Goal: Task Accomplishment & Management: Complete application form

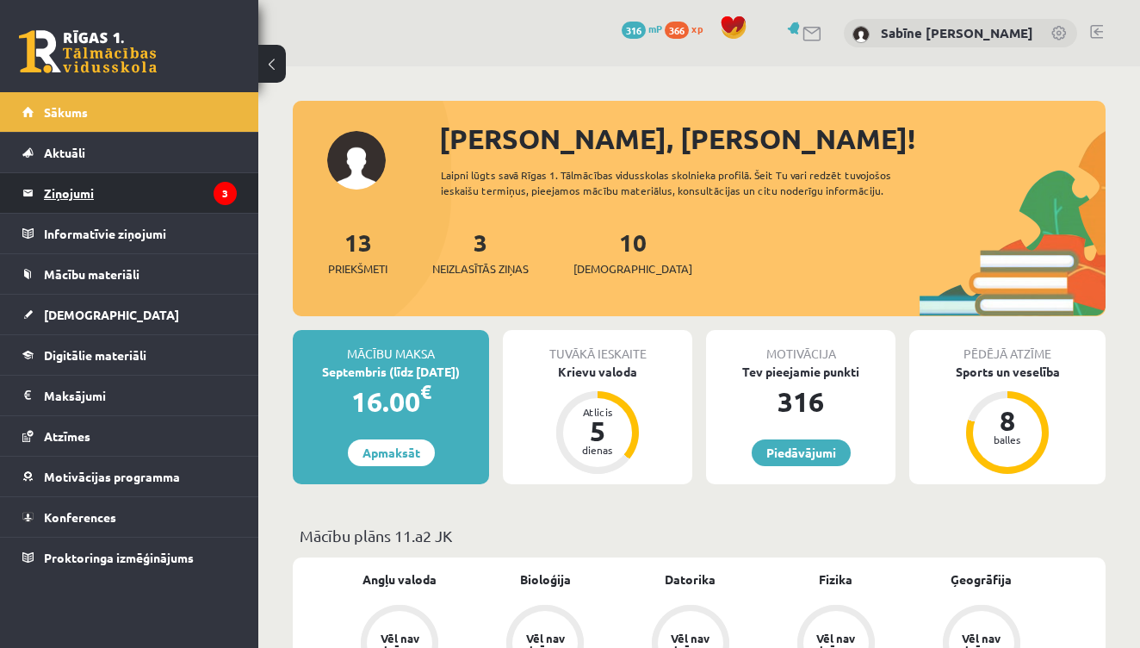
click at [208, 199] on legend "Ziņojumi 3" at bounding box center [140, 193] width 193 height 40
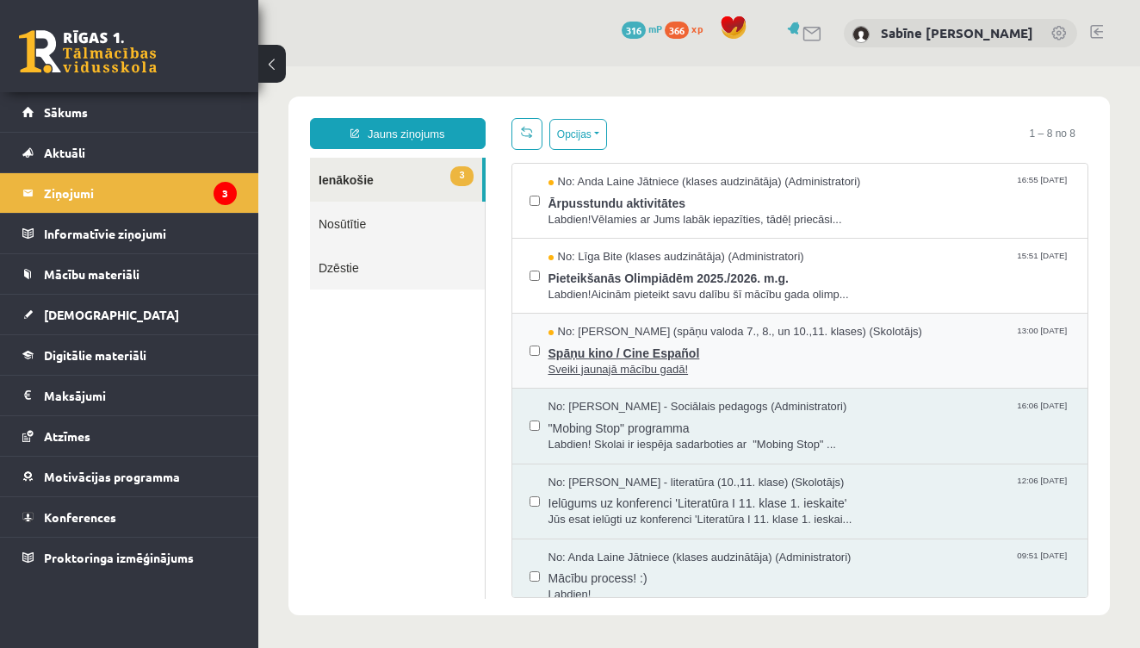
click at [688, 340] on span "Spāņu kino / Cine Español" at bounding box center [810, 351] width 523 height 22
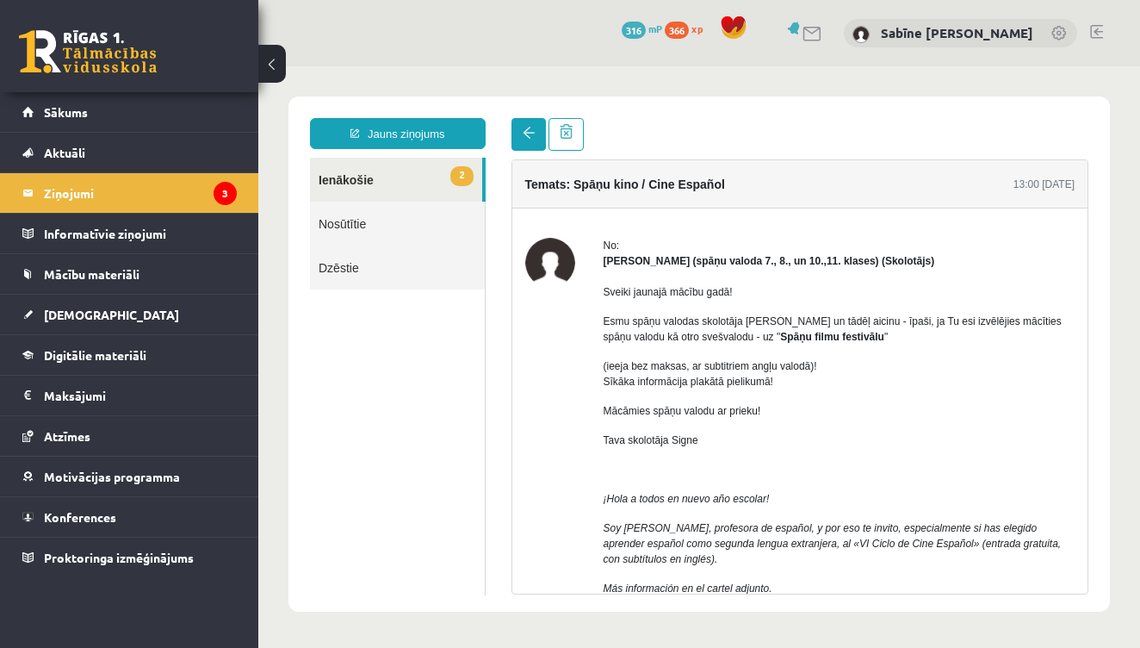
click at [523, 138] on span at bounding box center [529, 133] width 12 height 12
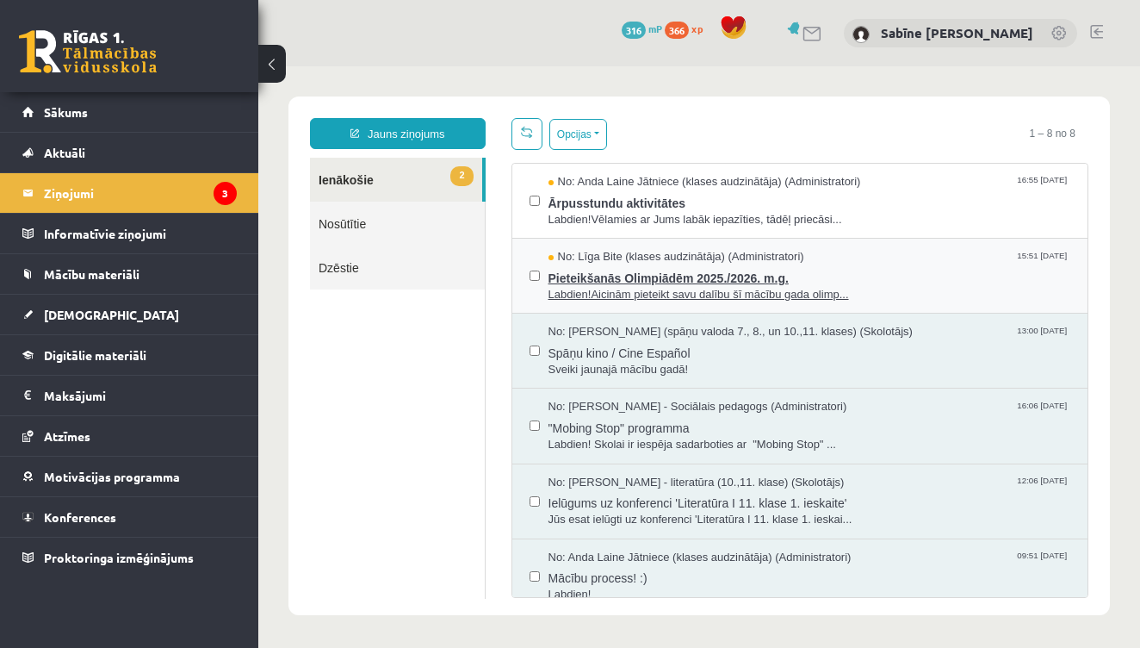
click at [619, 255] on span "No: Līga Bite (klases audzinātāja) (Administratori)" at bounding box center [677, 257] width 256 height 16
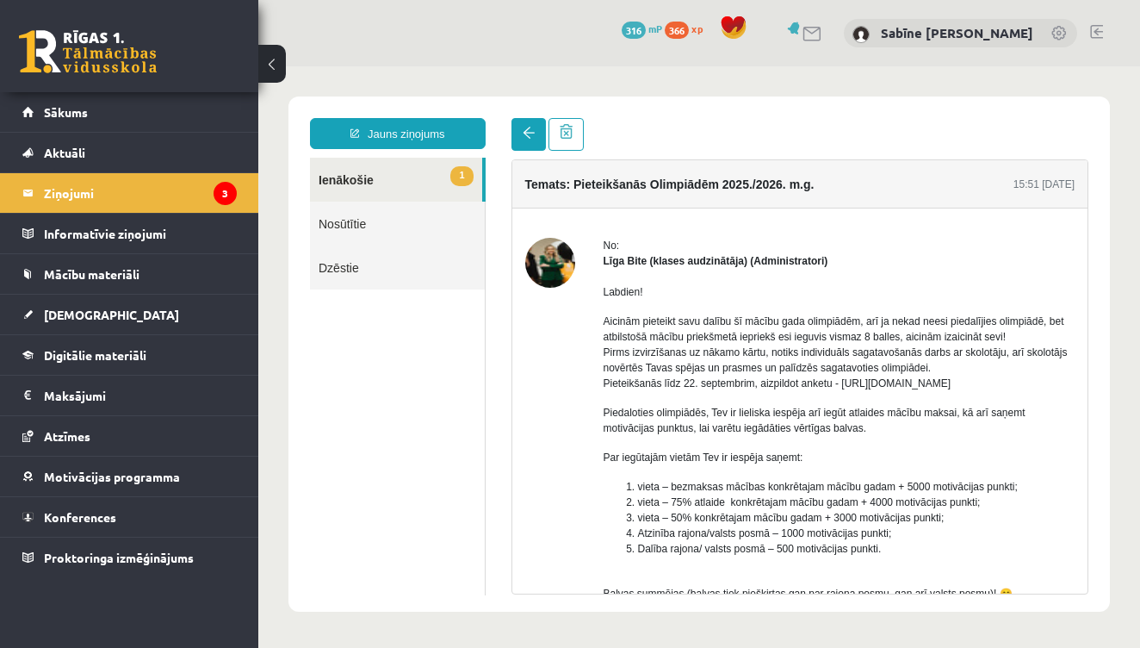
click at [518, 135] on link at bounding box center [529, 134] width 34 height 33
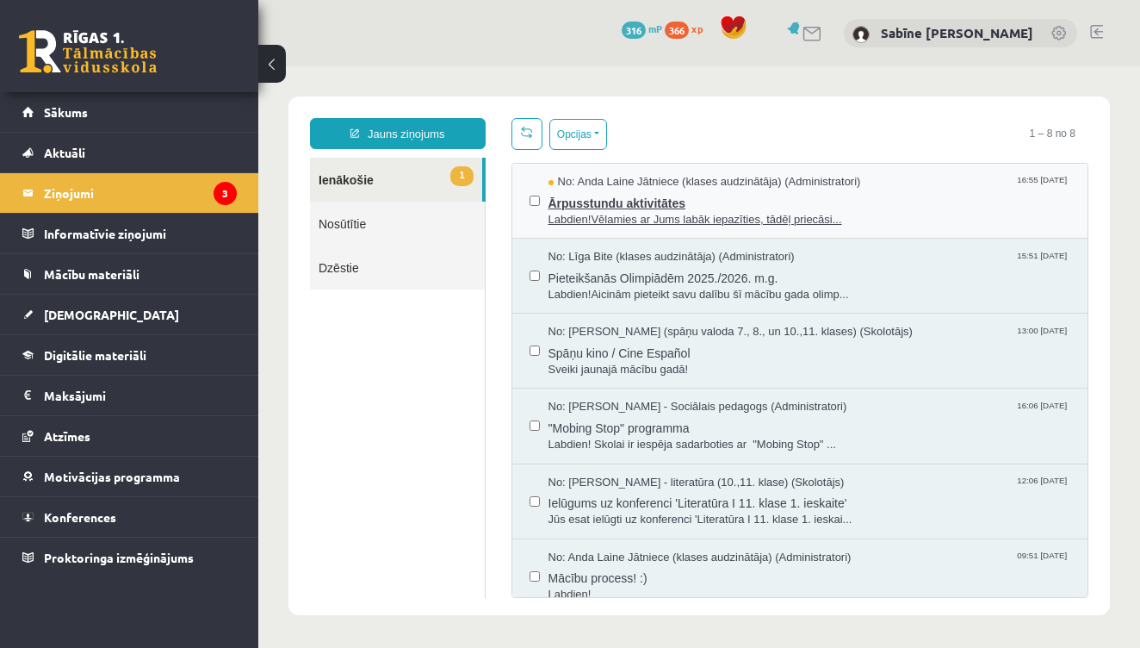
click at [608, 196] on span "Ārpusstundu aktivitātes" at bounding box center [810, 201] width 523 height 22
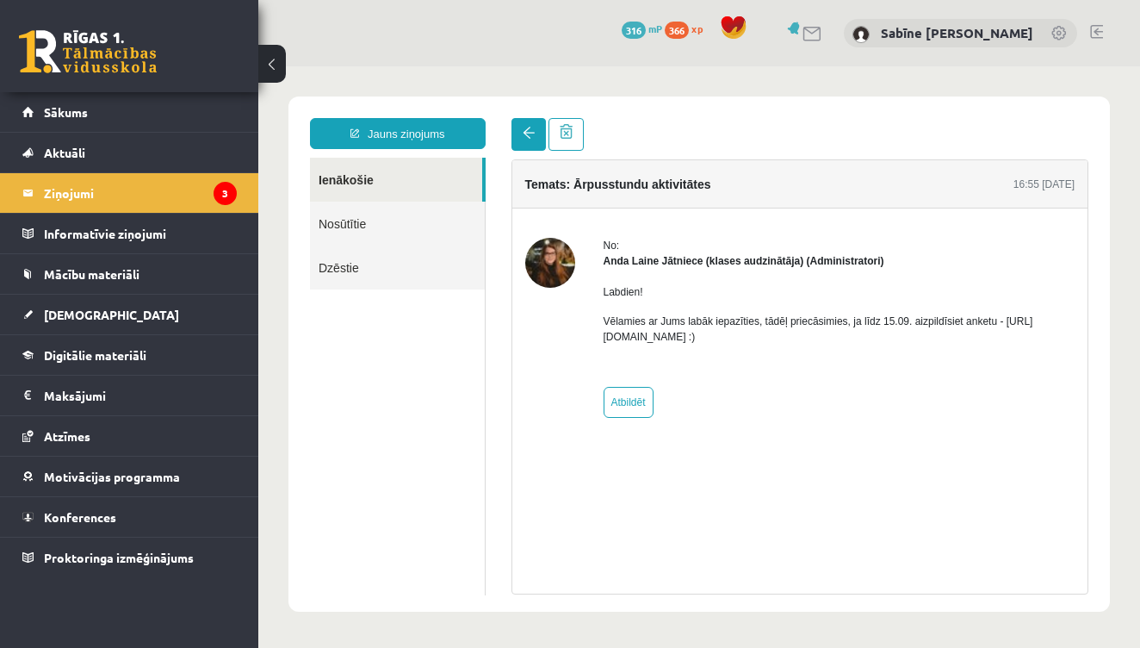
click at [527, 131] on span at bounding box center [529, 133] width 12 height 12
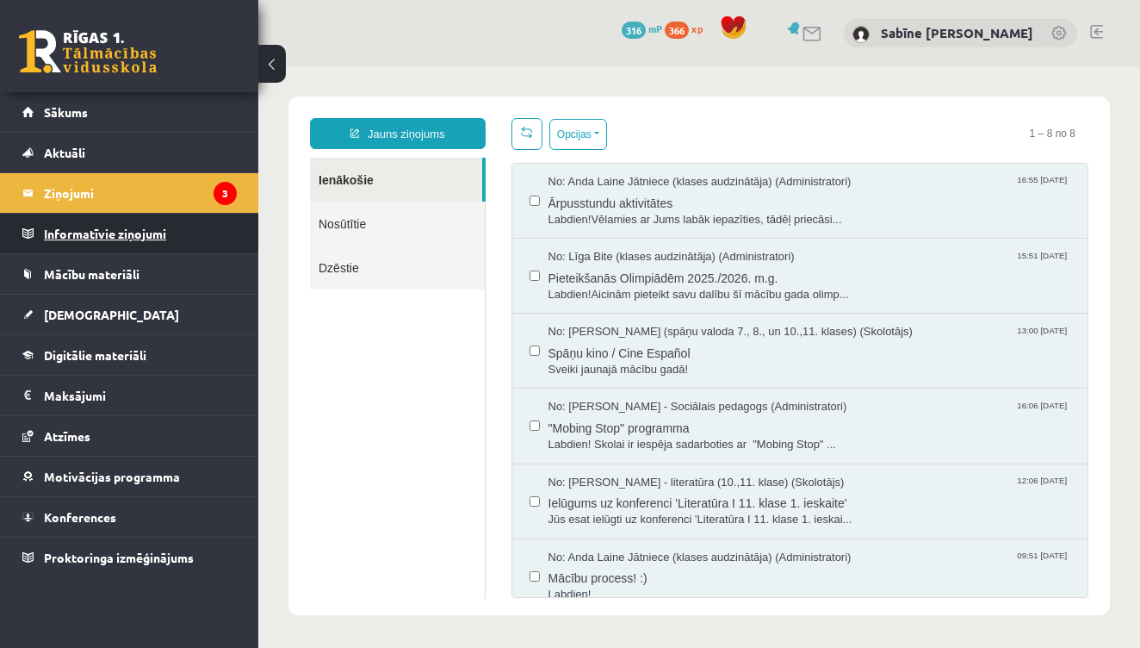
click at [161, 219] on legend "Informatīvie ziņojumi 0" at bounding box center [140, 234] width 193 height 40
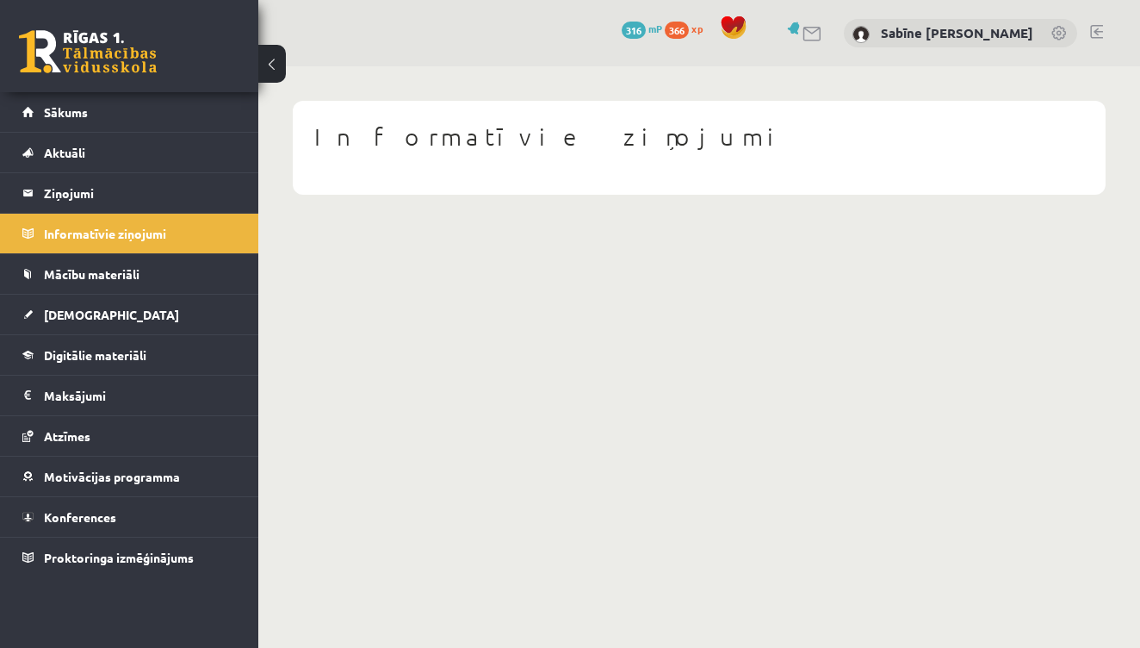
click at [275, 62] on button at bounding box center [272, 64] width 28 height 38
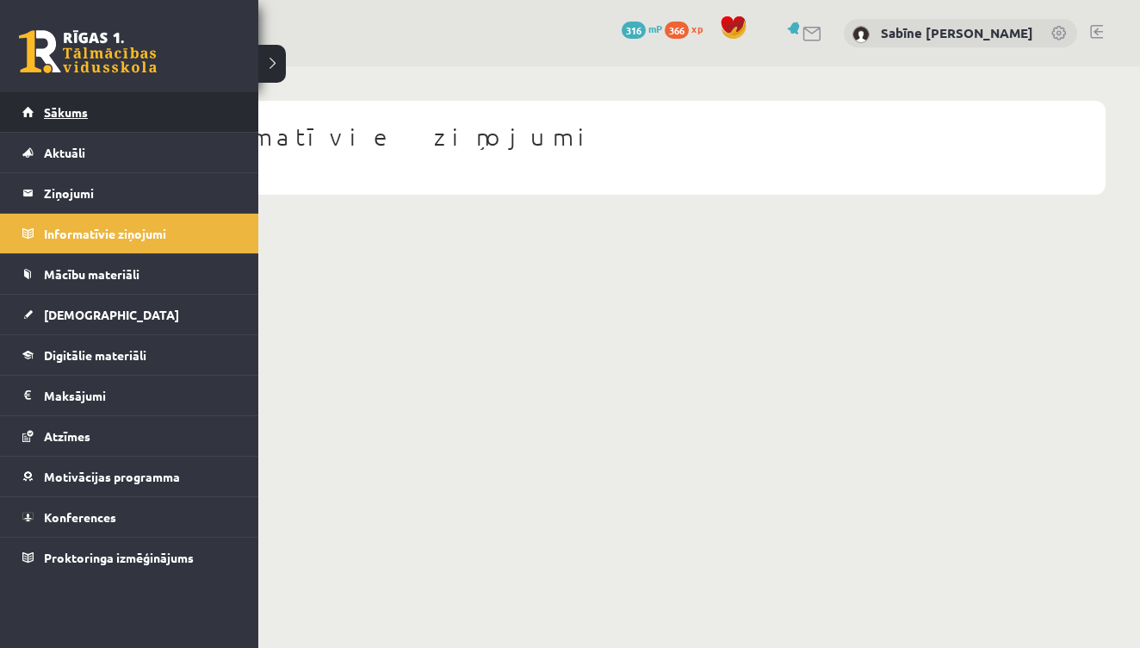
click at [57, 97] on link "Sākums" at bounding box center [129, 112] width 214 height 40
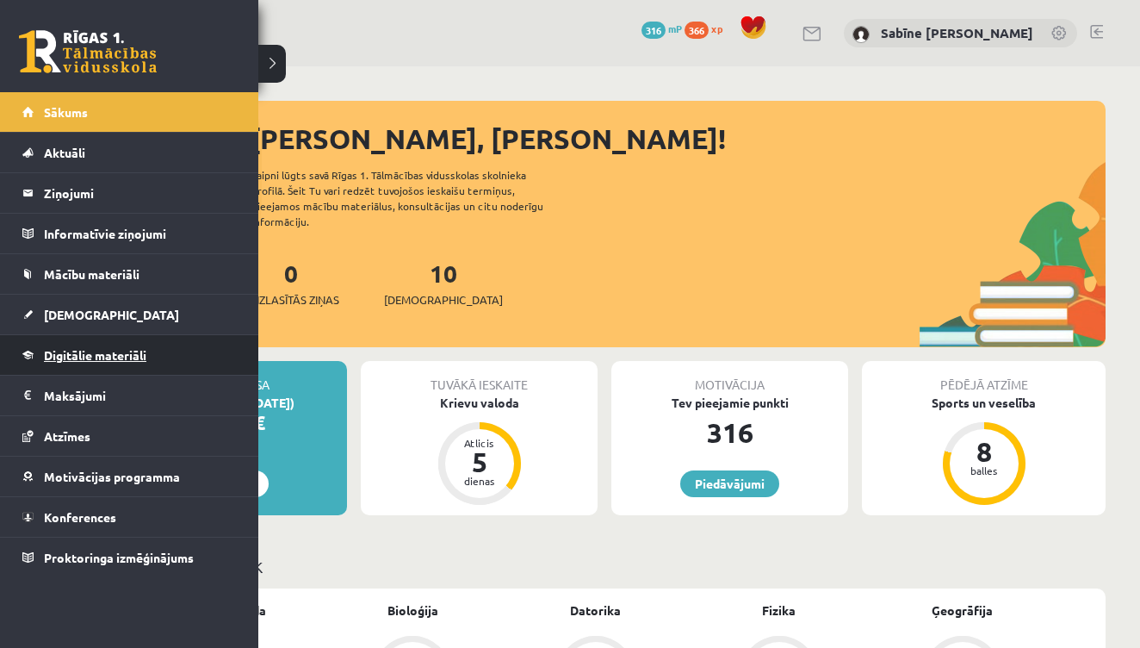
click at [107, 351] on span "Digitālie materiāli" at bounding box center [95, 355] width 102 height 16
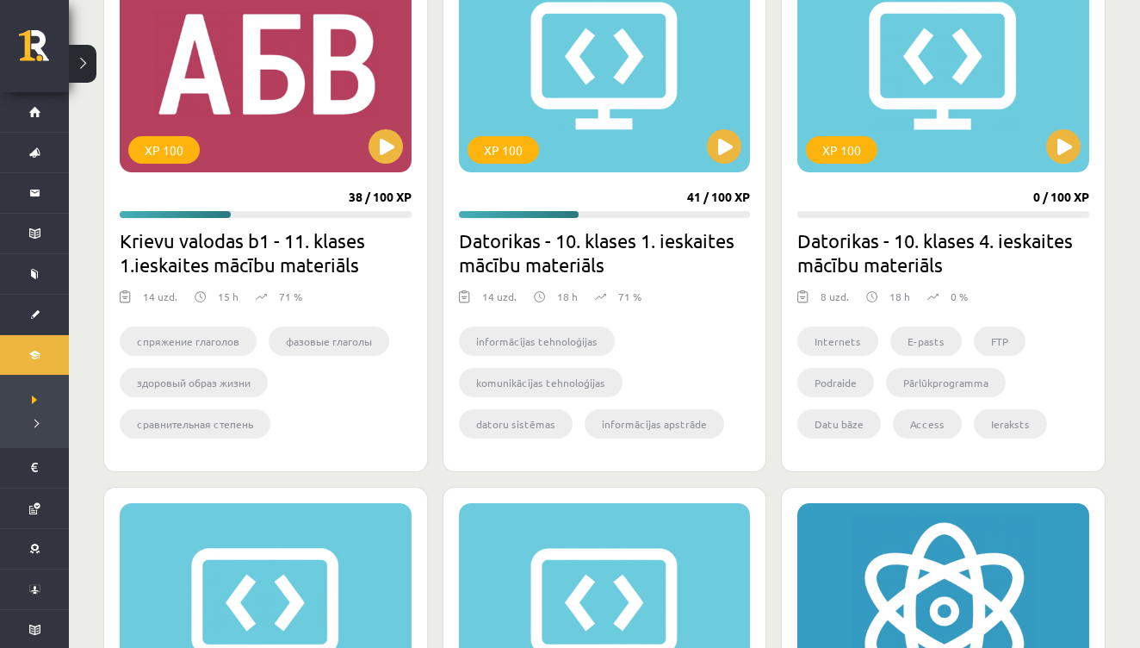
scroll to position [551, 0]
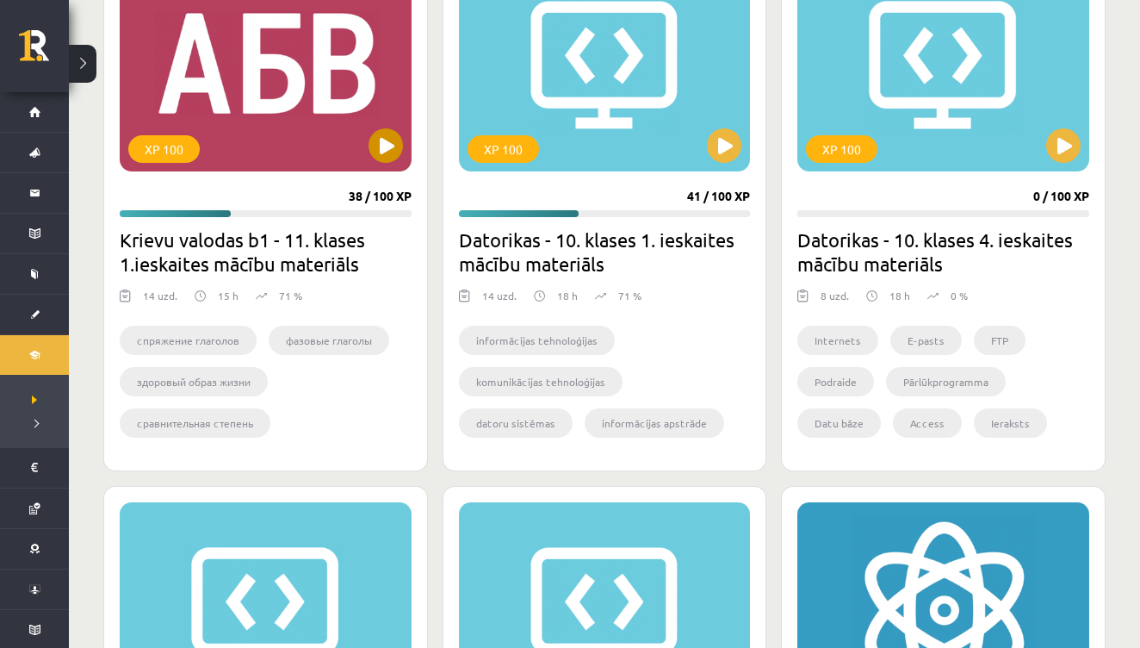
click at [370, 91] on div "XP 100" at bounding box center [266, 63] width 292 height 215
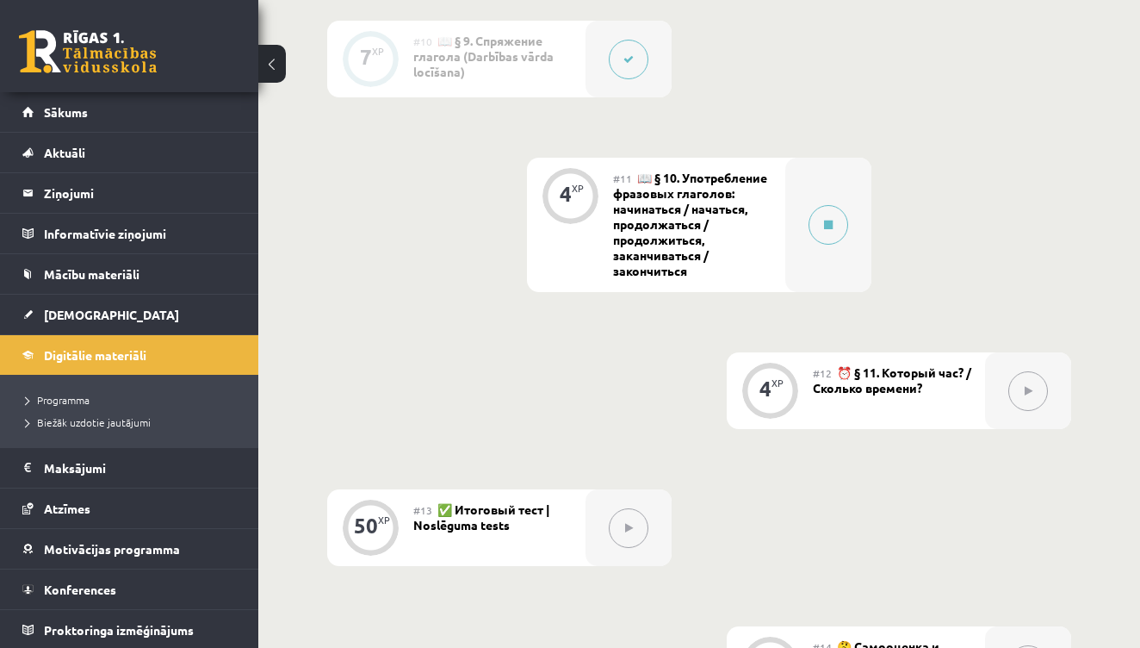
scroll to position [1854, 0]
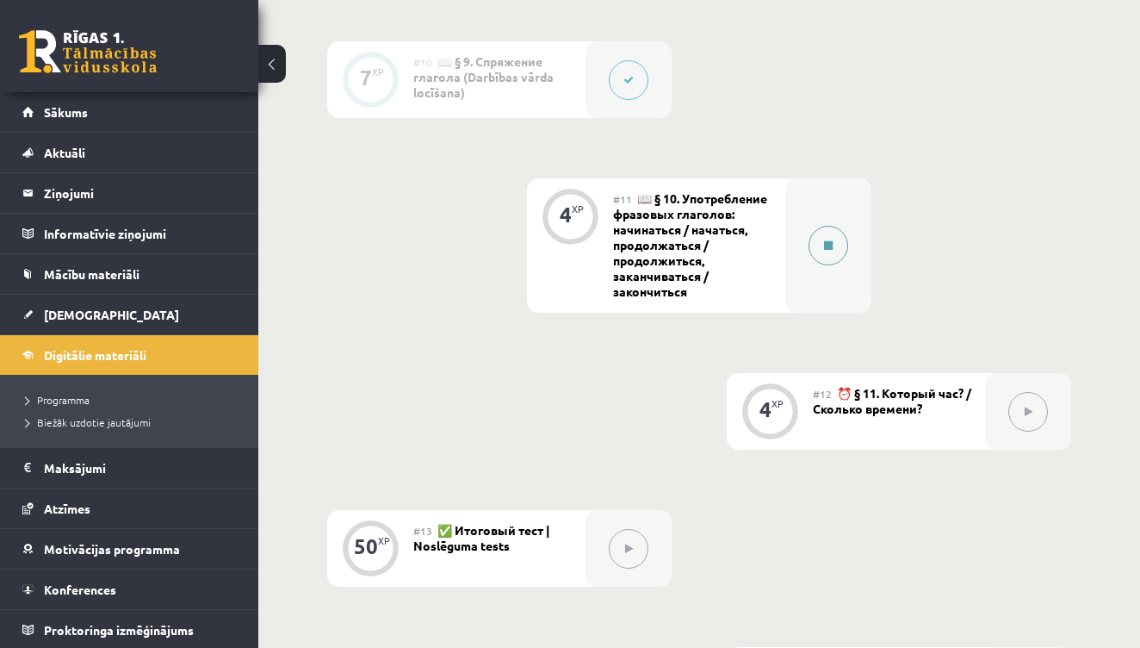
click at [831, 247] on icon at bounding box center [828, 245] width 9 height 10
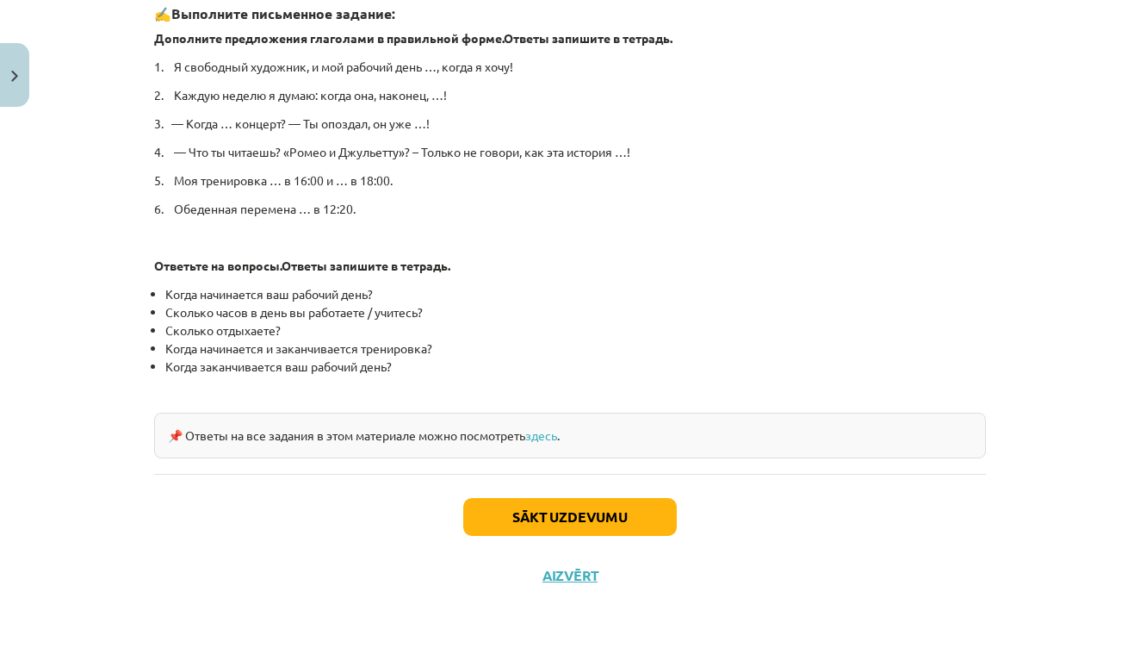
scroll to position [883, 0]
click at [593, 502] on button "Sākt uzdevumu" at bounding box center [570, 518] width 214 height 38
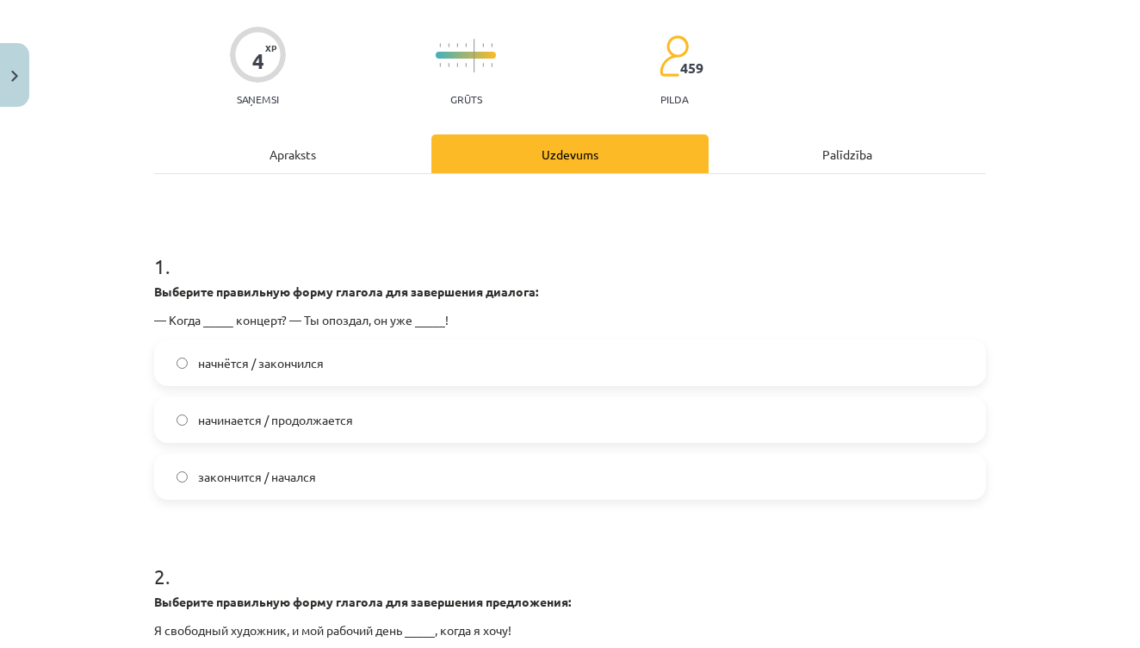
scroll to position [165, 0]
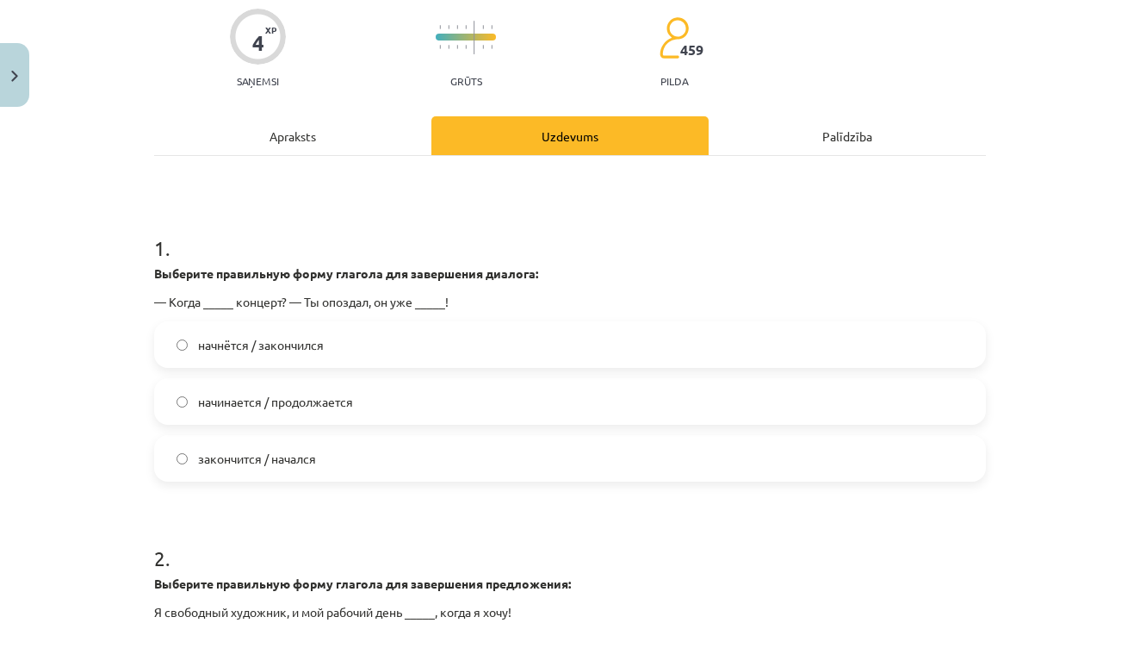
click at [153, 270] on div "4 XP Saņemsi Grūts 459 pilda Apraksts Uzdevums Palīdzība 1 . Выберите правильну…" at bounding box center [570, 477] width 853 height 999
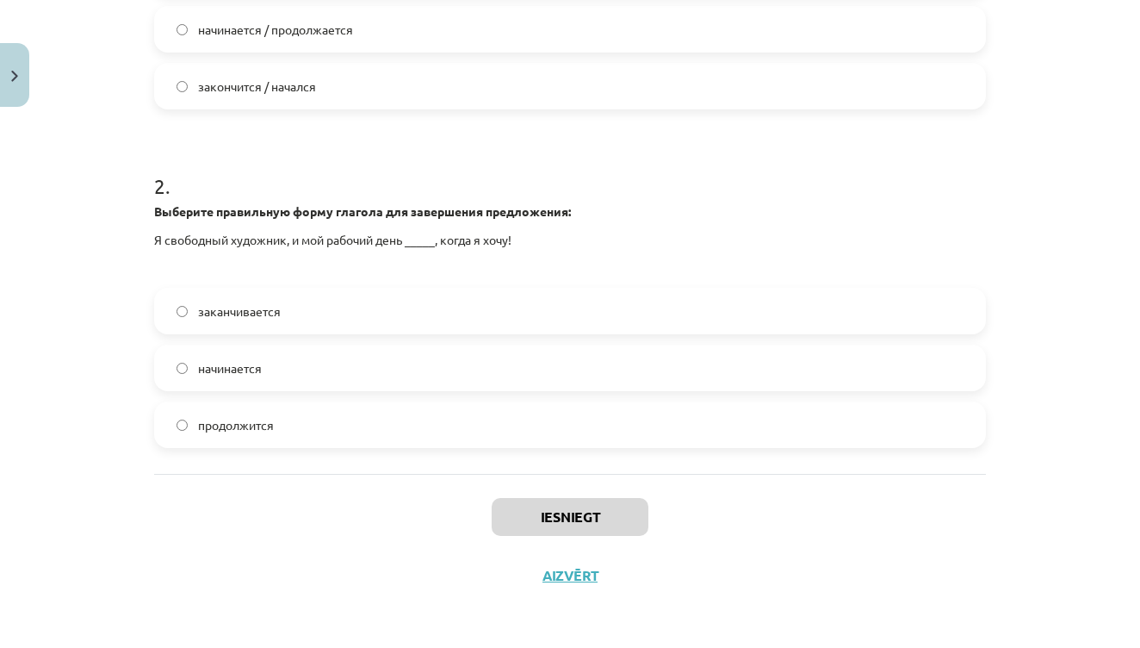
scroll to position [1983, 0]
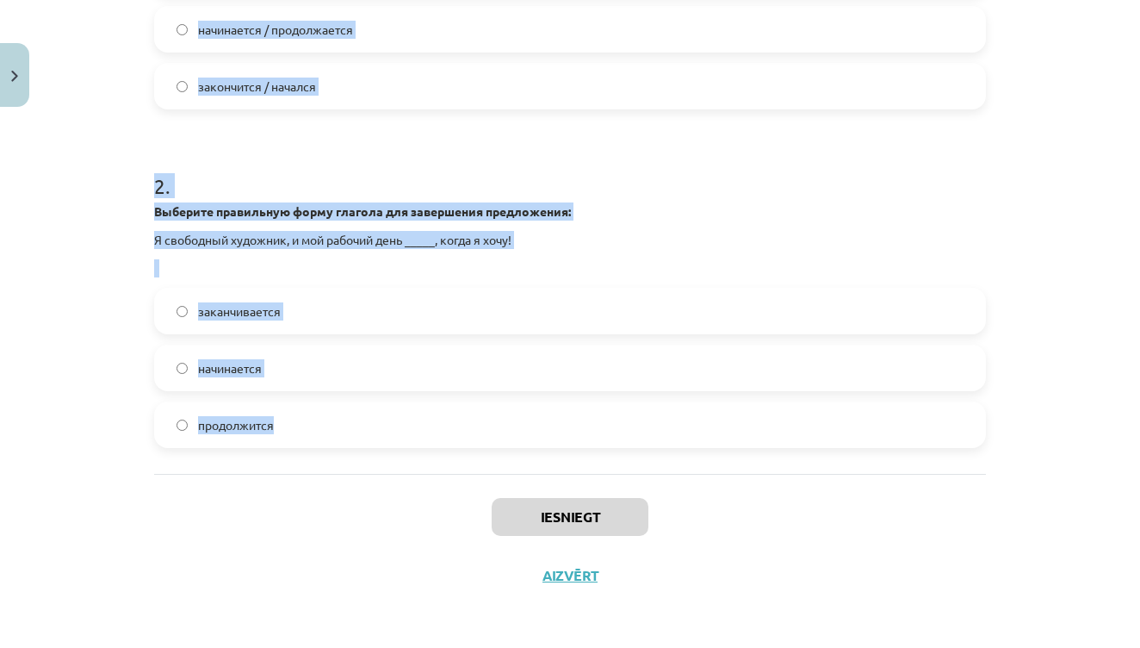
drag, startPoint x: 157, startPoint y: 270, endPoint x: 369, endPoint y: 421, distance: 260.7
click at [369, 421] on form "1 . Выберите правильную форму глагола для завершения диалога: — Когда _____ кон…" at bounding box center [570, 141] width 832 height 614
copy form "Выберите правильную форму глагола для завершения диалога: — Когда _____ концерт…"
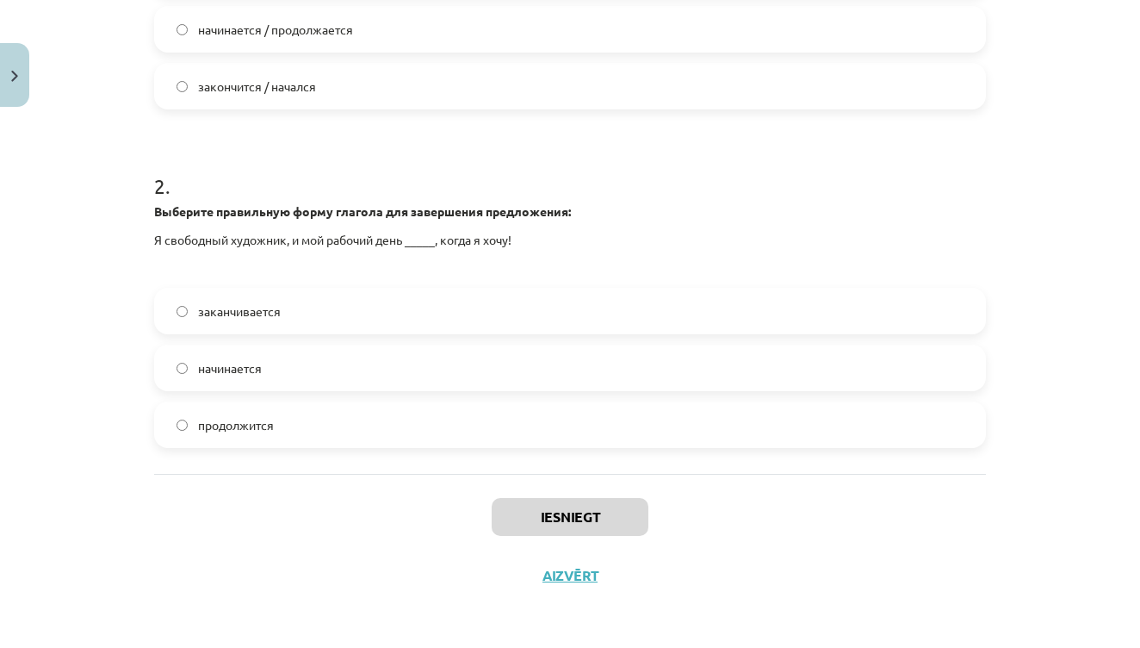
click at [345, 529] on div "Iesniegt Aizvērt" at bounding box center [570, 534] width 832 height 121
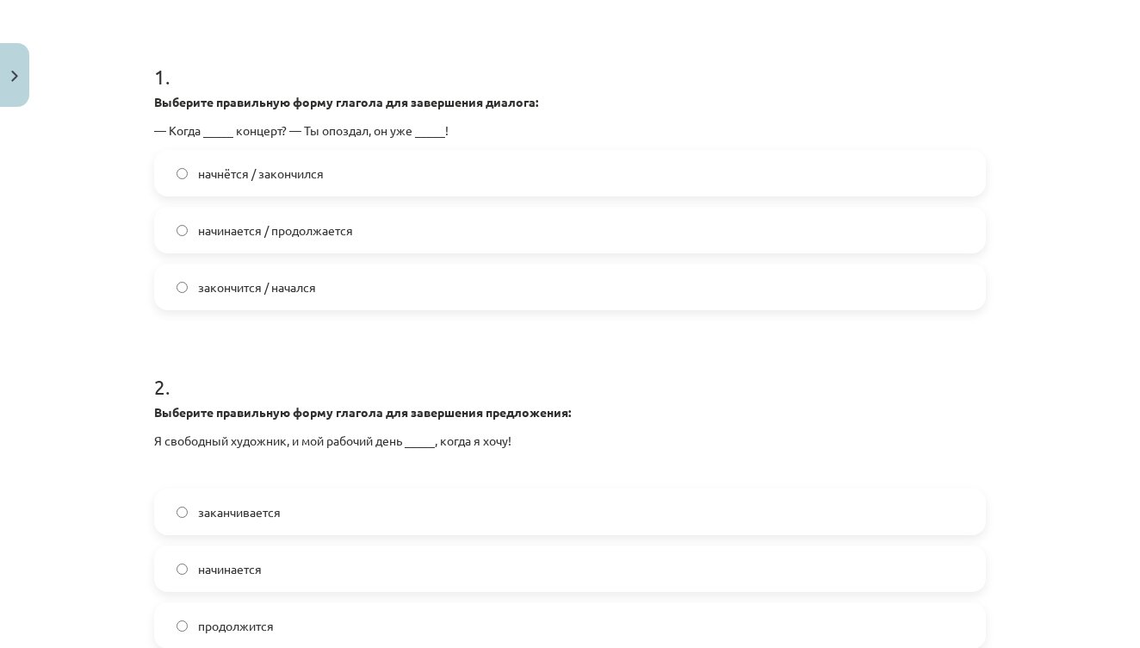
scroll to position [331, 0]
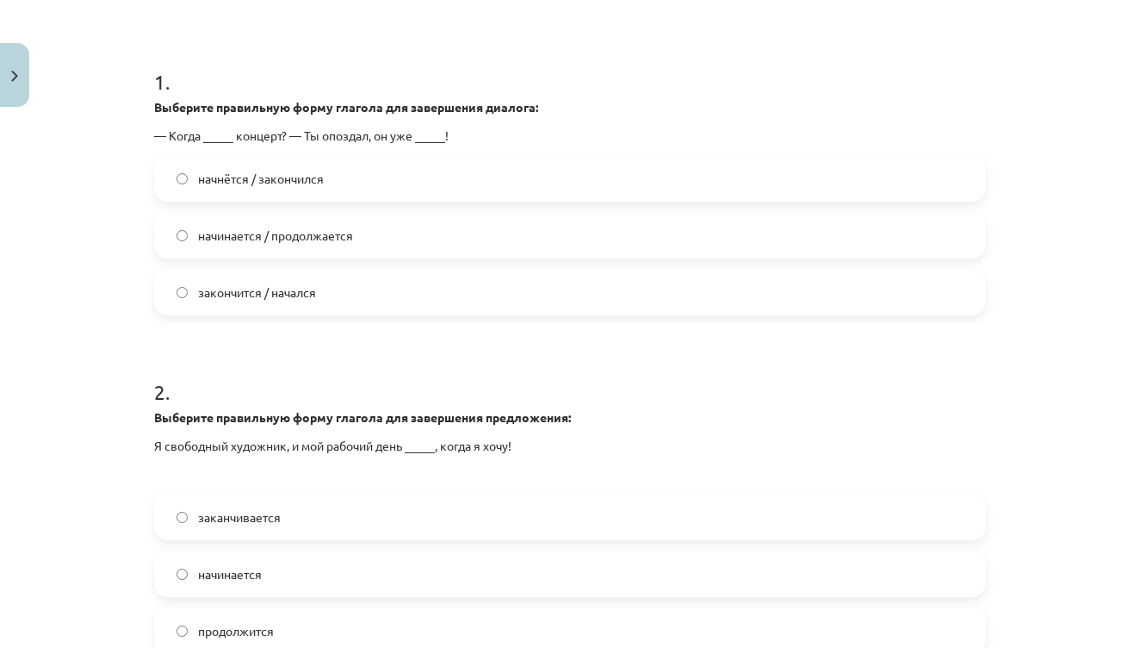
click at [327, 177] on label "начнётся / закончился" at bounding box center [570, 178] width 829 height 43
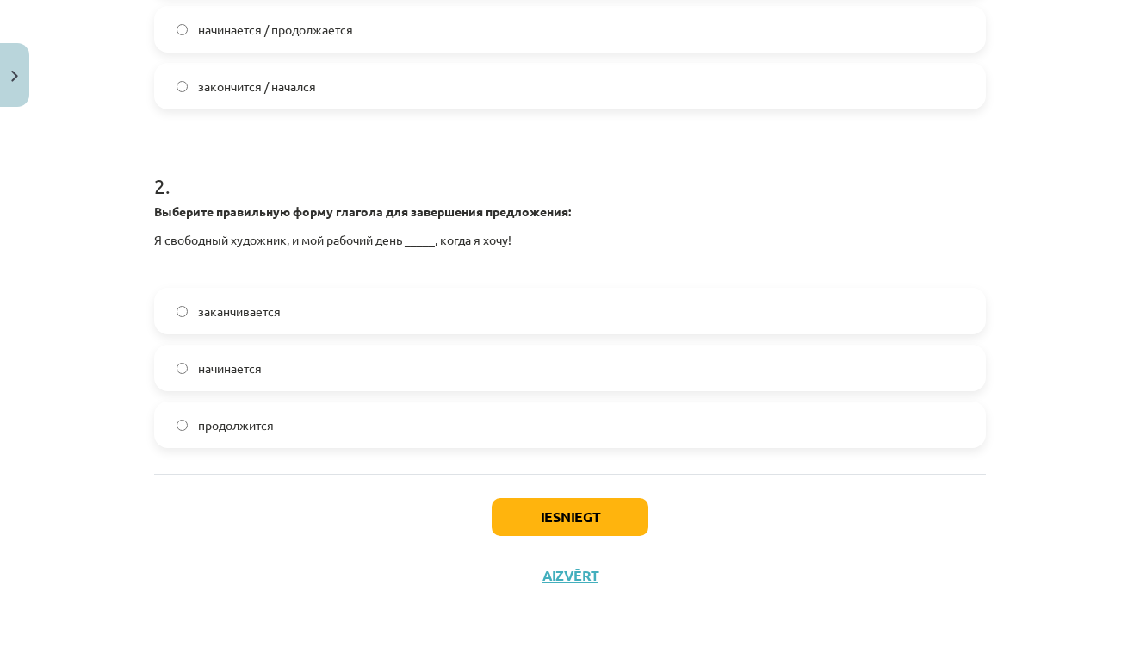
scroll to position [539, 0]
click at [313, 371] on label "начинается" at bounding box center [570, 367] width 829 height 43
click at [625, 510] on button "Iesniegt" at bounding box center [570, 517] width 157 height 38
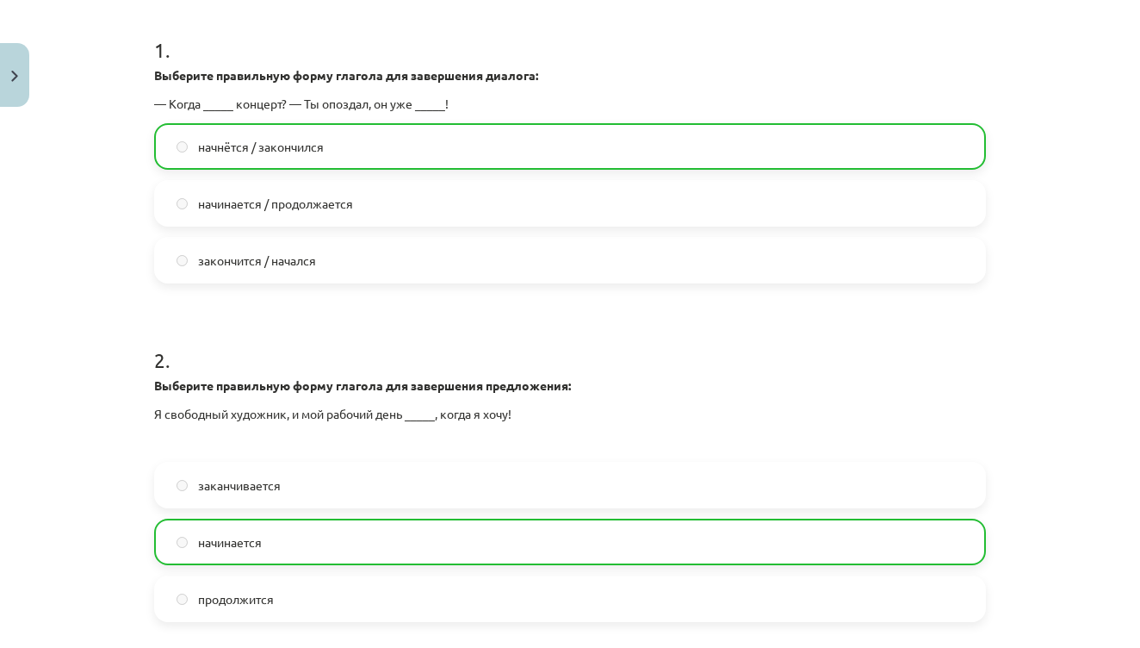
scroll to position [360, 0]
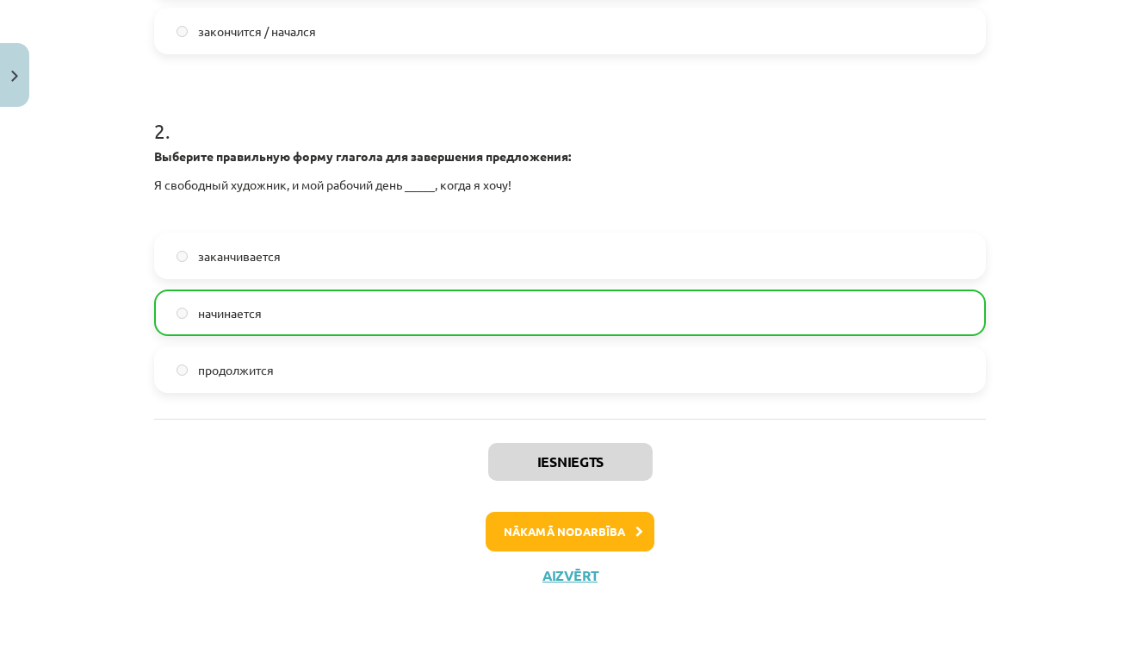
click at [604, 523] on button "Nākamā nodarbība" at bounding box center [570, 532] width 169 height 40
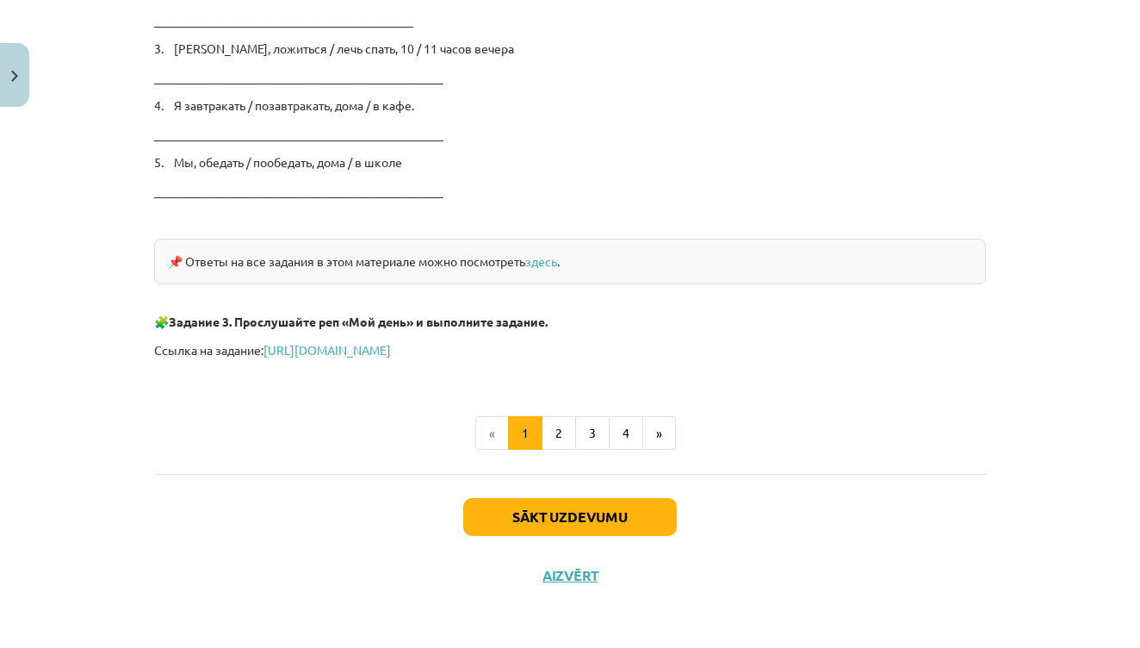
scroll to position [2906, 0]
click at [570, 428] on button "2" at bounding box center [559, 434] width 34 height 34
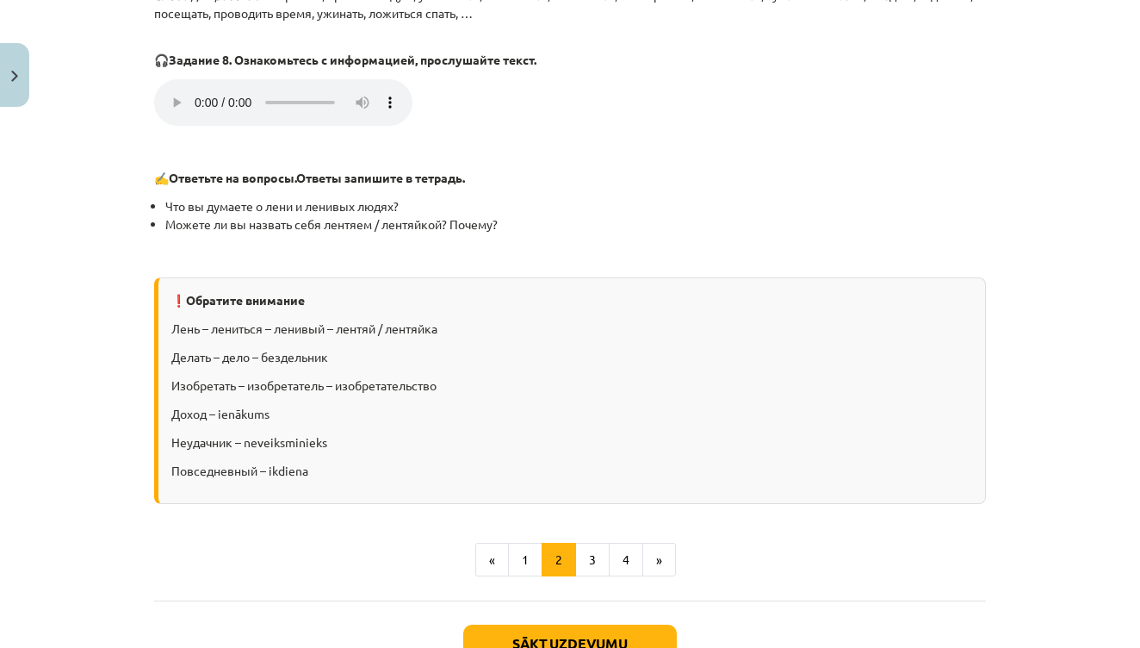
scroll to position [1936, 0]
click at [525, 625] on button "Sākt uzdevumu" at bounding box center [570, 644] width 214 height 38
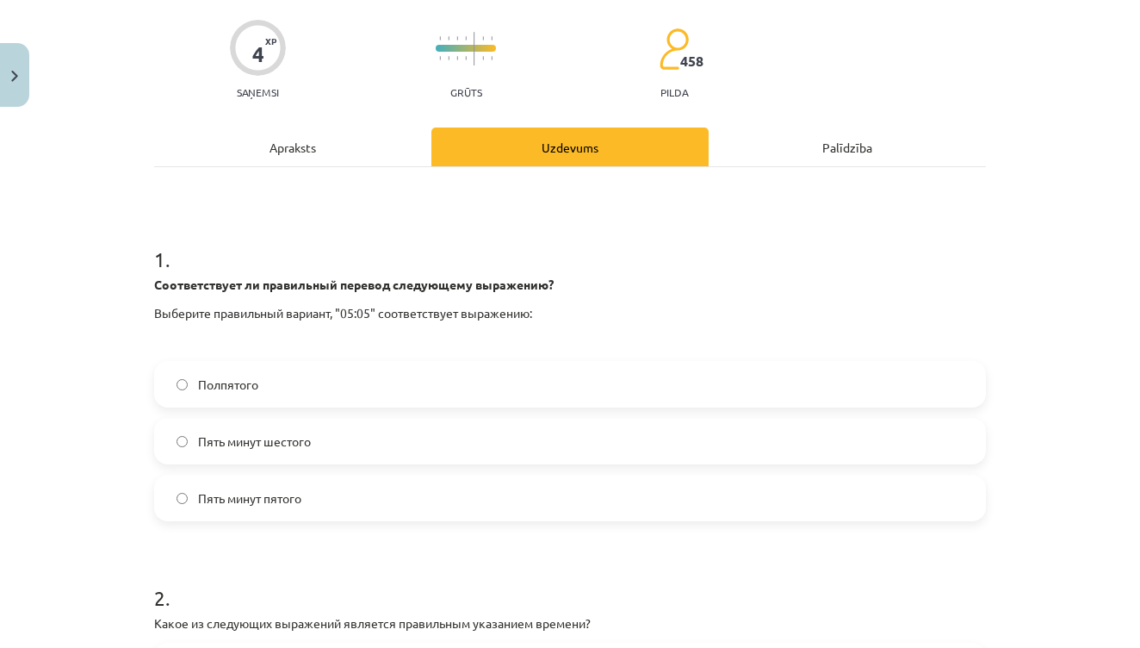
scroll to position [127, 0]
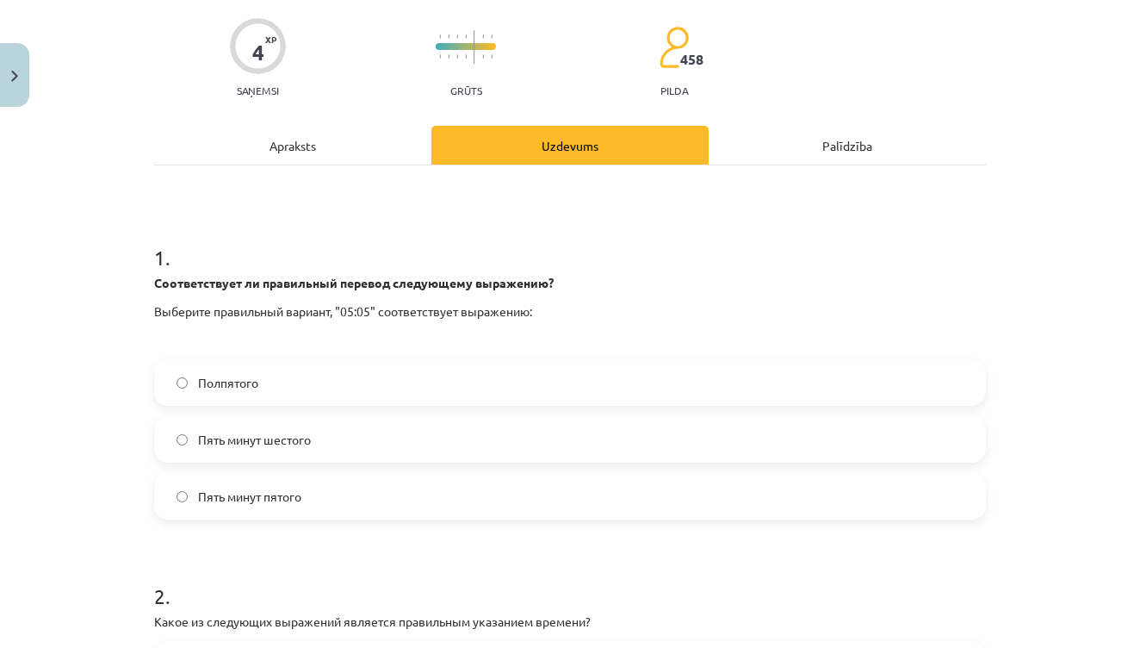
click at [388, 445] on label "Пять минут шестого" at bounding box center [570, 439] width 829 height 43
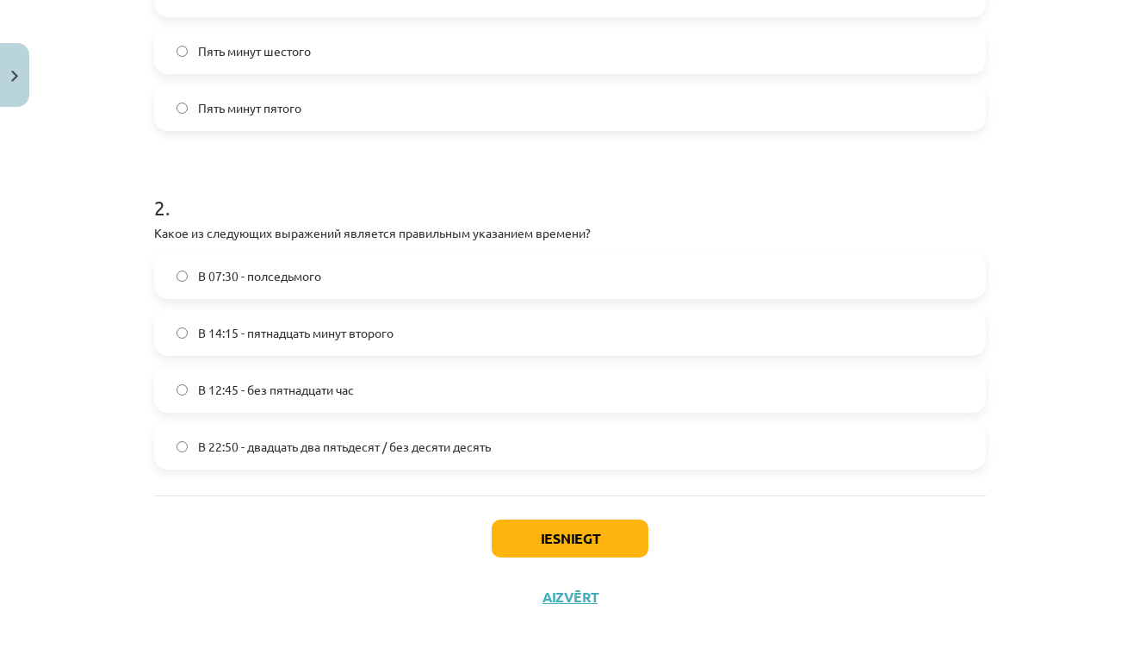
scroll to position [519, 0]
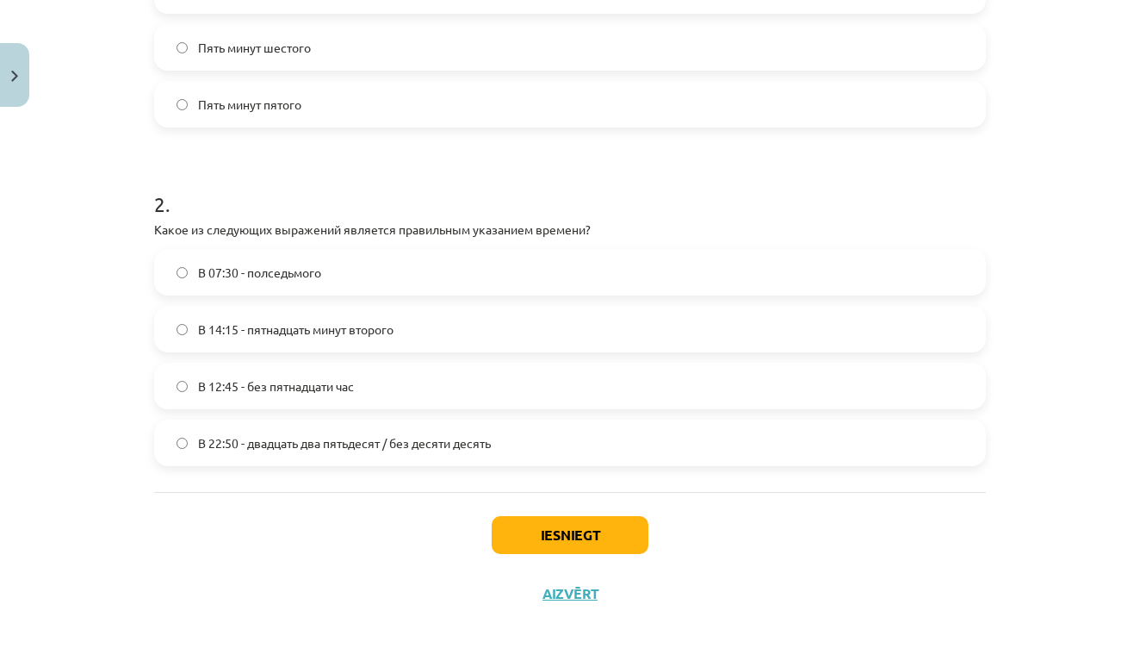
click at [295, 396] on label "В 12:45 - без пятнадцати час" at bounding box center [570, 385] width 829 height 43
click at [556, 531] on button "Iesniegt" at bounding box center [570, 535] width 157 height 38
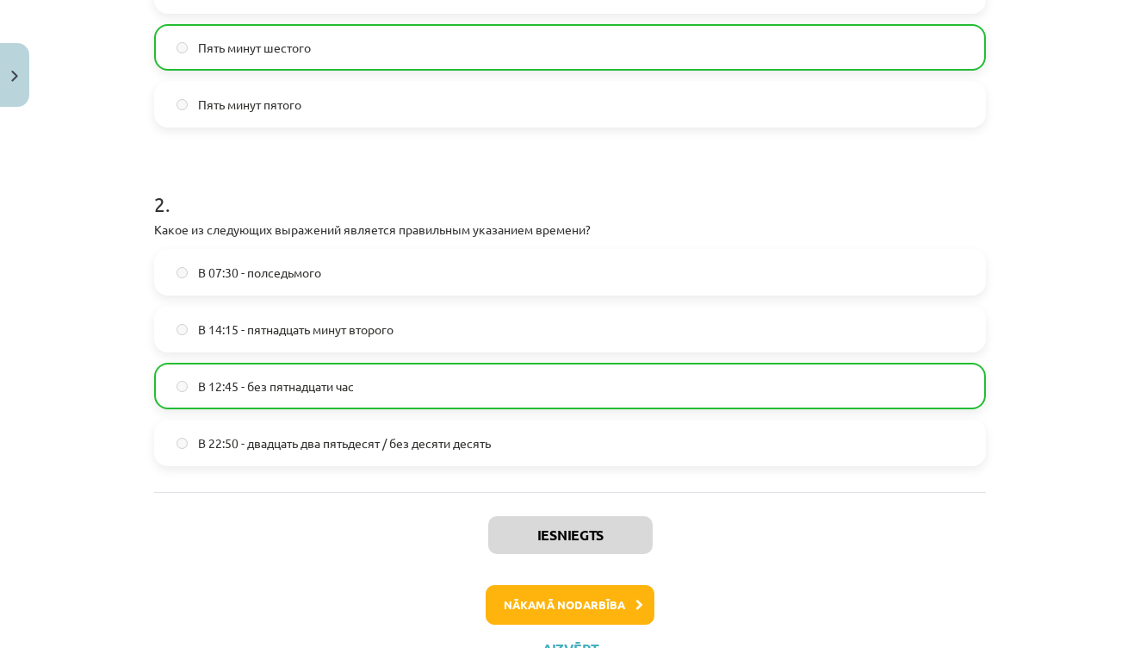
click at [605, 607] on button "Nākamā nodarbība" at bounding box center [570, 605] width 169 height 40
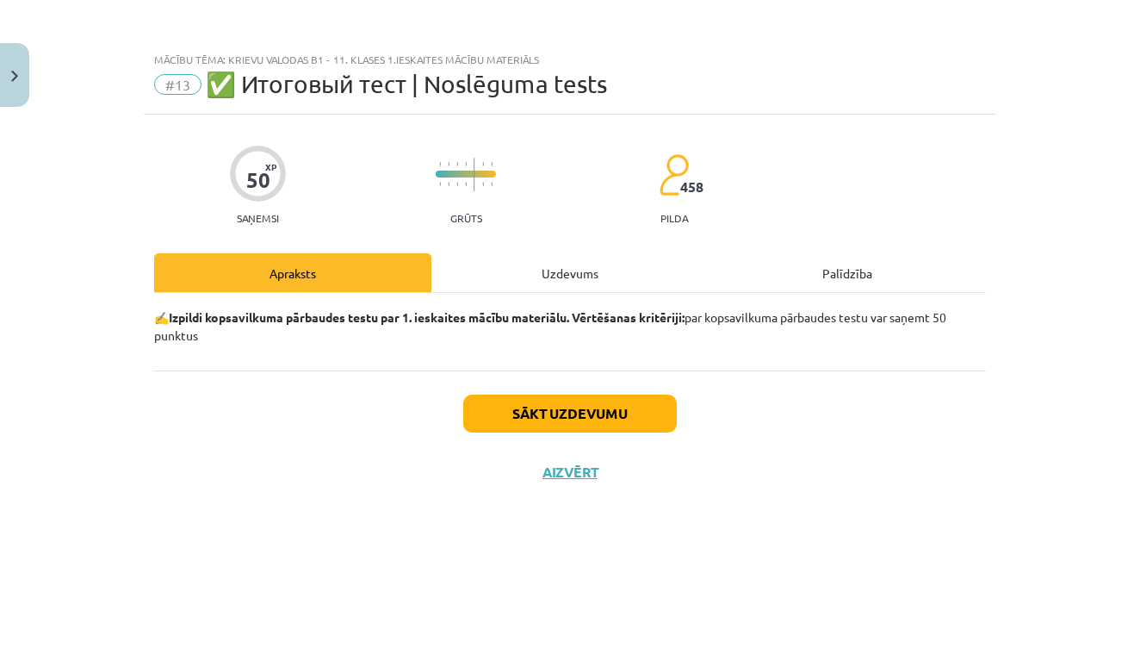
click at [615, 424] on button "Sākt uzdevumu" at bounding box center [570, 413] width 214 height 38
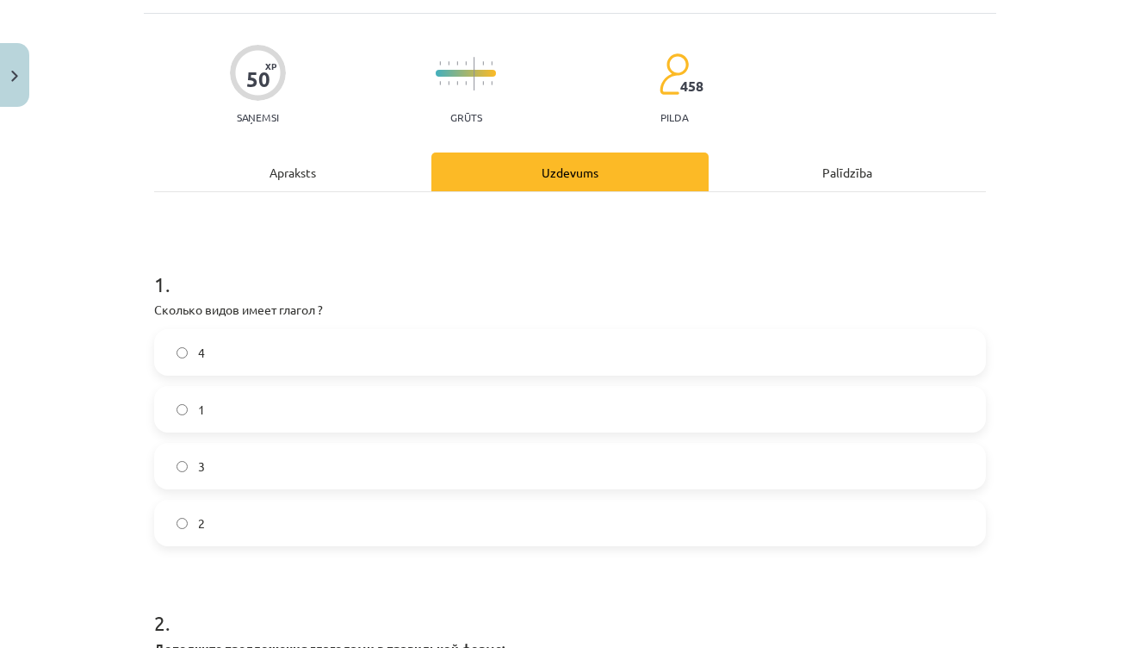
scroll to position [104, 0]
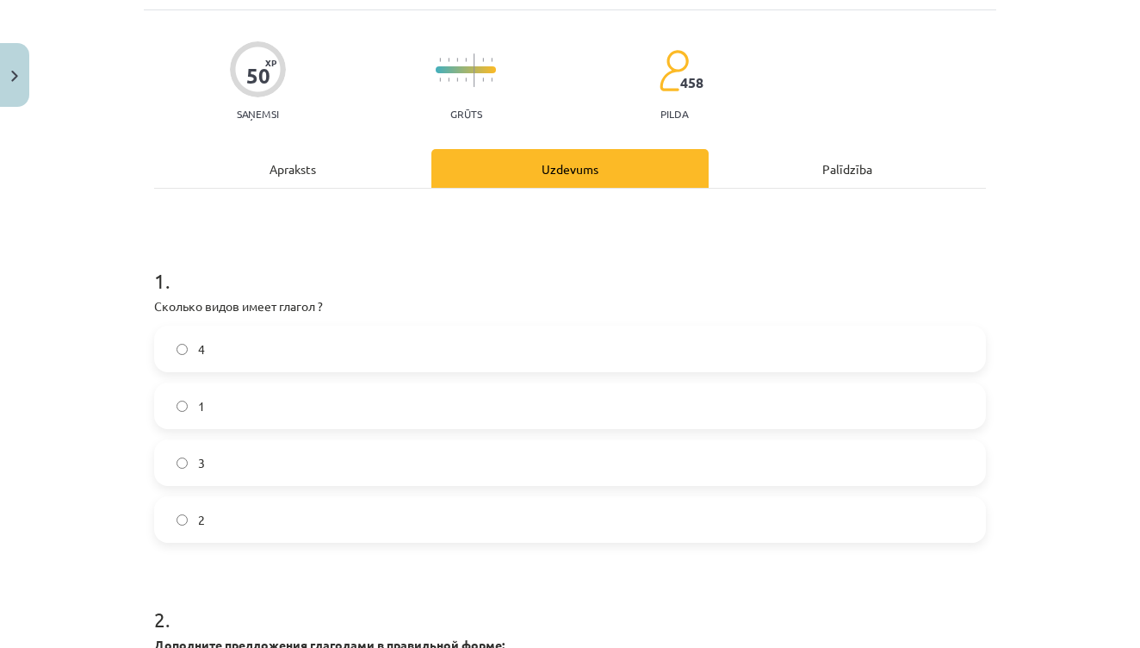
click at [438, 345] on label "4" at bounding box center [570, 348] width 829 height 43
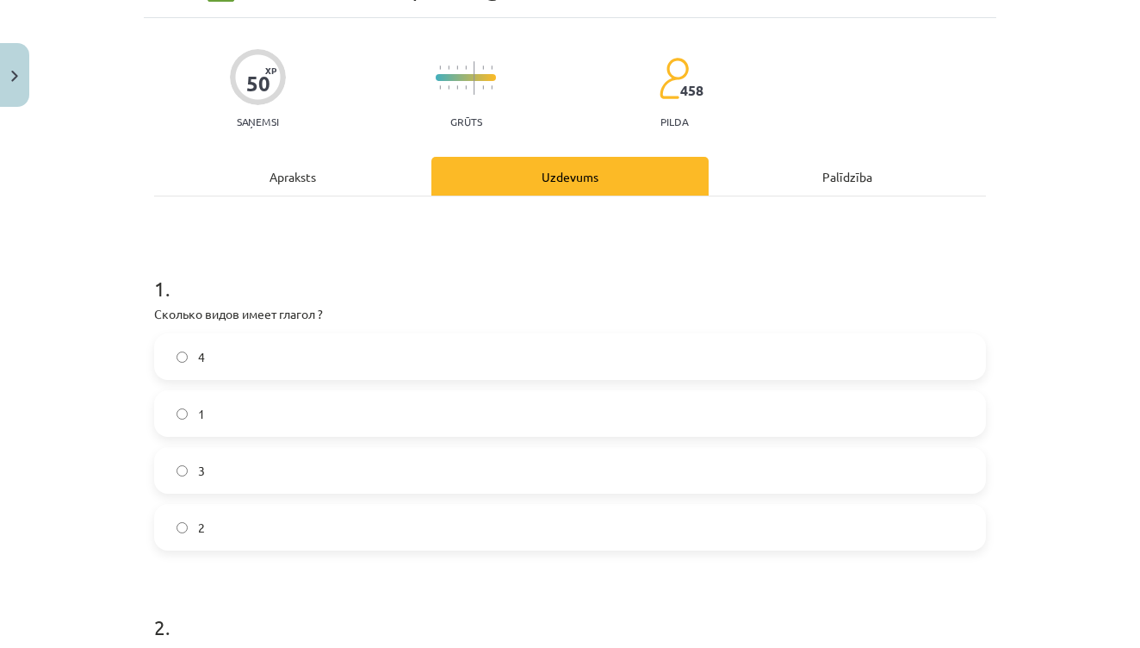
scroll to position [121, 0]
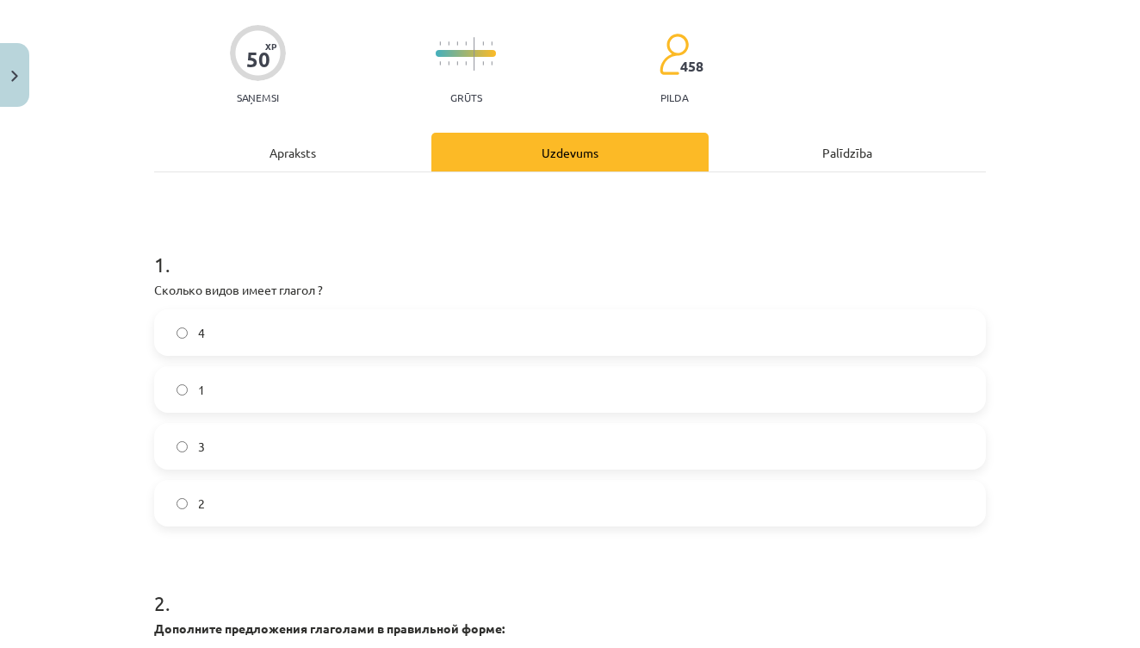
click at [310, 504] on label "2" at bounding box center [570, 502] width 829 height 43
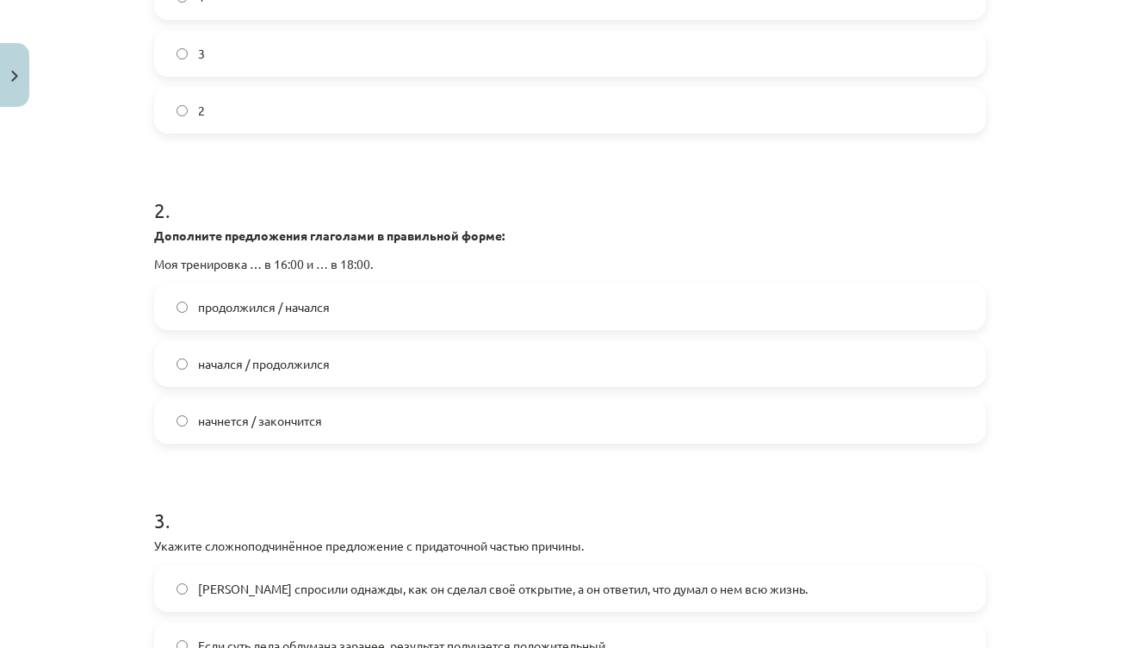
scroll to position [521, 0]
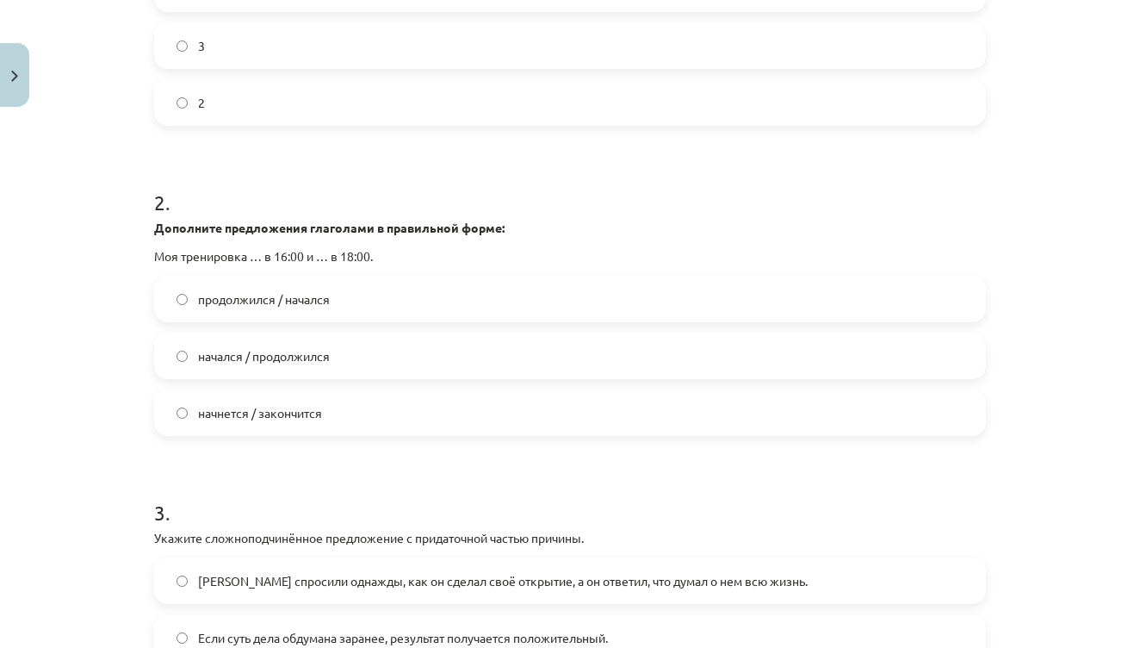
click at [324, 420] on label "начнется / закончится" at bounding box center [570, 412] width 829 height 43
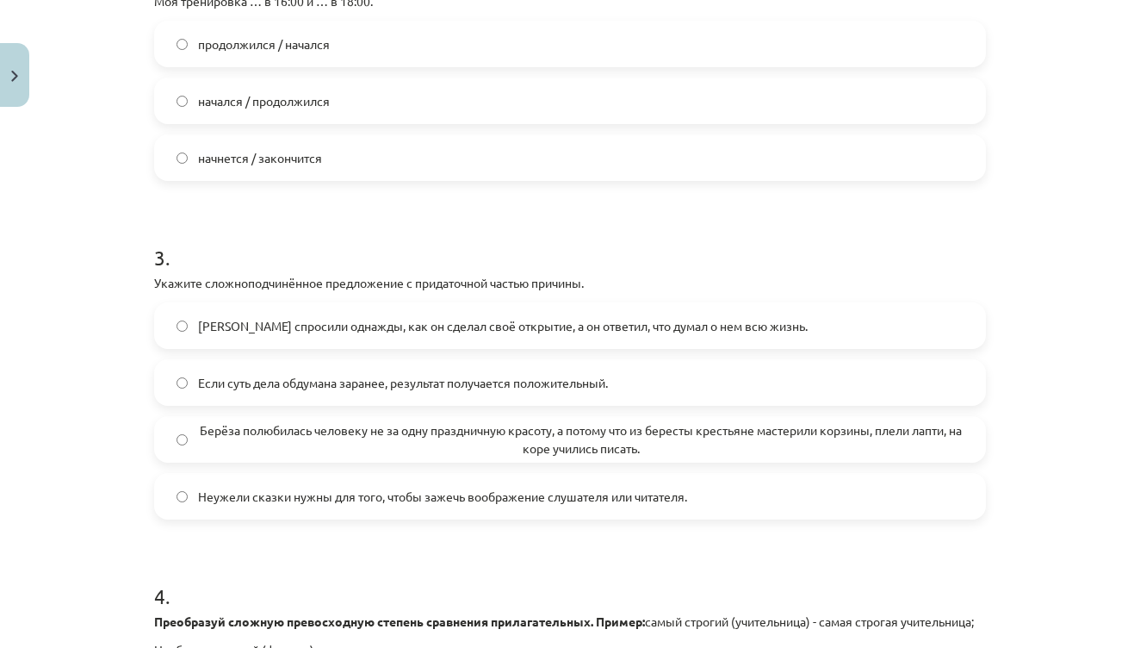
scroll to position [793, 0]
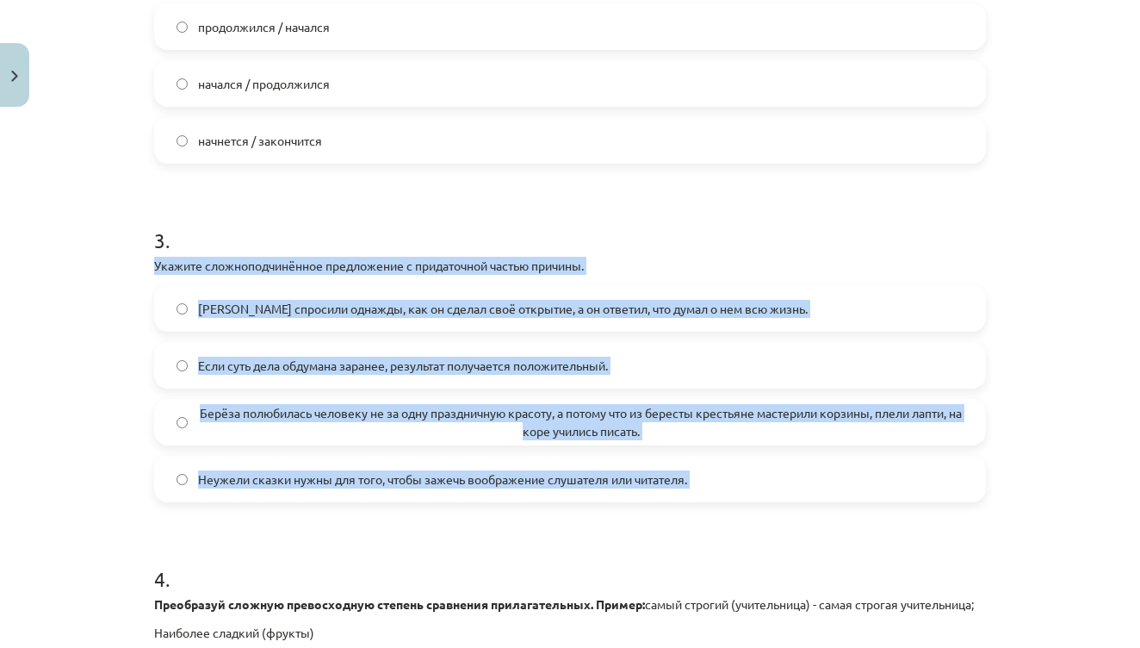
drag, startPoint x: 149, startPoint y: 265, endPoint x: 629, endPoint y: 564, distance: 565.2
copy div "Укажите сложноподчинённое предложение с придаточной частью причины. Менделеева …"
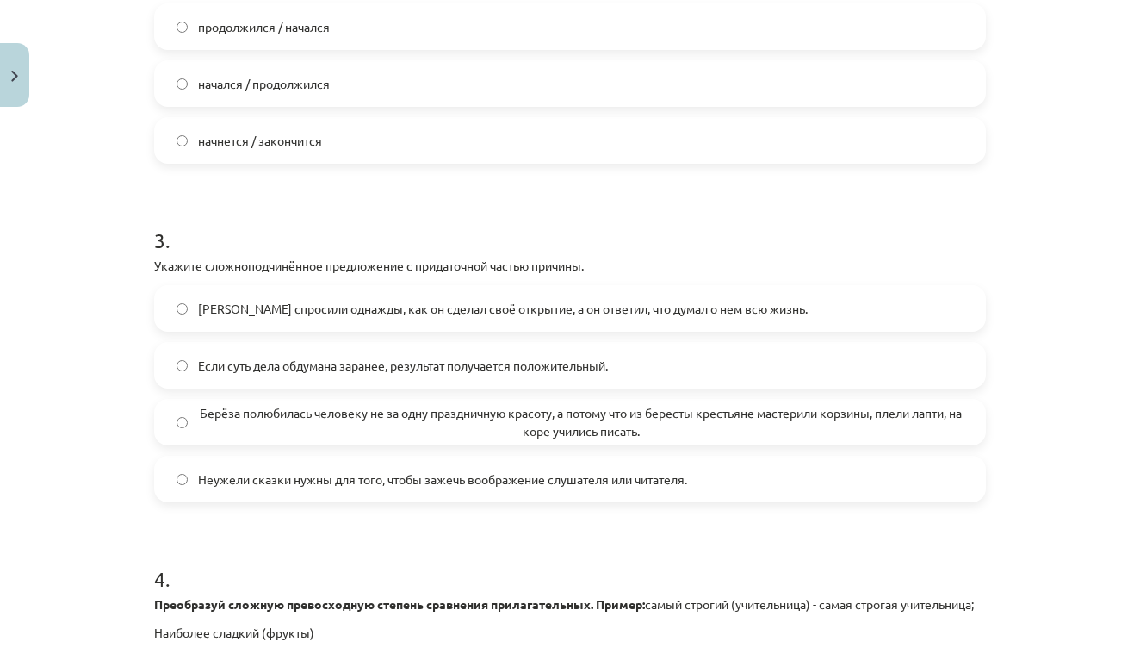
click at [176, 418] on label "Берёза полюбилась человеку не за одну праздничную красоту, а потому что из бере…" at bounding box center [570, 421] width 829 height 43
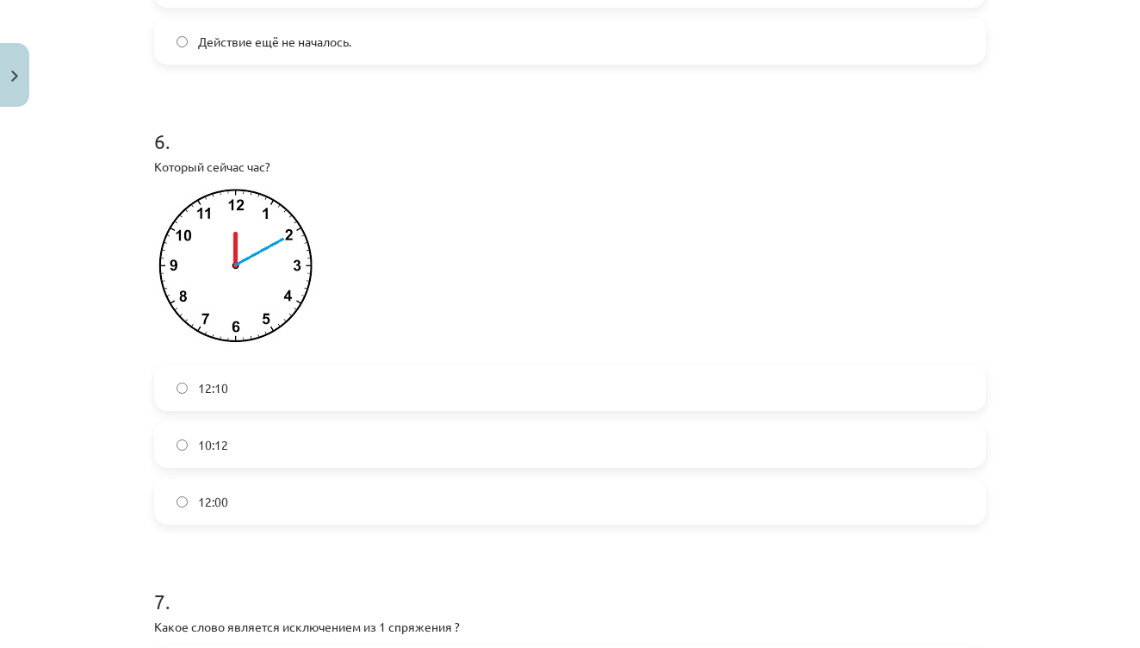
scroll to position [1791, 0]
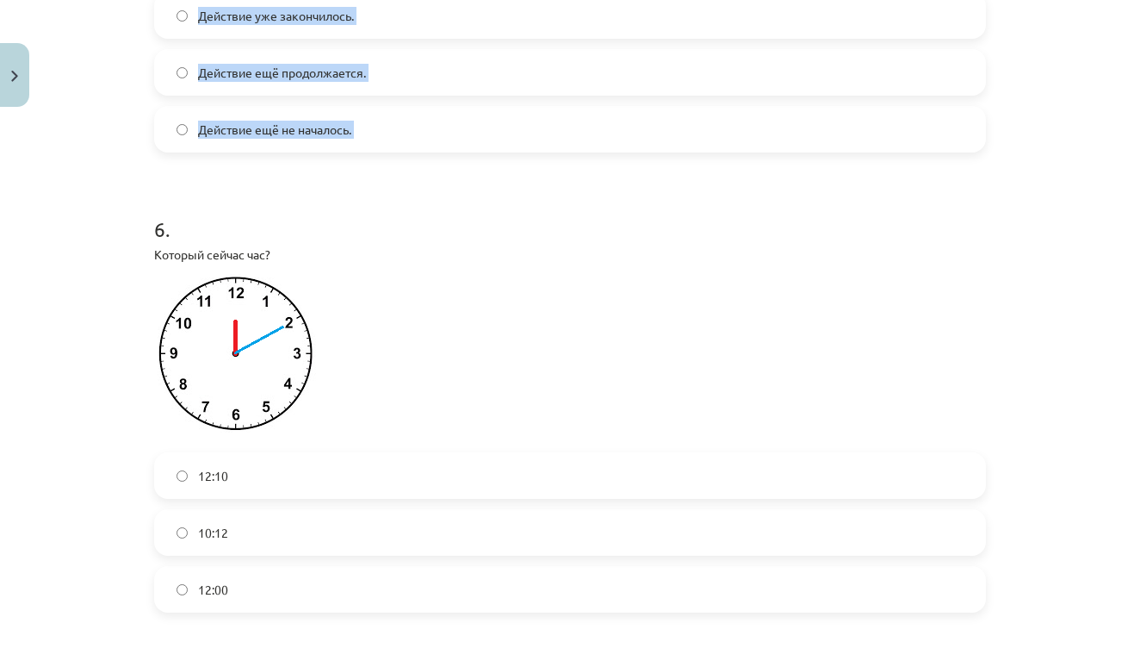
drag, startPoint x: 155, startPoint y: 171, endPoint x: 387, endPoint y: 180, distance: 231.8
click at [387, 180] on form "1 . Сколько видов имеет глагол ? 4 1 3 2 2 . Дополните предложения глаголами в …" at bounding box center [570, 276] width 832 height 3451
copy form "Преобразуй сложную превосходную степень сравнения прилагательных. Пример: самый…"
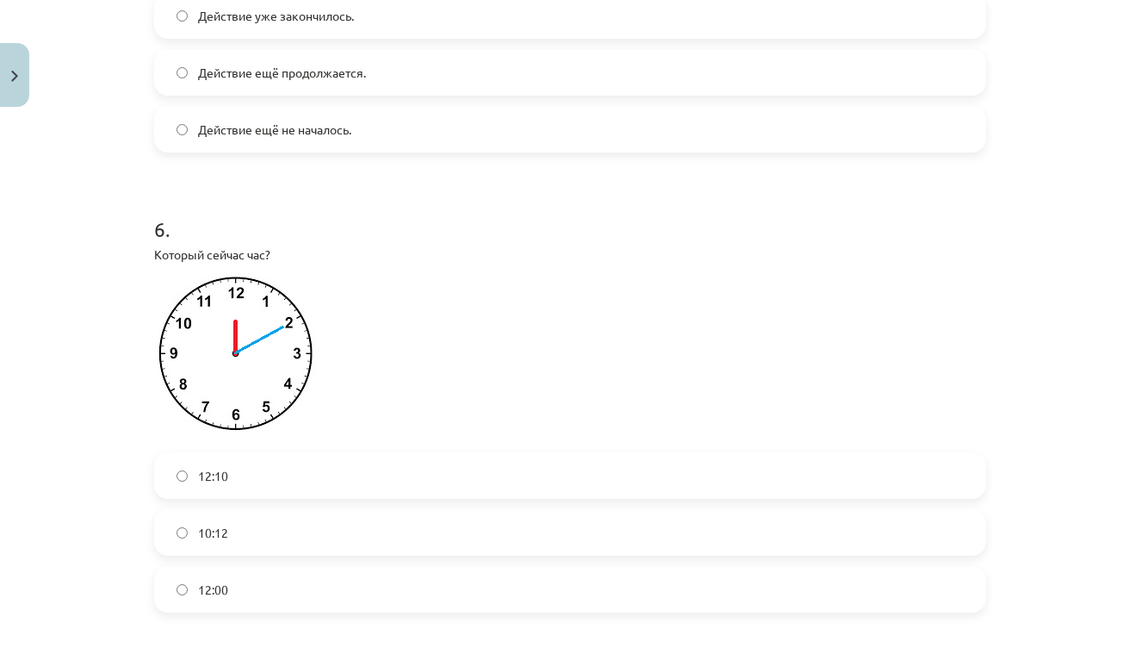
click at [405, 238] on h1 "6 ." at bounding box center [570, 213] width 832 height 53
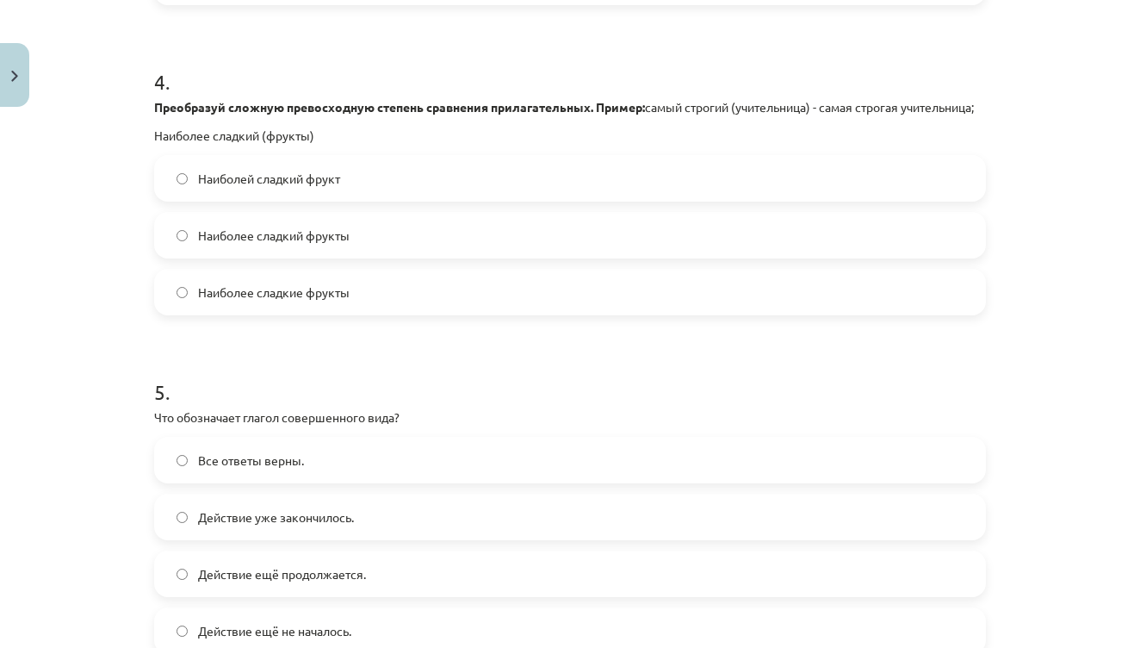
scroll to position [1288, 0]
click at [370, 258] on label "Наиболее сладкий фрукты" at bounding box center [570, 236] width 829 height 43
click at [358, 315] on label "Наиболее сладкие фрукты" at bounding box center [570, 293] width 829 height 43
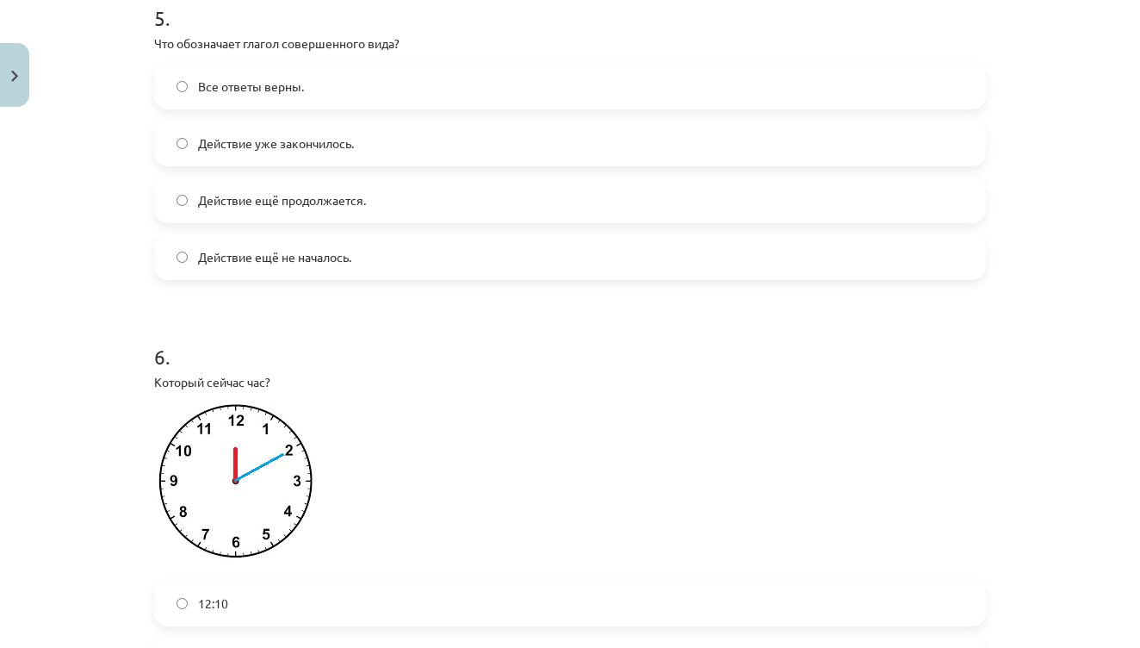
scroll to position [1670, 0]
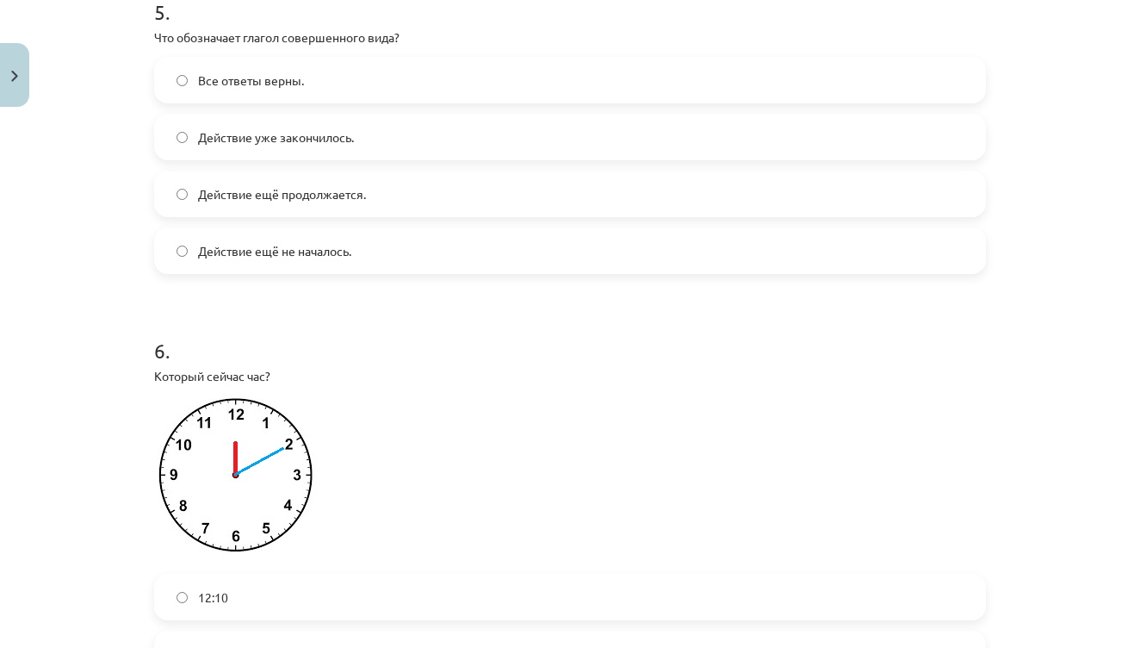
click at [300, 146] on span "Действие уже закончилось." at bounding box center [276, 137] width 156 height 18
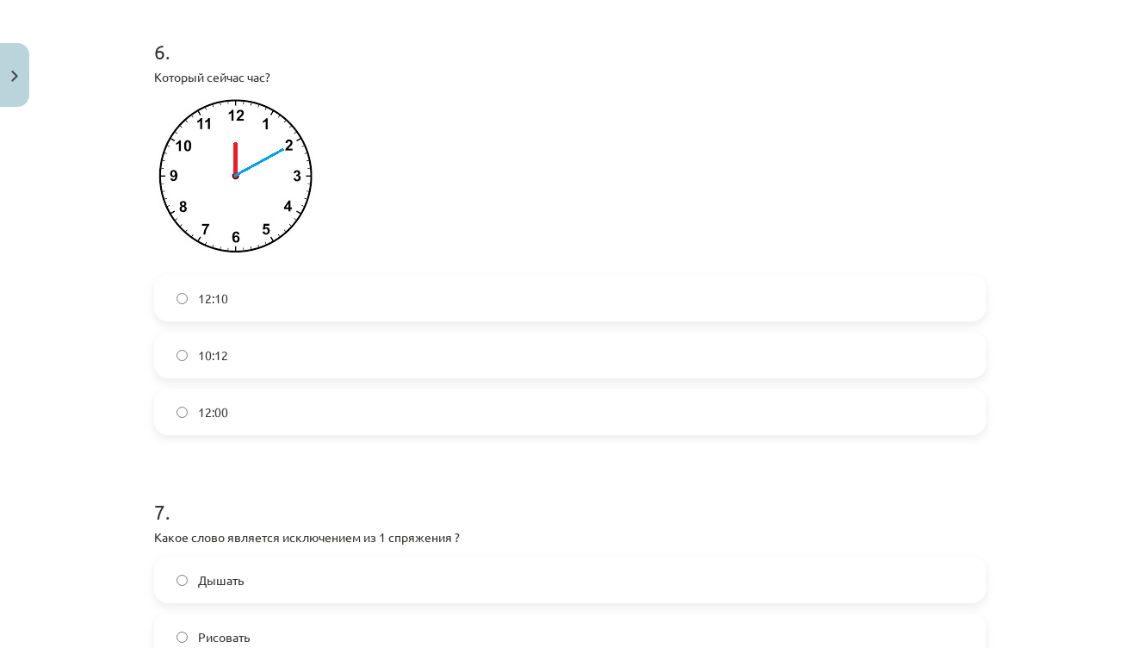
scroll to position [1977, 0]
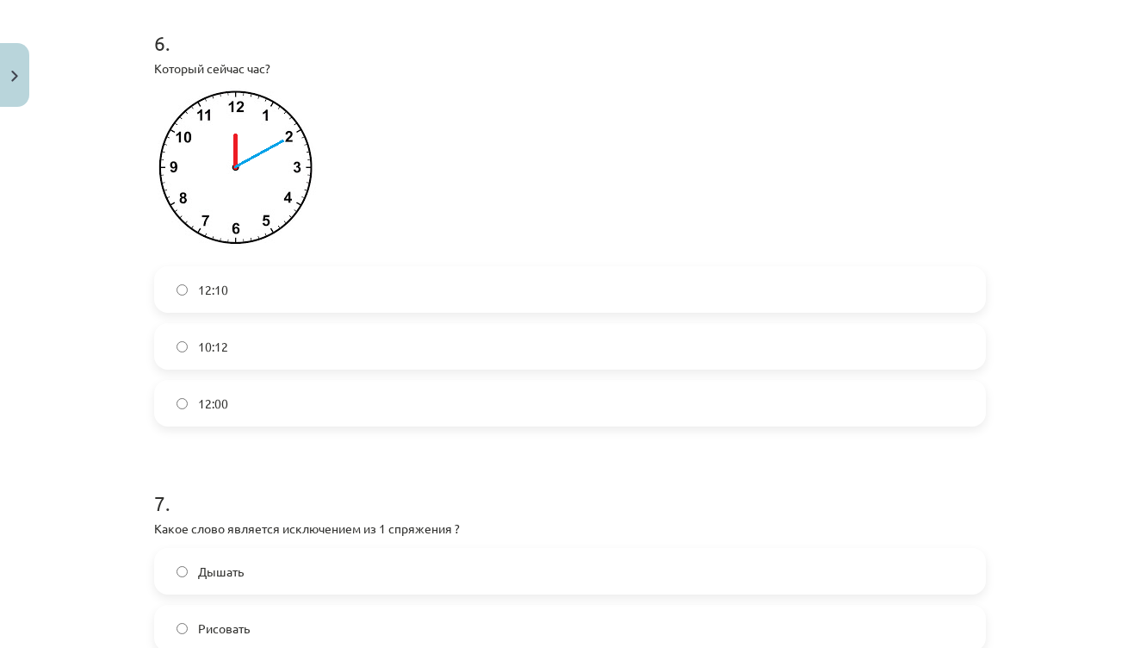
click at [270, 310] on label "12:10" at bounding box center [570, 289] width 829 height 43
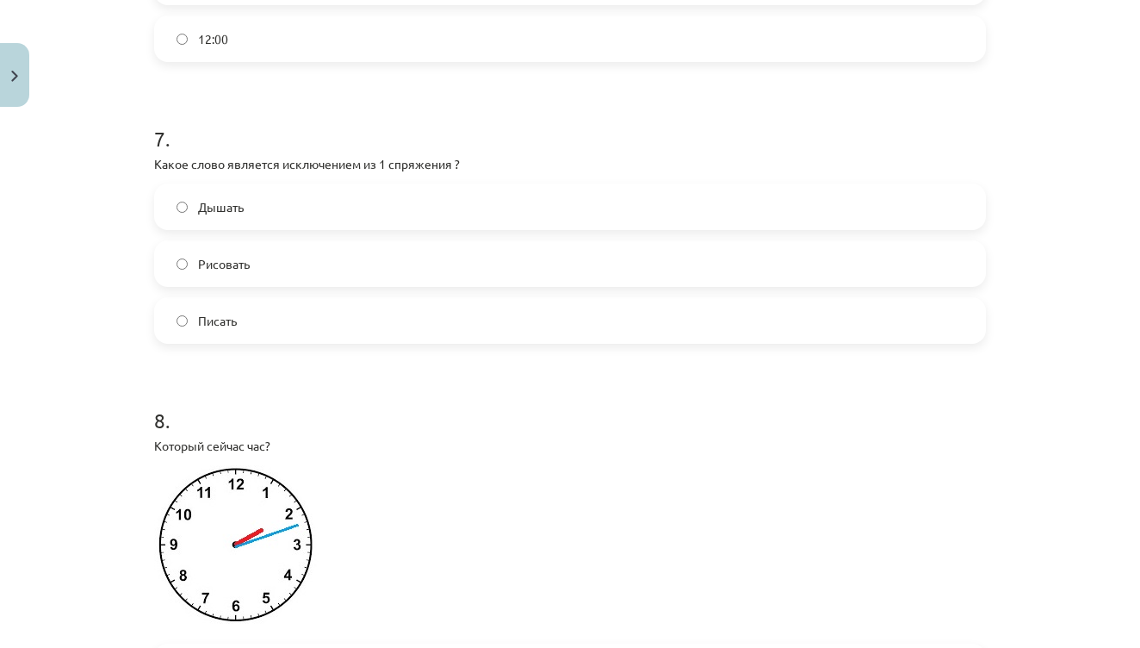
scroll to position [2343, 0]
click at [307, 339] on label "Писать" at bounding box center [570, 318] width 829 height 43
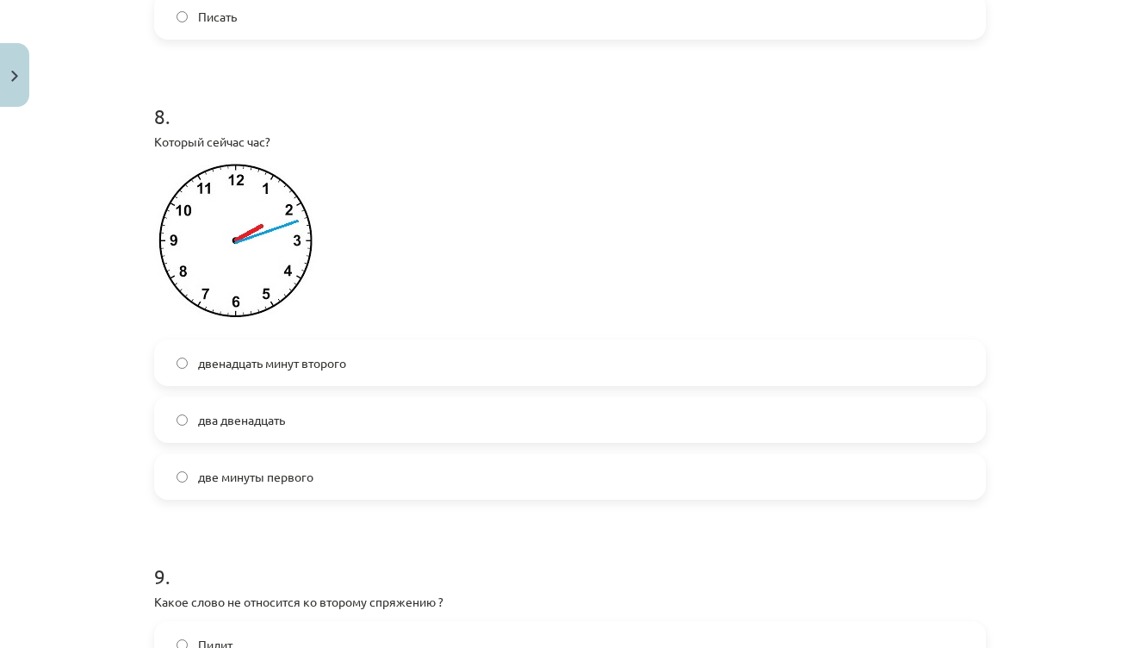
scroll to position [2654, 0]
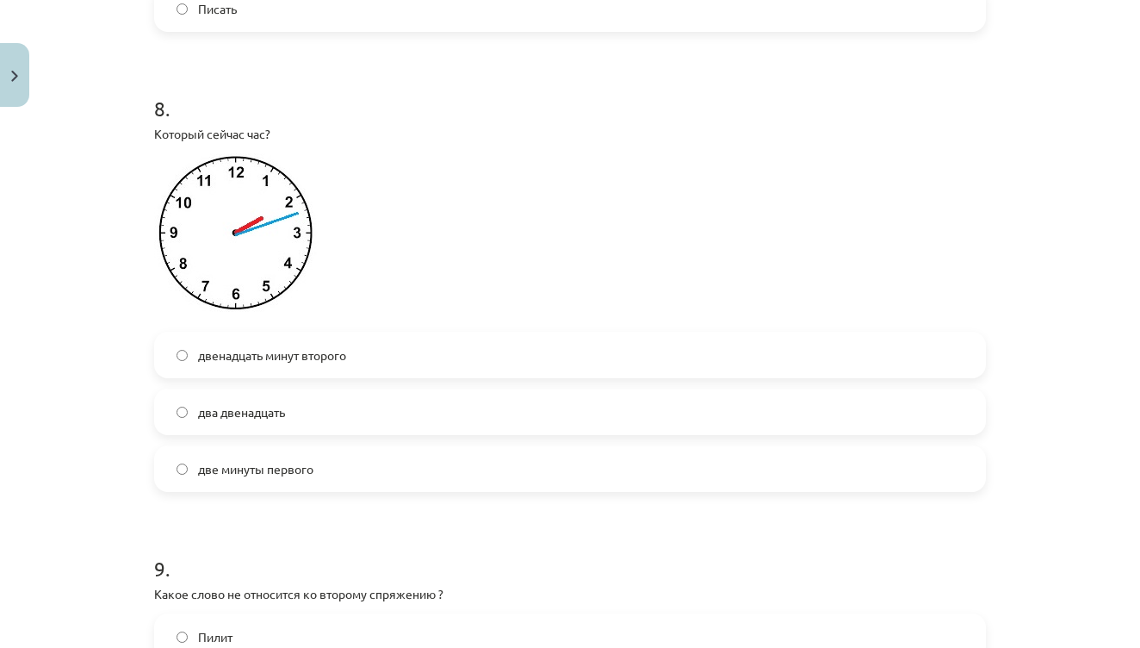
click at [298, 425] on label "два двенадцать" at bounding box center [570, 411] width 829 height 43
click at [274, 421] on span "два двенадцать" at bounding box center [241, 412] width 87 height 18
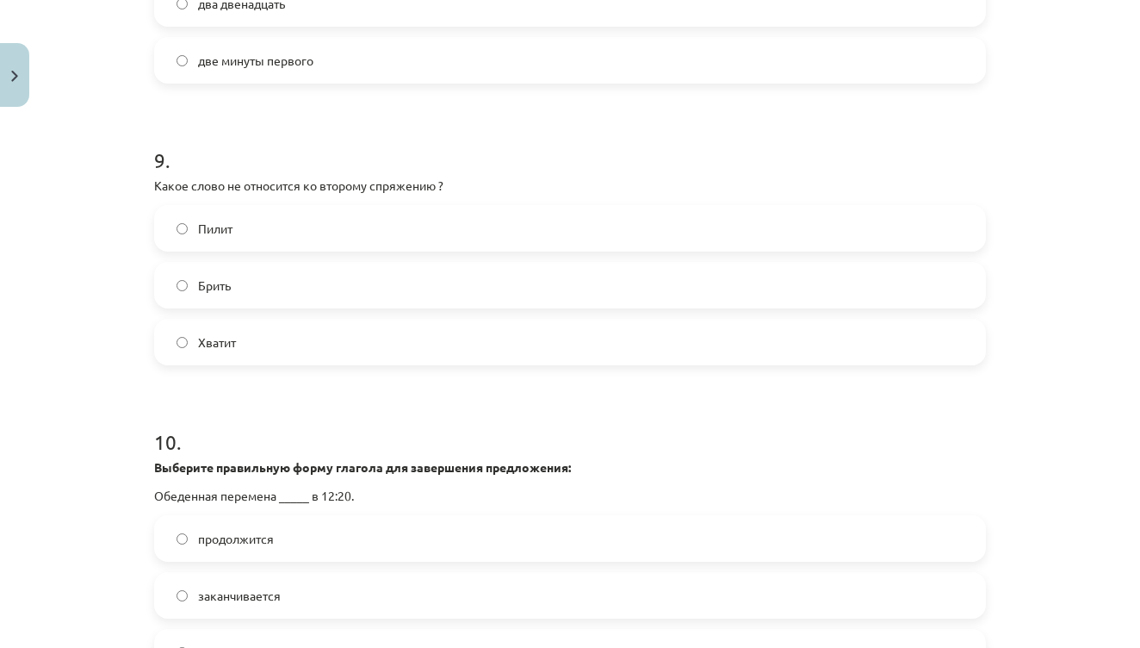
scroll to position [3075, 0]
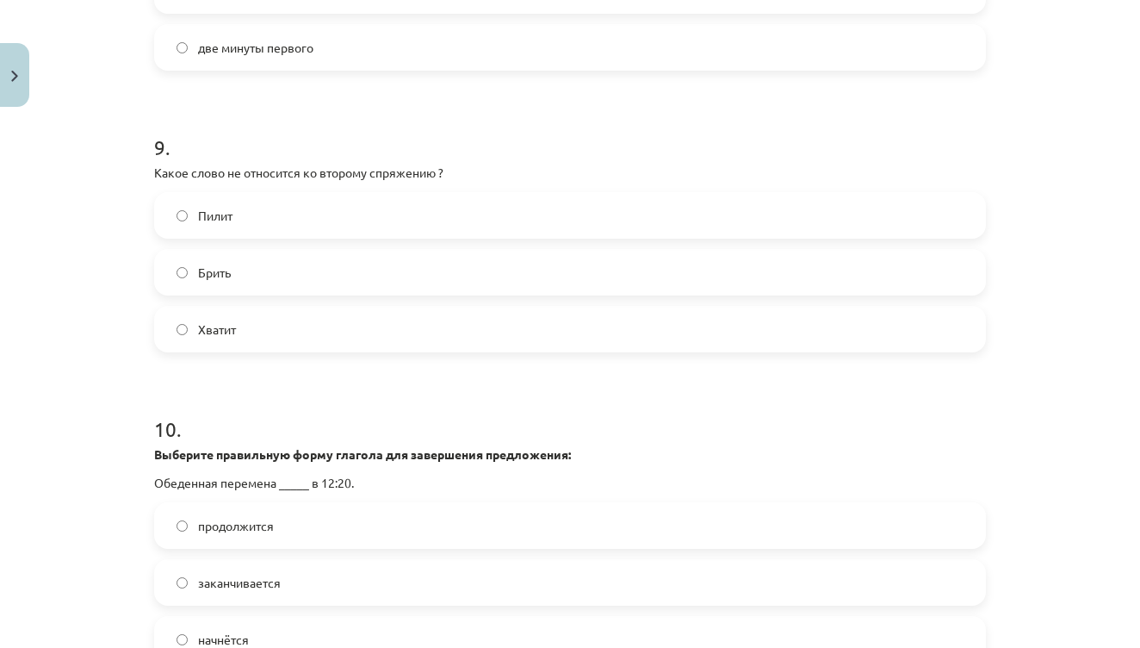
click at [289, 294] on label "Брить" at bounding box center [570, 272] width 829 height 43
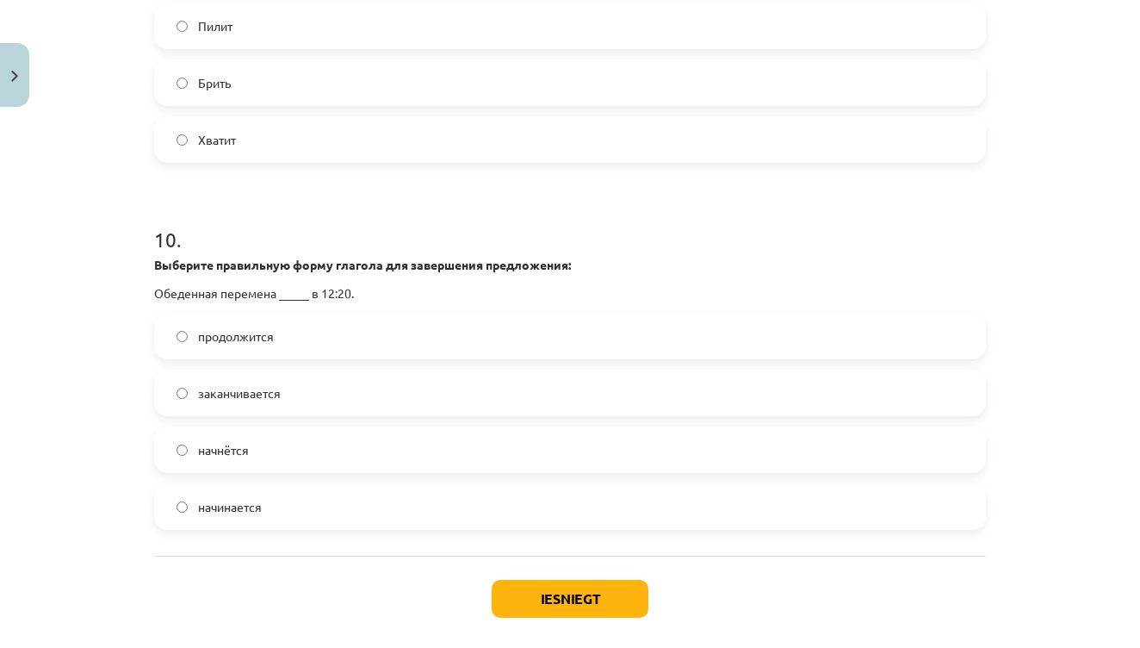
scroll to position [3268, 0]
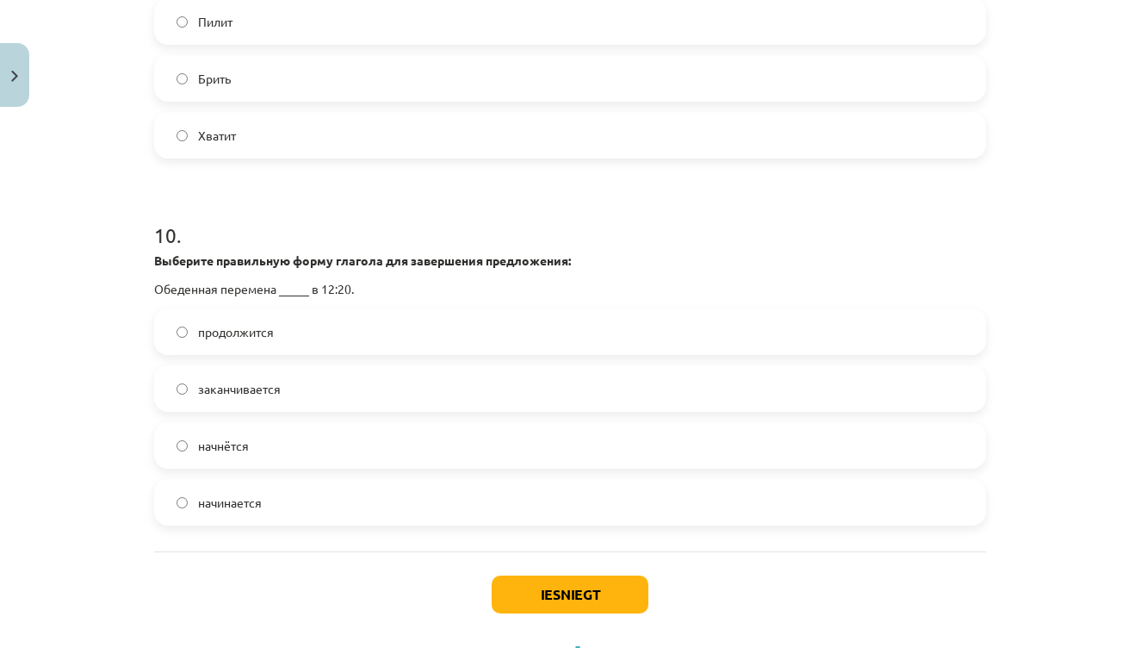
click at [277, 512] on label "начинается" at bounding box center [570, 502] width 829 height 43
click at [541, 602] on button "Iesniegt" at bounding box center [570, 594] width 157 height 38
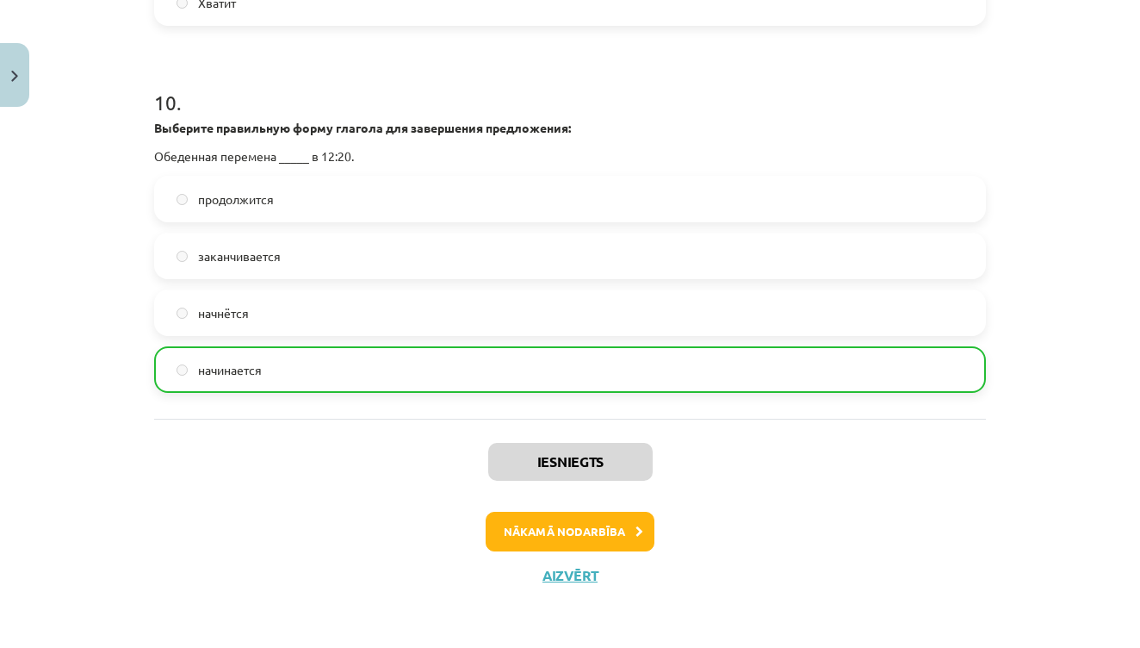
scroll to position [3421, 0]
click at [578, 520] on button "Nākamā nodarbība" at bounding box center [570, 532] width 169 height 40
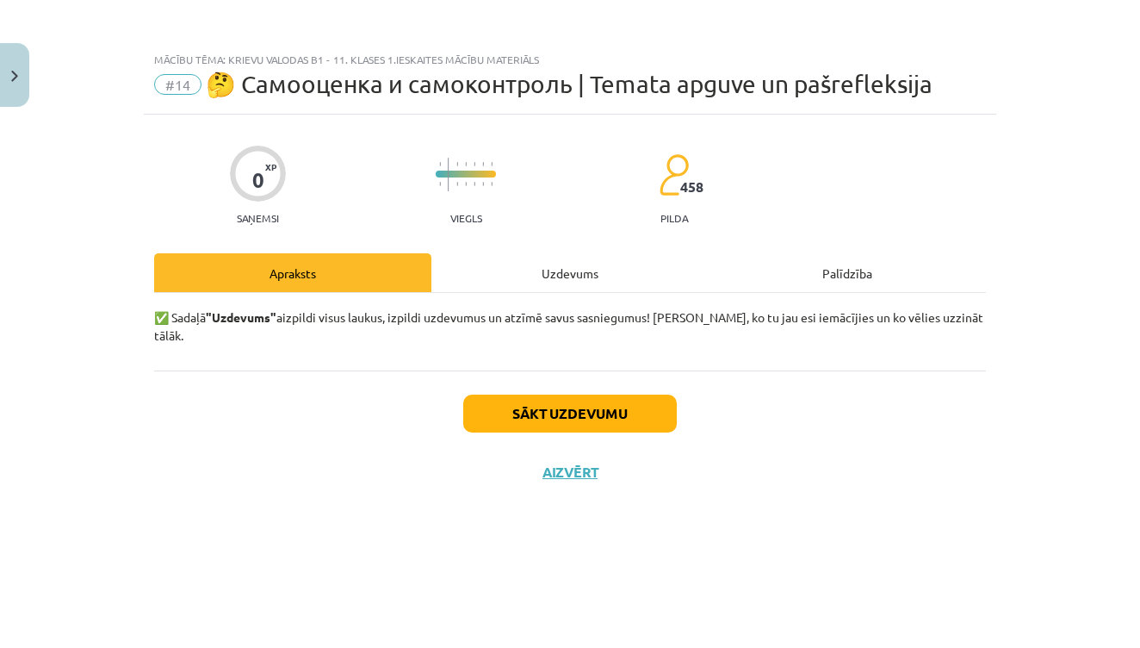
scroll to position [0, 0]
click at [589, 376] on div "Sākt uzdevumu Aizvērt" at bounding box center [570, 430] width 832 height 121
click at [587, 400] on button "Sākt uzdevumu" at bounding box center [570, 413] width 214 height 38
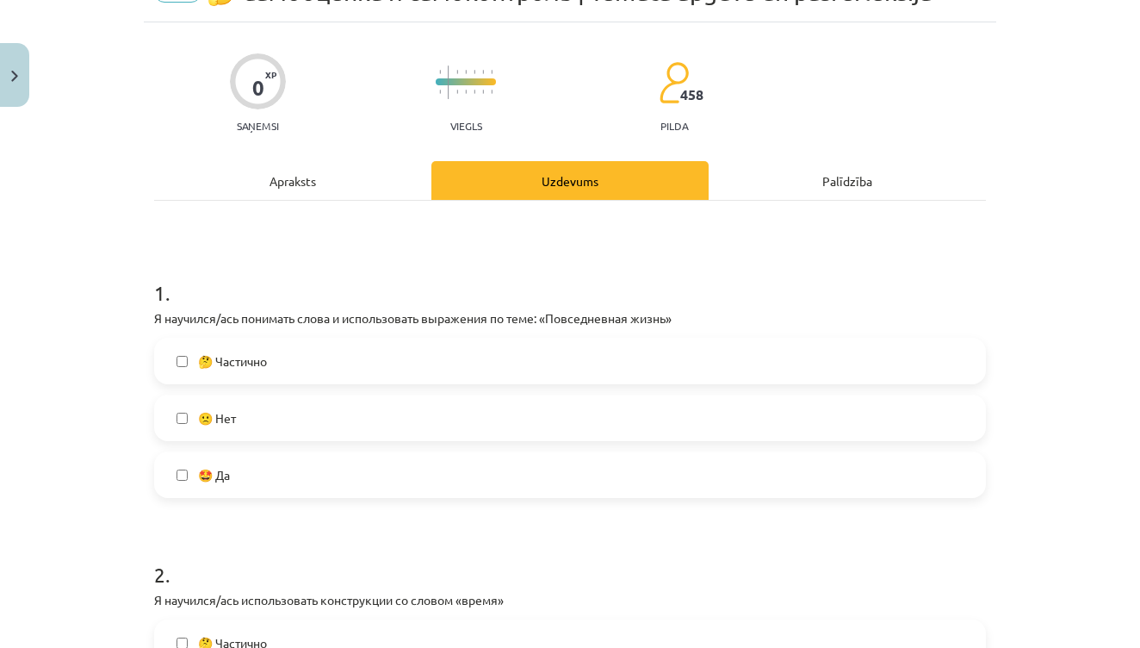
scroll to position [100, 0]
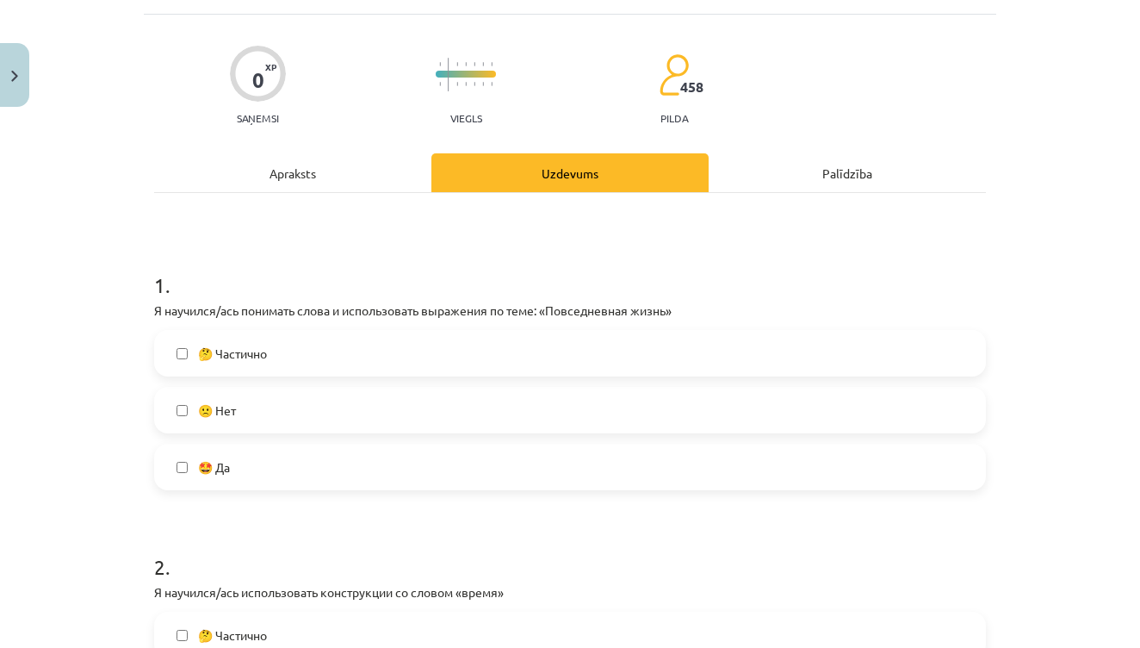
click at [442, 354] on label "🤔 Частично" at bounding box center [570, 353] width 829 height 43
click at [426, 347] on label "🤔 Частично" at bounding box center [570, 353] width 829 height 43
click at [419, 467] on label "🤩 Да" at bounding box center [570, 466] width 829 height 43
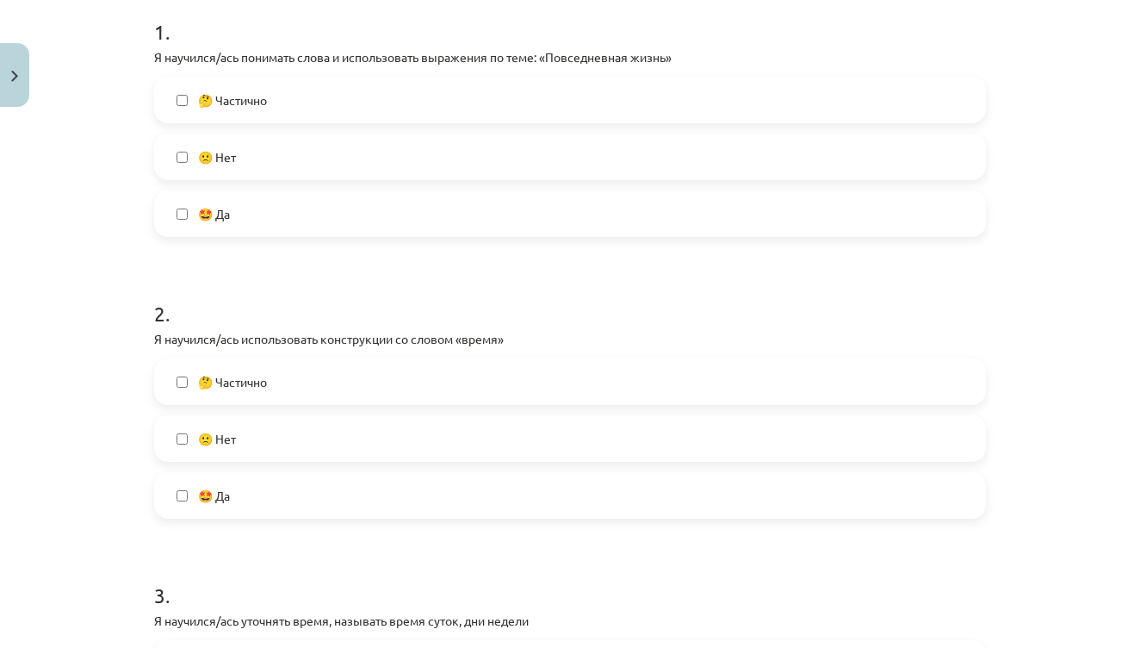
scroll to position [355, 0]
click at [345, 512] on label "🤩 Да" at bounding box center [570, 493] width 829 height 43
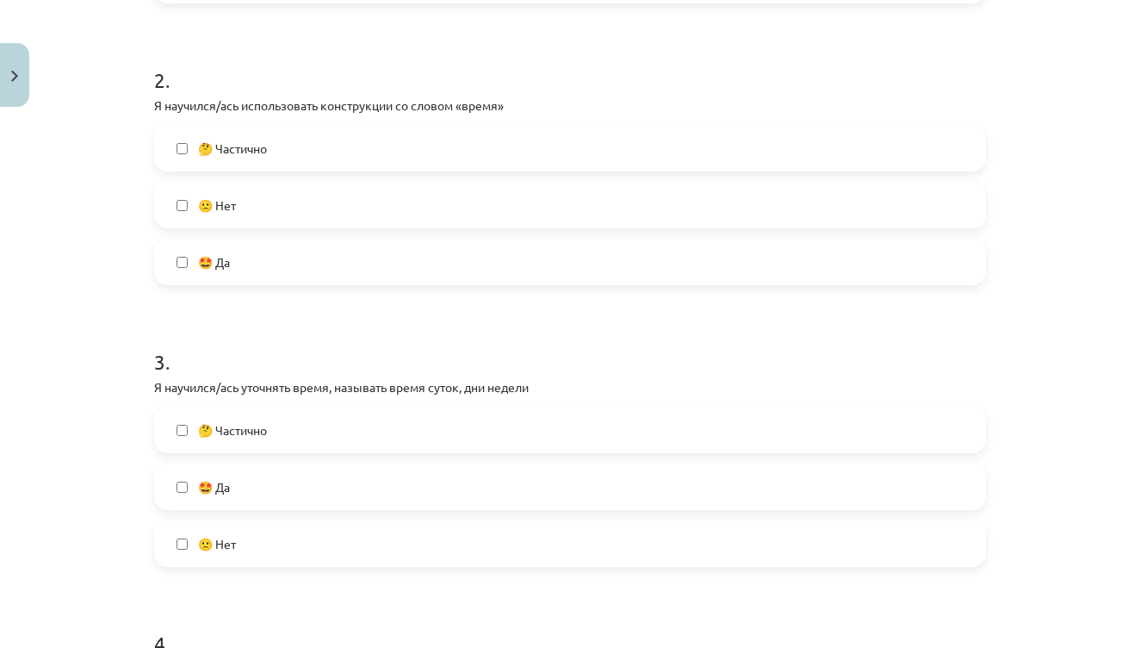
scroll to position [593, 0]
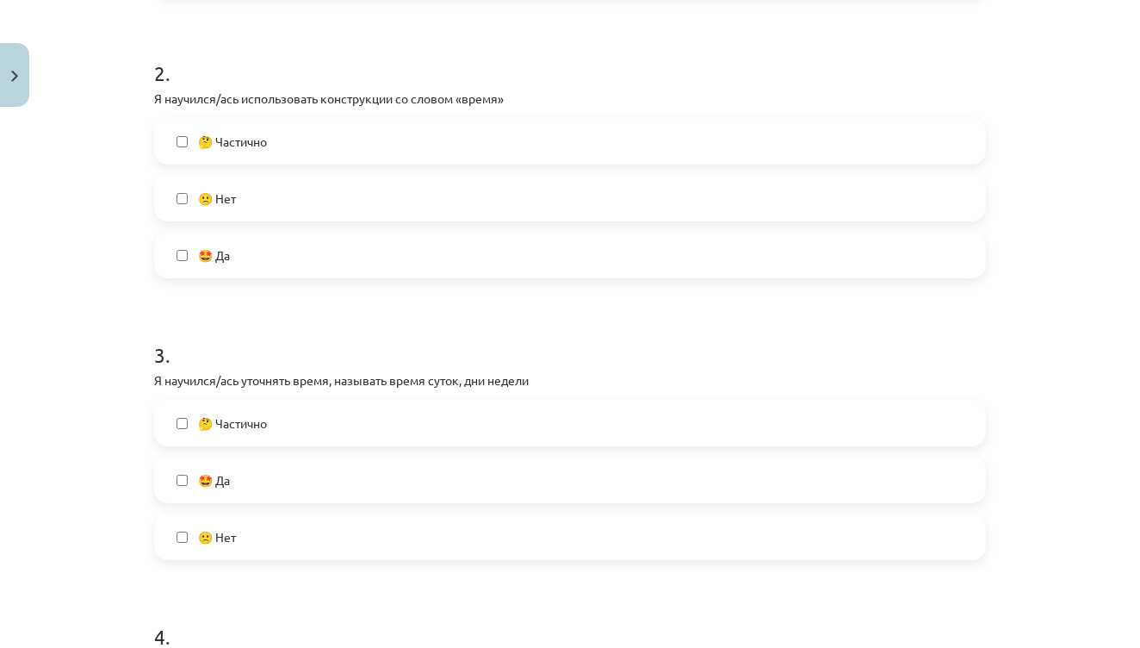
click at [344, 531] on label "🙁 Нет" at bounding box center [570, 536] width 829 height 43
click at [359, 458] on label "🤩 Да" at bounding box center [570, 479] width 829 height 43
click at [356, 544] on label "🙁 Нет" at bounding box center [570, 536] width 829 height 43
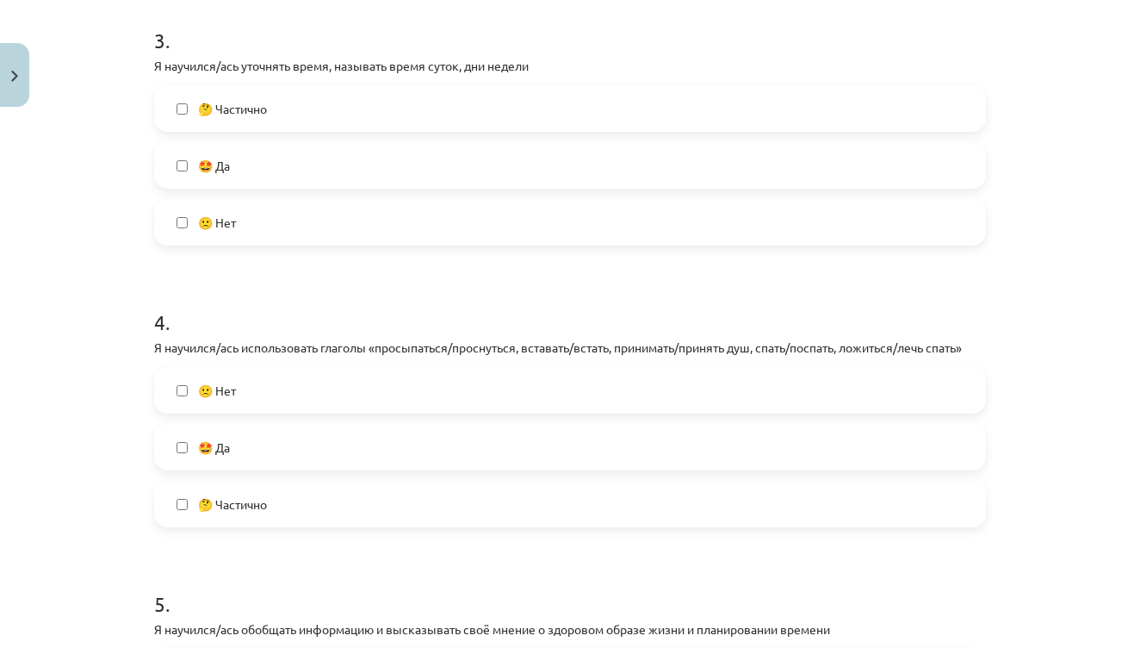
scroll to position [910, 0]
click at [338, 439] on label "🤩 Да" at bounding box center [570, 444] width 829 height 43
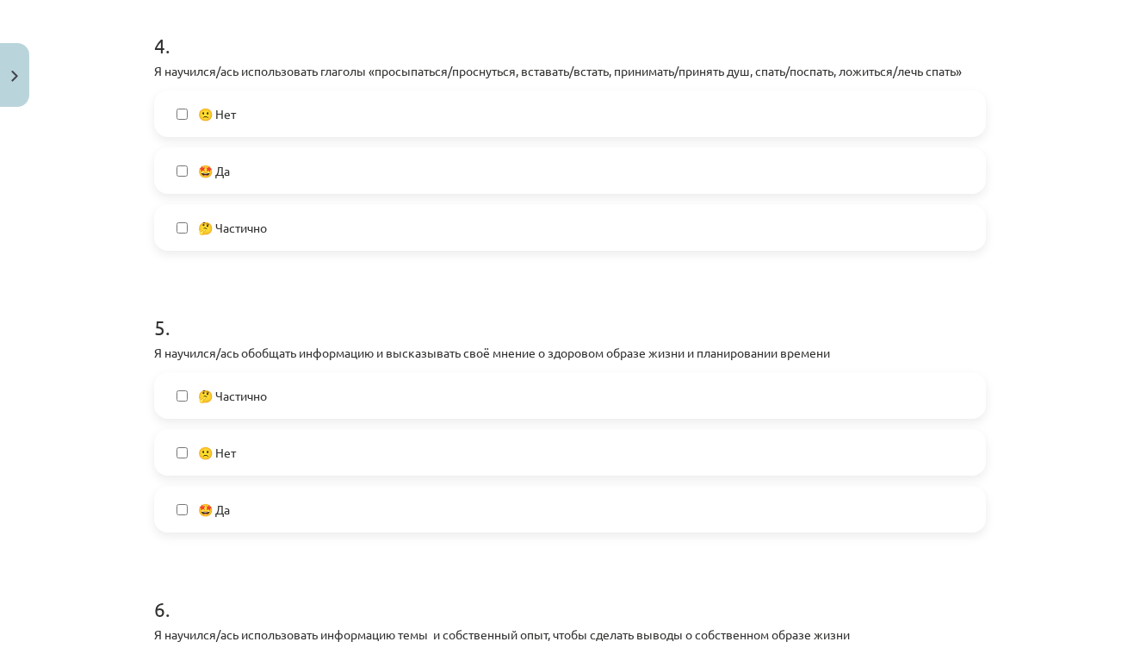
scroll to position [1359, 0]
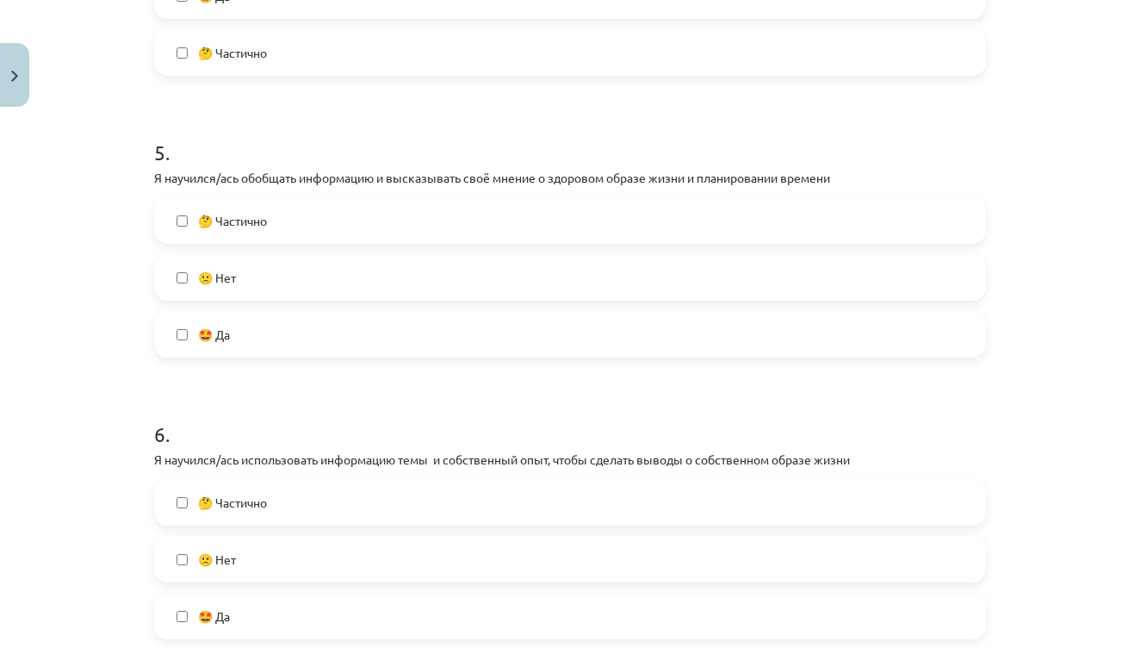
click at [310, 320] on label "🤩 Да" at bounding box center [570, 334] width 829 height 43
click at [313, 325] on label "🤩 Да" at bounding box center [570, 334] width 829 height 43
click at [309, 208] on label "🤔 Частично" at bounding box center [570, 220] width 829 height 43
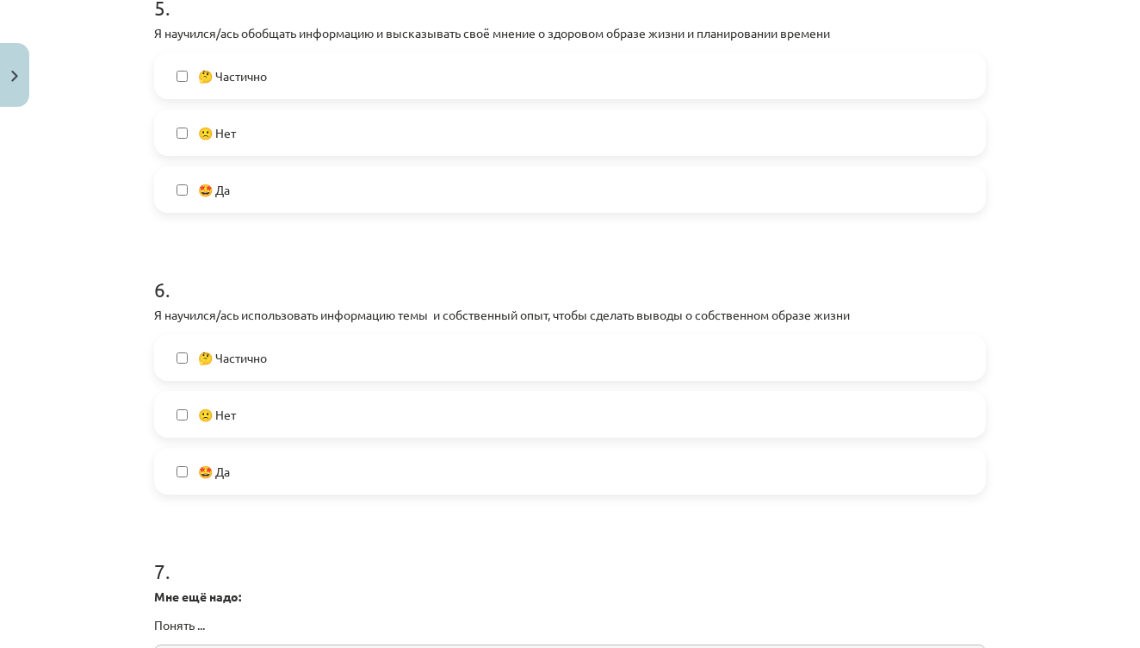
scroll to position [1518, 0]
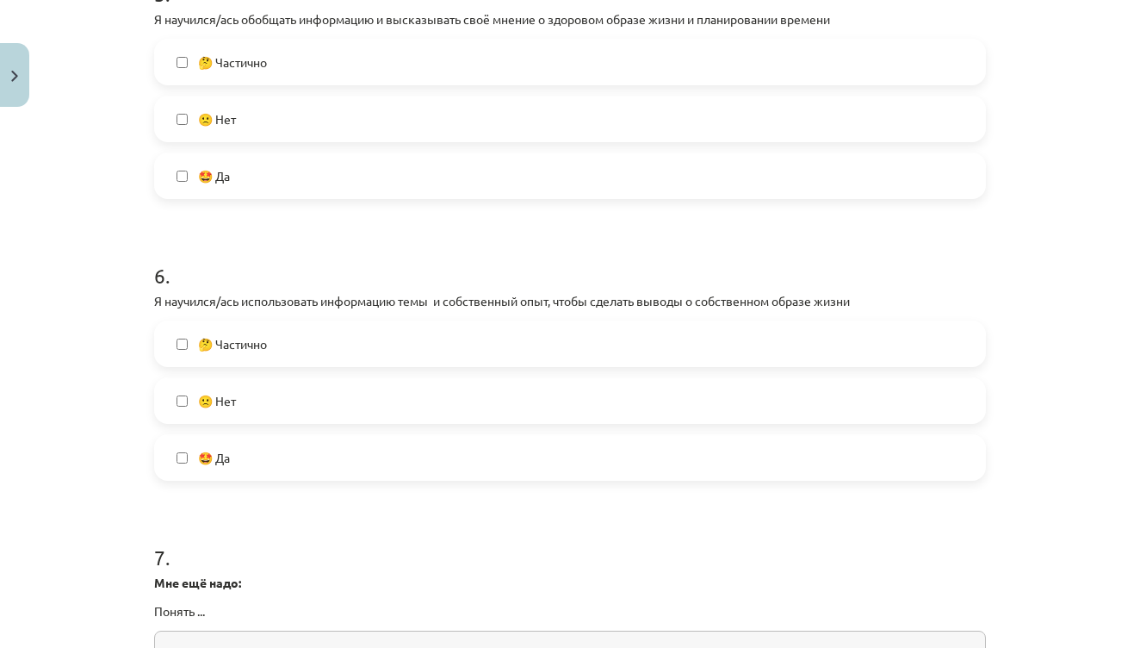
click at [320, 455] on label "🤩 Да" at bounding box center [570, 457] width 829 height 43
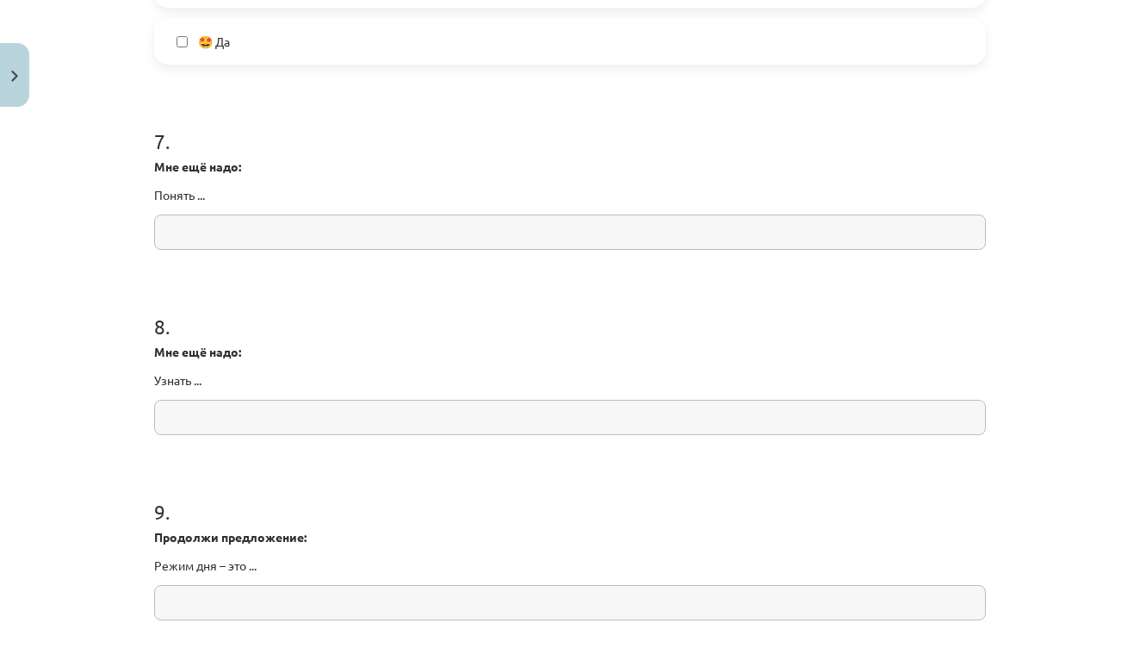
scroll to position [2002, 0]
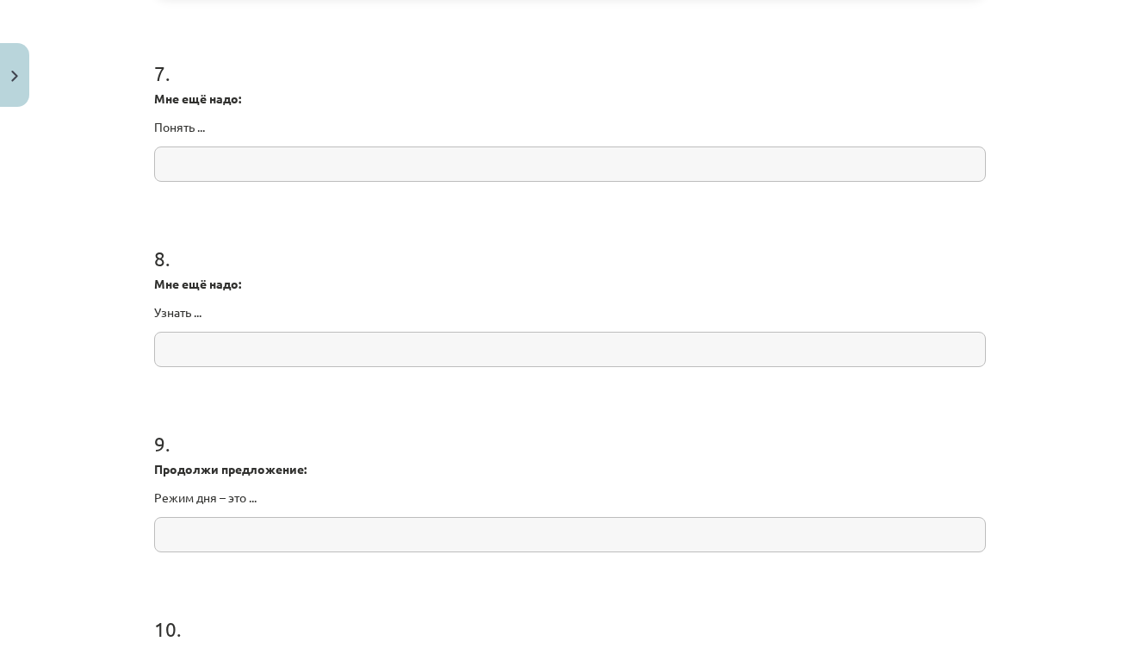
click at [291, 356] on input "text" at bounding box center [570, 349] width 832 height 35
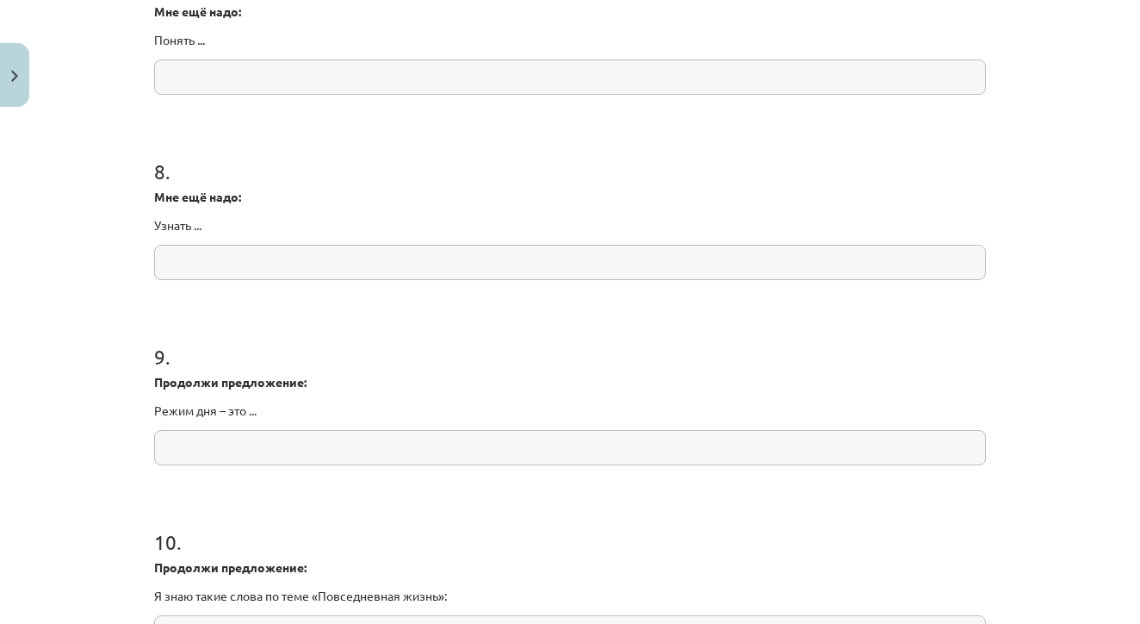
scroll to position [2088, 0]
paste input "**********"
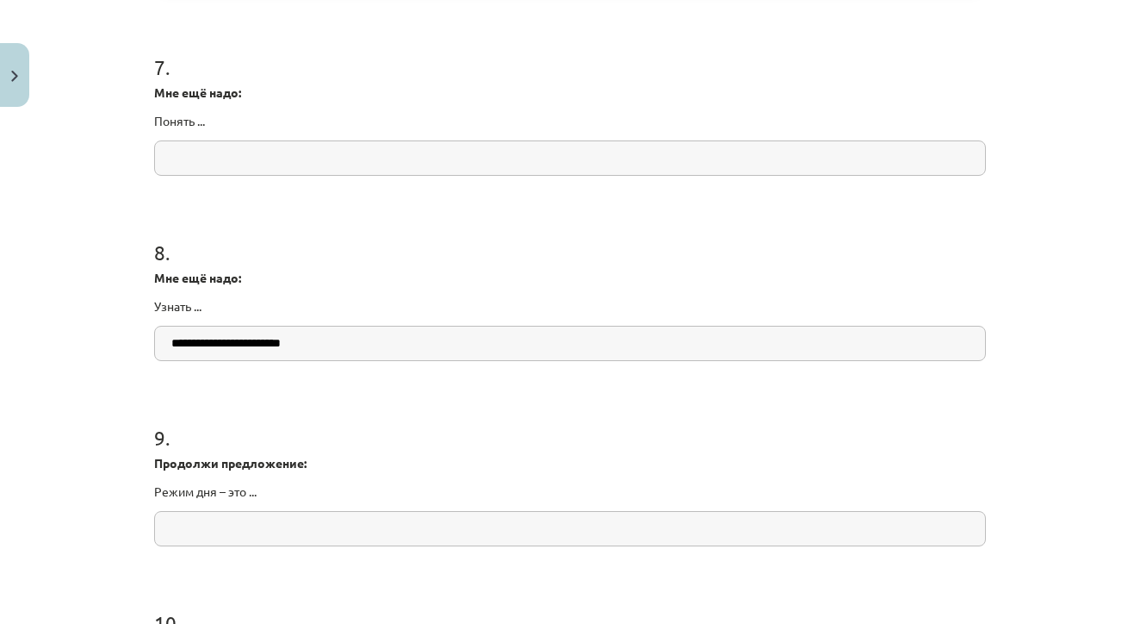
scroll to position [2026, 0]
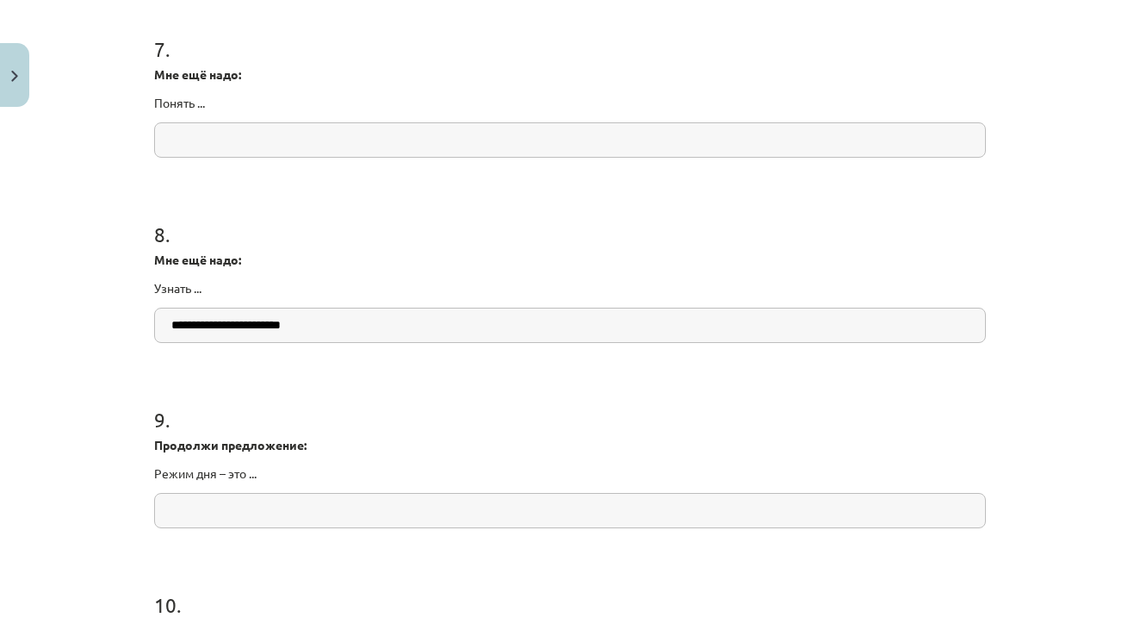
click at [233, 329] on input "**********" at bounding box center [570, 324] width 832 height 35
type input "**********"
click at [217, 150] on input "text" at bounding box center [570, 139] width 832 height 35
paste input "**********"
type input "**********"
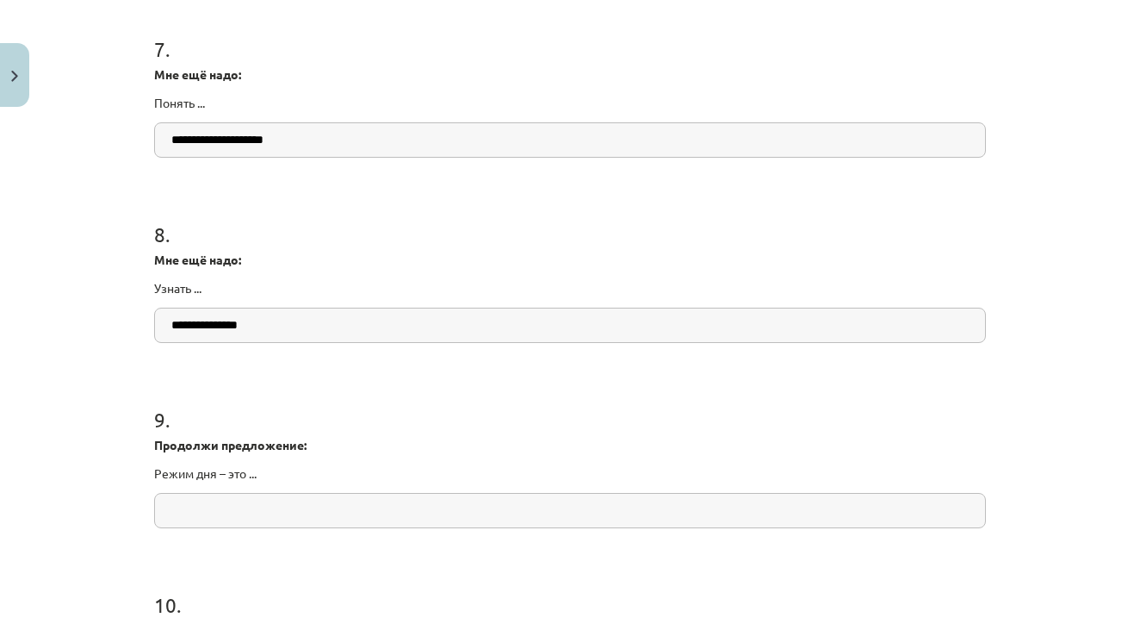
click at [320, 507] on input "text" at bounding box center [570, 510] width 832 height 35
paste input "**********"
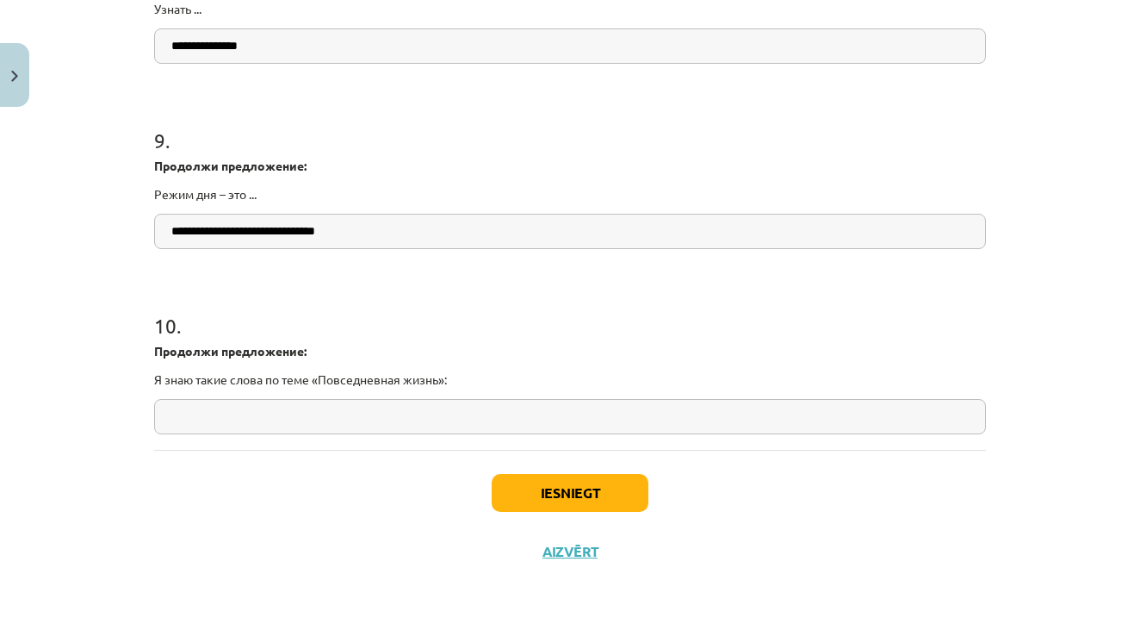
scroll to position [2307, 0]
type input "**********"
click at [407, 402] on input "text" at bounding box center [570, 416] width 832 height 35
paste input "**********"
type input "**********"
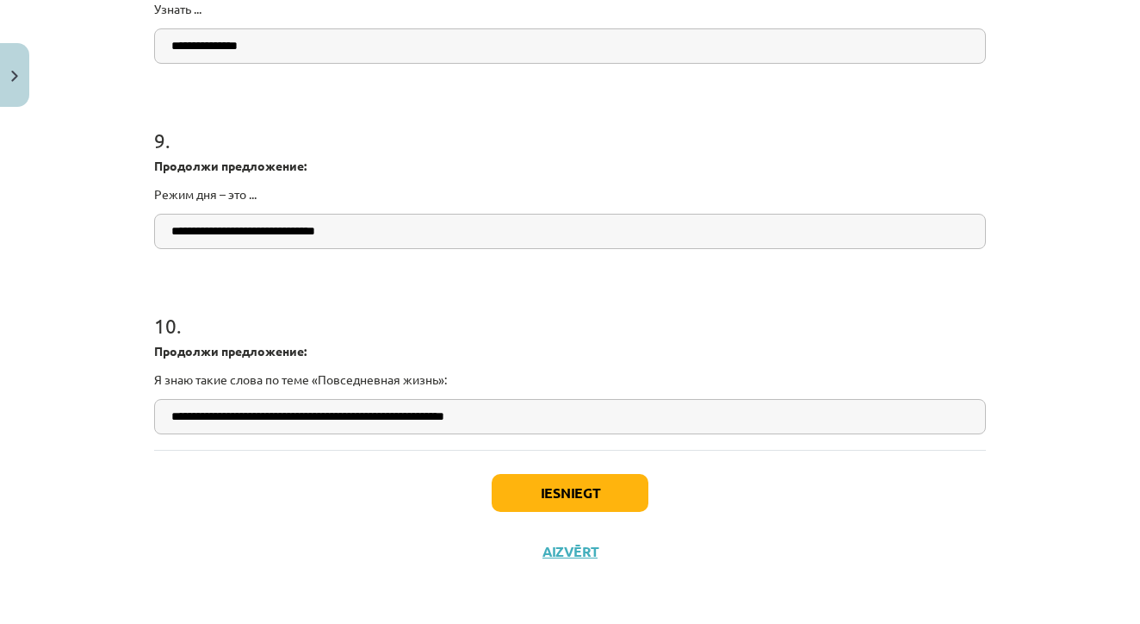
click at [544, 496] on button "Iesniegt" at bounding box center [570, 493] width 157 height 38
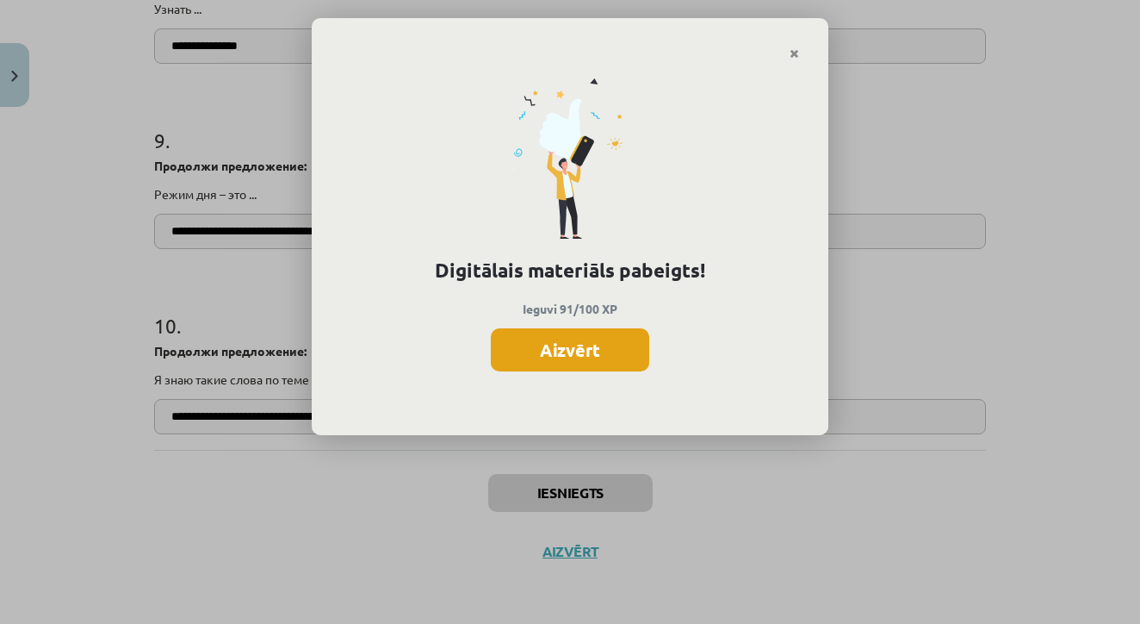
click at [562, 349] on button "Aizvērt" at bounding box center [570, 349] width 158 height 43
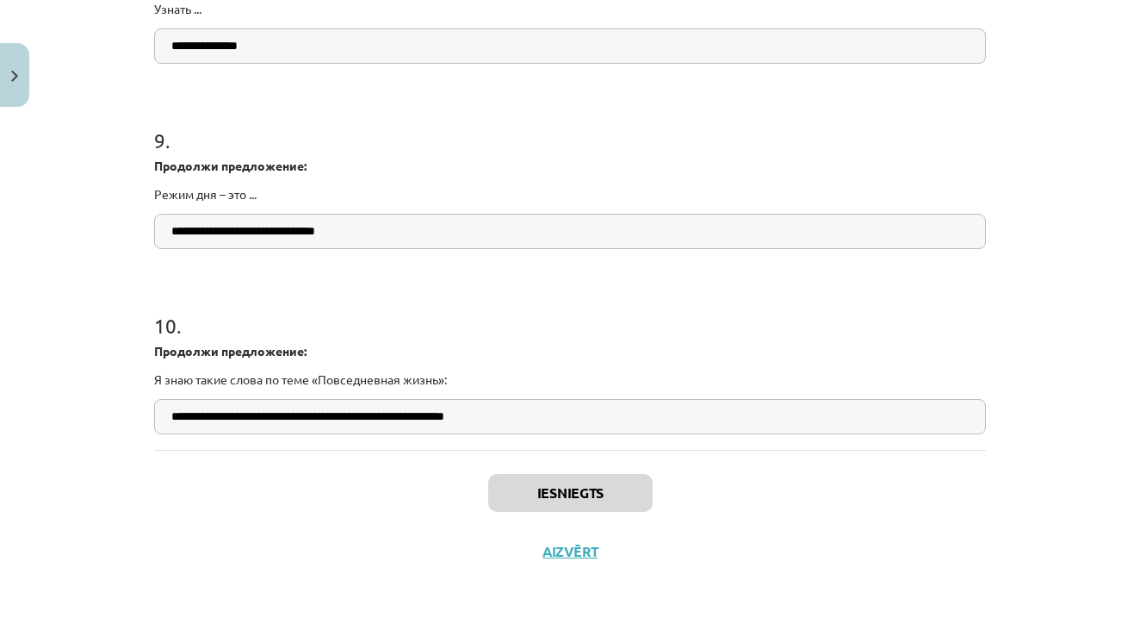
click at [575, 556] on button "Aizvērt" at bounding box center [569, 551] width 65 height 17
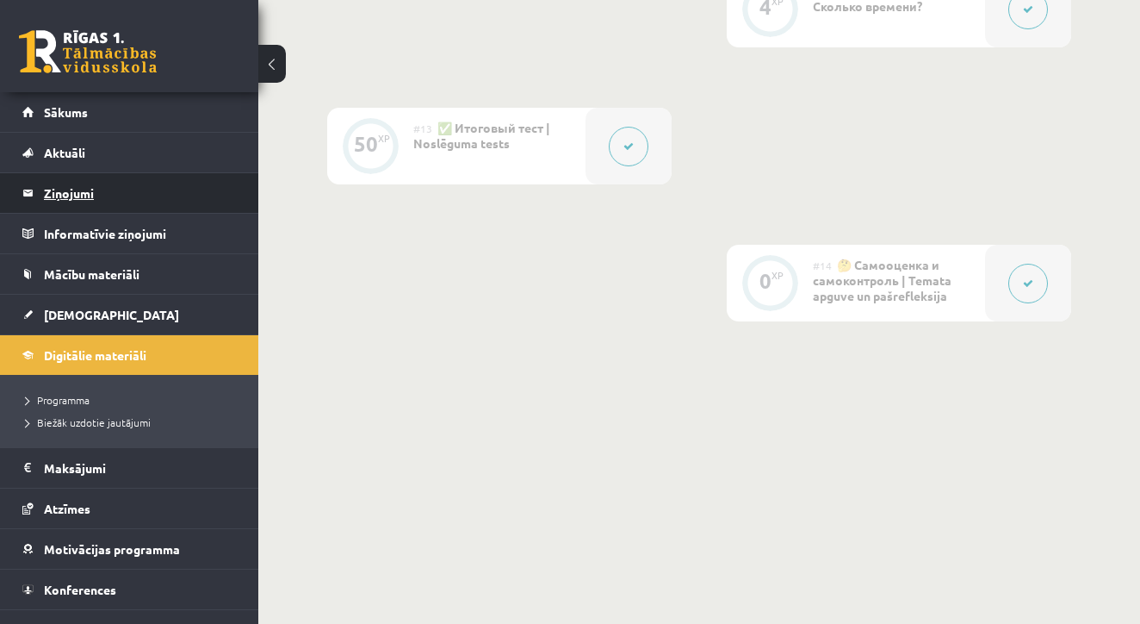
scroll to position [2254, 0]
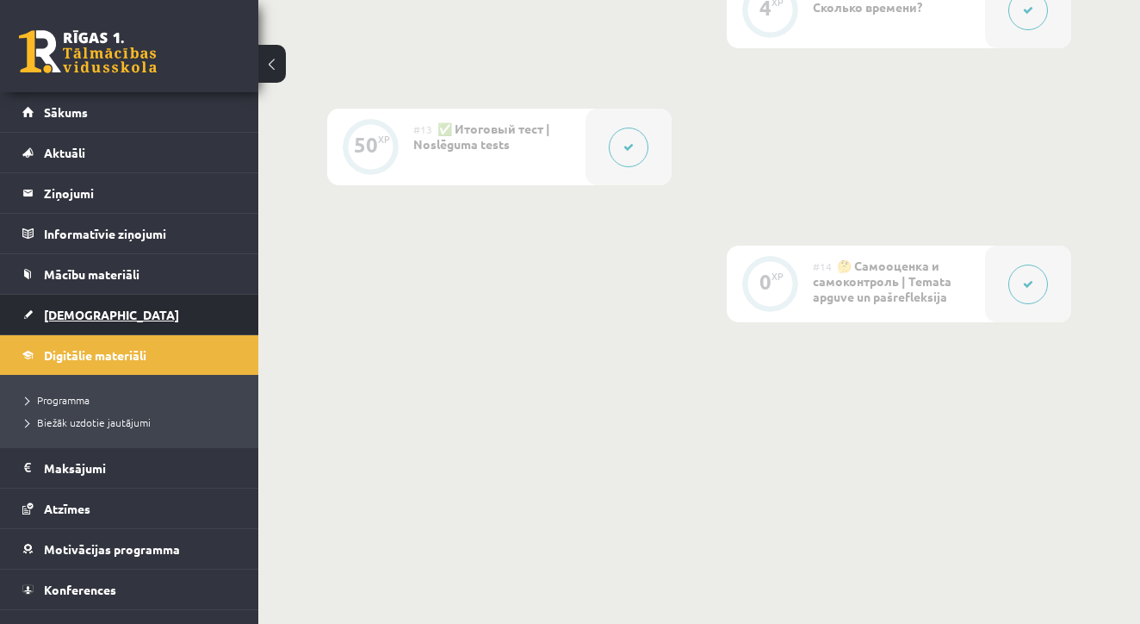
click at [77, 311] on span "[DEMOGRAPHIC_DATA]" at bounding box center [111, 315] width 135 height 16
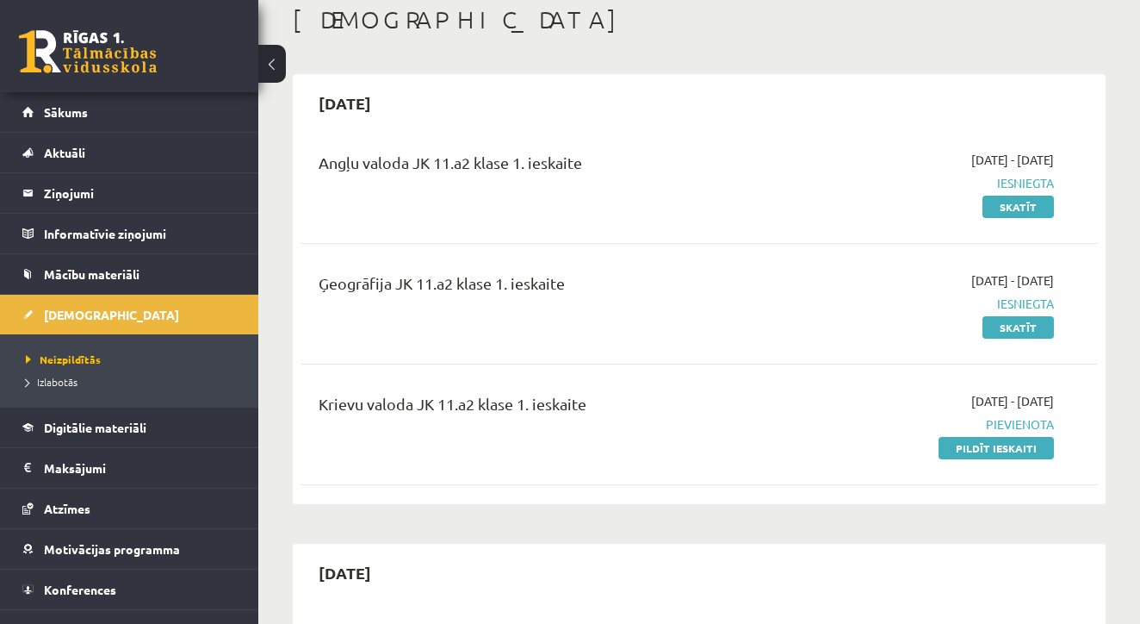
scroll to position [100, 0]
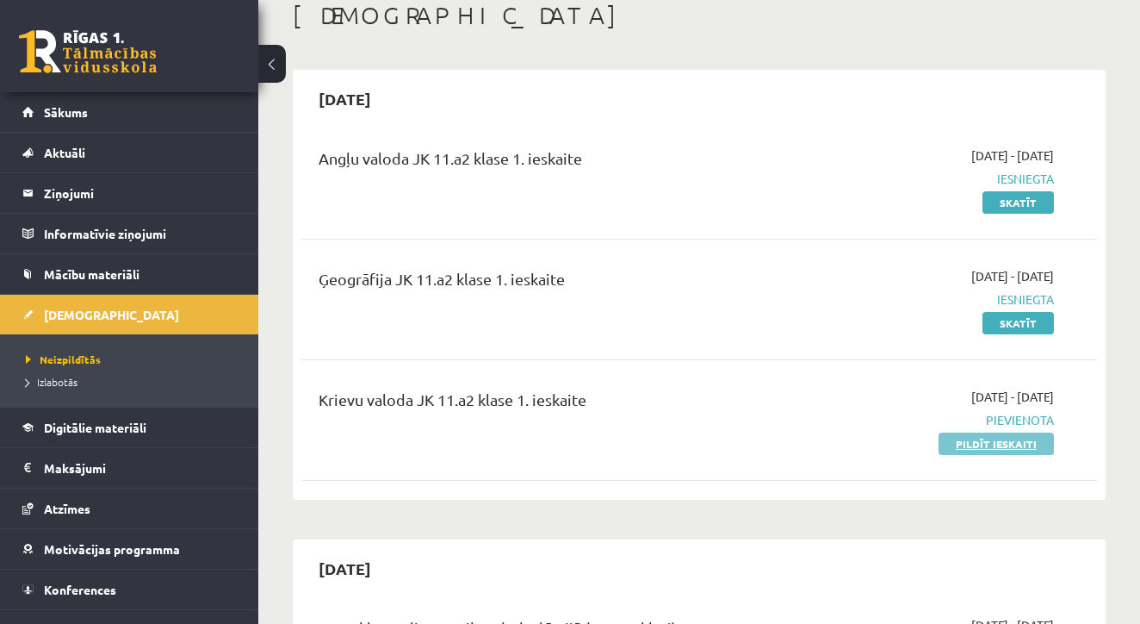
click at [1021, 439] on link "Pildīt ieskaiti" at bounding box center [996, 443] width 115 height 22
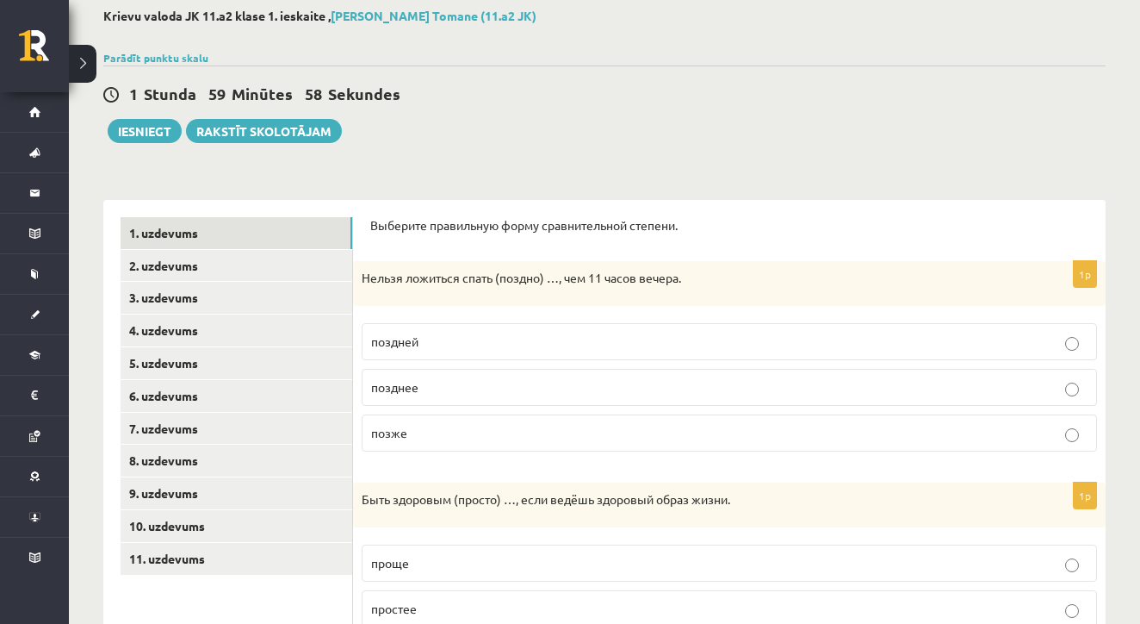
scroll to position [95, 0]
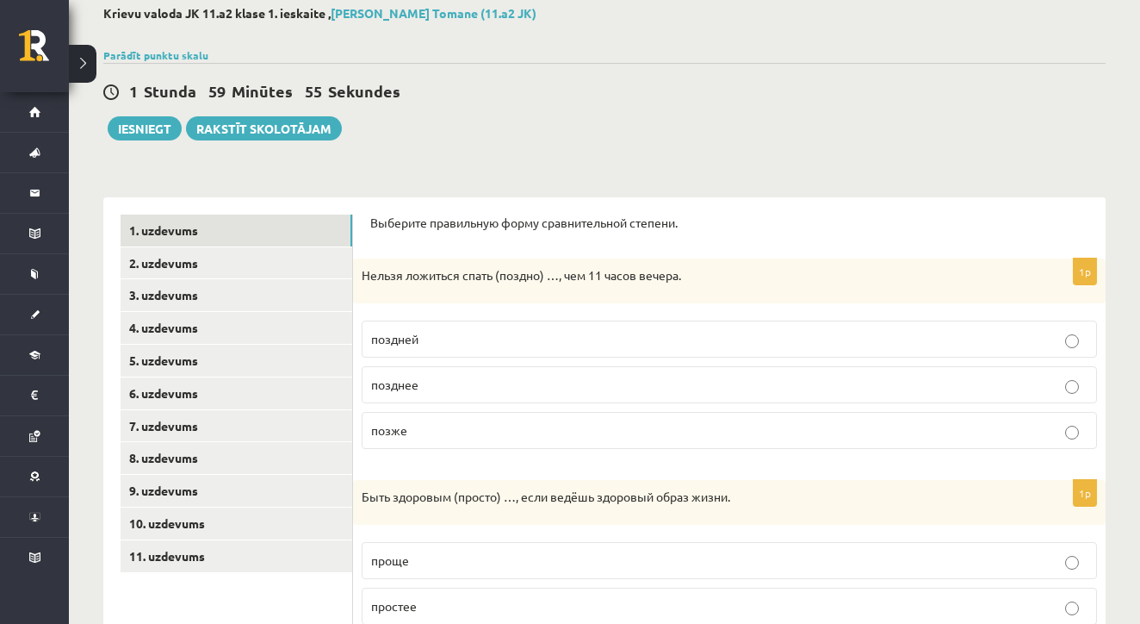
click at [549, 393] on label "позднее" at bounding box center [730, 384] width 736 height 37
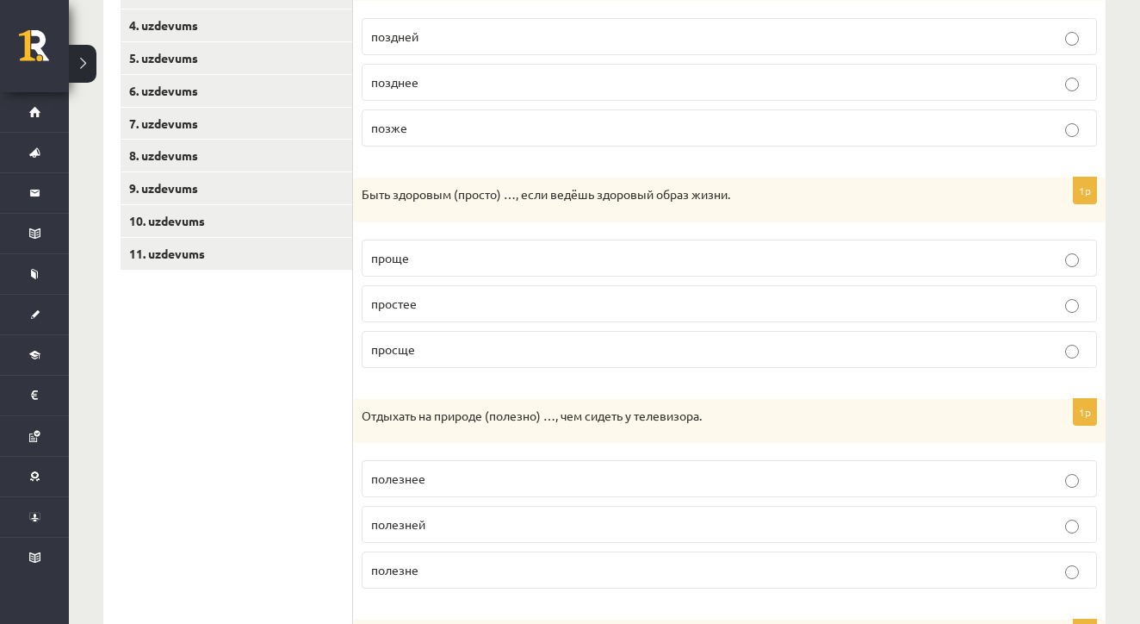
scroll to position [405, 0]
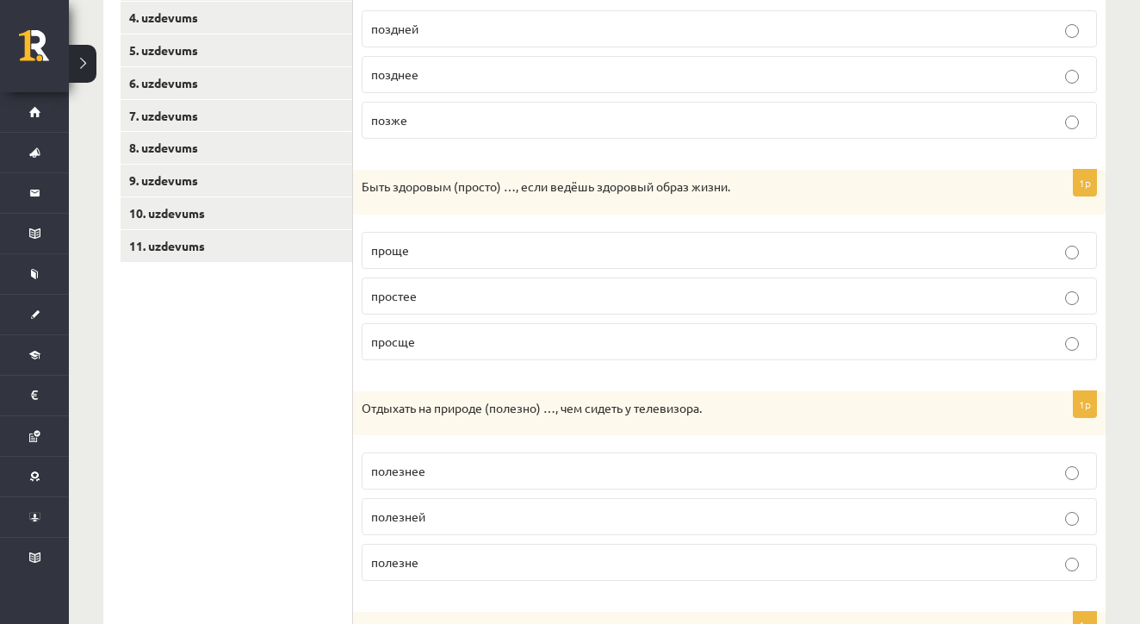
click at [529, 239] on label "проще" at bounding box center [730, 250] width 736 height 37
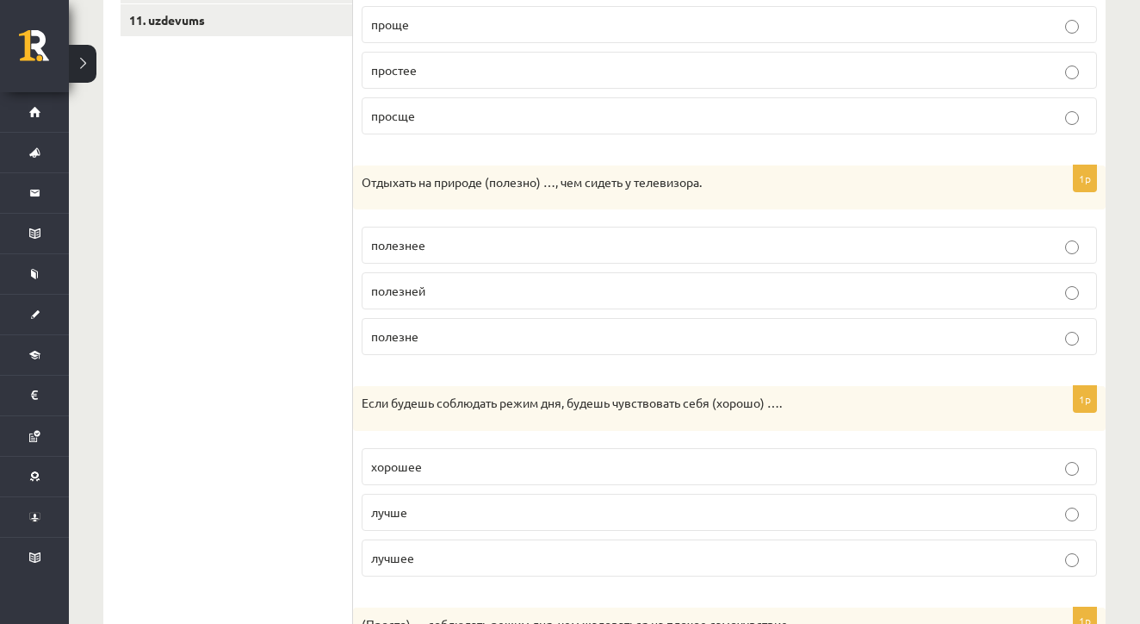
scroll to position [631, 0]
click at [496, 247] on p "полезнее" at bounding box center [729, 244] width 717 height 18
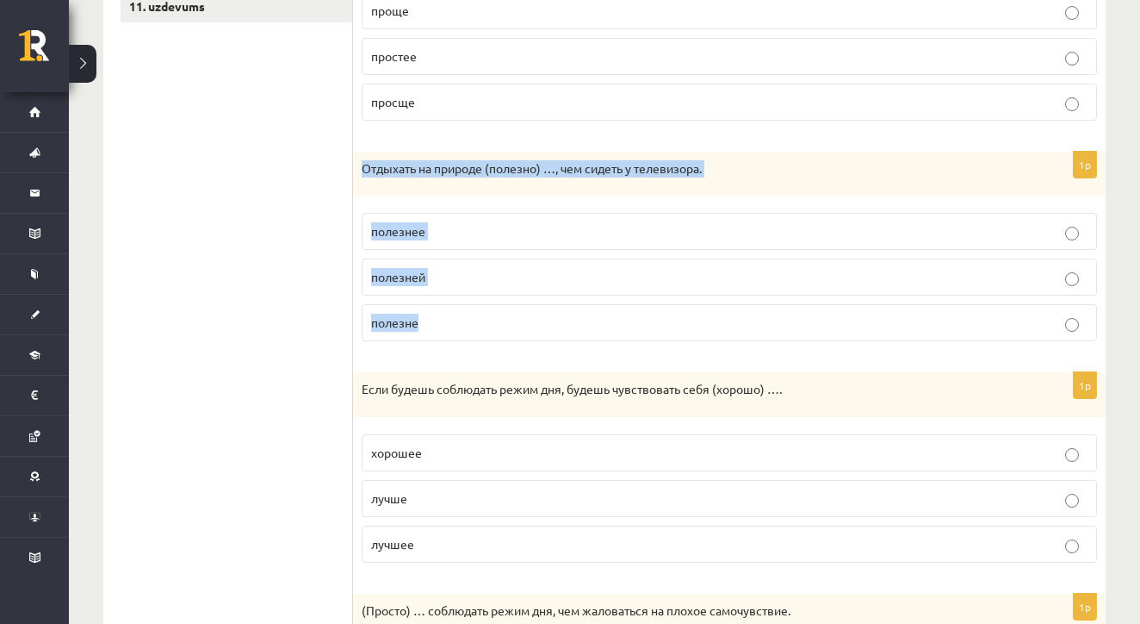
drag, startPoint x: 363, startPoint y: 163, endPoint x: 481, endPoint y: 324, distance: 200.2
click at [481, 324] on div "1p Отдыхать на природе (полезно) …, чем сидеть у телевизора. полезнее полезней …" at bounding box center [729, 254] width 753 height 204
copy div "Отдыхать на природе (полезно) …, чем сидеть у телевизора. полезнее полезней пол…"
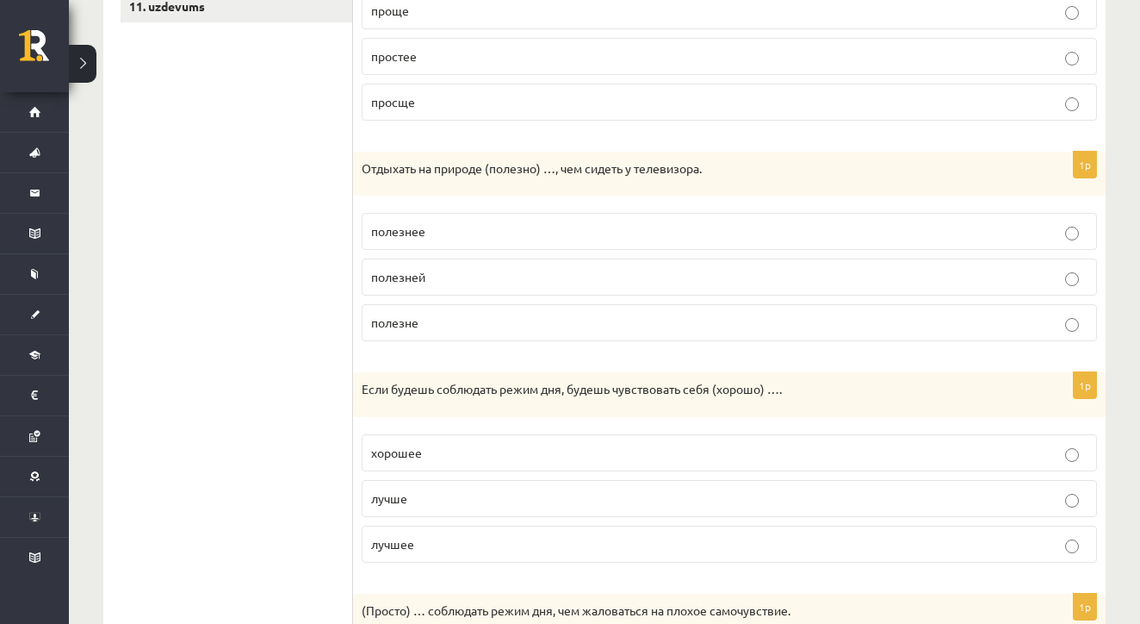
click at [517, 357] on form "Выберите правильную форму сравнительной степени. 1p Нельзя ложиться спать (позд…" at bounding box center [729, 231] width 718 height 1133
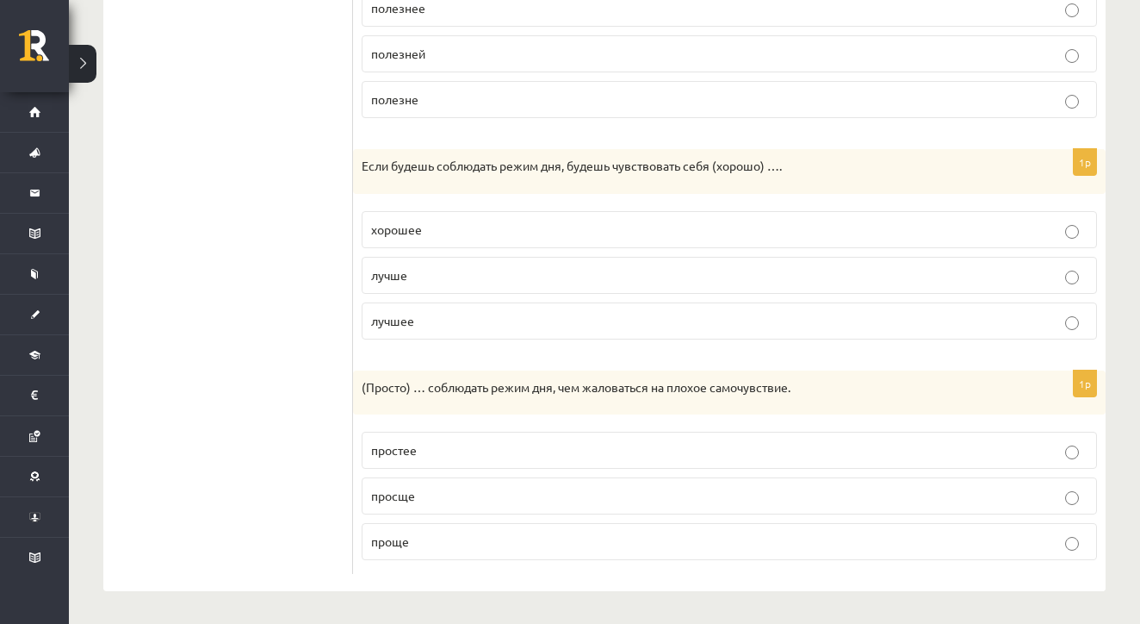
scroll to position [866, 0]
click at [482, 324] on p "лучшее" at bounding box center [729, 322] width 717 height 18
click at [477, 273] on p "лучше" at bounding box center [729, 276] width 717 height 18
click at [442, 539] on p "проще" at bounding box center [729, 542] width 717 height 18
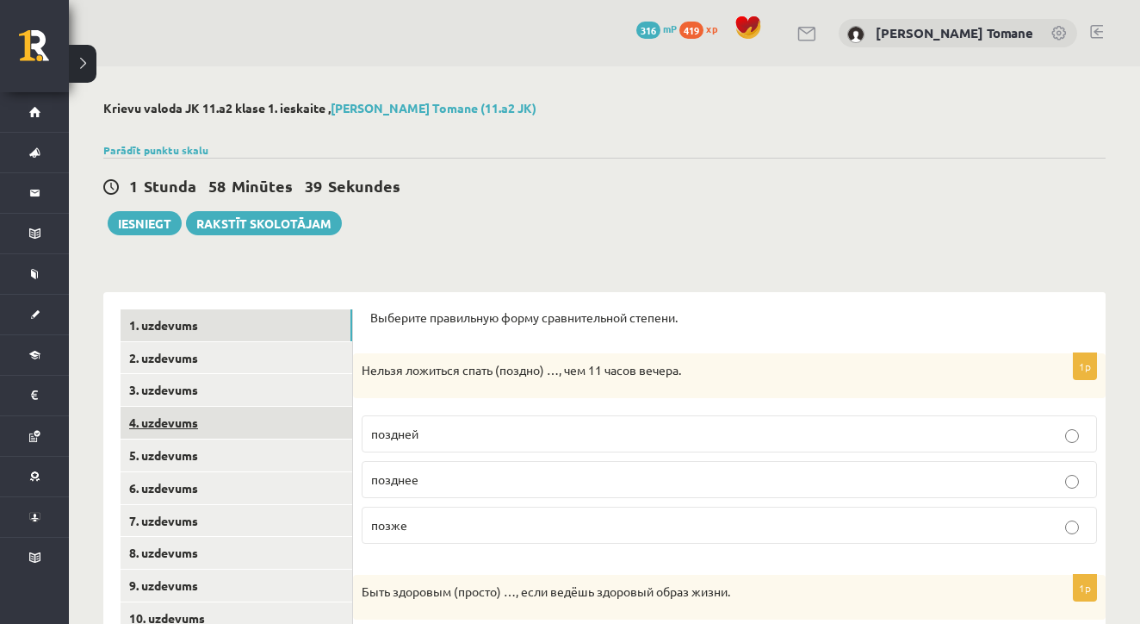
scroll to position [0, 0]
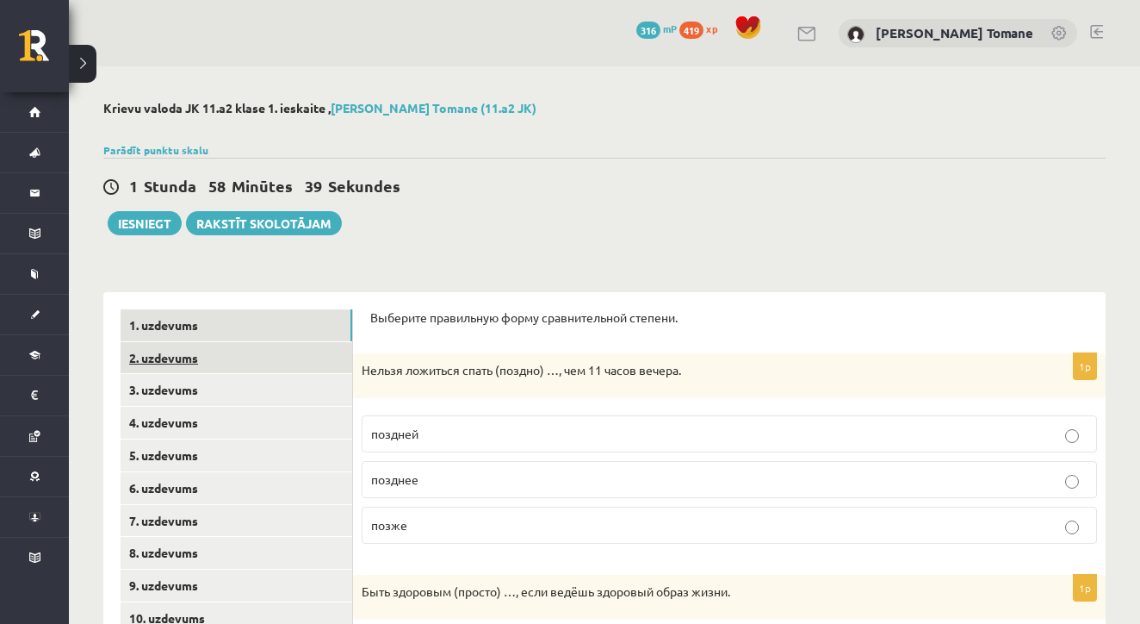
click at [205, 355] on link "2. uzdevums" at bounding box center [237, 358] width 232 height 32
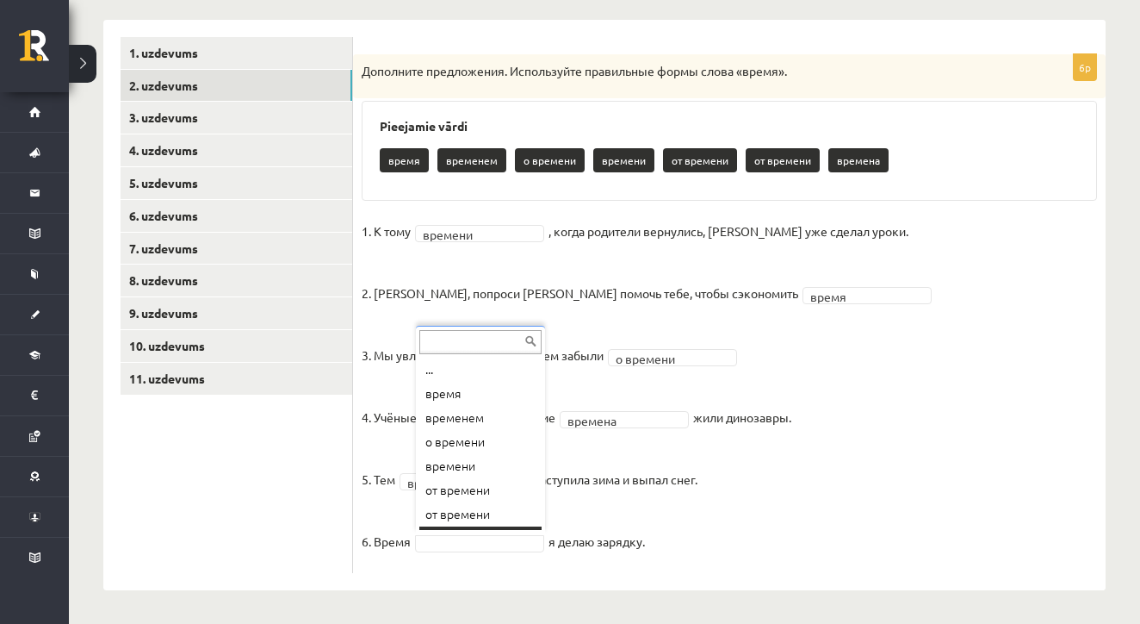
scroll to position [21, 0]
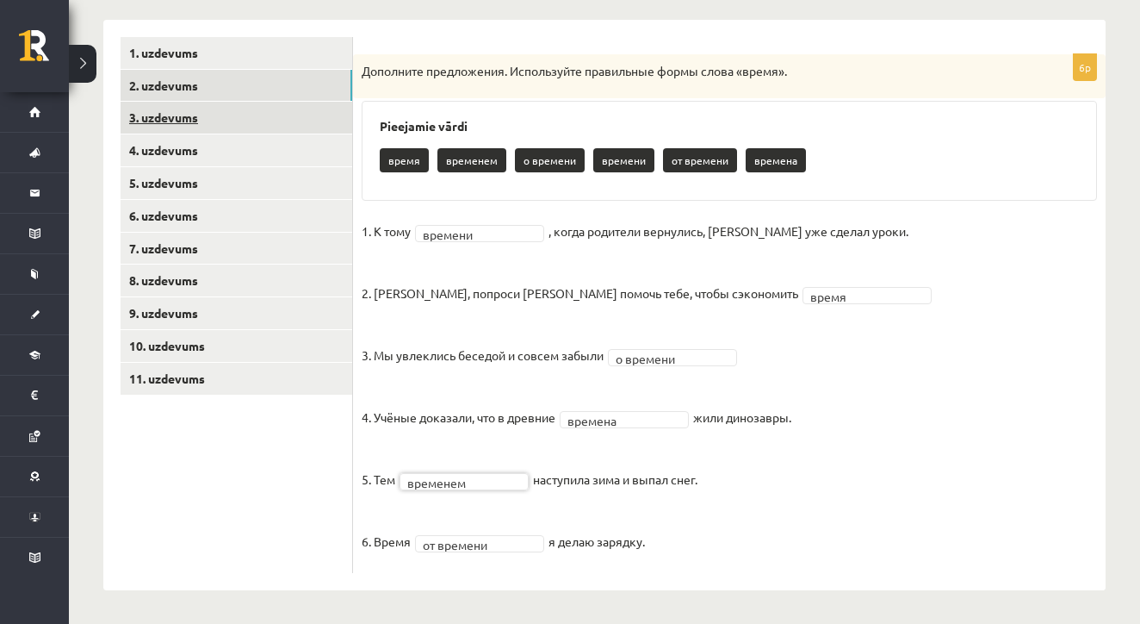
click at [177, 119] on link "3. uzdevums" at bounding box center [237, 118] width 232 height 32
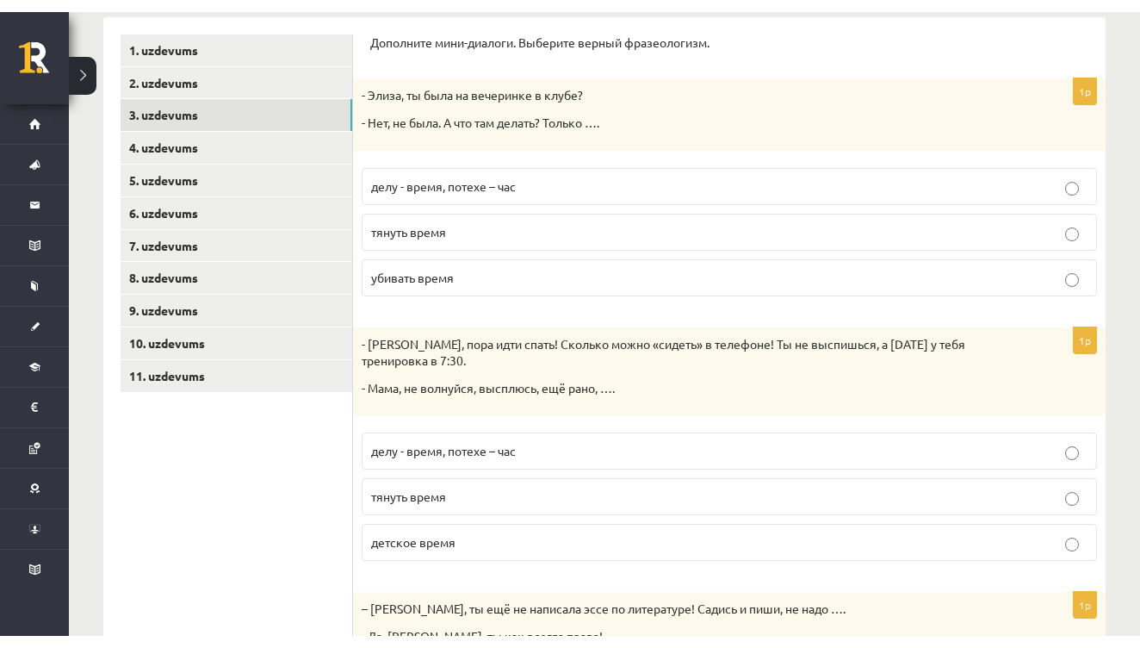
scroll to position [288, 0]
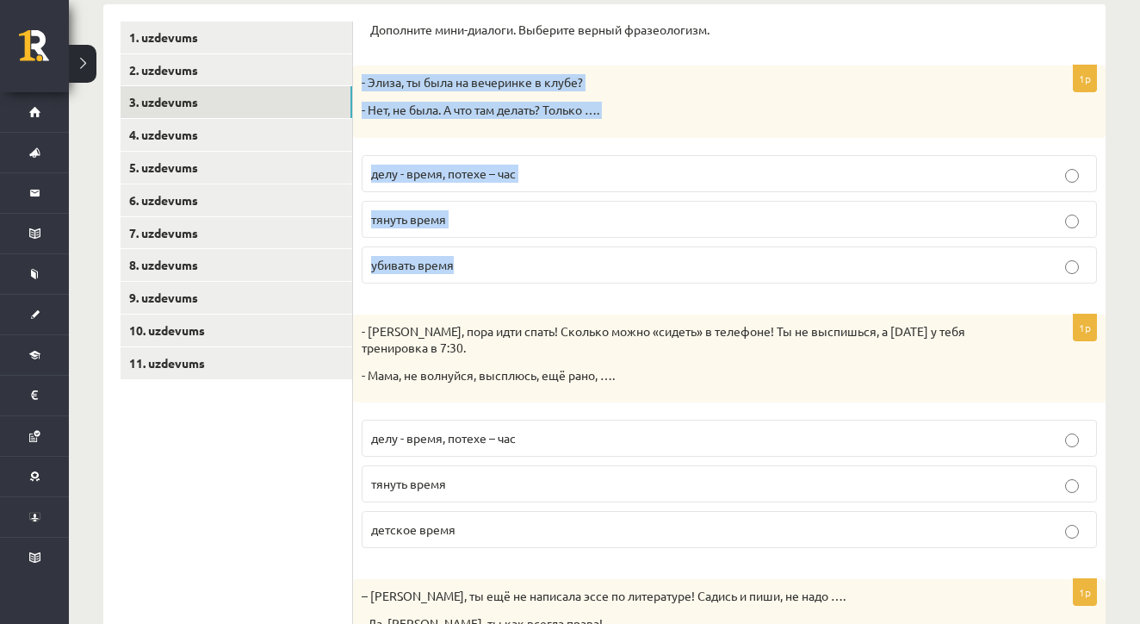
drag, startPoint x: 357, startPoint y: 85, endPoint x: 572, endPoint y: 285, distance: 293.1
click at [572, 285] on div "1p - Элиза, ты была на вечеринке в клубе? - Нет, не была. А что там делать? Тол…" at bounding box center [729, 180] width 753 height 231
copy div "- Элиза, ты была на вечеринке в клубе? - Нет, не была. А что там делать? Только…"
click at [572, 285] on fieldset "делу - время, потехе – час тянуть время убивать время" at bounding box center [730, 217] width 736 height 142
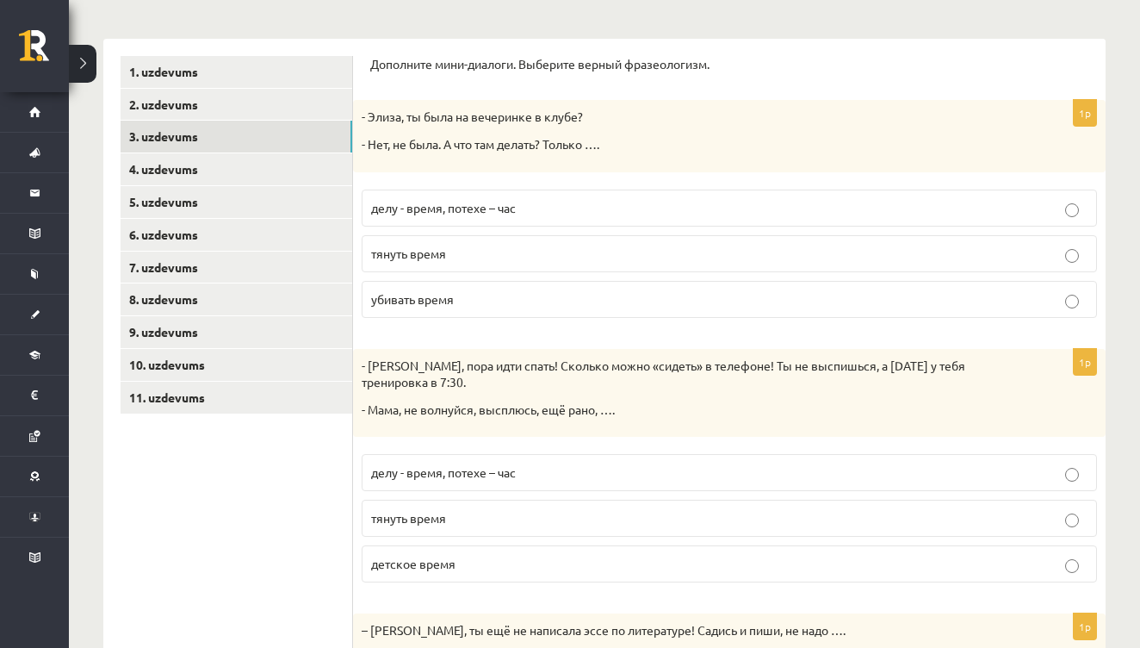
scroll to position [250, 0]
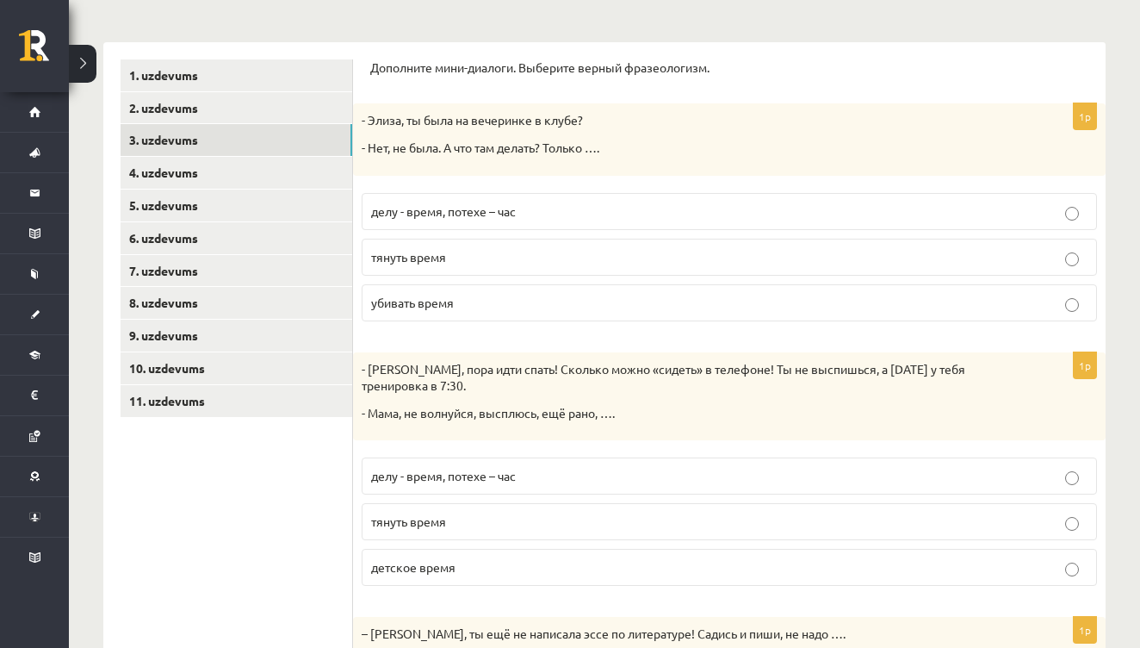
click at [607, 295] on p "убивать время" at bounding box center [729, 303] width 717 height 18
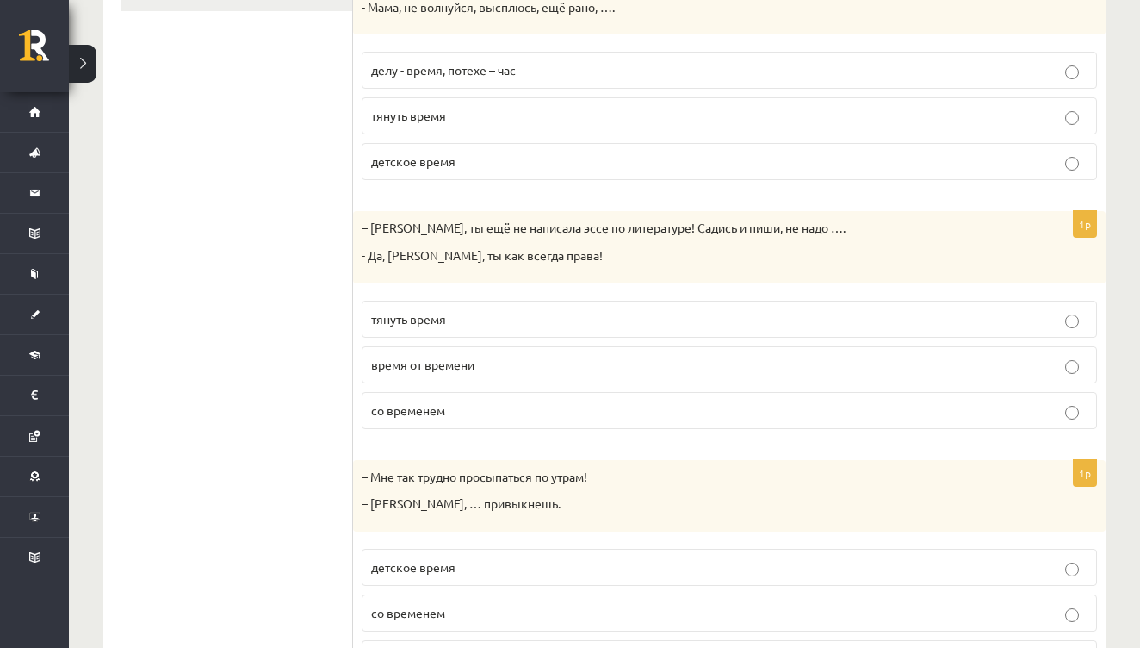
scroll to position [657, 0]
click at [479, 313] on p "тянуть время" at bounding box center [729, 317] width 717 height 18
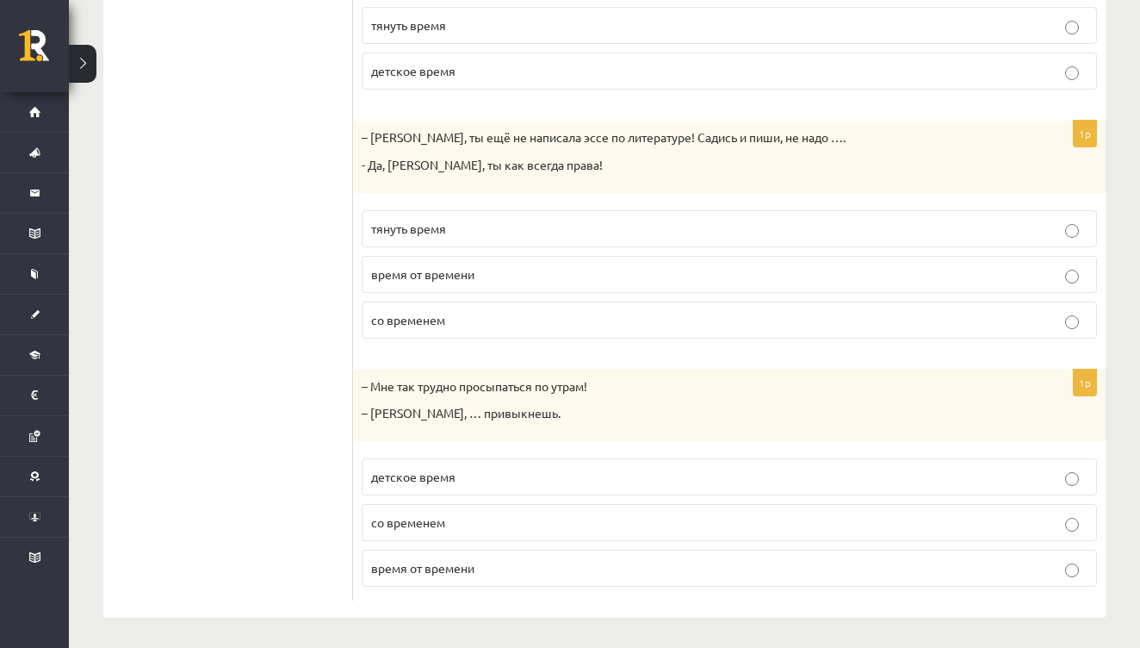
scroll to position [745, 0]
click at [521, 519] on p "со временем" at bounding box center [729, 523] width 717 height 18
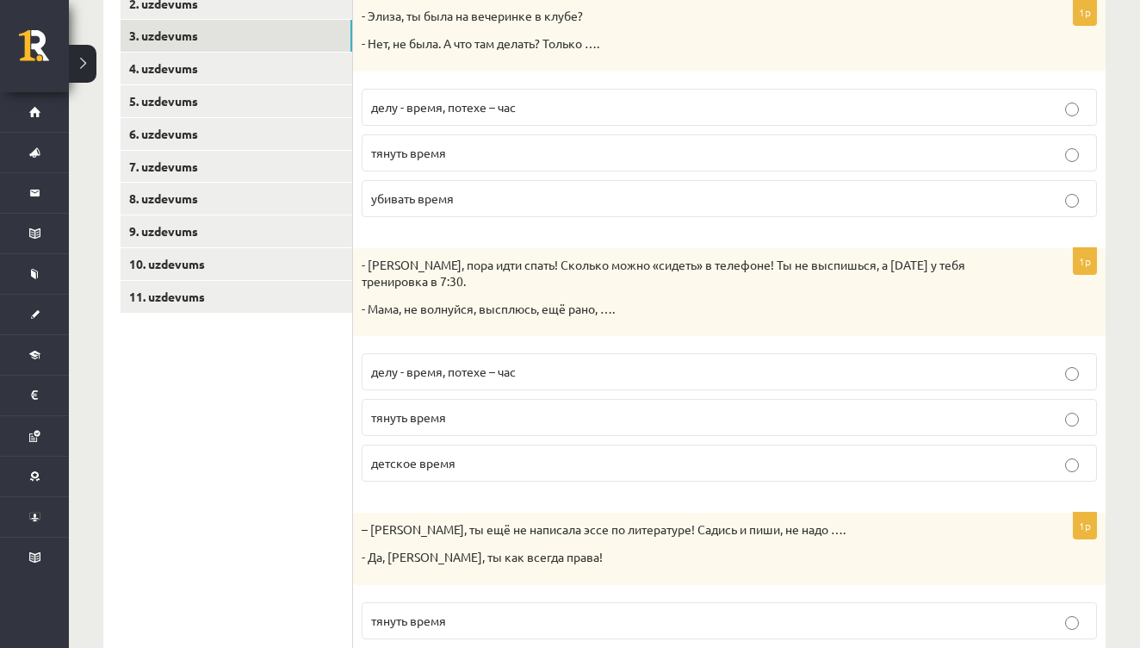
scroll to position [358, 0]
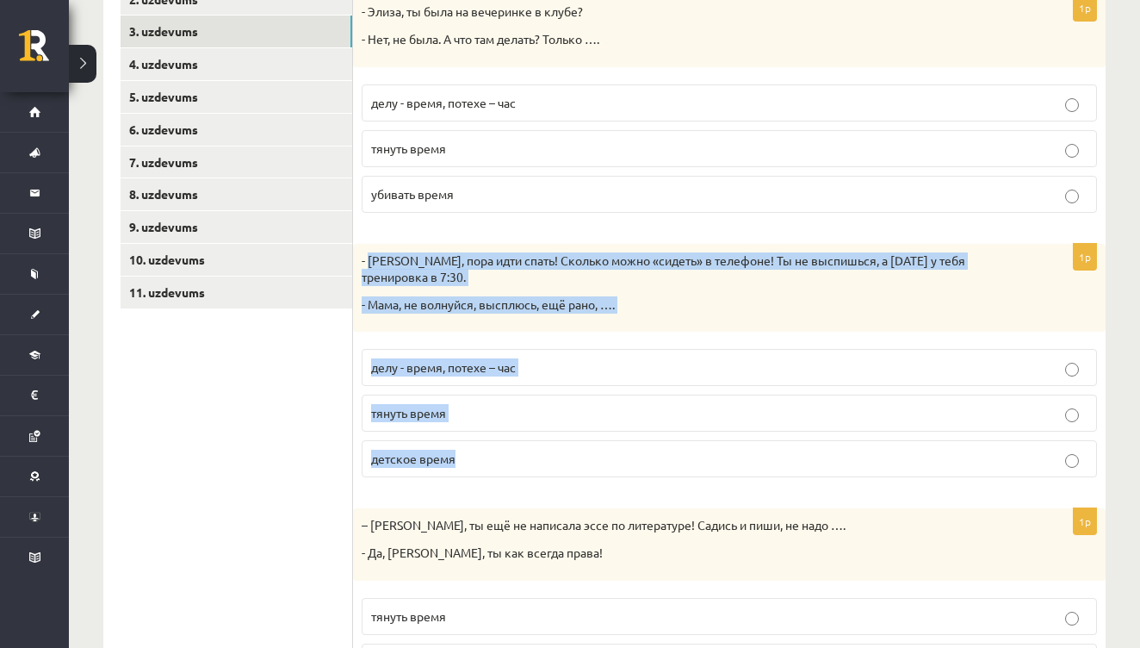
drag, startPoint x: 369, startPoint y: 261, endPoint x: 484, endPoint y: 456, distance: 227.0
click at [484, 456] on div "1p - Антон, пора идти спать! Сколько можно «сидеть» в телефоне! Ты не выспишься…" at bounding box center [729, 368] width 753 height 248
copy div "Антон, пора идти спать! Сколько можно «сидеть» в телефоне! Ты не выспишься, а з…"
click at [543, 363] on p "делу - время, потехе – час" at bounding box center [729, 367] width 717 height 18
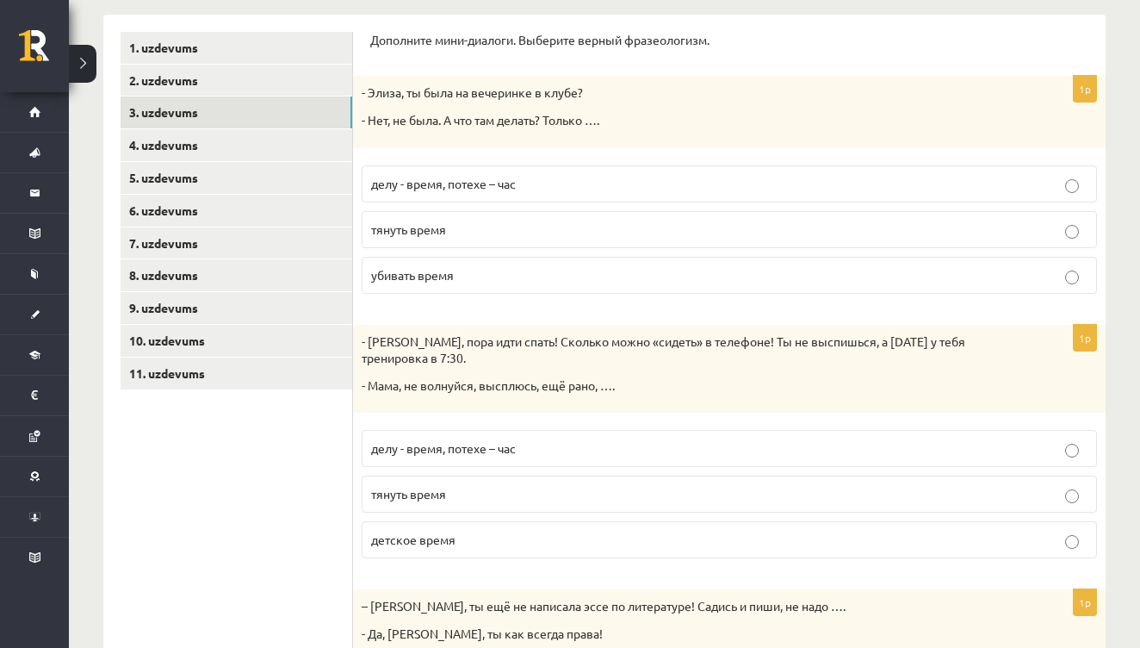
scroll to position [276, 0]
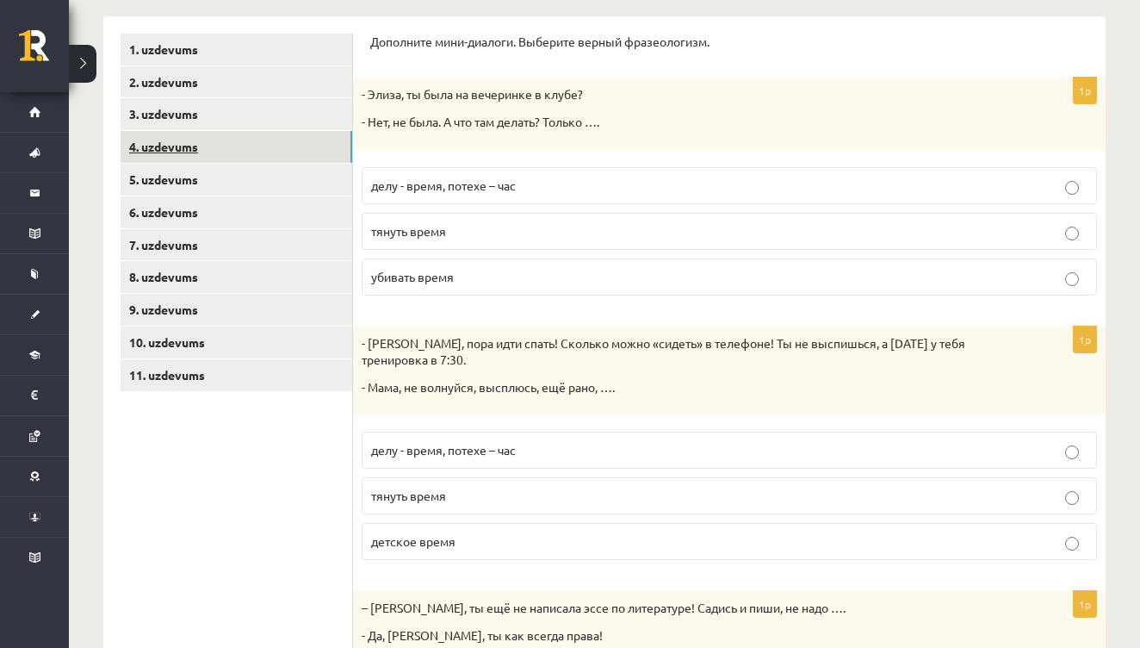
click at [151, 147] on link "4. uzdevums" at bounding box center [237, 147] width 232 height 32
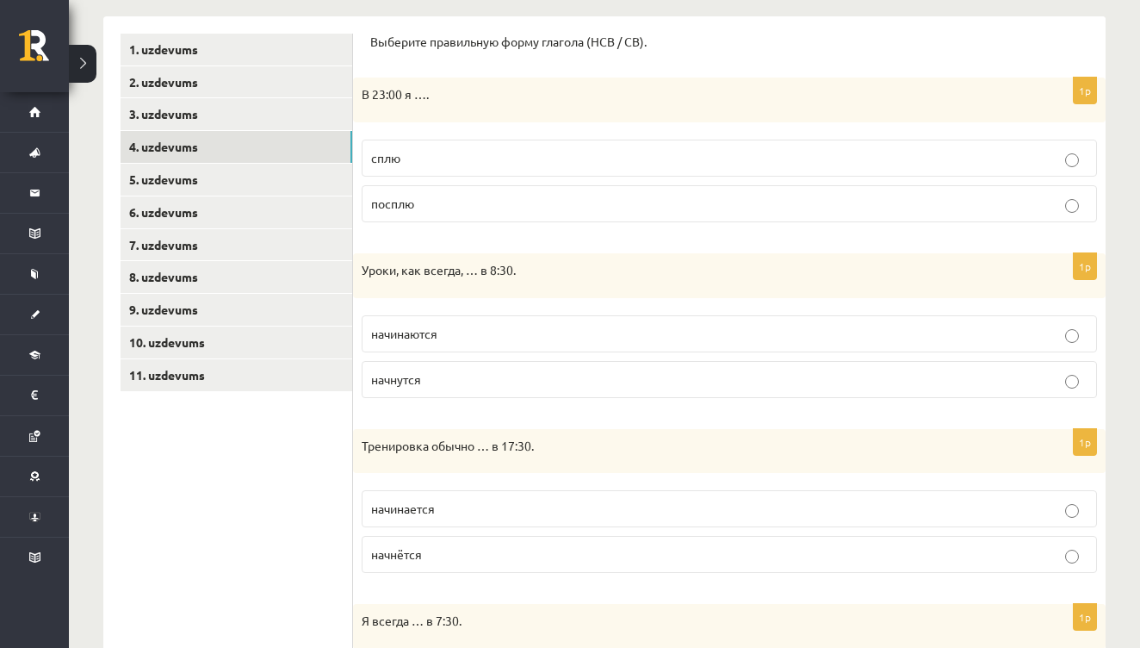
click at [463, 156] on p "сплю" at bounding box center [729, 158] width 717 height 18
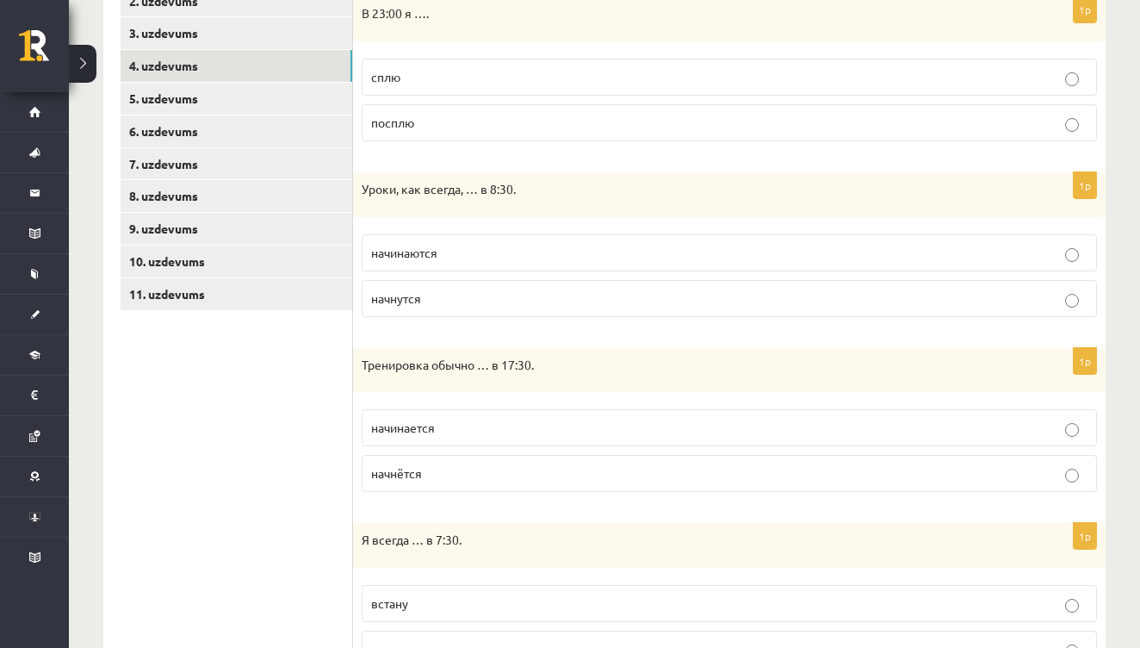
scroll to position [357, 0]
click at [538, 297] on p "начнутся" at bounding box center [729, 298] width 717 height 18
click at [537, 254] on p "начинаются" at bounding box center [729, 252] width 717 height 18
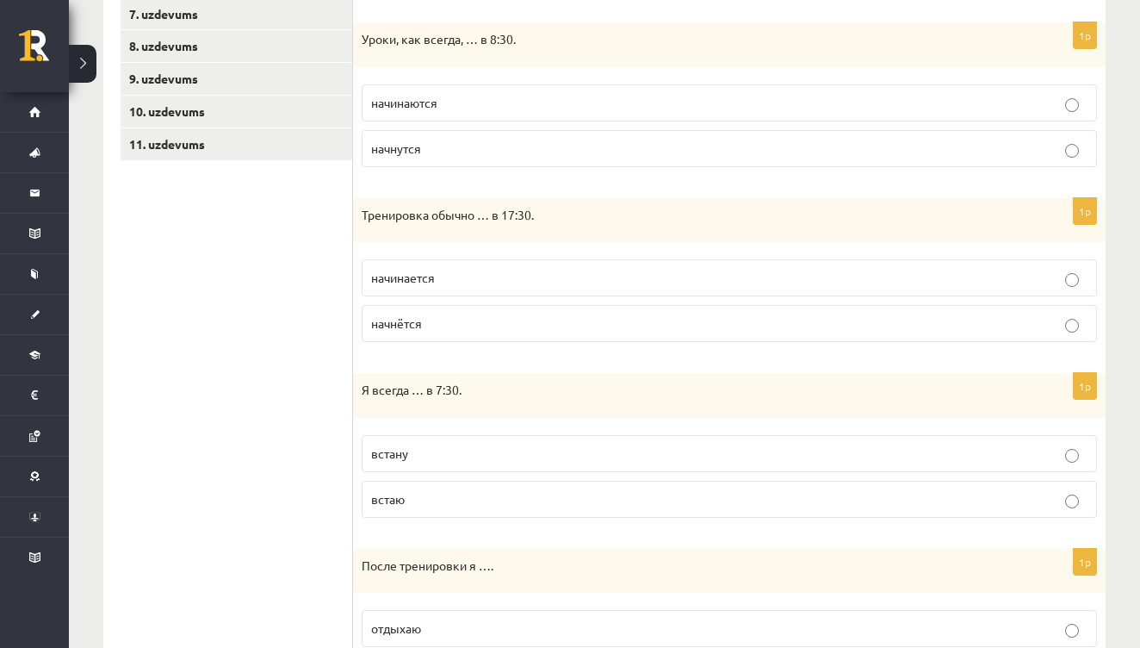
scroll to position [507, 0]
click at [494, 268] on p "начинается" at bounding box center [729, 277] width 717 height 18
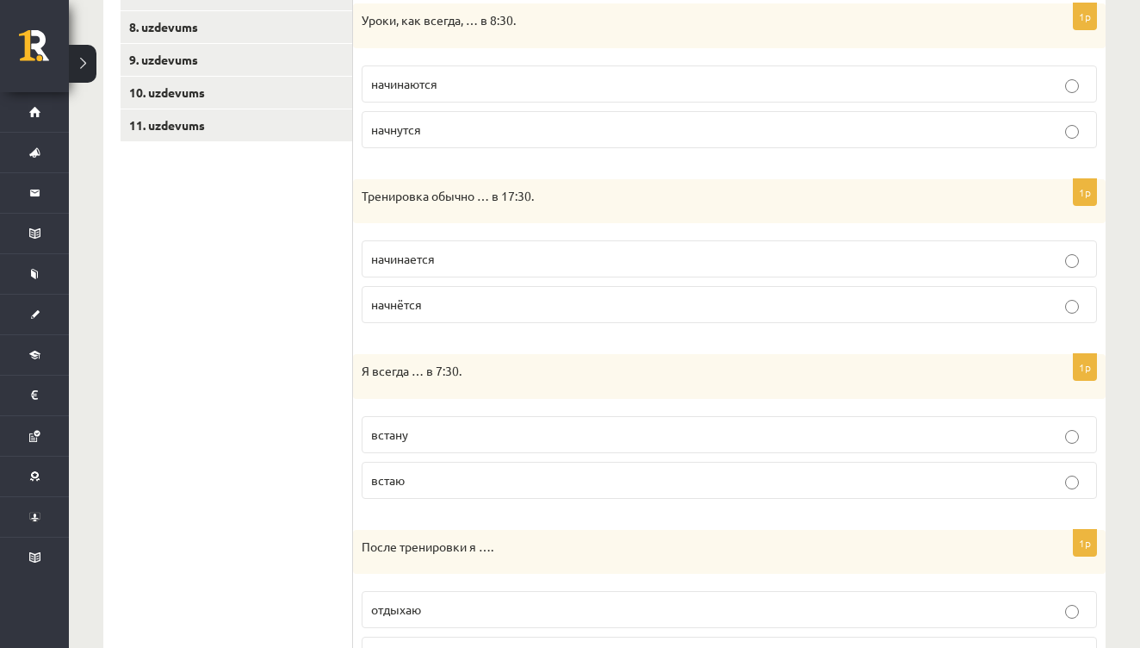
scroll to position [527, 0]
click at [551, 128] on p "начнутся" at bounding box center [729, 128] width 717 height 18
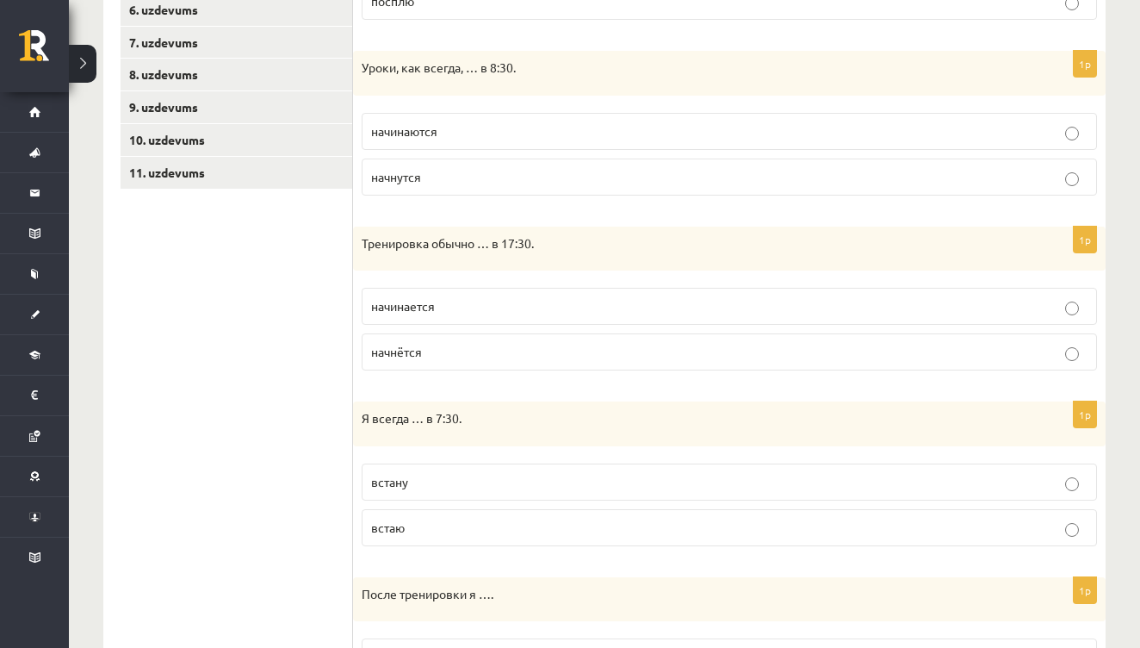
scroll to position [481, 0]
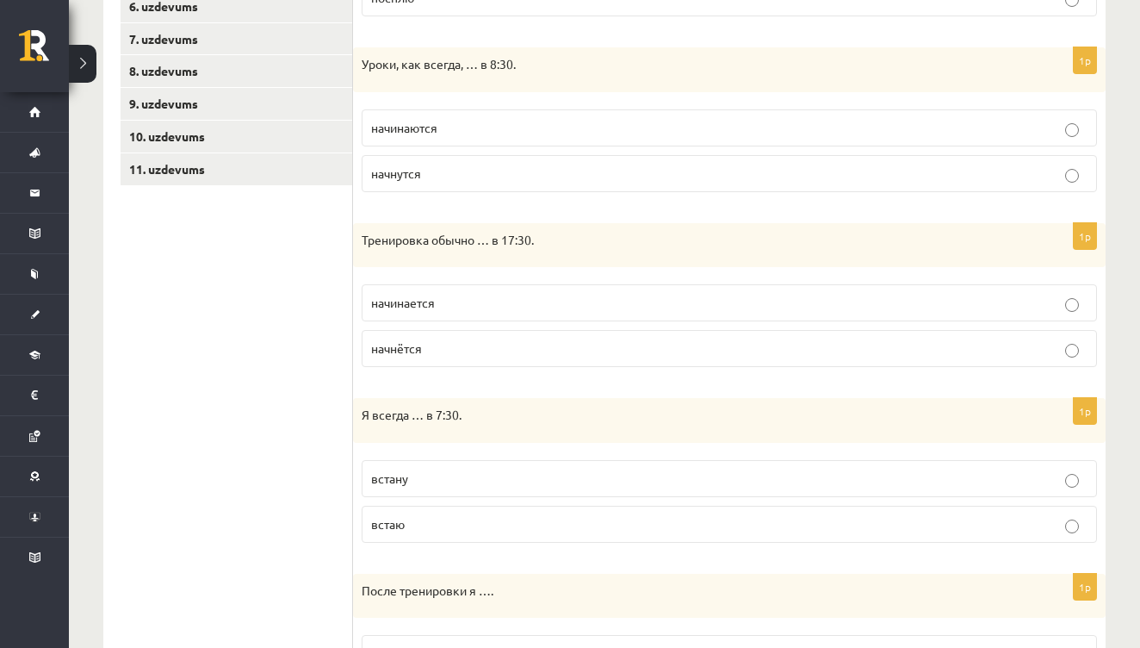
click at [539, 133] on p "начинаются" at bounding box center [729, 128] width 717 height 18
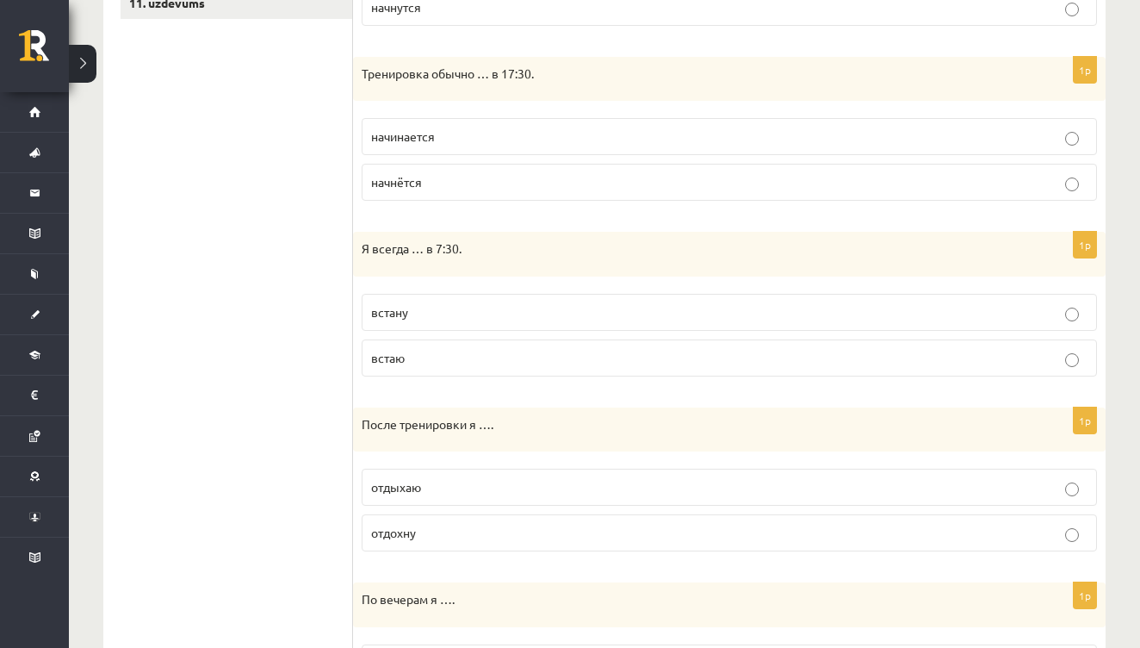
scroll to position [674, 0]
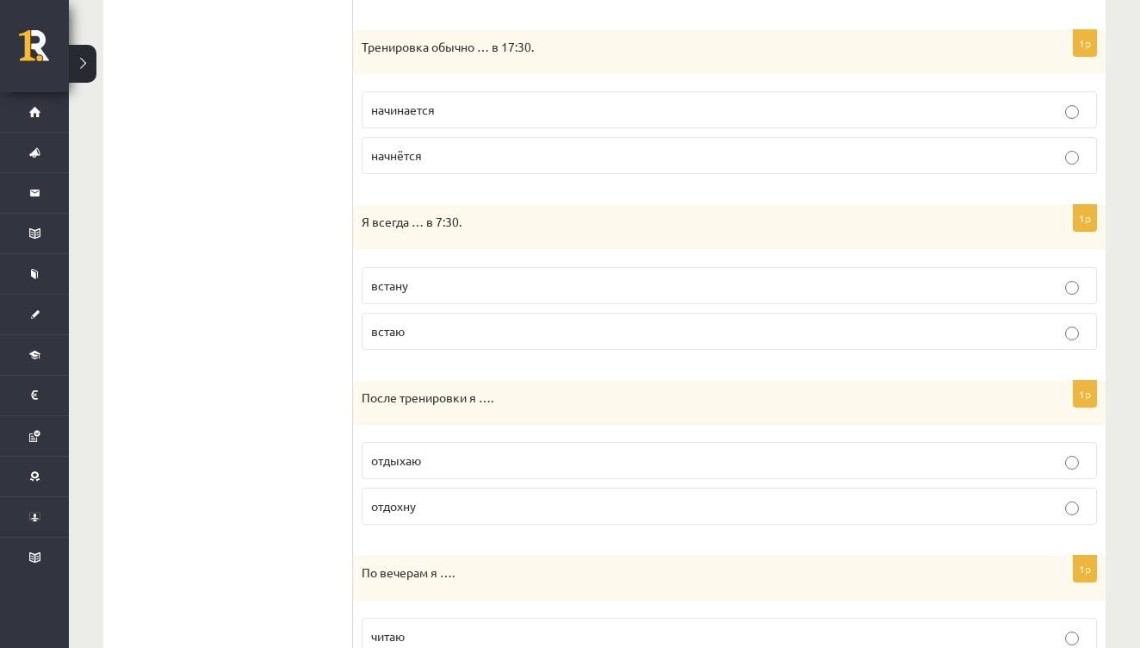
click at [489, 331] on p "встаю" at bounding box center [729, 331] width 717 height 18
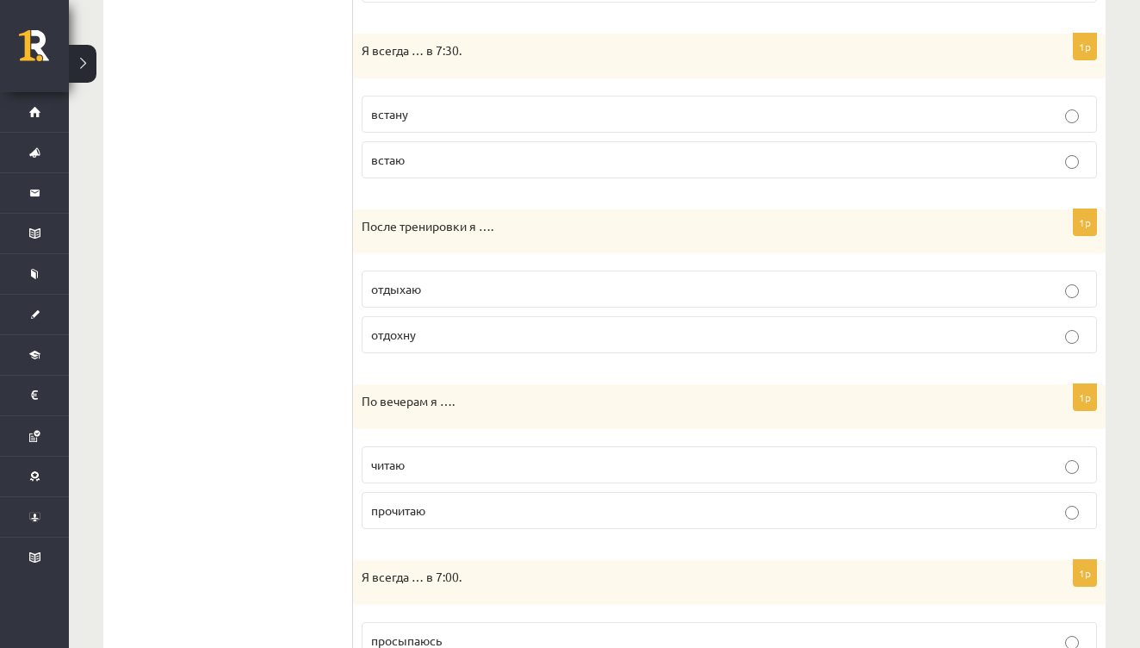
scroll to position [848, 0]
click at [508, 285] on p "отдыхаю" at bounding box center [729, 286] width 717 height 18
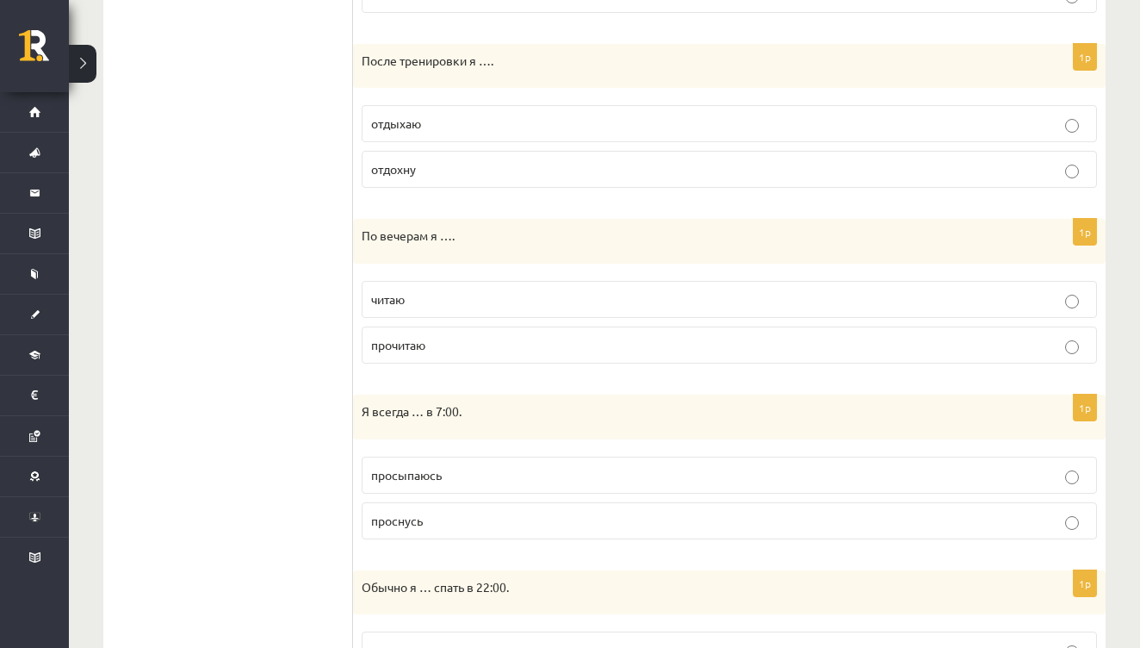
scroll to position [1013, 0]
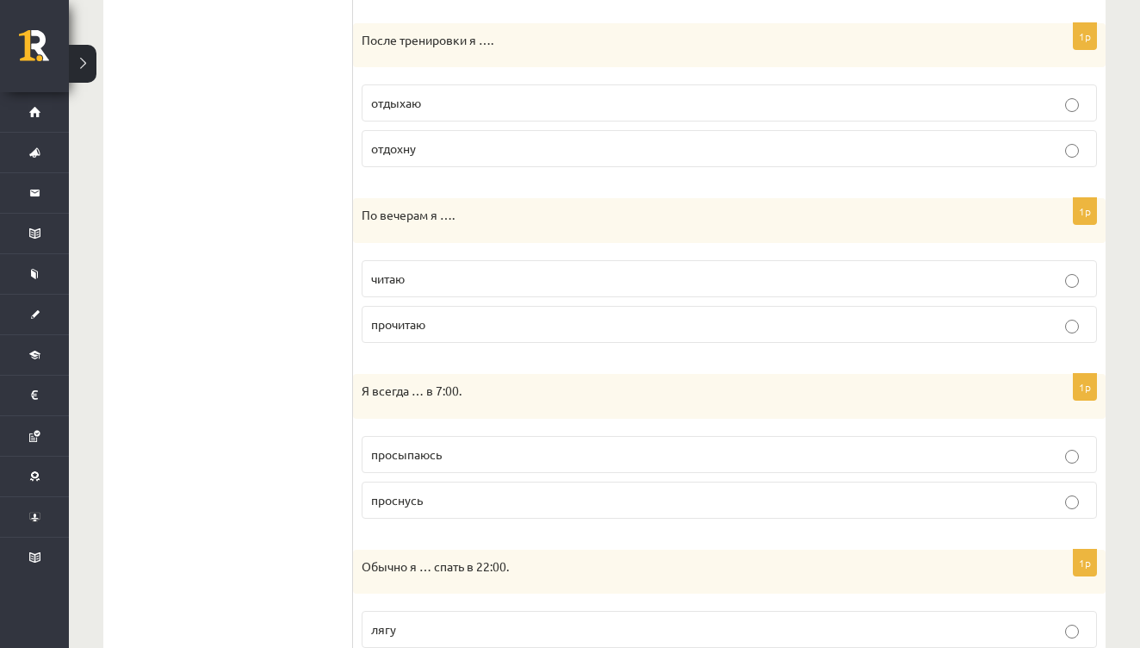
click at [500, 275] on p "читаю" at bounding box center [729, 279] width 717 height 18
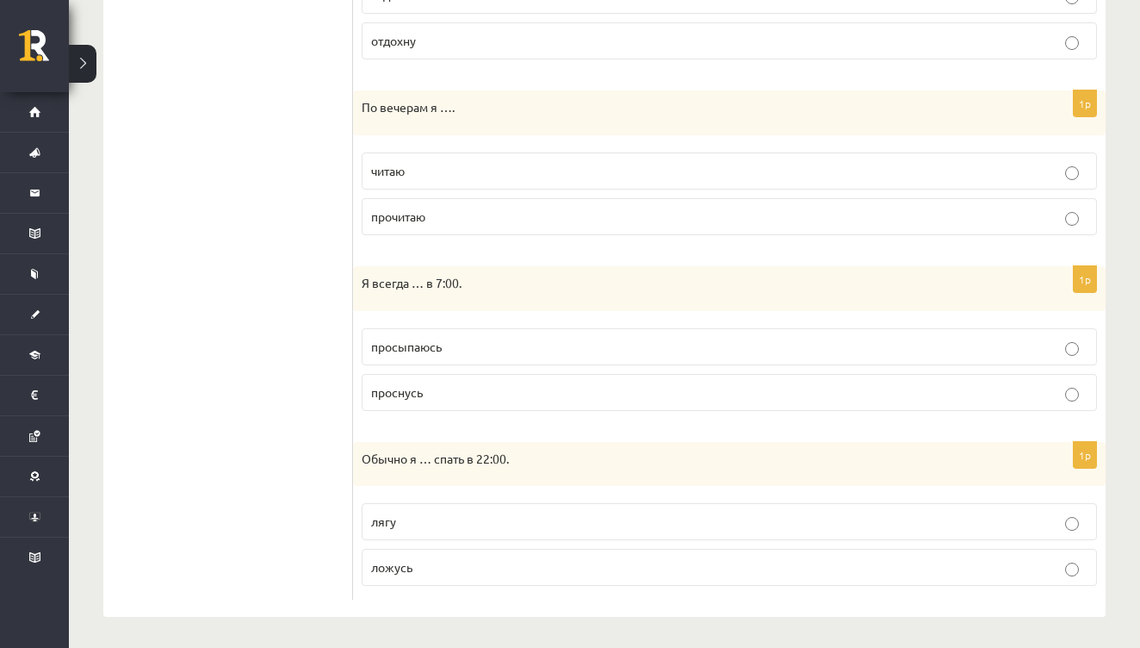
scroll to position [1139, 0]
click at [475, 345] on p "просыпаюсь" at bounding box center [729, 347] width 717 height 18
click at [502, 567] on p "ложусь" at bounding box center [729, 568] width 717 height 18
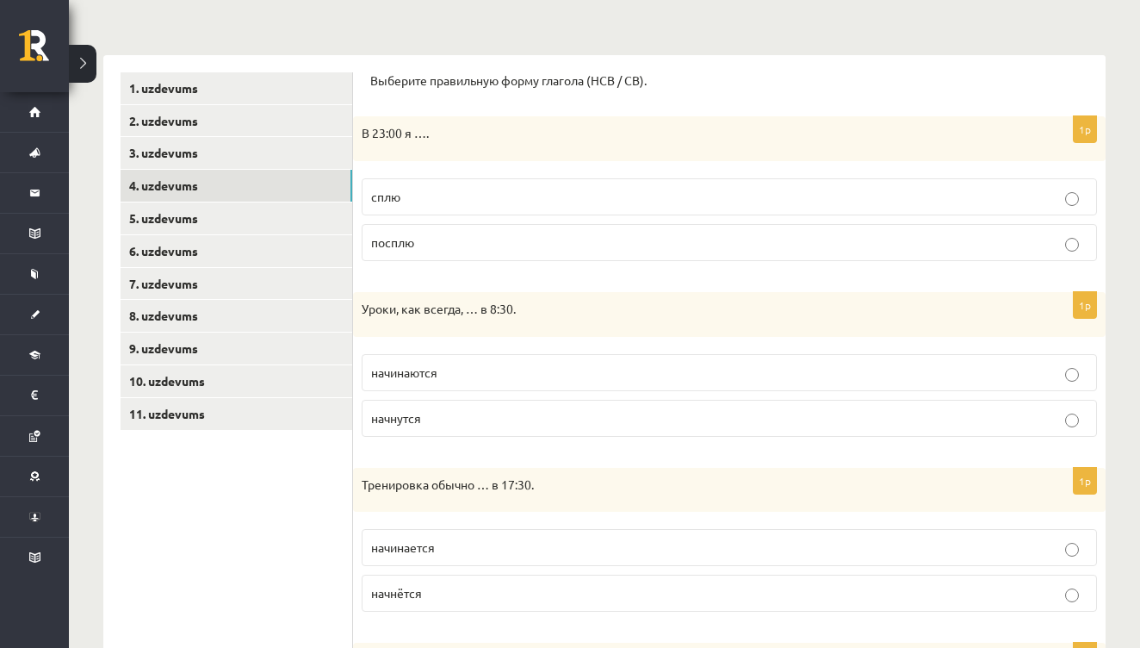
scroll to position [199, 0]
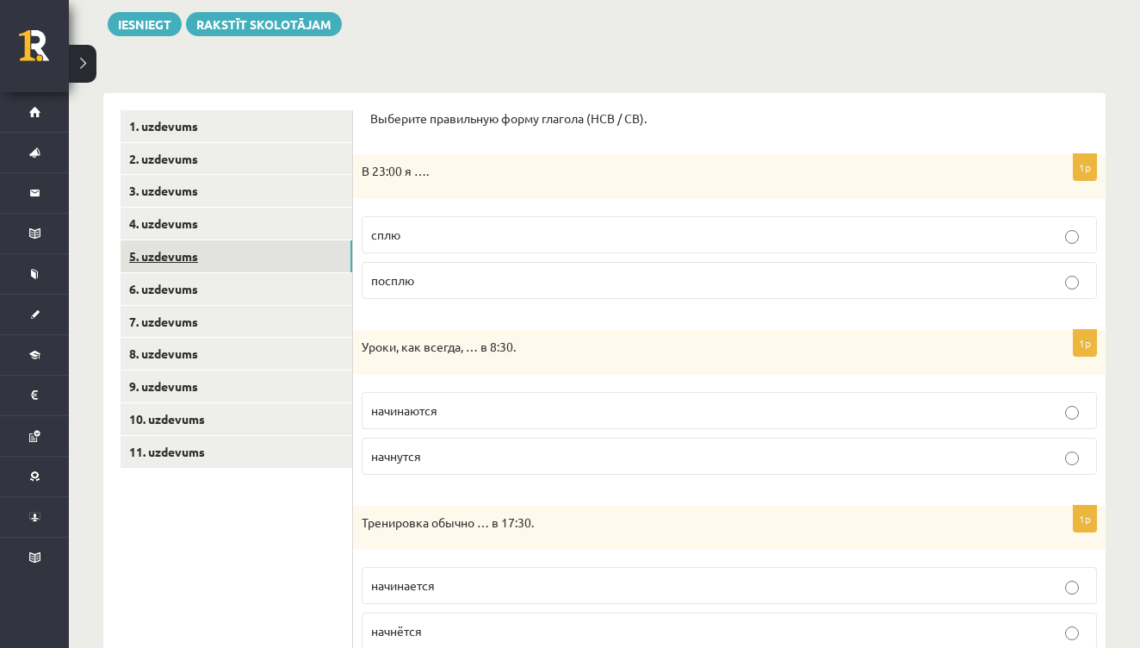
click at [191, 260] on link "5. uzdevums" at bounding box center [237, 256] width 232 height 32
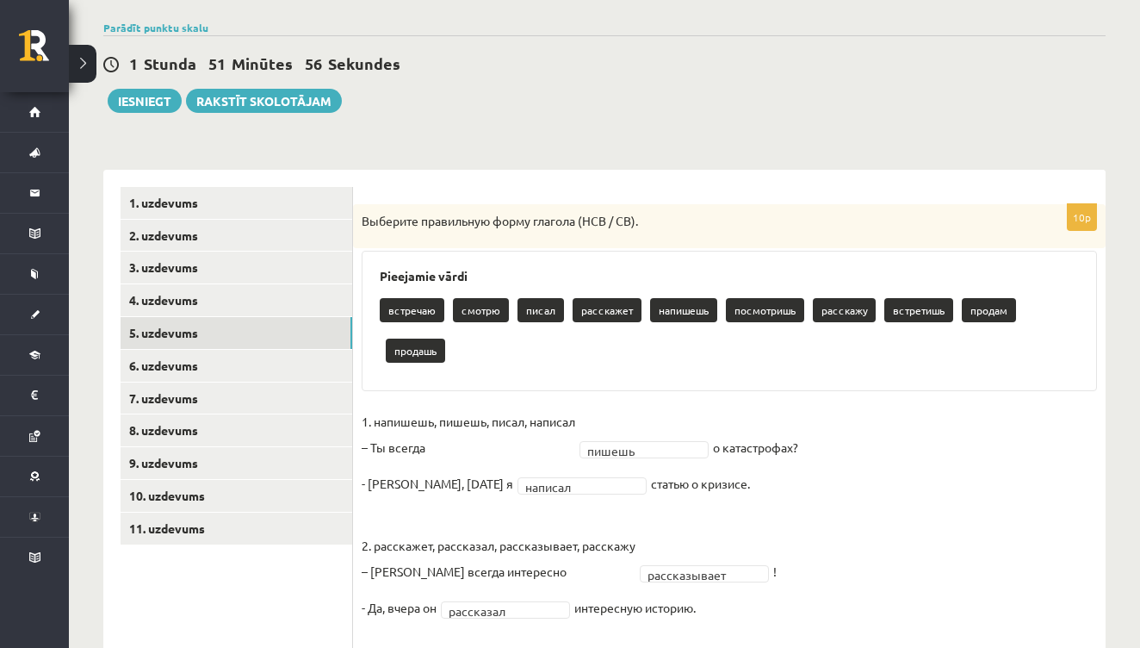
scroll to position [126, 0]
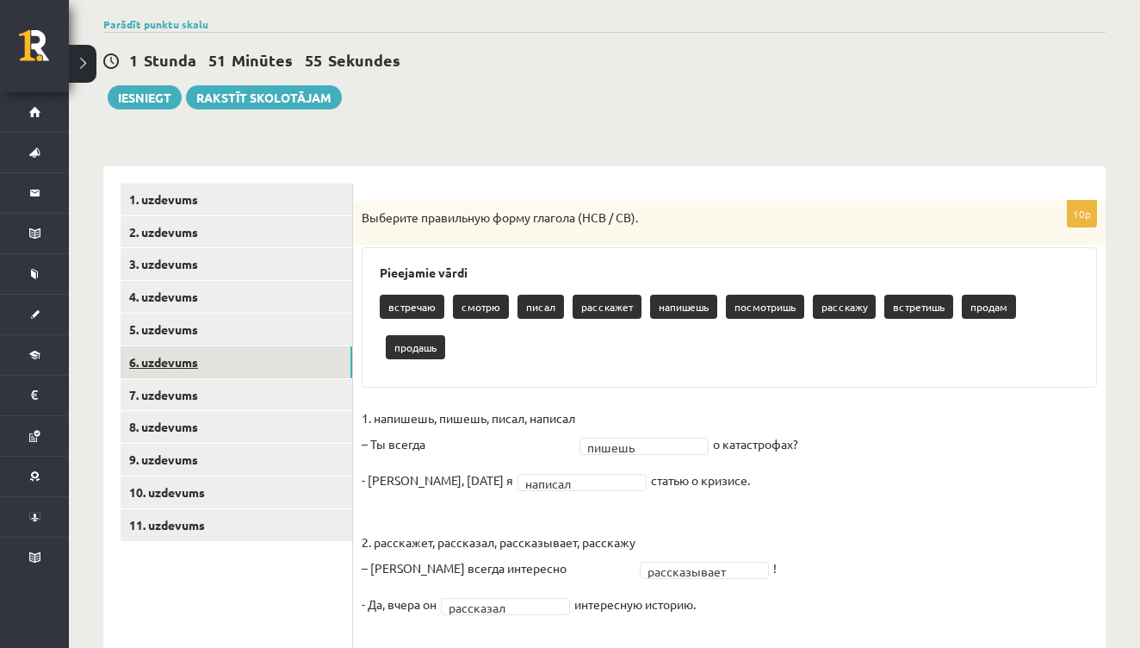
click at [161, 353] on link "6. uzdevums" at bounding box center [237, 362] width 232 height 32
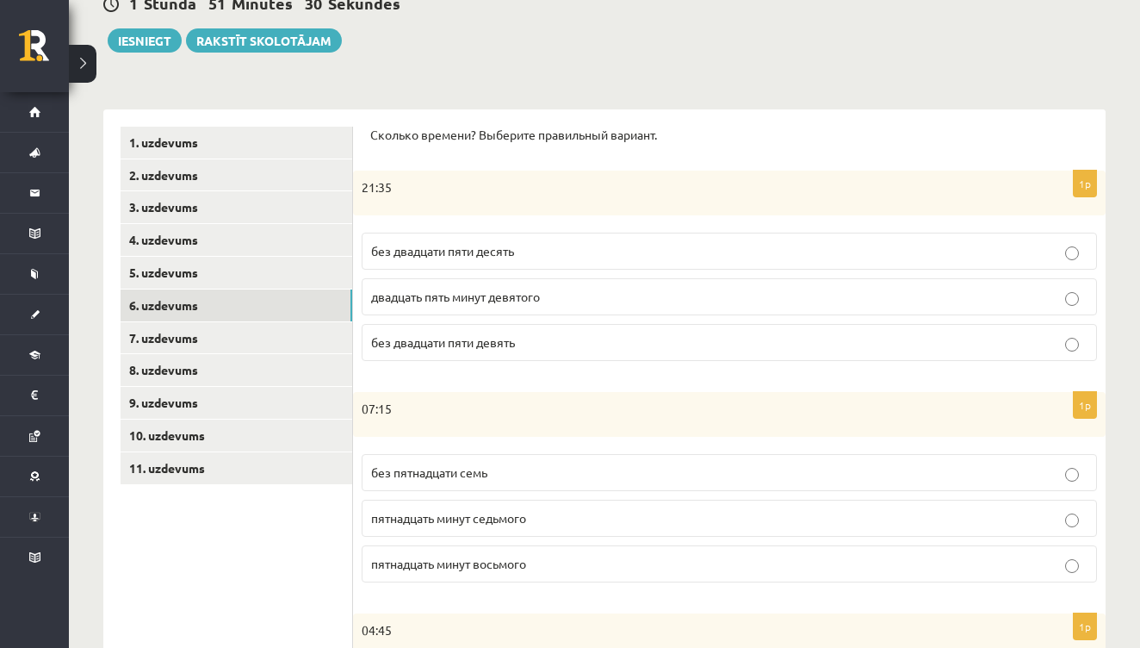
scroll to position [189, 0]
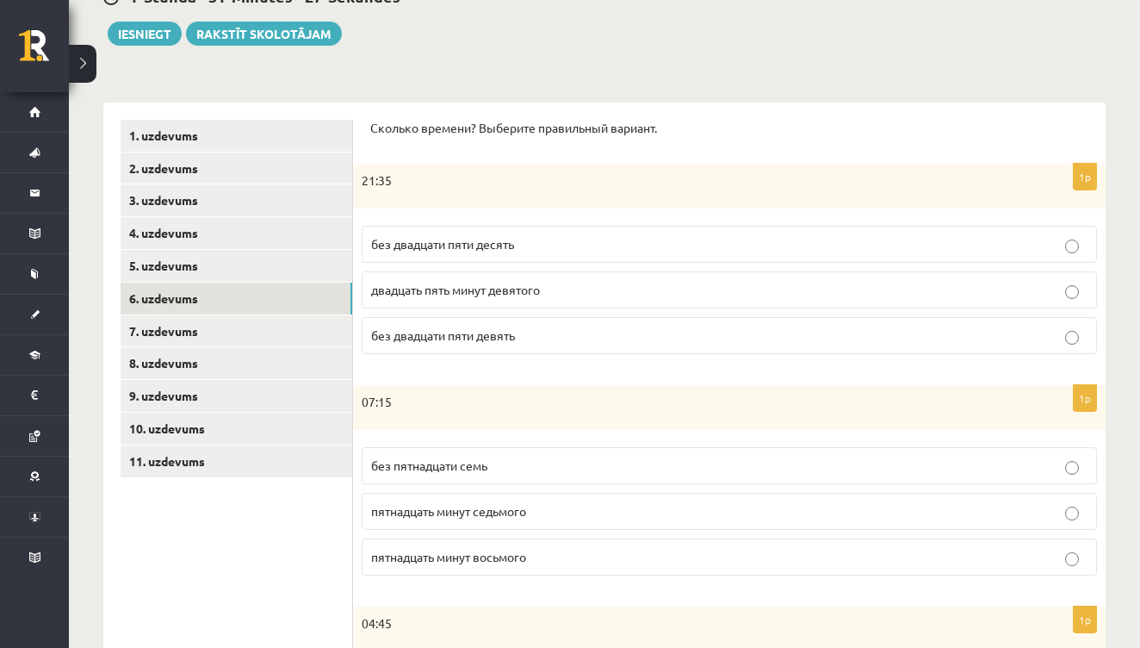
click at [474, 249] on span "без двадцати пяти десять" at bounding box center [442, 244] width 143 height 16
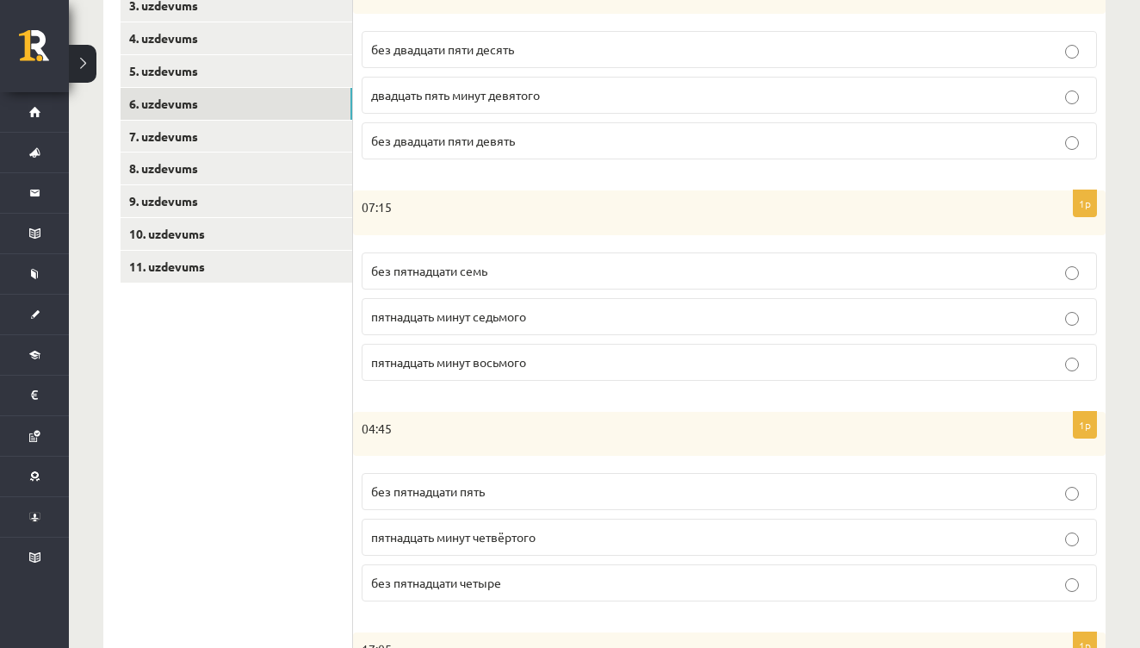
scroll to position [388, 0]
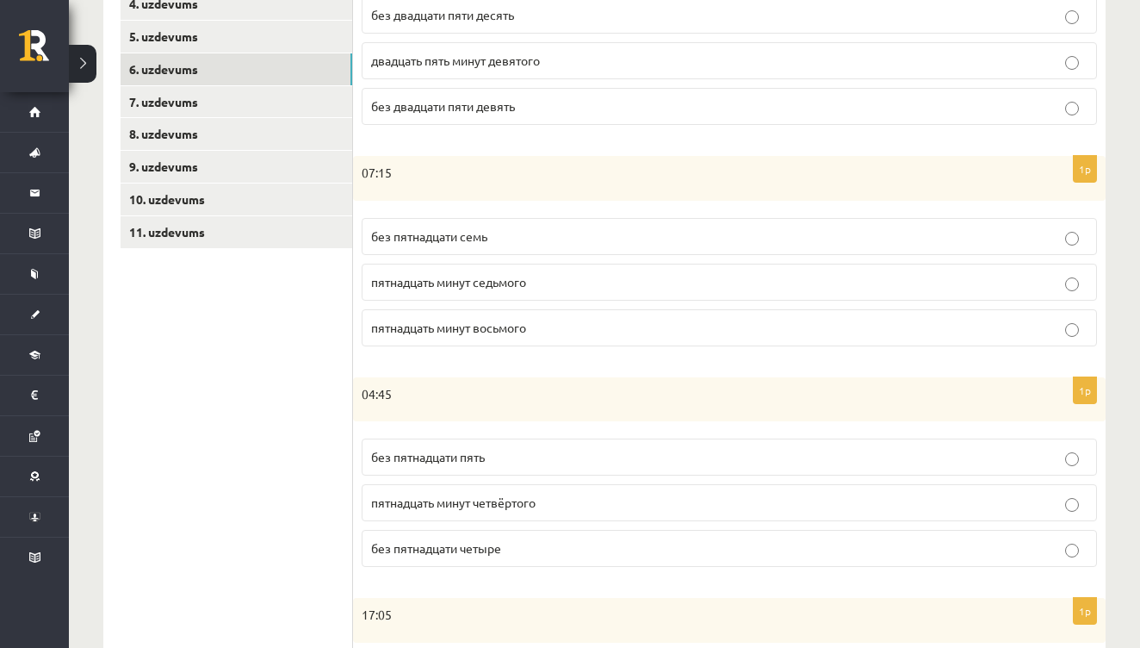
click at [509, 322] on span "пятнадцать минут восьмого" at bounding box center [448, 328] width 155 height 16
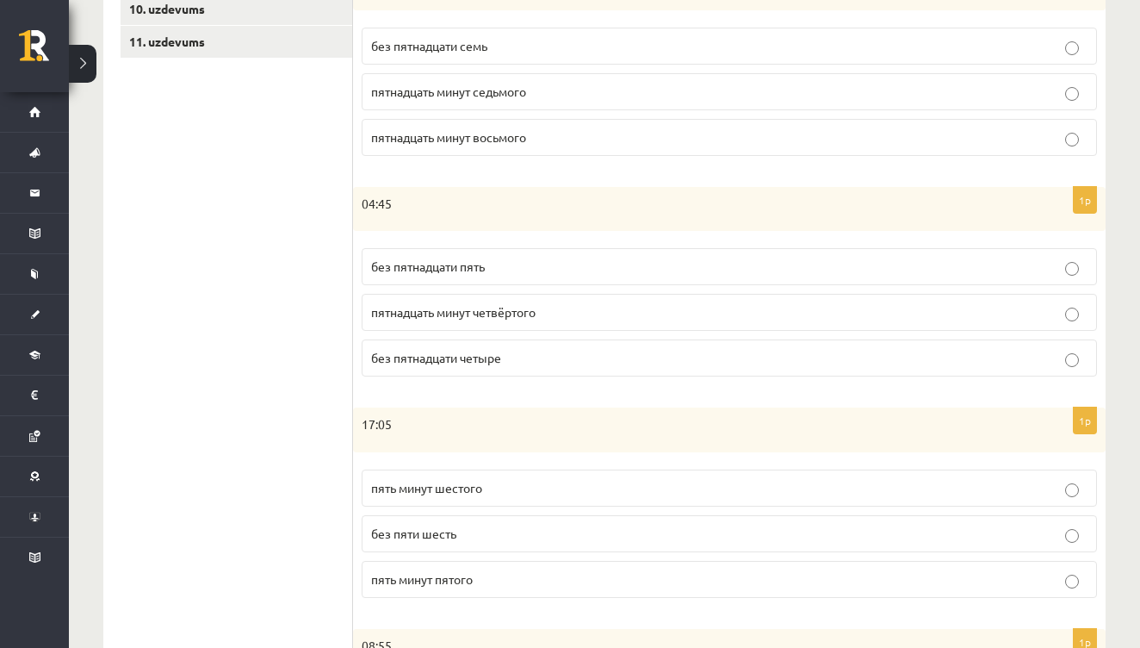
scroll to position [611, 0]
click at [525, 264] on p "без пятнадцати пять" at bounding box center [729, 265] width 717 height 18
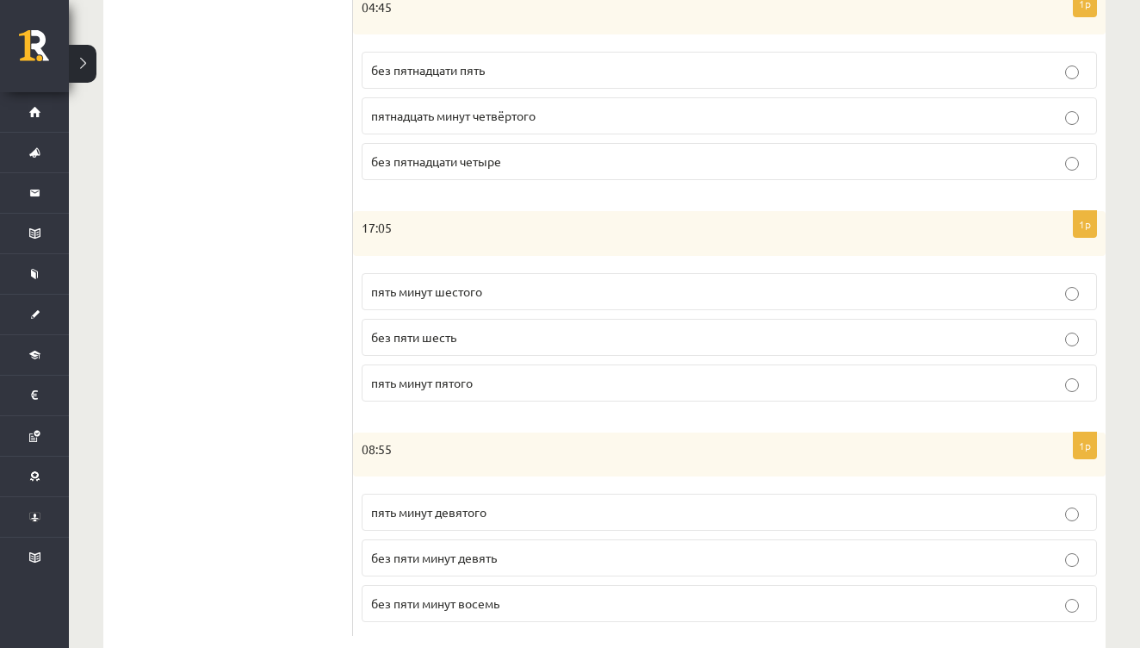
scroll to position [809, 0]
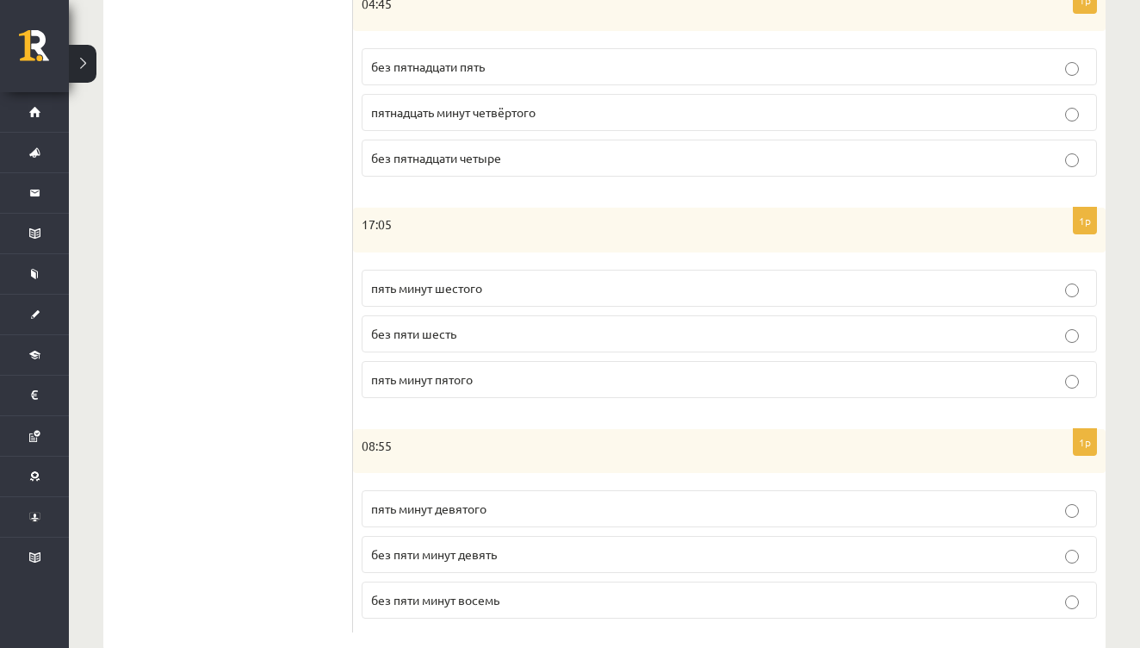
click at [521, 289] on p "пять минут шестого" at bounding box center [729, 288] width 717 height 18
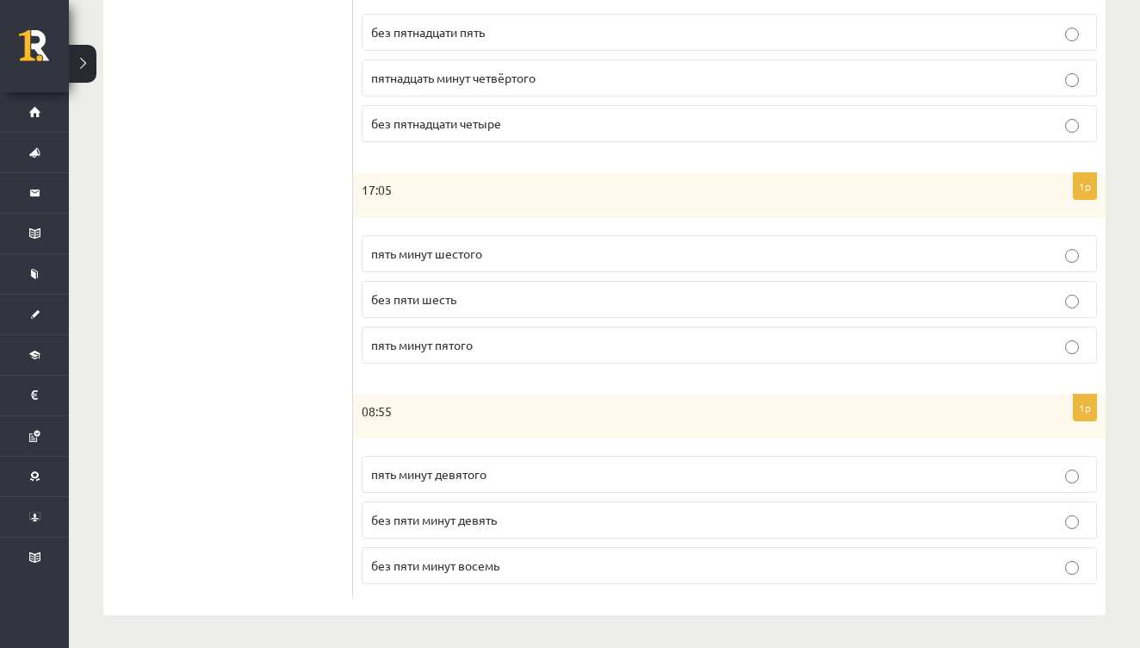
scroll to position [842, 0]
click at [503, 524] on p "без пяти минут девять" at bounding box center [729, 521] width 717 height 18
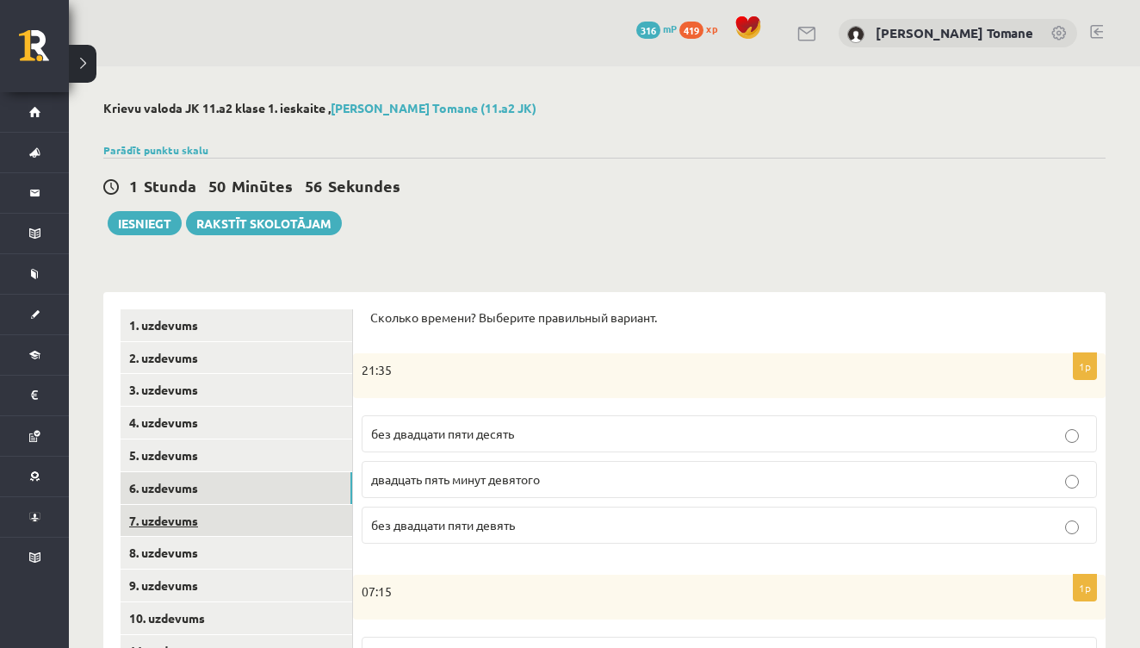
scroll to position [0, 0]
click at [179, 518] on link "7. uzdevums" at bounding box center [237, 521] width 232 height 32
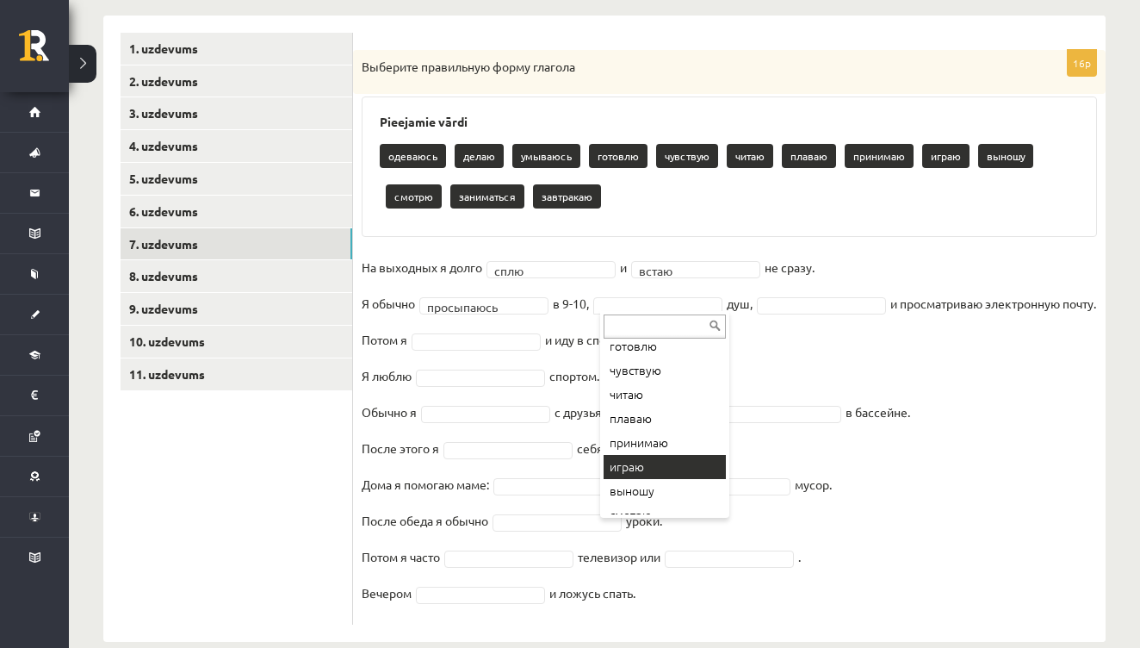
scroll to position [117, 0]
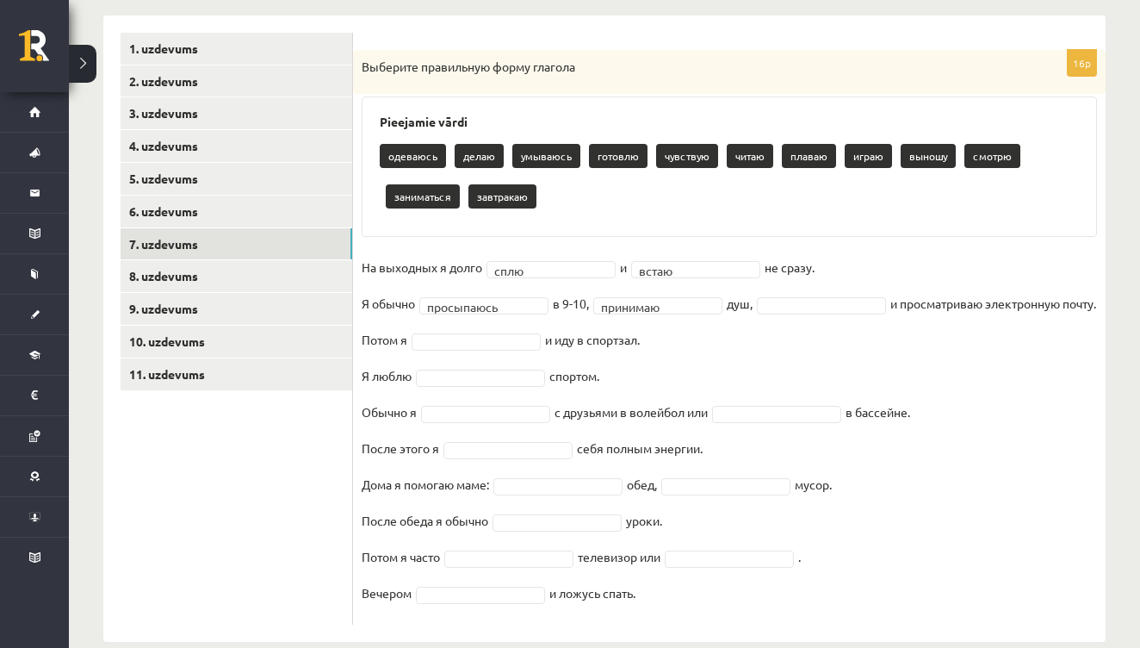
click at [798, 288] on fieldset "**********" at bounding box center [730, 435] width 736 height 362
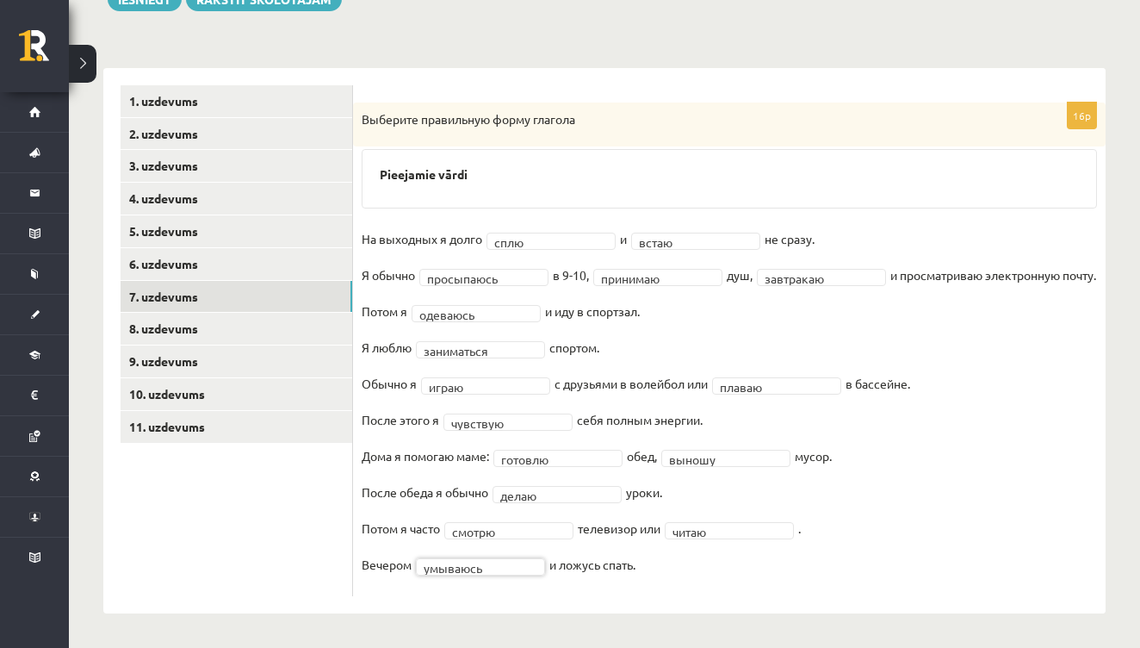
scroll to position [249, 0]
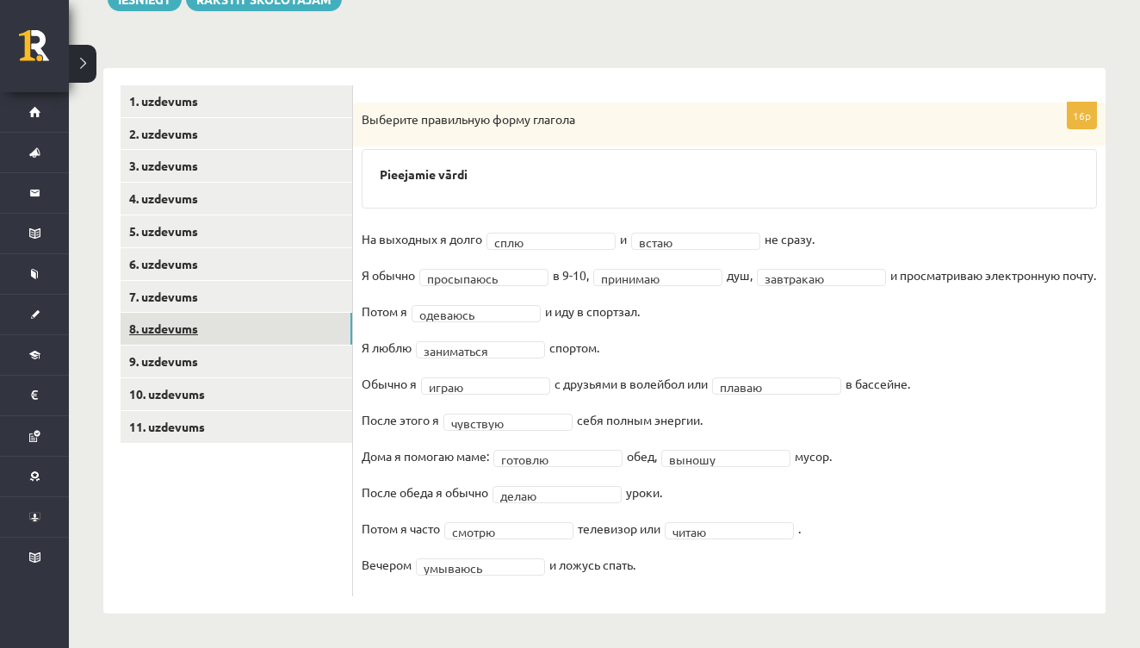
click at [160, 313] on link "8. uzdevums" at bounding box center [237, 329] width 232 height 32
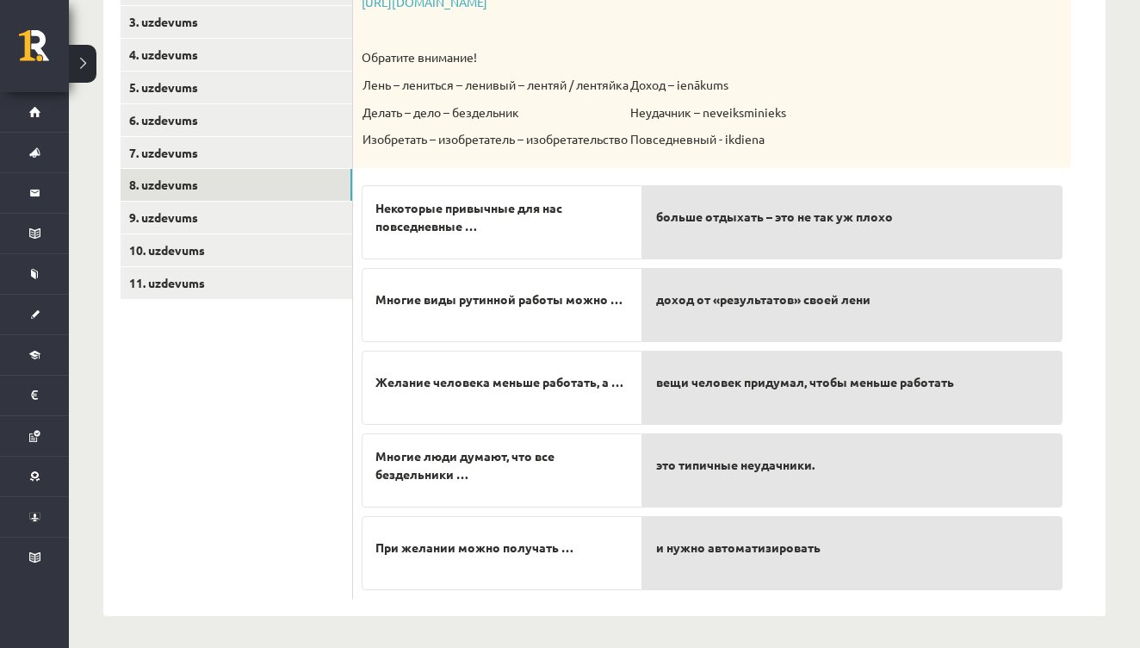
scroll to position [367, 0]
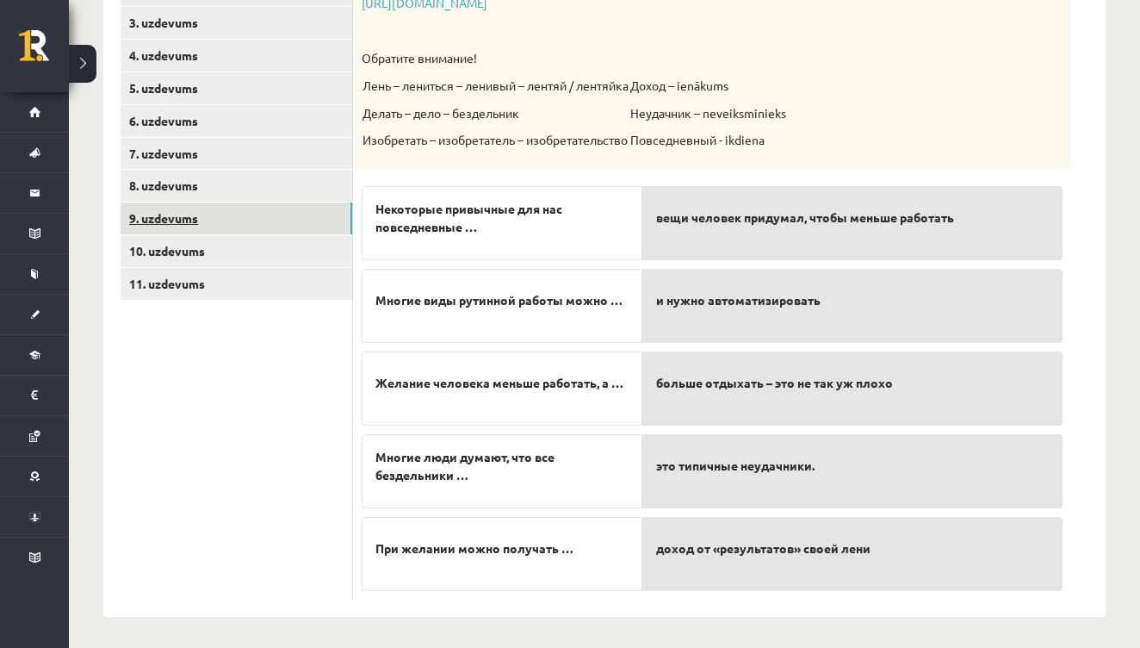
click at [189, 206] on link "9. uzdevums" at bounding box center [237, 218] width 232 height 32
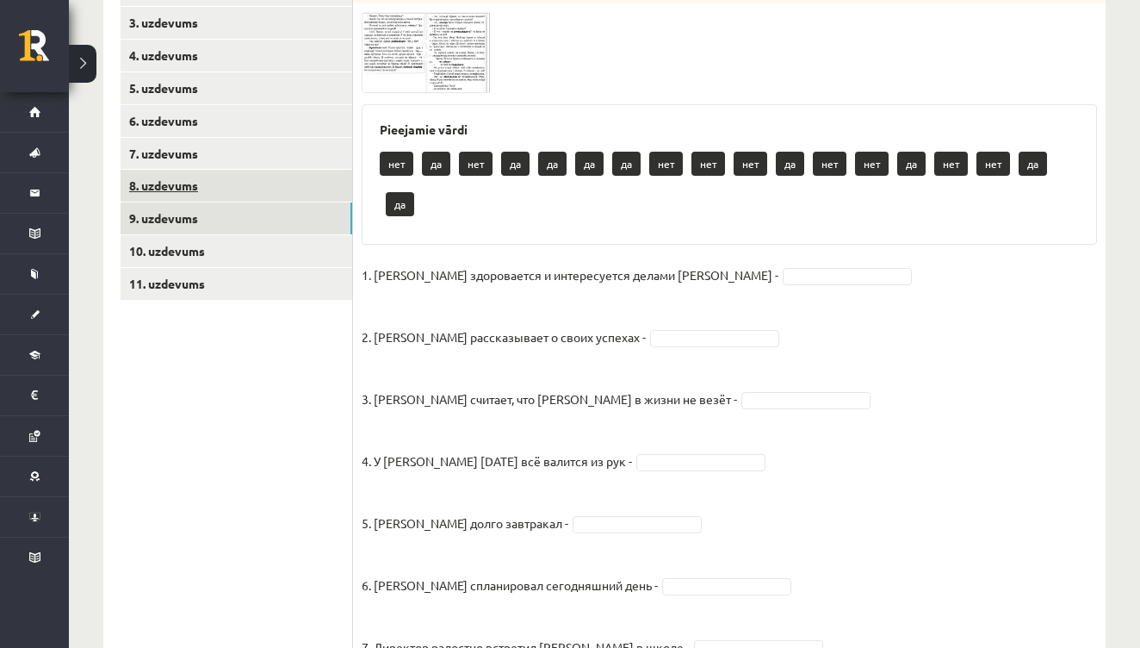
click at [192, 174] on link "8. uzdevums" at bounding box center [237, 186] width 232 height 32
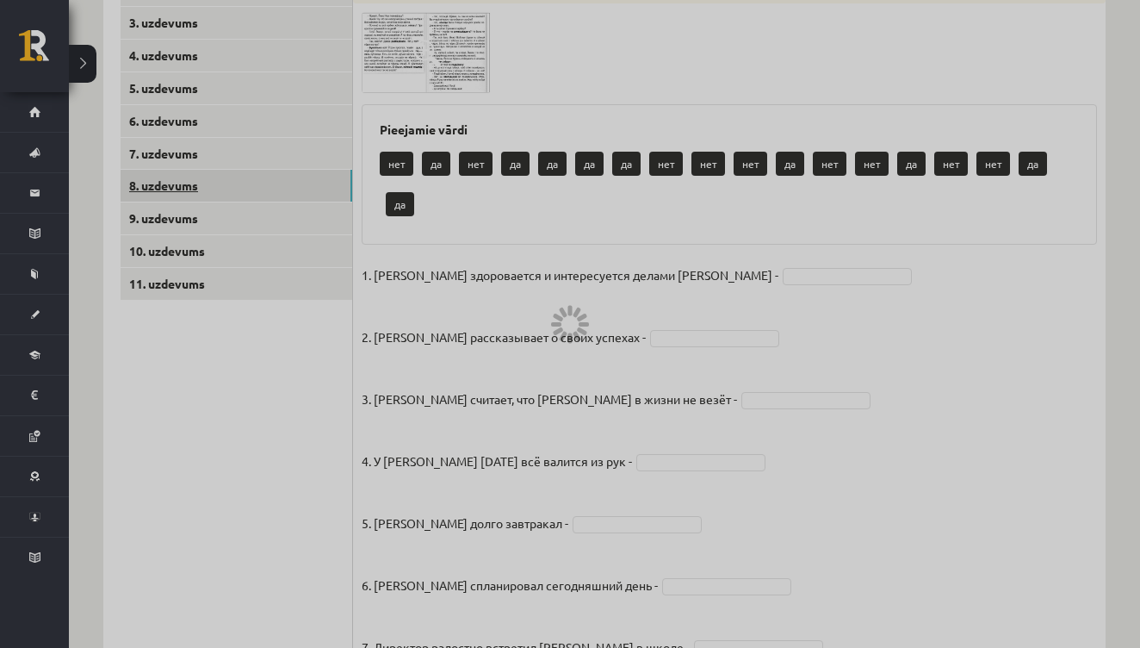
scroll to position [313, 0]
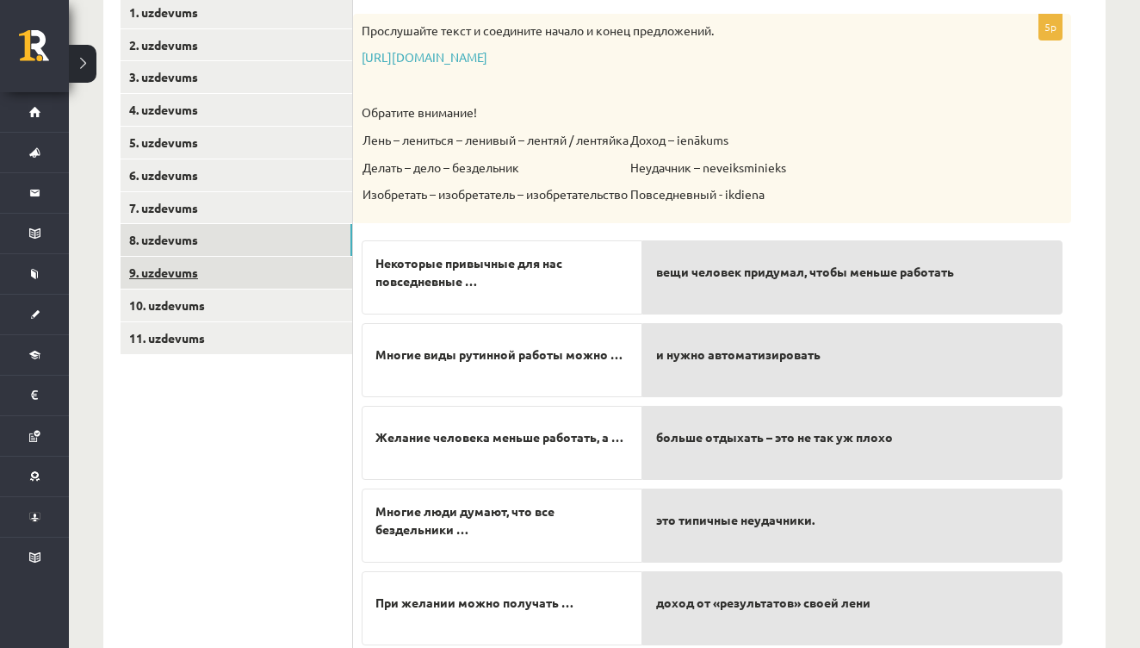
click at [190, 264] on link "9. uzdevums" at bounding box center [237, 273] width 232 height 32
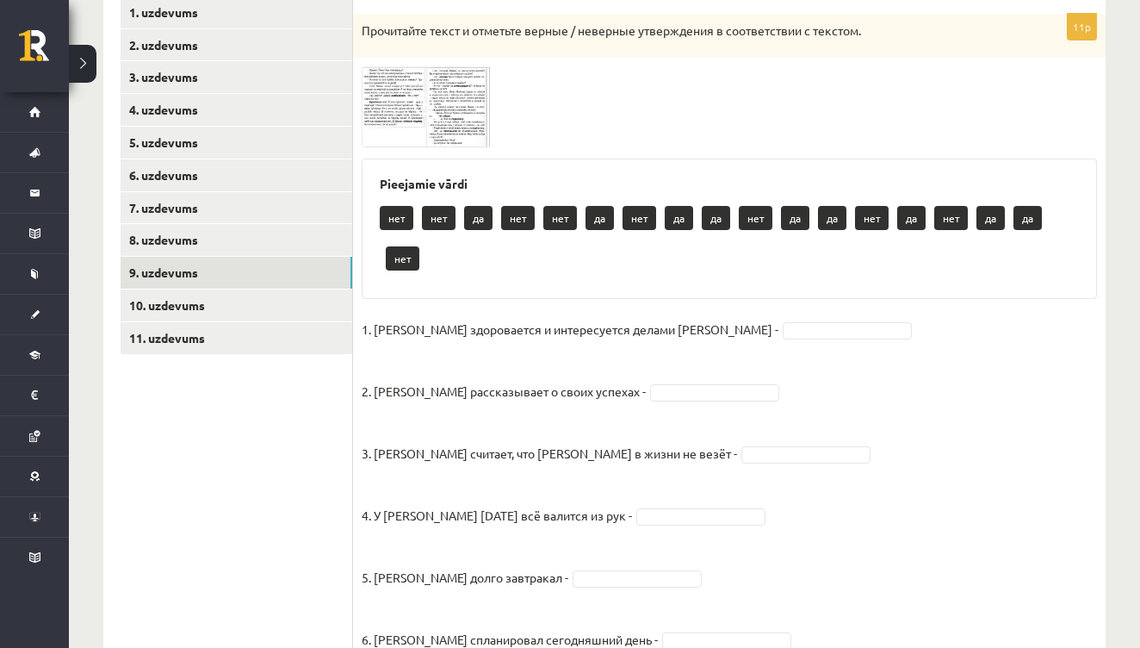
click at [400, 107] on img at bounding box center [426, 106] width 129 height 80
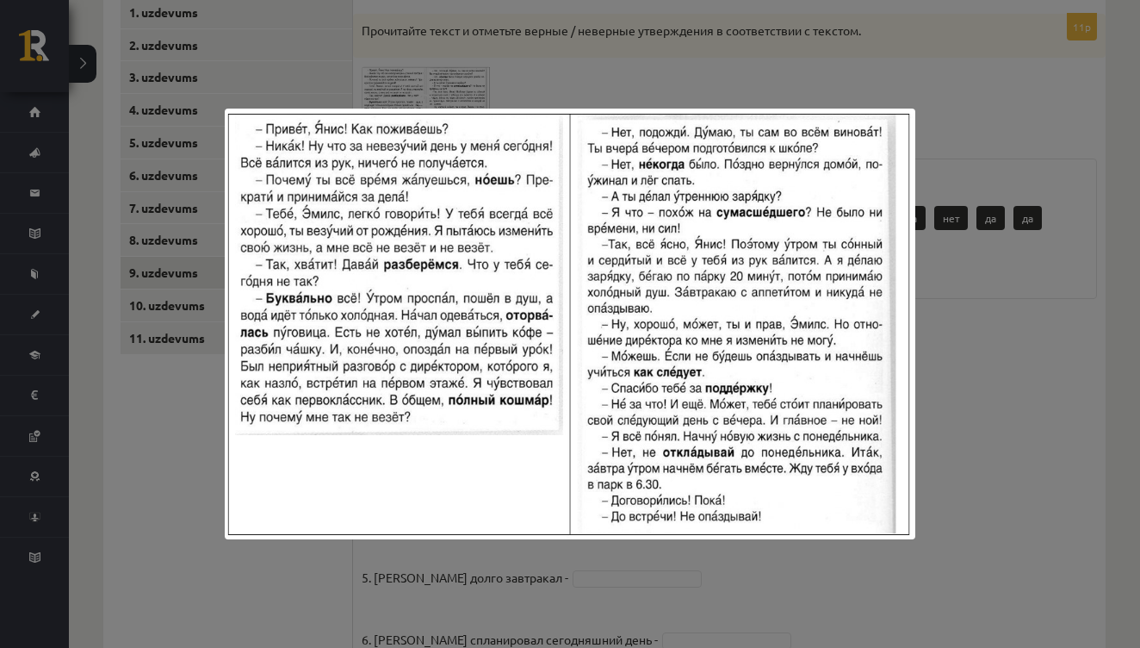
click at [929, 159] on div at bounding box center [570, 324] width 1140 height 648
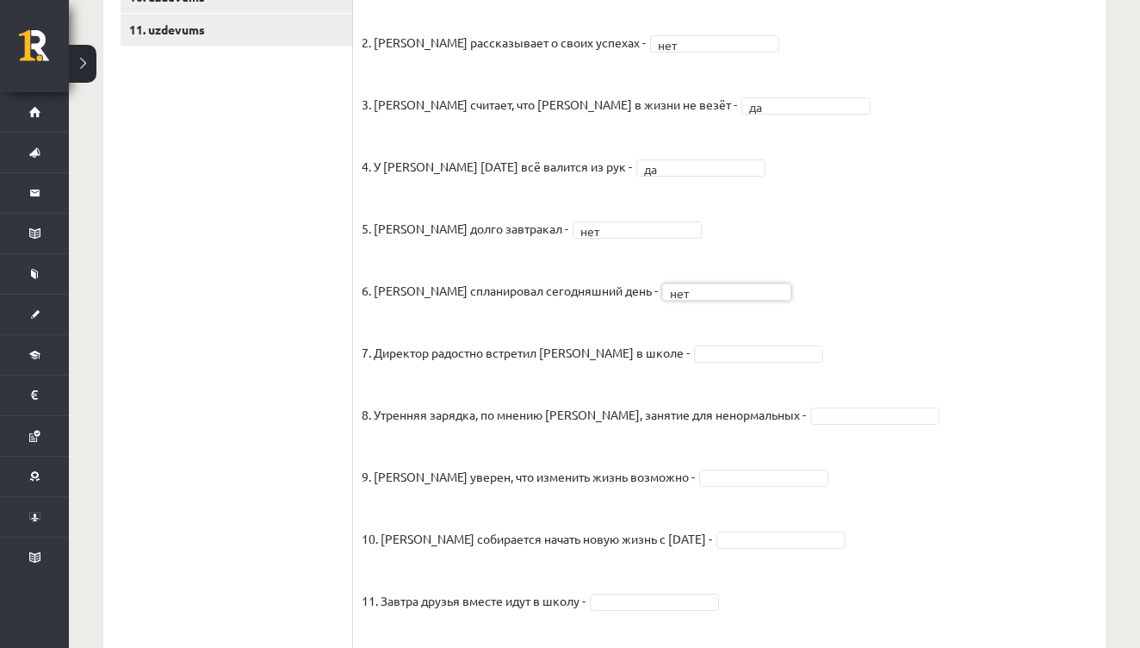
scroll to position [626, 0]
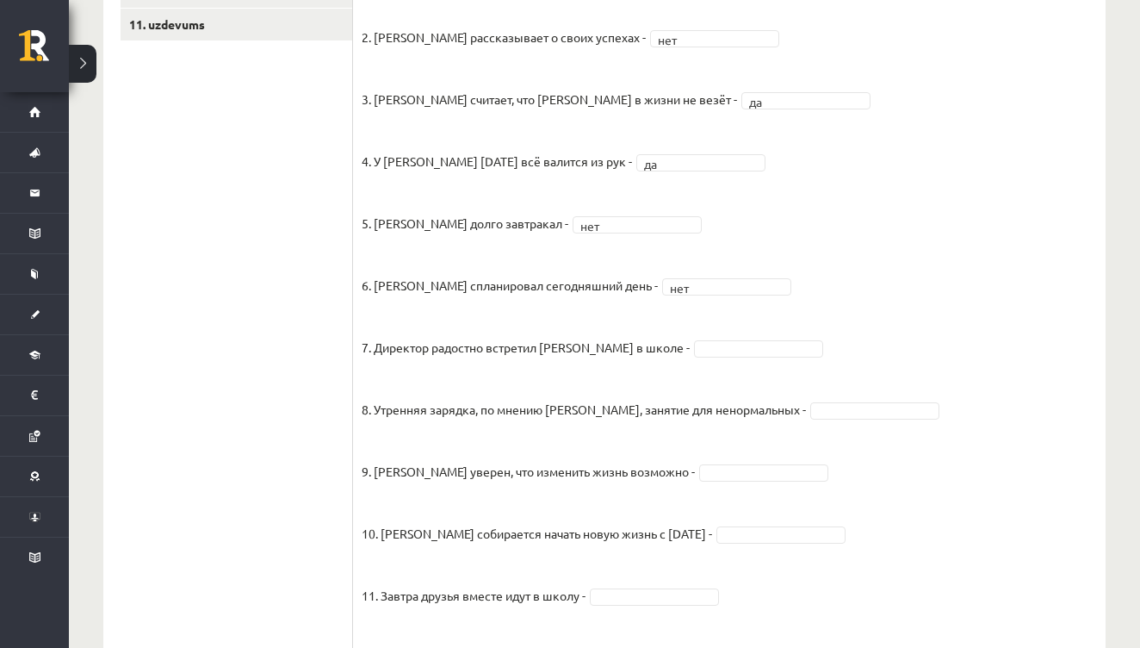
click at [698, 361] on fieldset "1. Эмилс здоровается и интересуется делами Яниса - да ** 2. Янис рассказывает о…" at bounding box center [730, 303] width 736 height 682
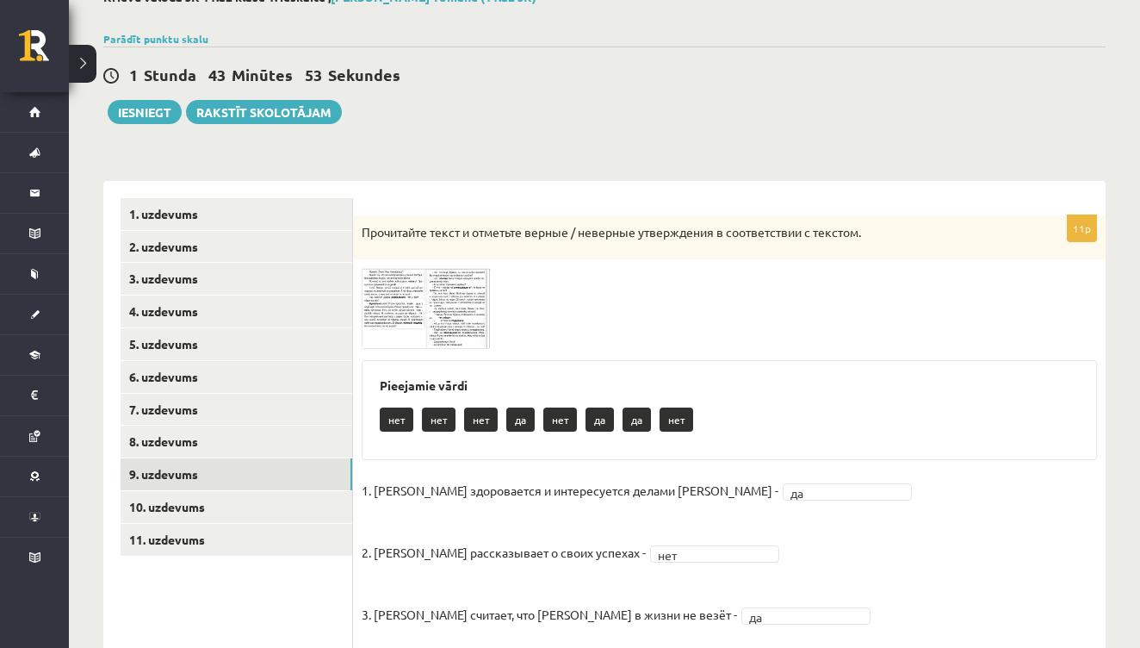
scroll to position [0, 0]
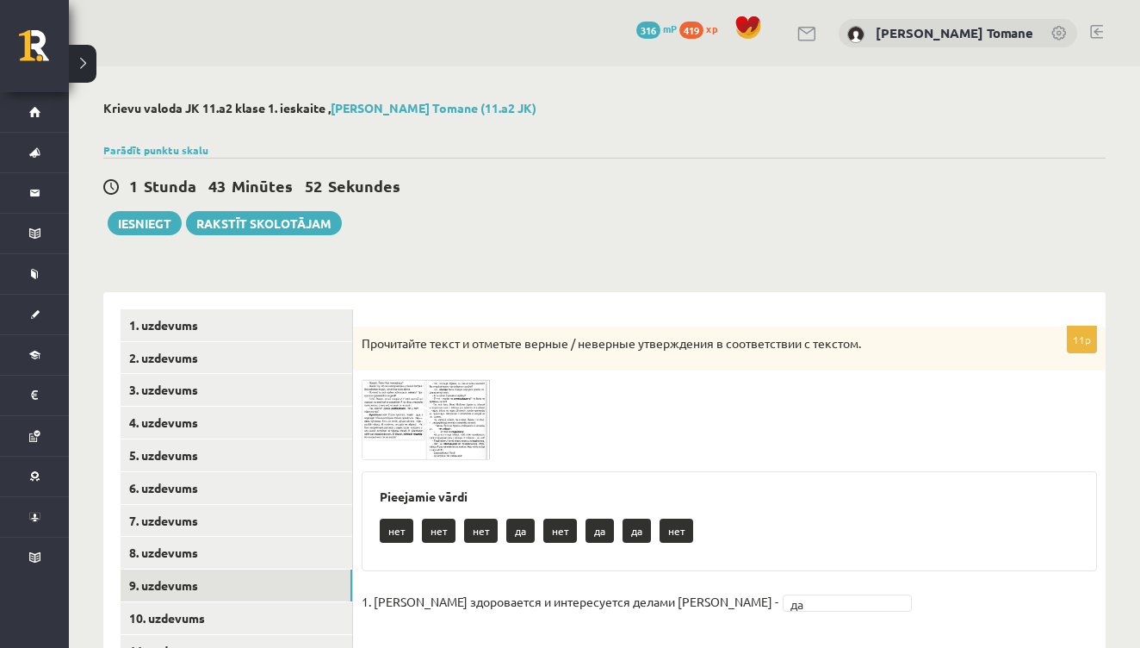
click at [444, 434] on img at bounding box center [426, 419] width 129 height 80
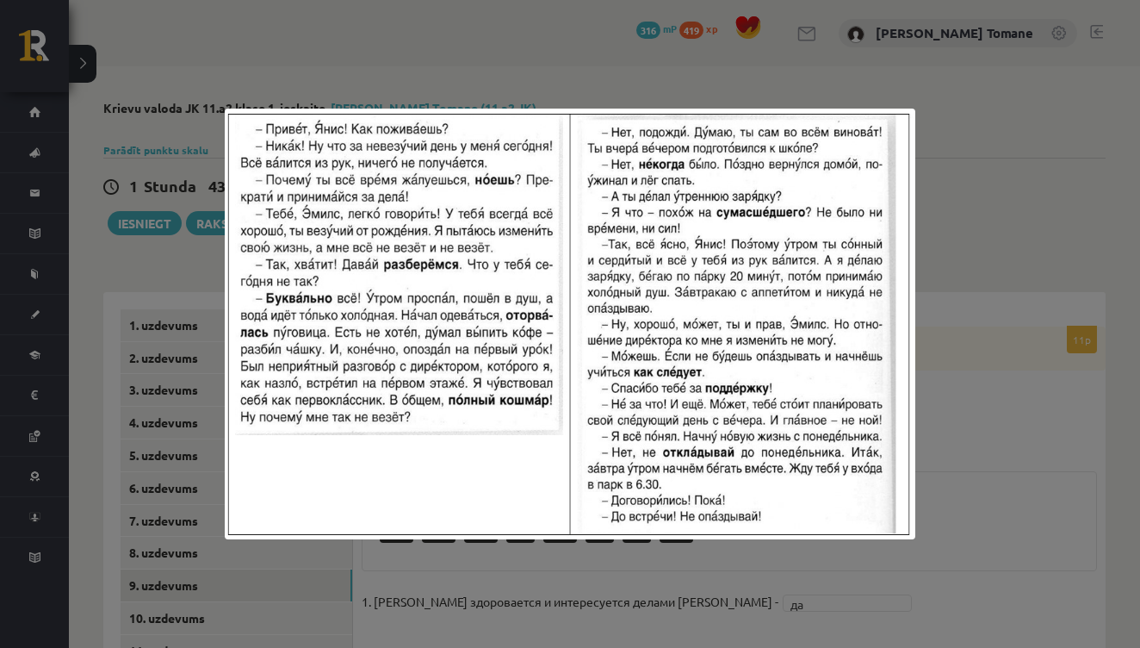
click at [997, 453] on div at bounding box center [570, 324] width 1140 height 648
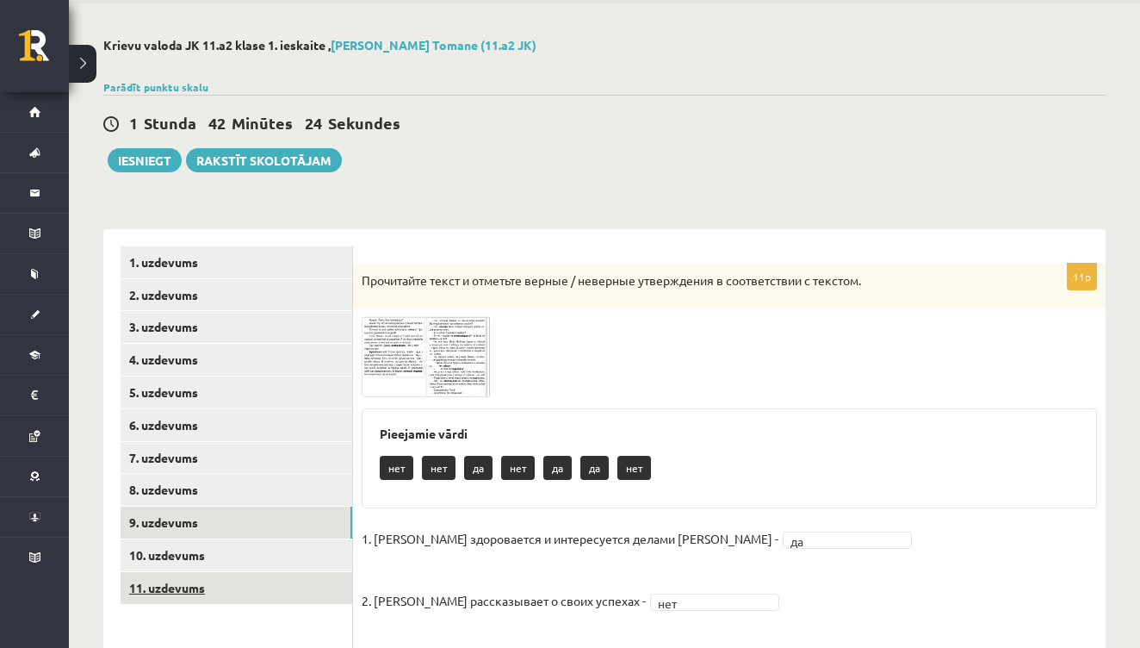
scroll to position [63, 0]
click at [193, 549] on link "10. uzdevums" at bounding box center [237, 555] width 232 height 32
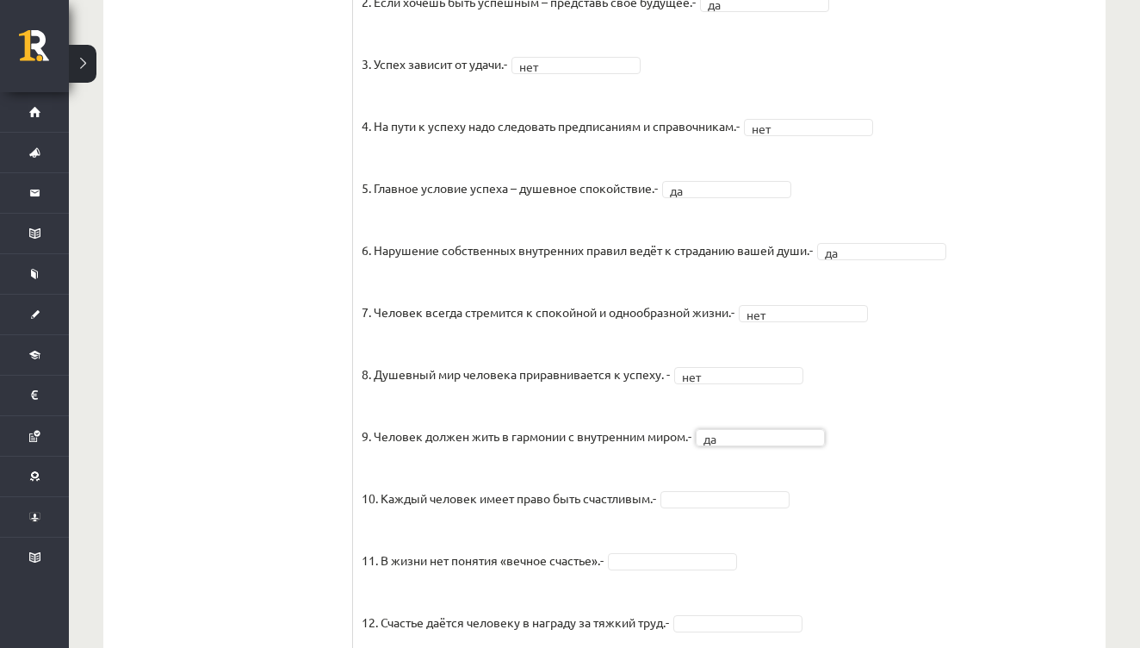
scroll to position [1229, 0]
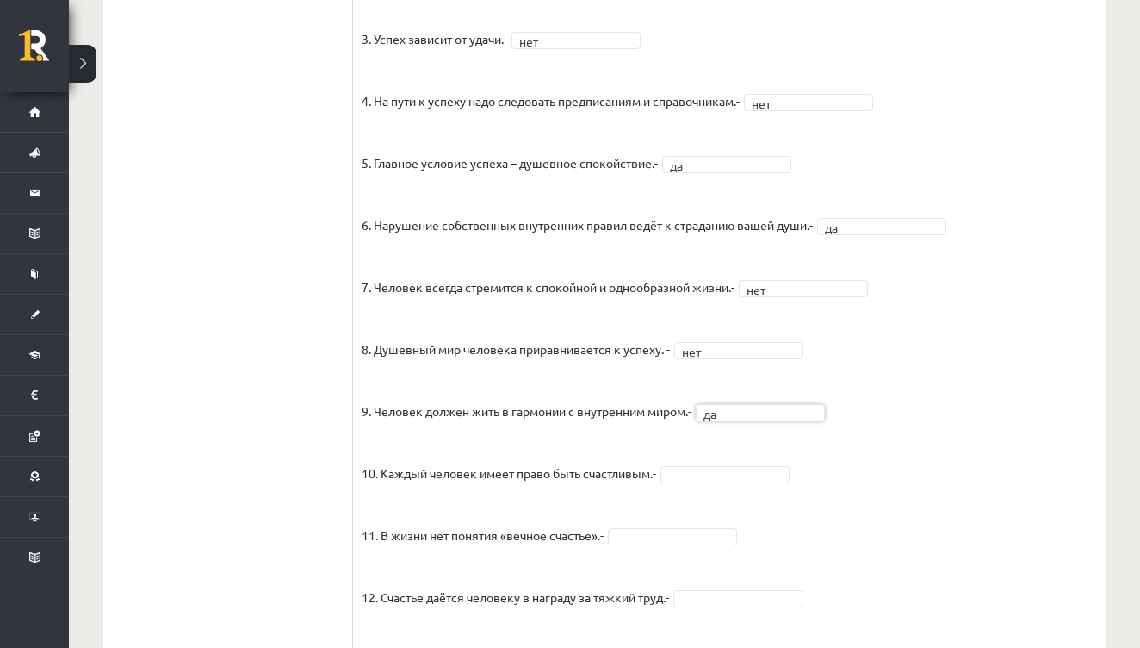
click at [724, 475] on fieldset "1. Человек должен жить по составленному плану. - нет *** 2. Если хочешь быть ус…" at bounding box center [730, 354] width 736 height 904
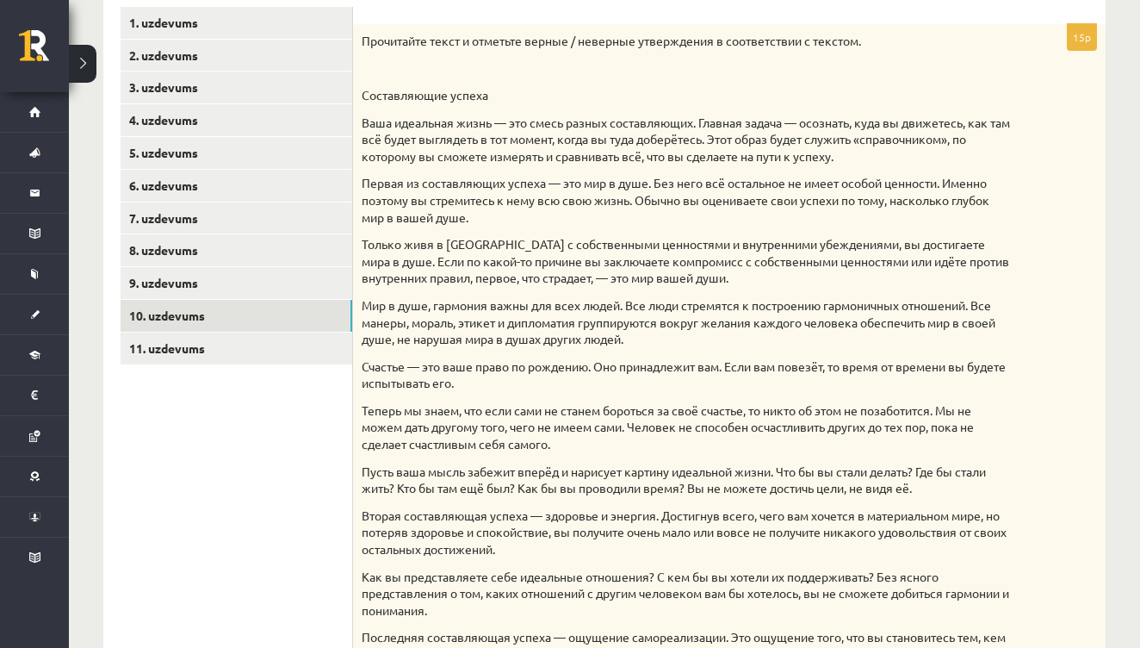
scroll to position [302, 0]
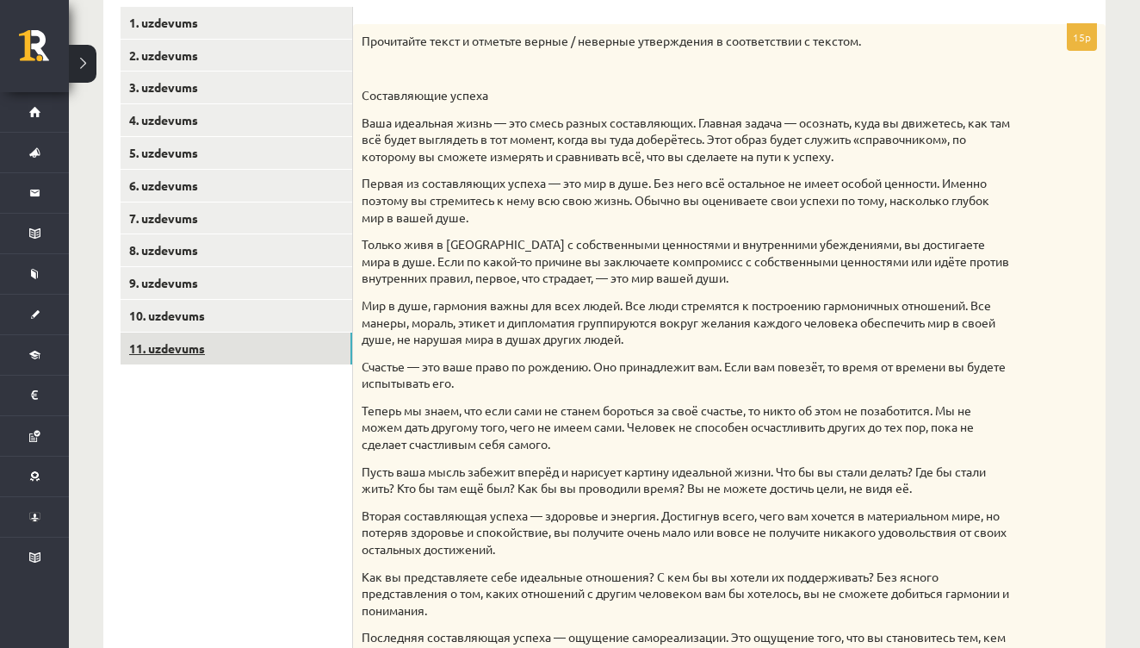
click at [167, 334] on link "11. uzdevums" at bounding box center [237, 348] width 232 height 32
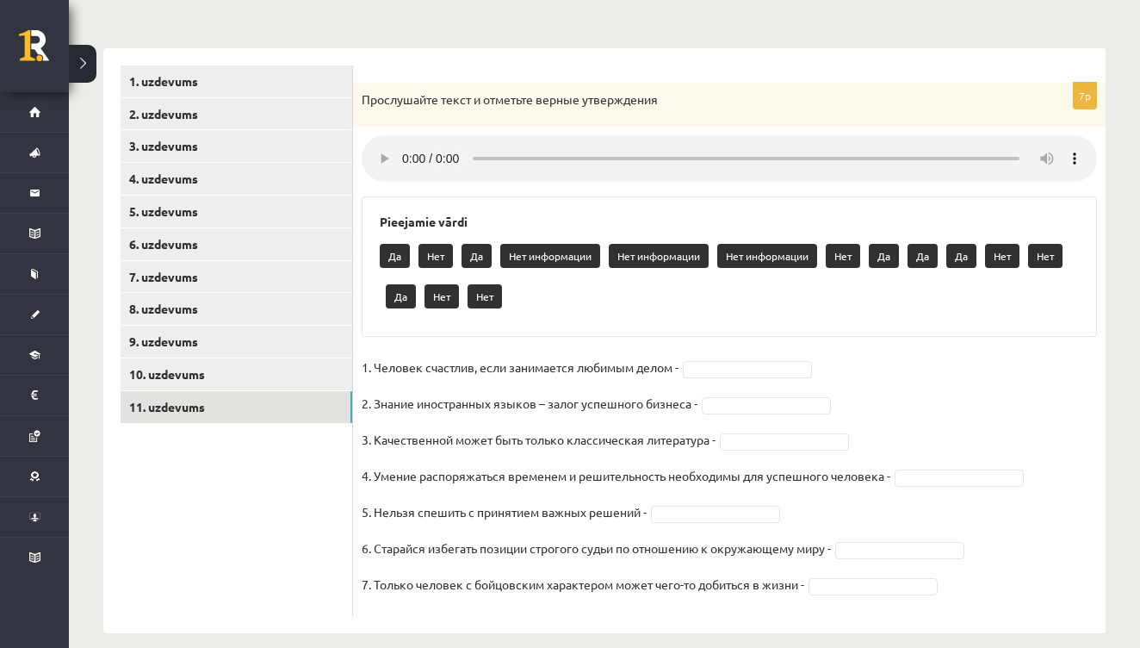
click at [406, 150] on audio at bounding box center [730, 158] width 736 height 47
click at [399, 149] on audio at bounding box center [730, 158] width 736 height 47
click at [406, 145] on audio at bounding box center [730, 158] width 736 height 47
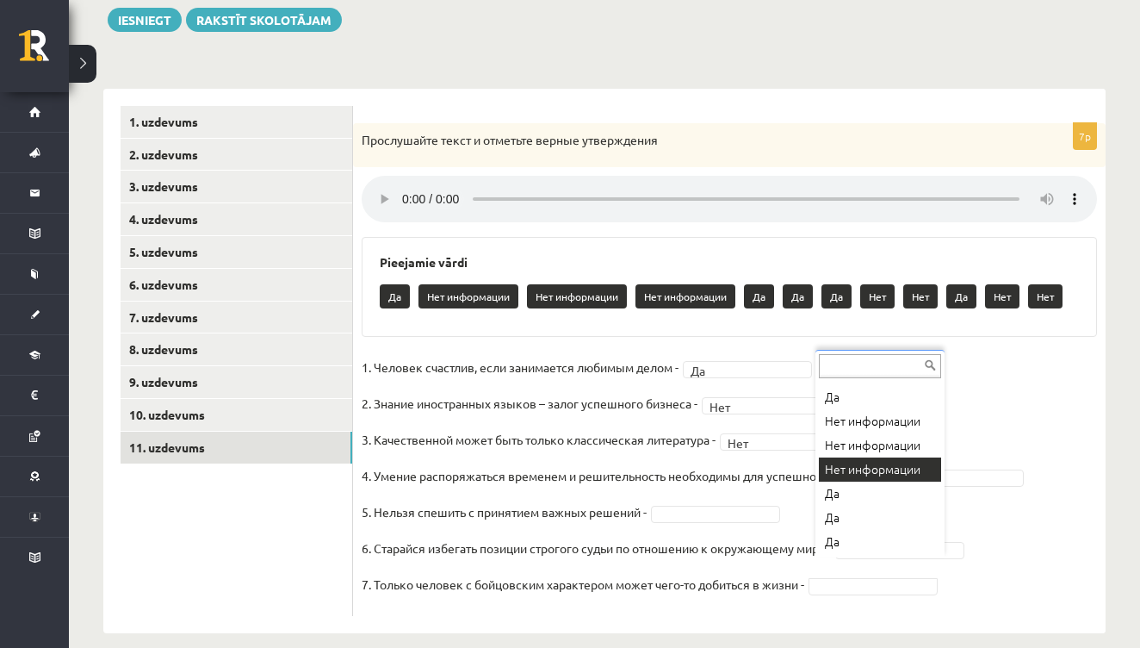
scroll to position [45, 0]
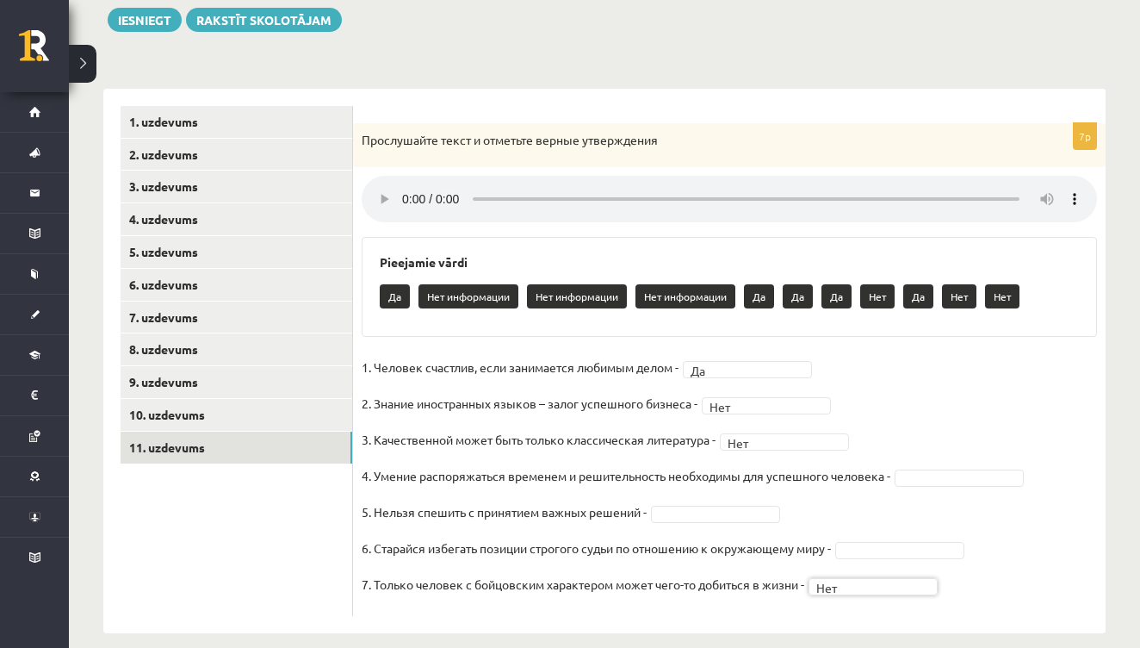
click at [942, 466] on fieldset "1. Человек счастлив, если занимается любимым делом - Да ** 2. Знание иностранны…" at bounding box center [730, 480] width 736 height 253
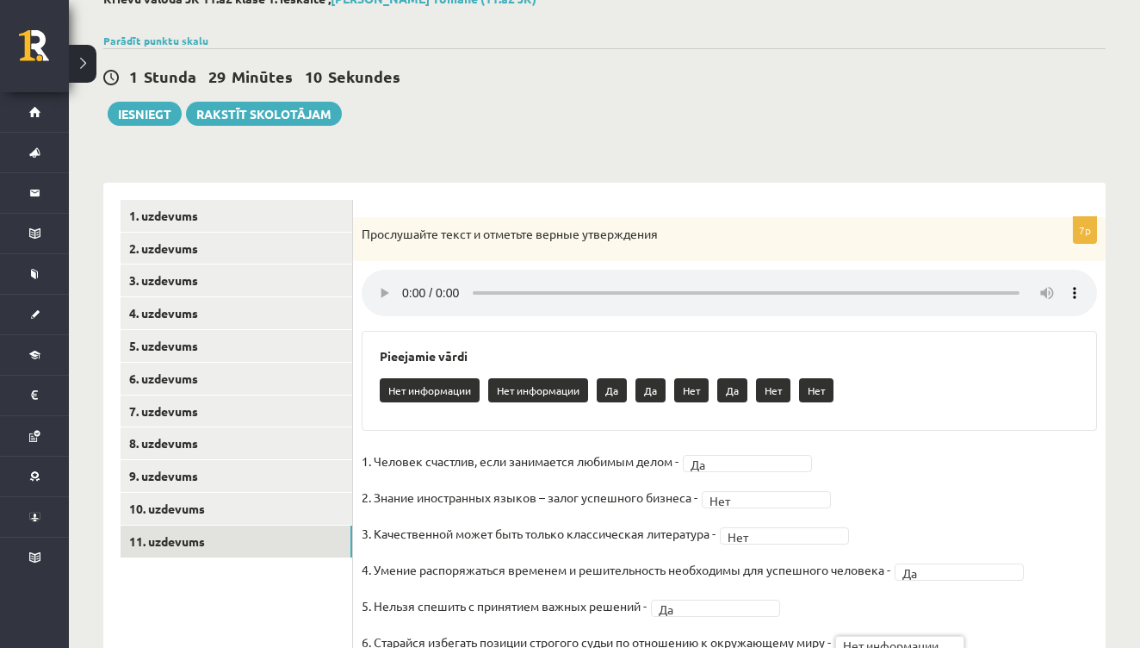
scroll to position [108, 0]
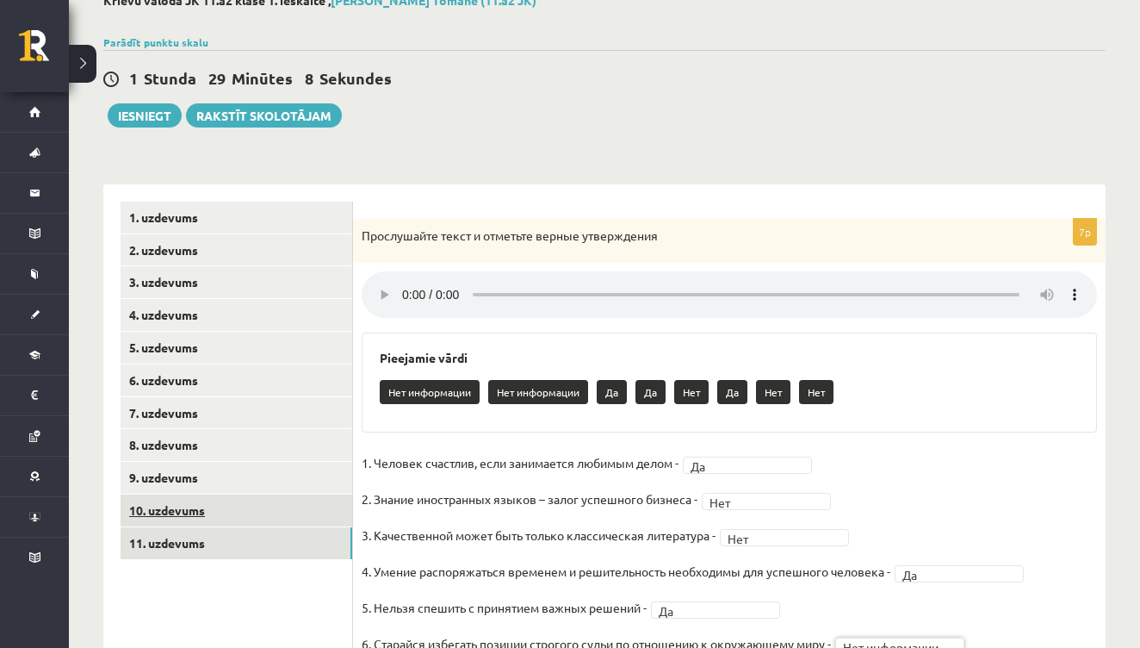
click at [214, 500] on link "10. uzdevums" at bounding box center [237, 510] width 232 height 32
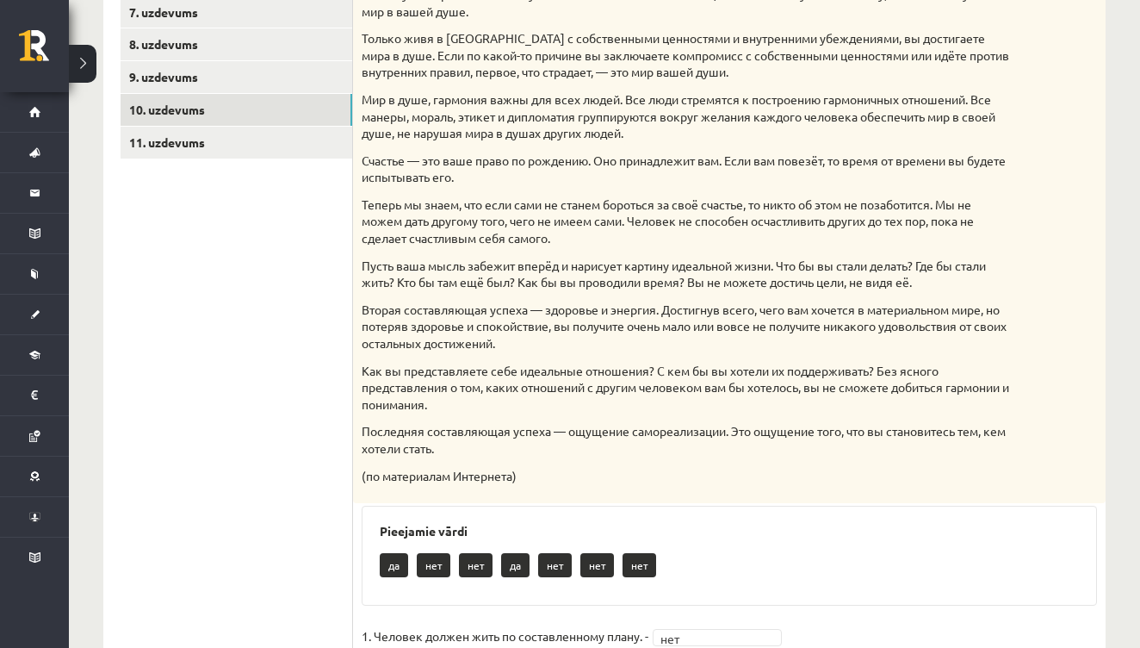
scroll to position [224, 0]
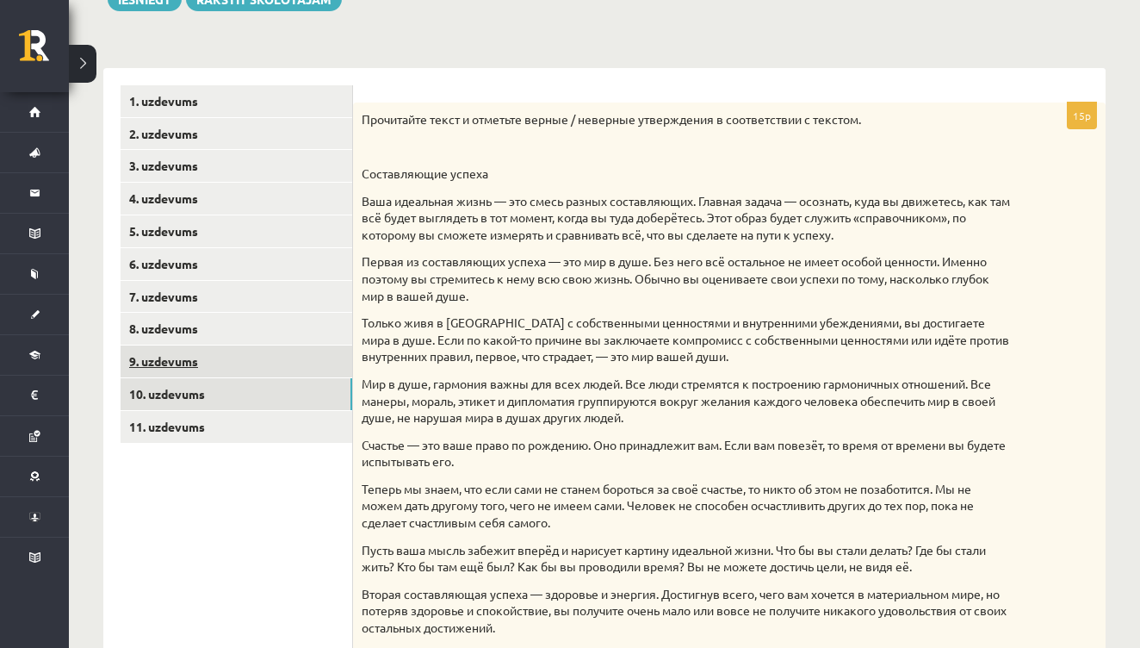
click at [191, 351] on link "9. uzdevums" at bounding box center [237, 361] width 232 height 32
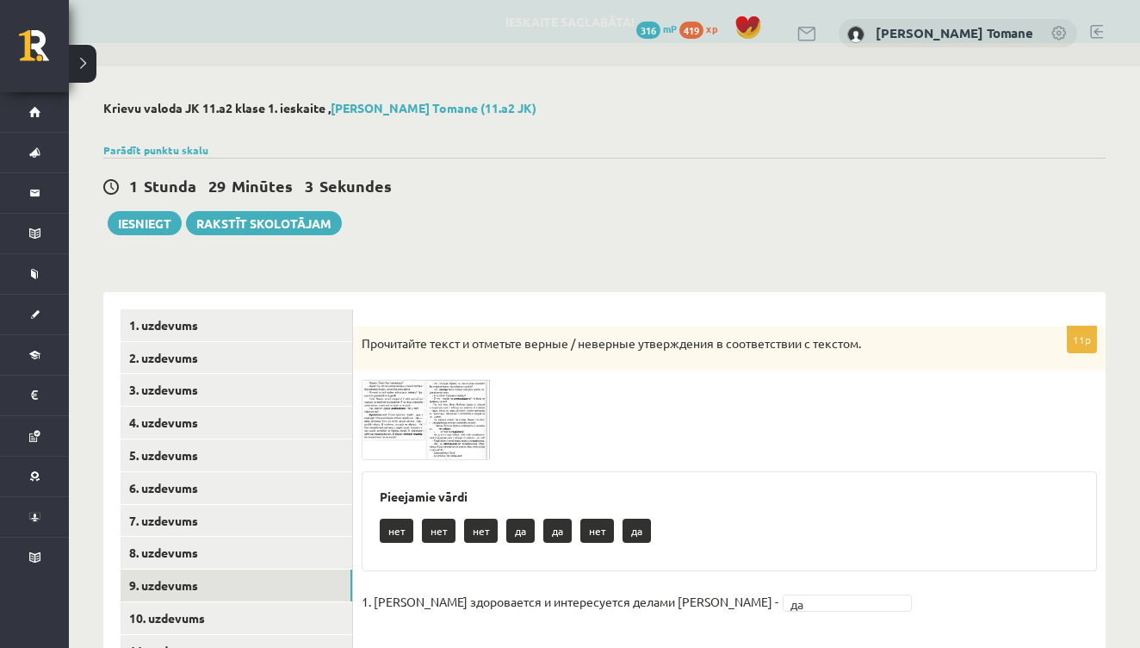
scroll to position [0, 0]
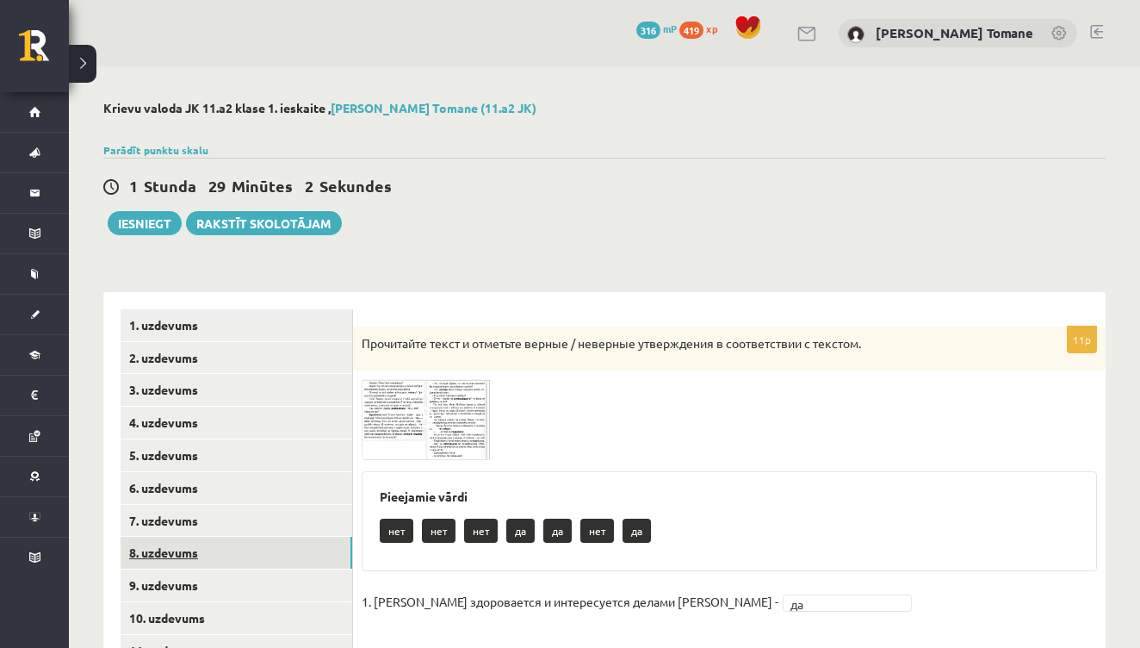
click at [152, 543] on link "8. uzdevums" at bounding box center [237, 553] width 232 height 32
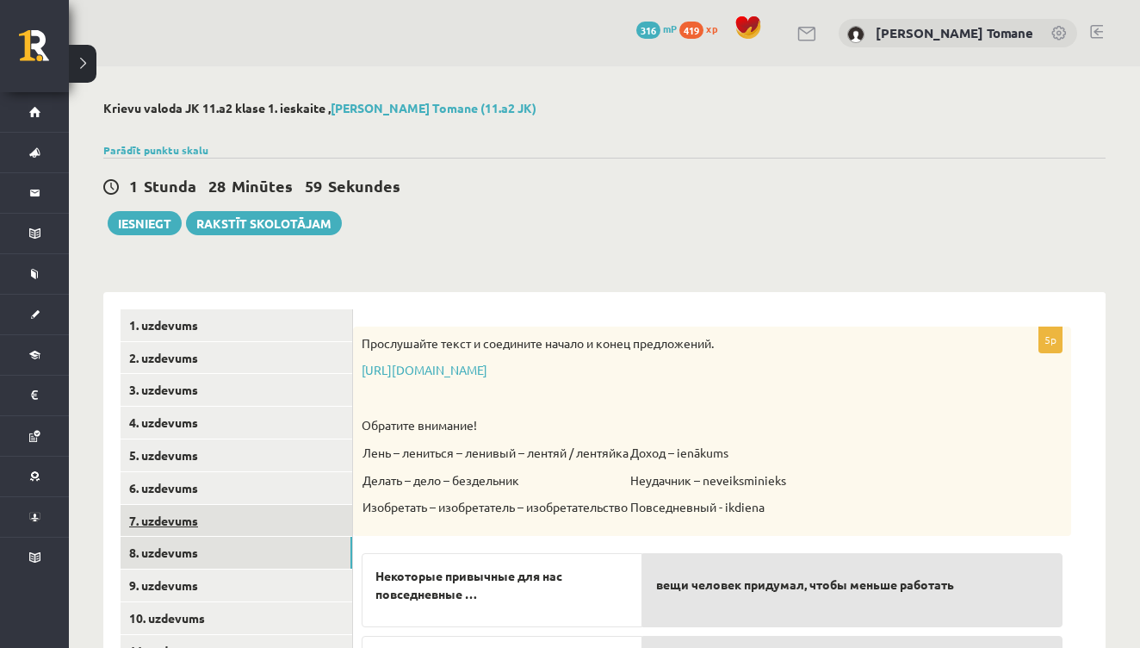
click at [196, 507] on link "7. uzdevums" at bounding box center [237, 521] width 232 height 32
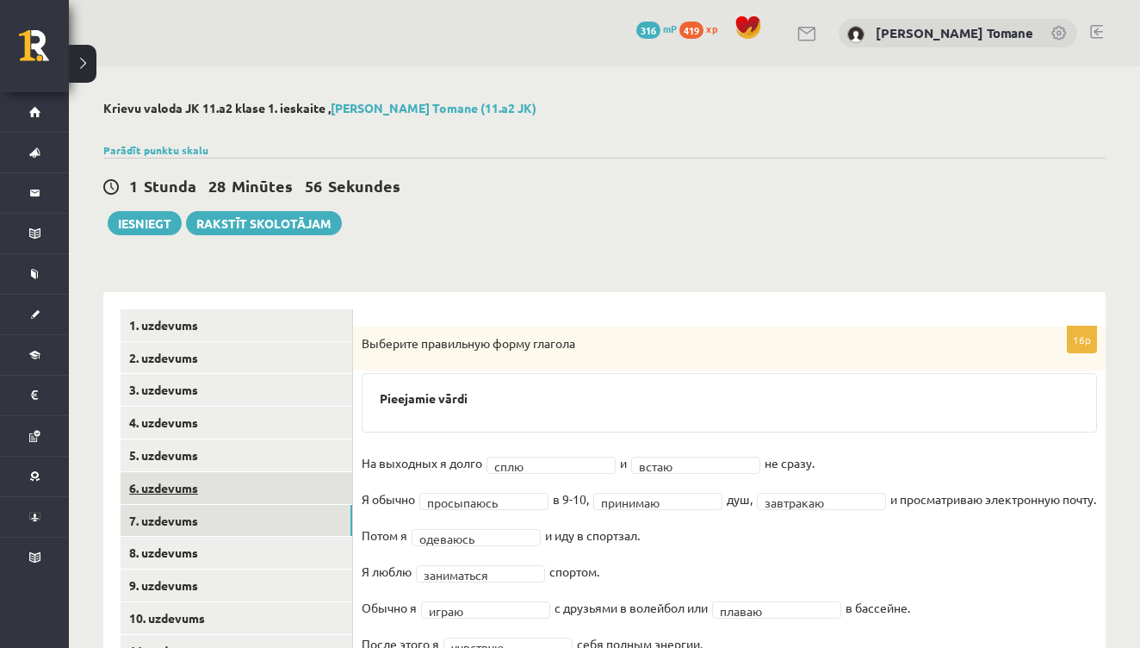
click at [174, 477] on link "6. uzdevums" at bounding box center [237, 488] width 232 height 32
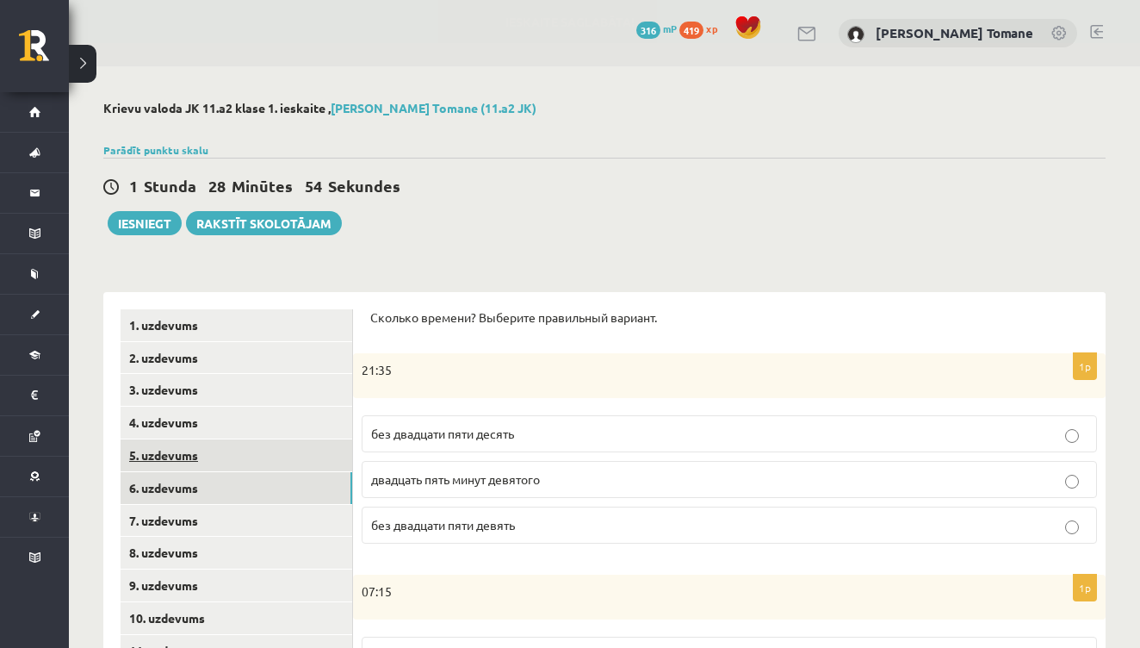
scroll to position [-1, 0]
click at [188, 455] on link "5. uzdevums" at bounding box center [237, 455] width 232 height 32
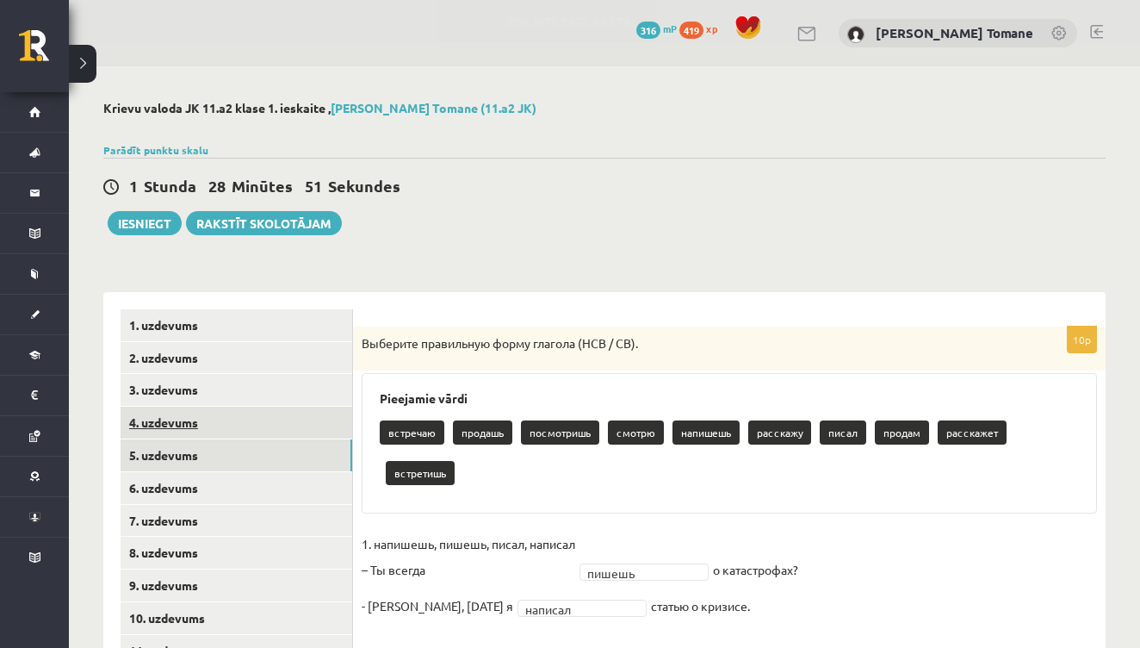
scroll to position [0, 0]
click at [181, 426] on link "4. uzdevums" at bounding box center [237, 423] width 232 height 32
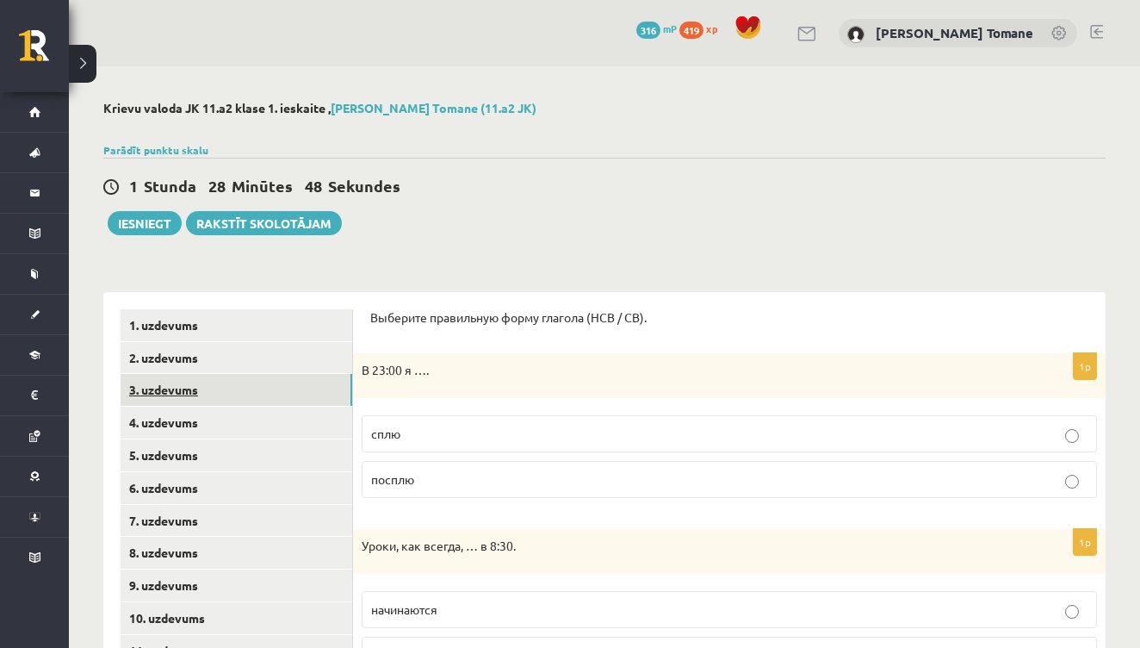
click at [190, 395] on link "3. uzdevums" at bounding box center [237, 390] width 232 height 32
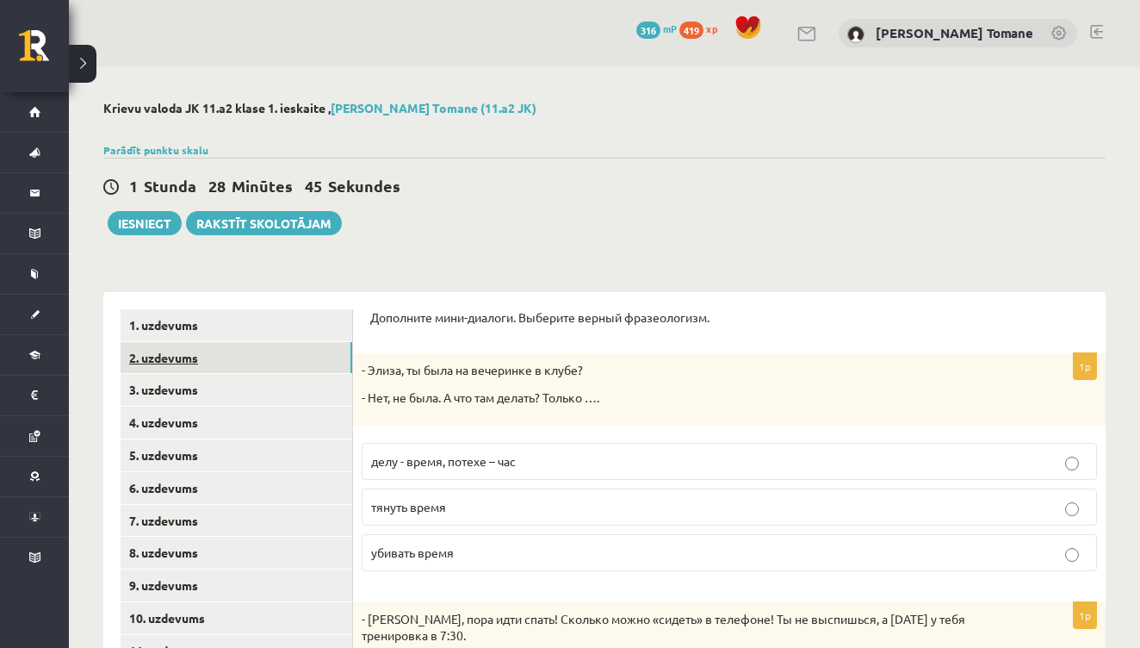
click at [186, 351] on link "2. uzdevums" at bounding box center [237, 358] width 232 height 32
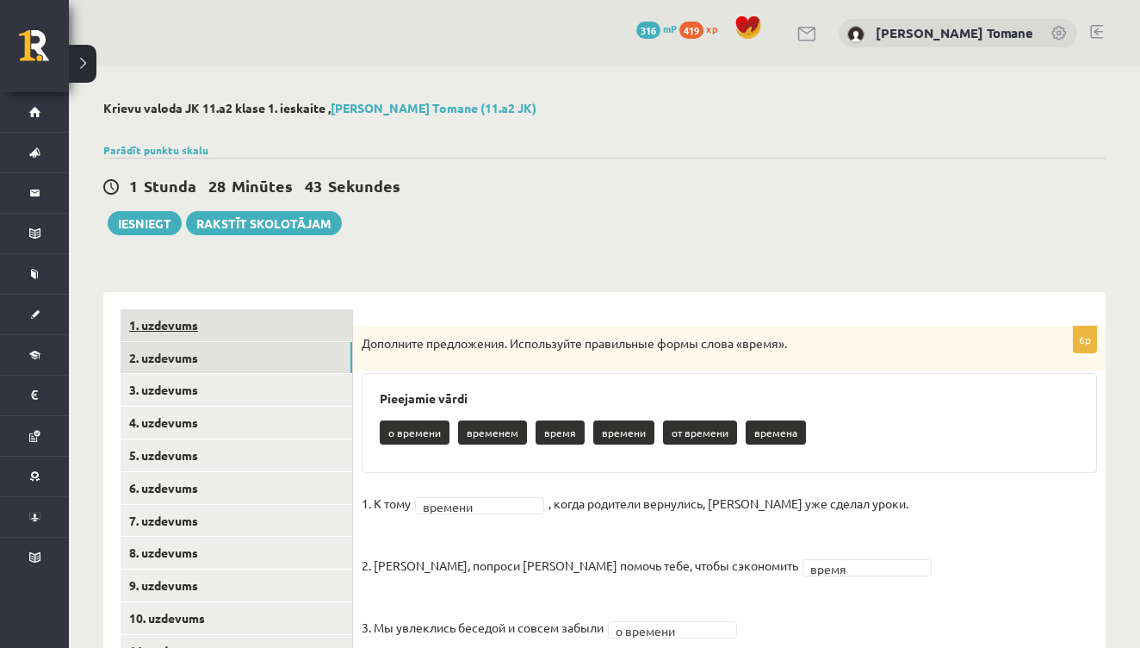
click at [196, 320] on link "1. uzdevums" at bounding box center [237, 325] width 232 height 32
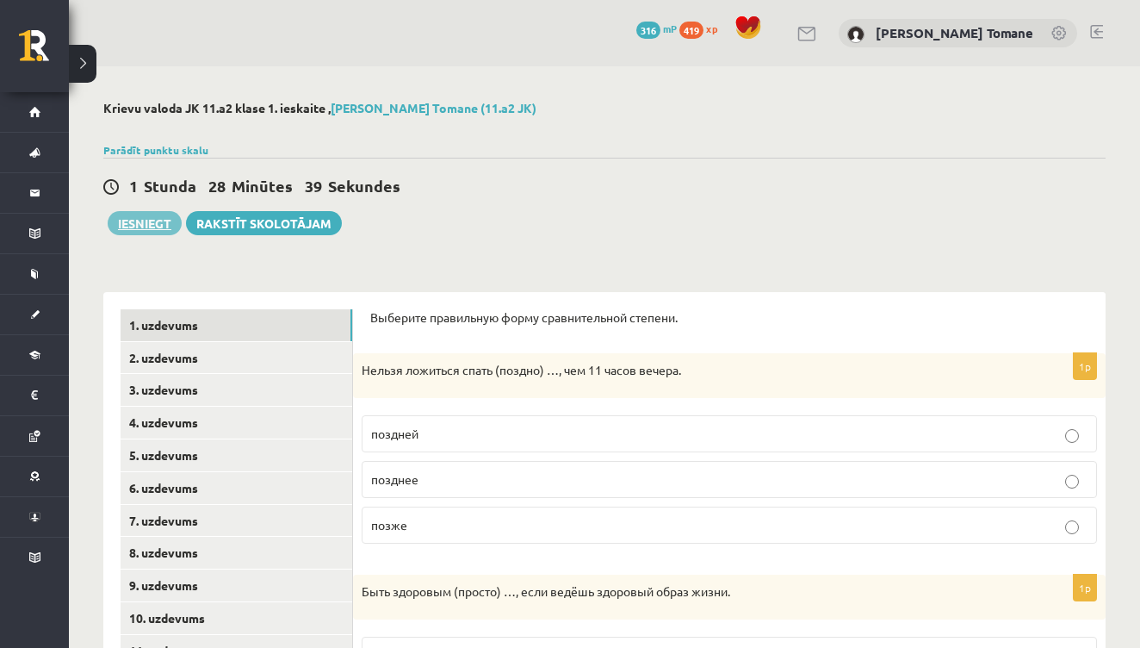
click at [140, 228] on button "Iesniegt" at bounding box center [145, 223] width 74 height 24
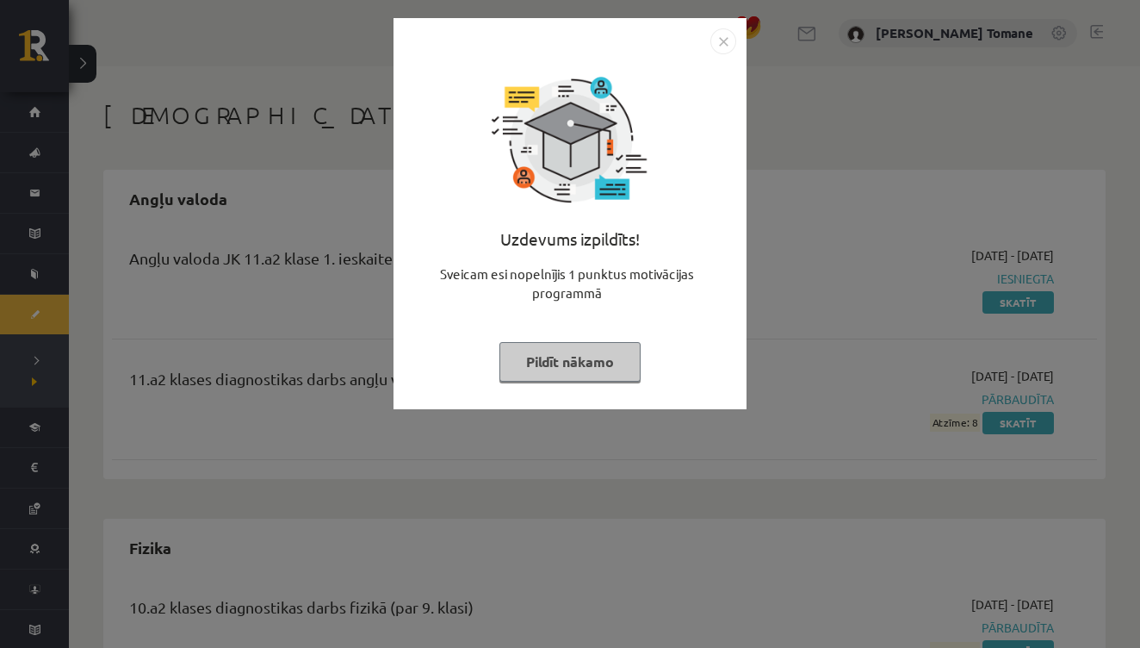
click at [589, 357] on button "Pildīt nākamo" at bounding box center [570, 362] width 141 height 40
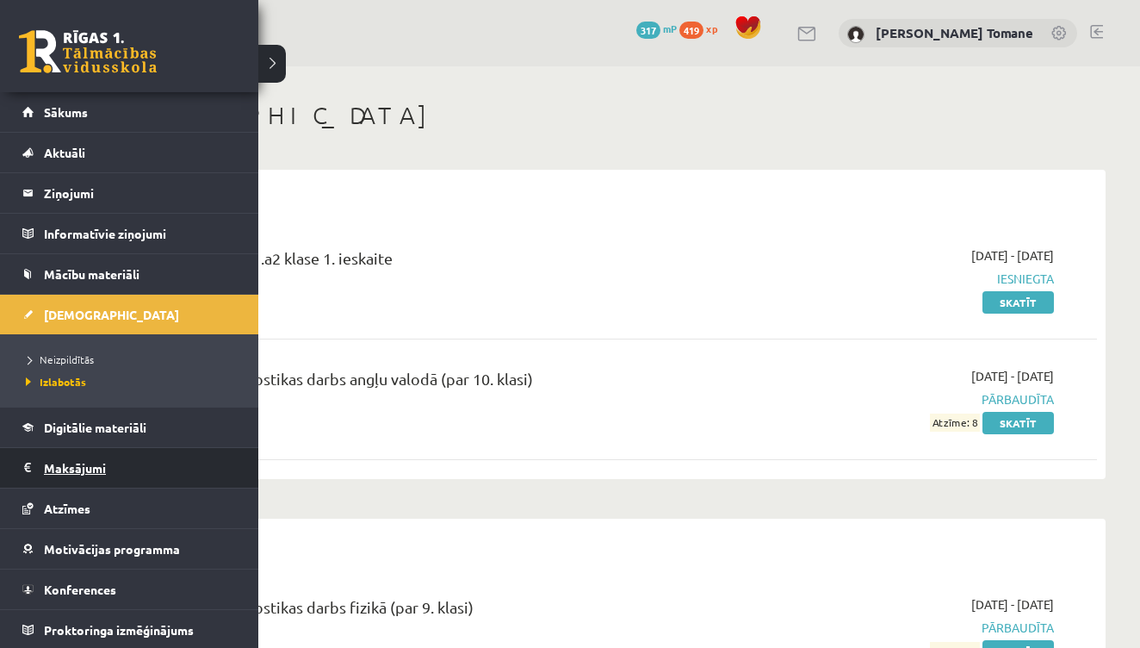
click at [89, 468] on legend "Maksājumi 0" at bounding box center [140, 468] width 193 height 40
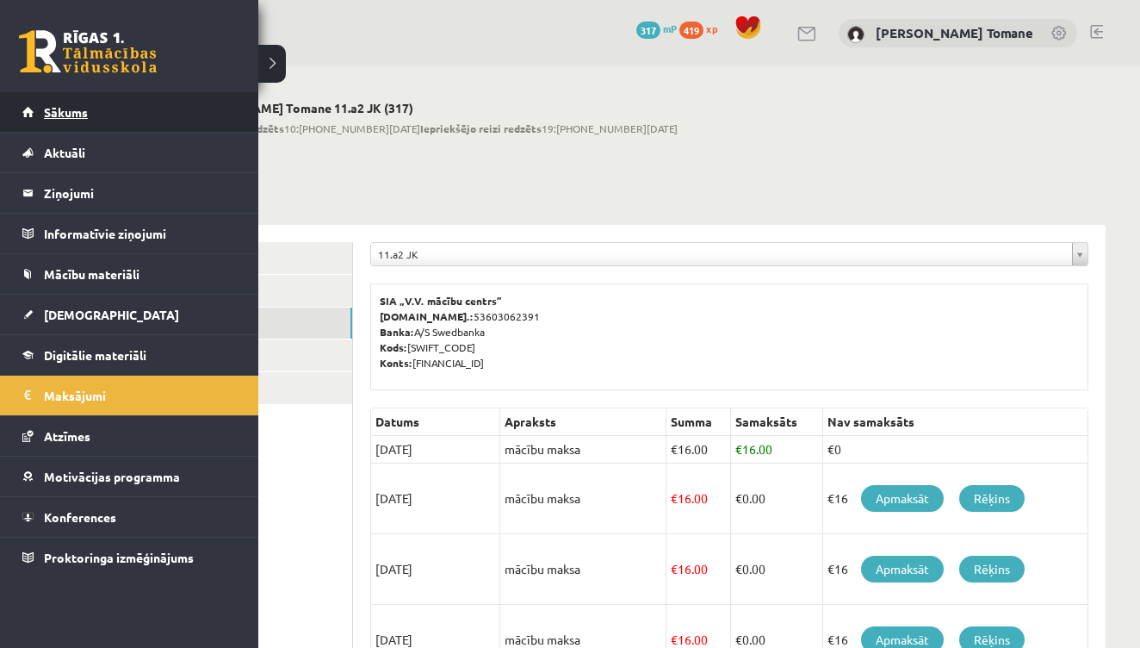
click at [71, 115] on span "Sākums" at bounding box center [66, 112] width 44 height 16
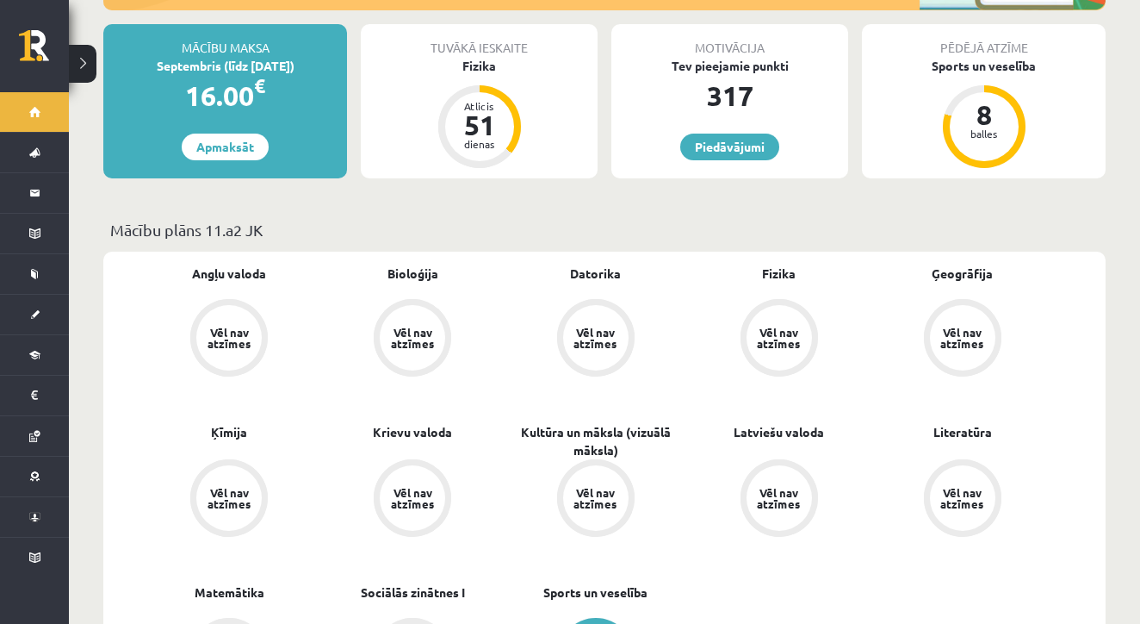
scroll to position [338, 0]
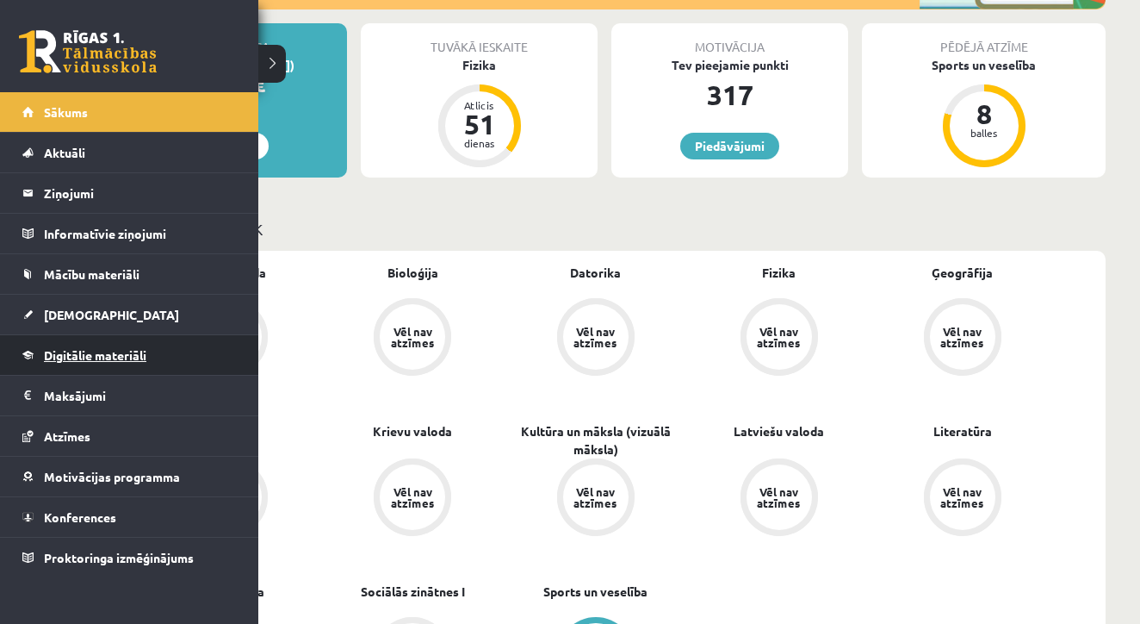
click at [114, 361] on span "Digitālie materiāli" at bounding box center [95, 355] width 102 height 16
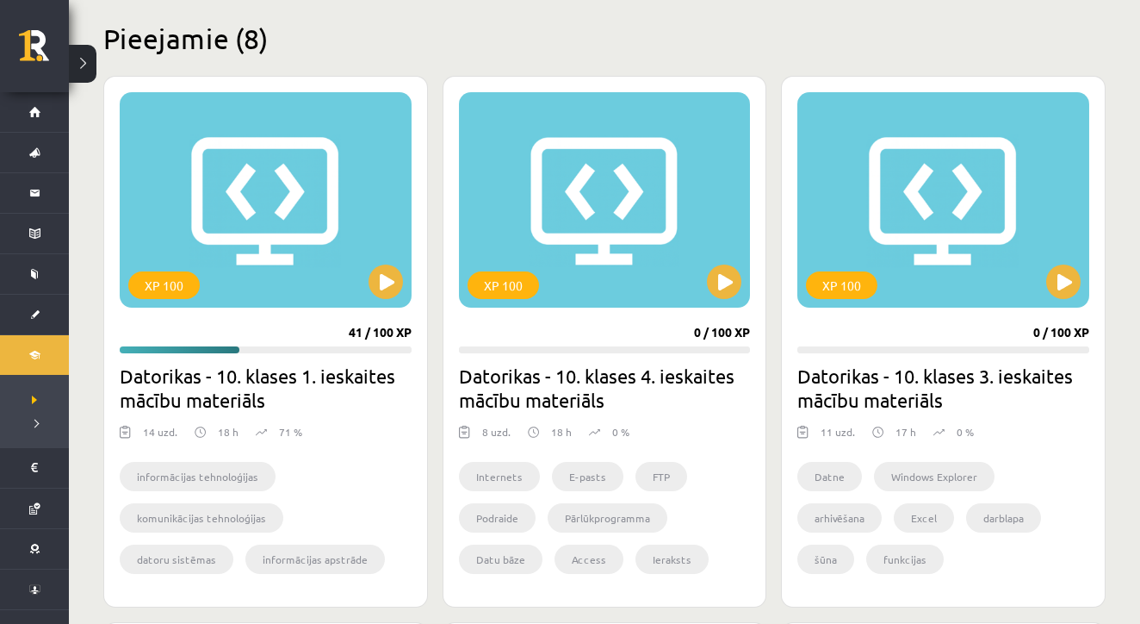
scroll to position [416, 0]
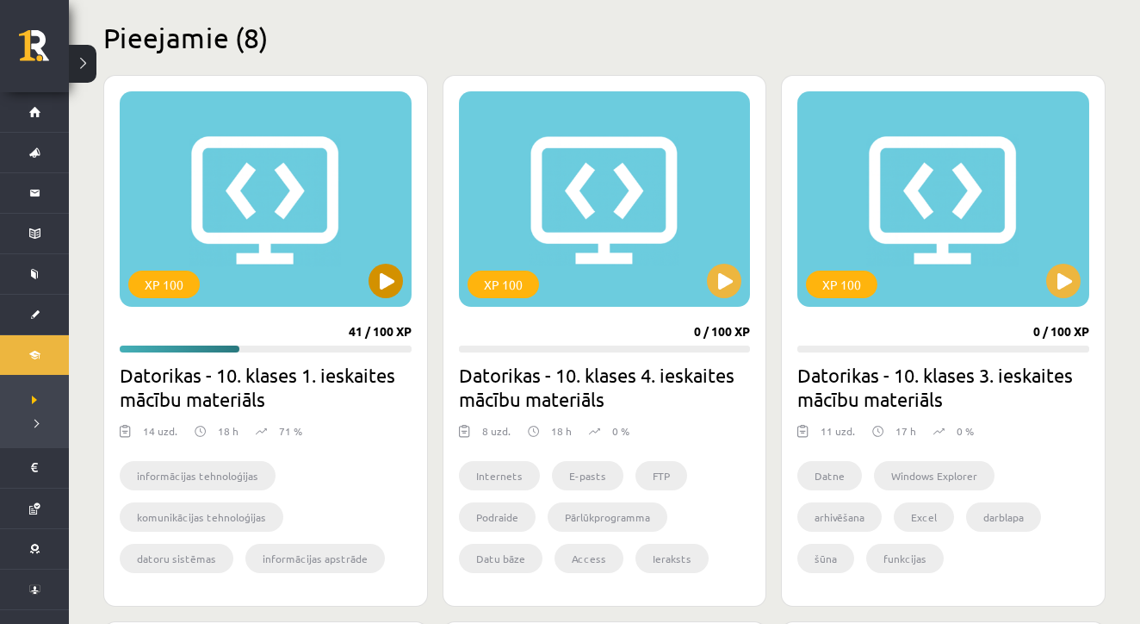
click at [386, 277] on button at bounding box center [386, 281] width 34 height 34
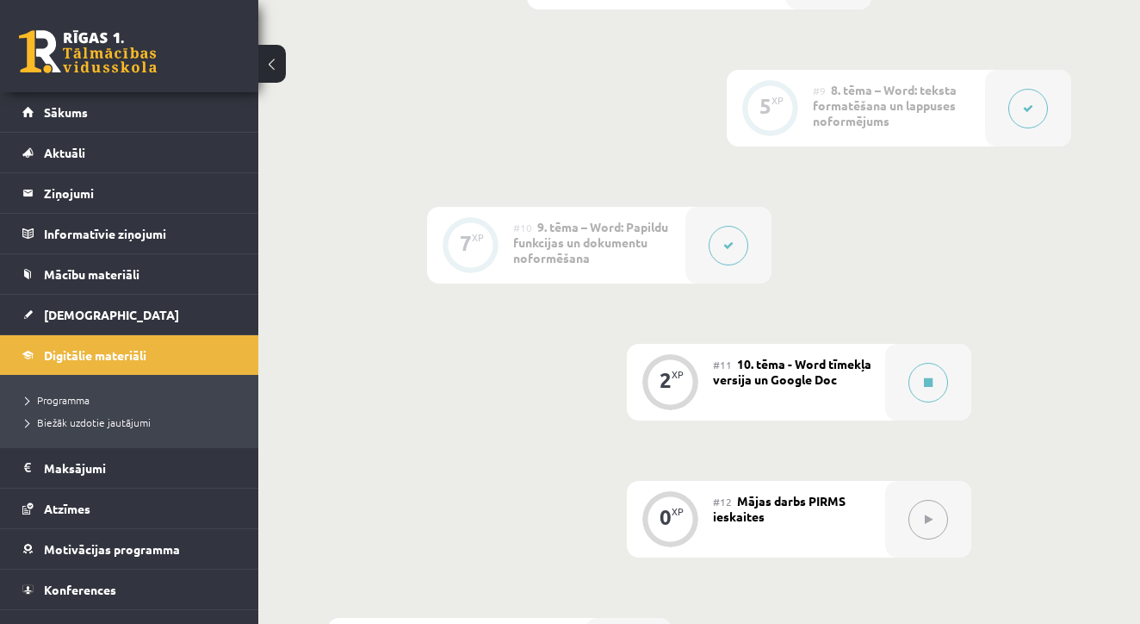
scroll to position [1620, 0]
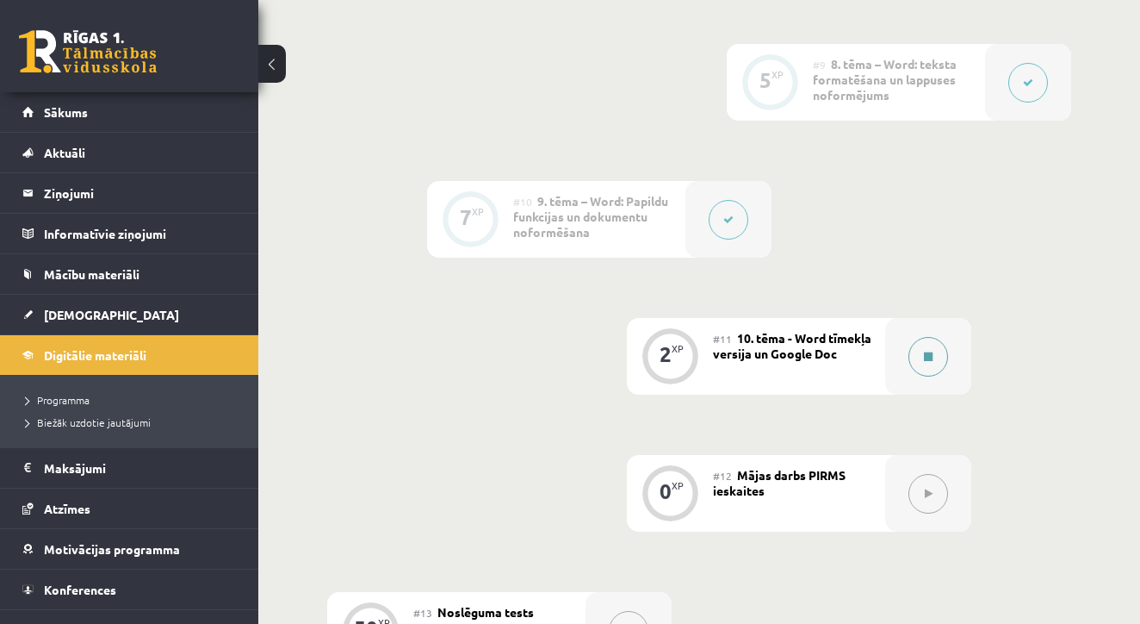
click at [923, 348] on button at bounding box center [929, 357] width 40 height 40
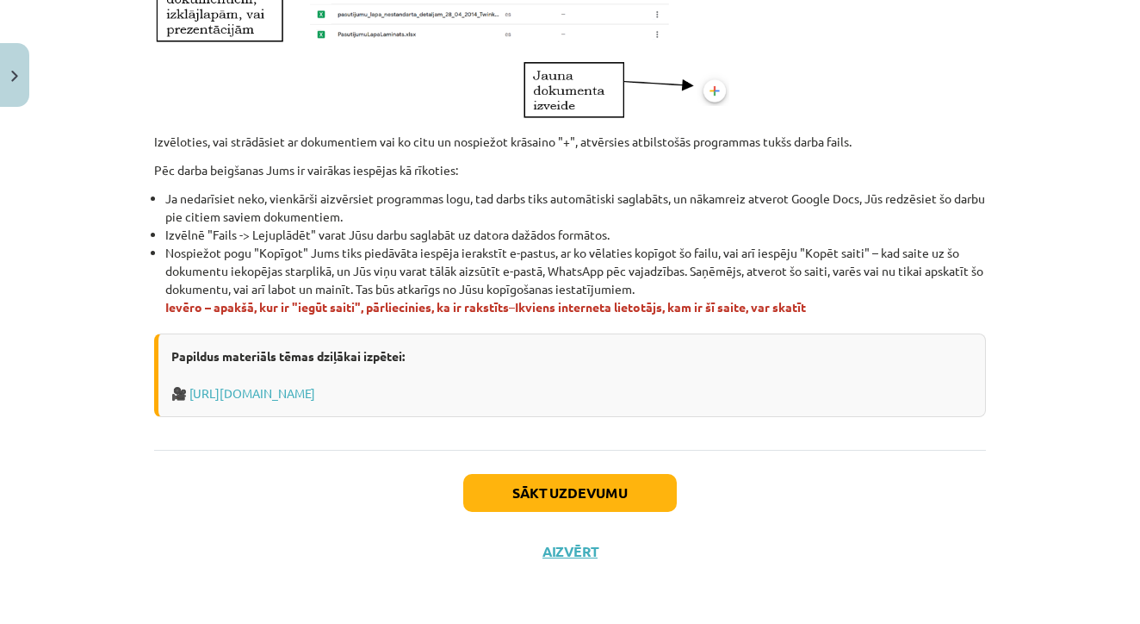
scroll to position [2106, 0]
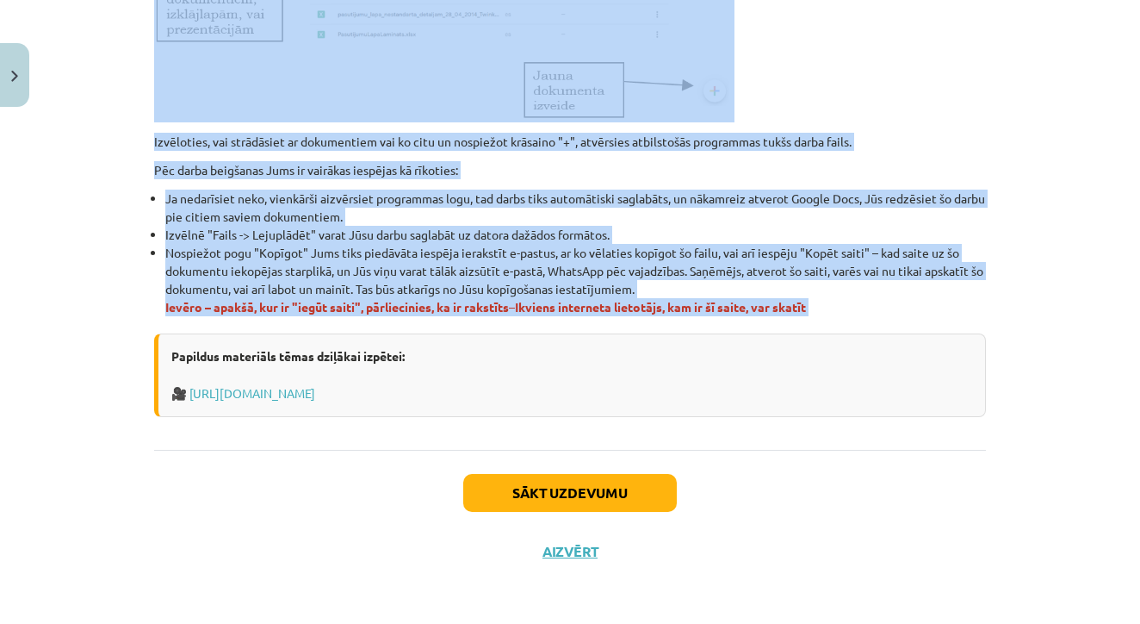
drag, startPoint x: 158, startPoint y: 332, endPoint x: 713, endPoint y: 323, distance: 555.6
copy div "Word tīmekļa versija www.office.com ir pieejama Word un citu Microsoft Office p…"
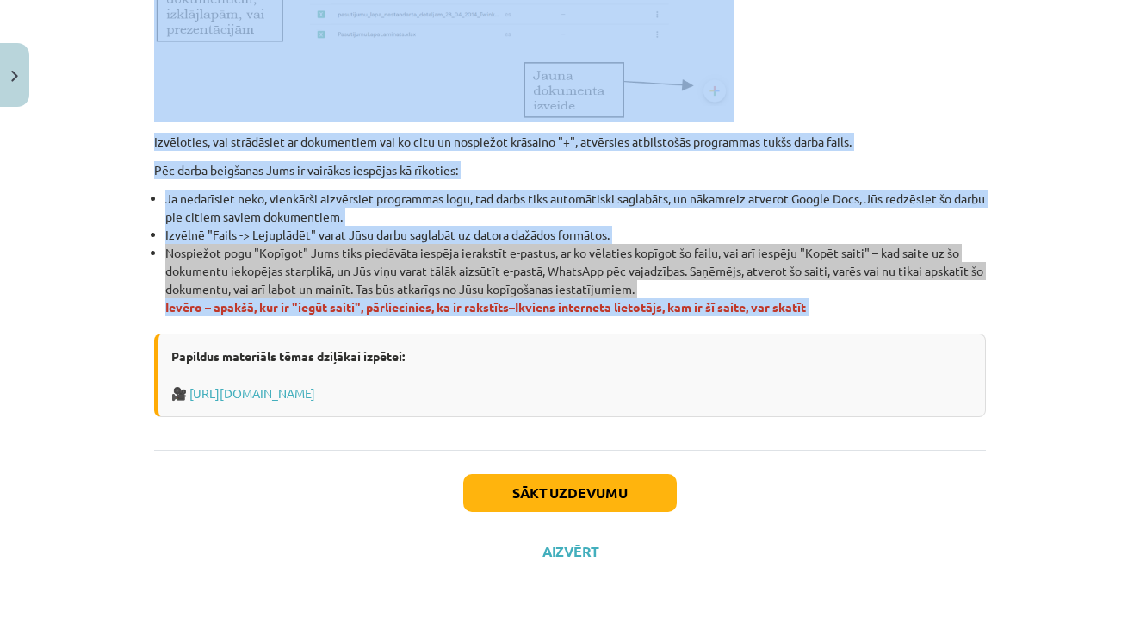
click at [928, 542] on div "Sākt uzdevumu Aizvērt" at bounding box center [570, 510] width 832 height 121
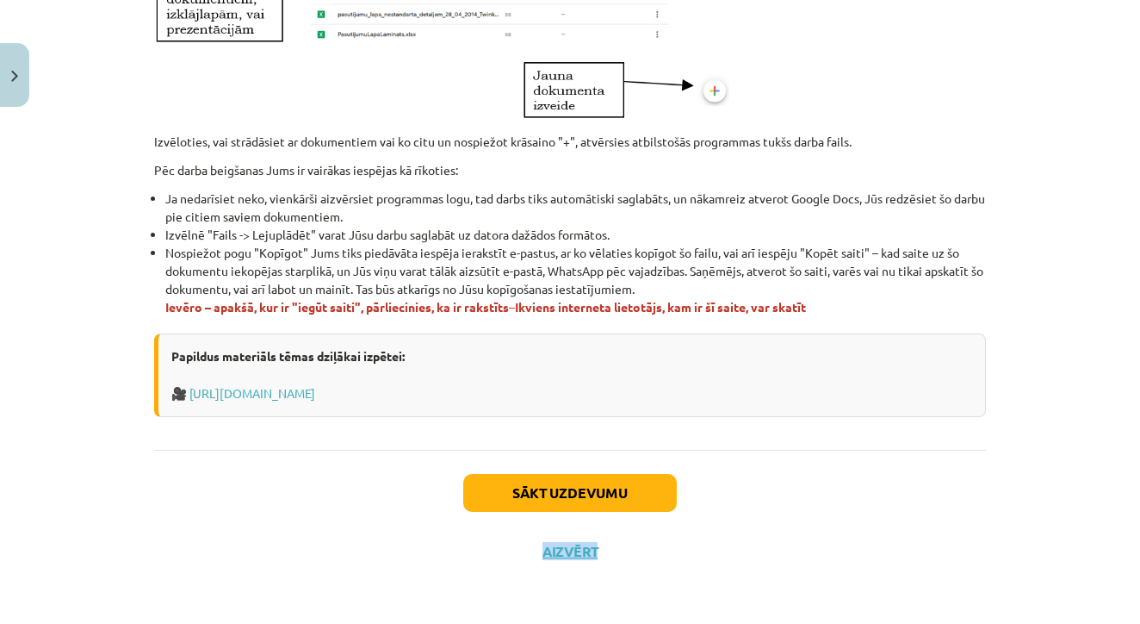
click at [647, 487] on button "Sākt uzdevumu" at bounding box center [570, 493] width 214 height 38
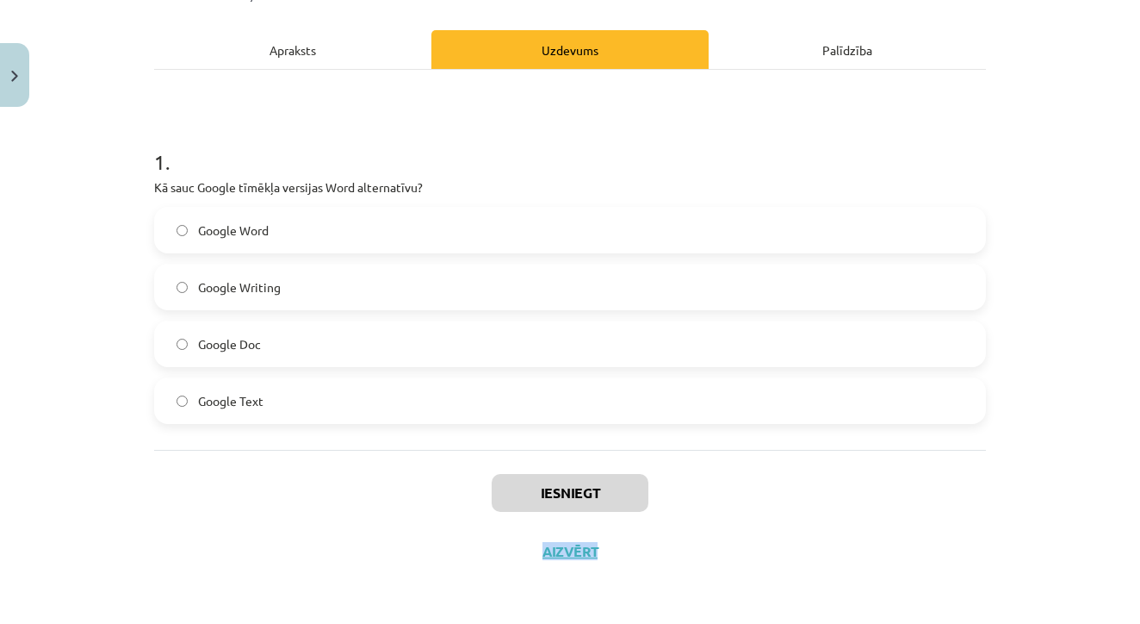
scroll to position [226, 0]
click at [369, 329] on label "Google Doc" at bounding box center [570, 343] width 829 height 43
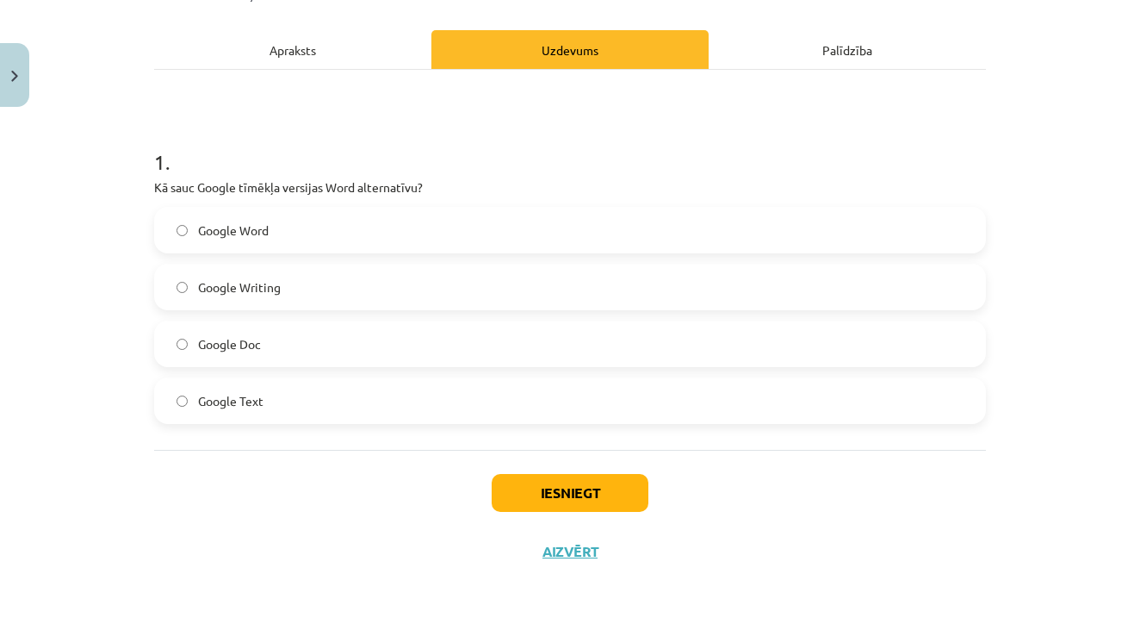
click at [577, 482] on button "Iesniegt" at bounding box center [570, 493] width 157 height 38
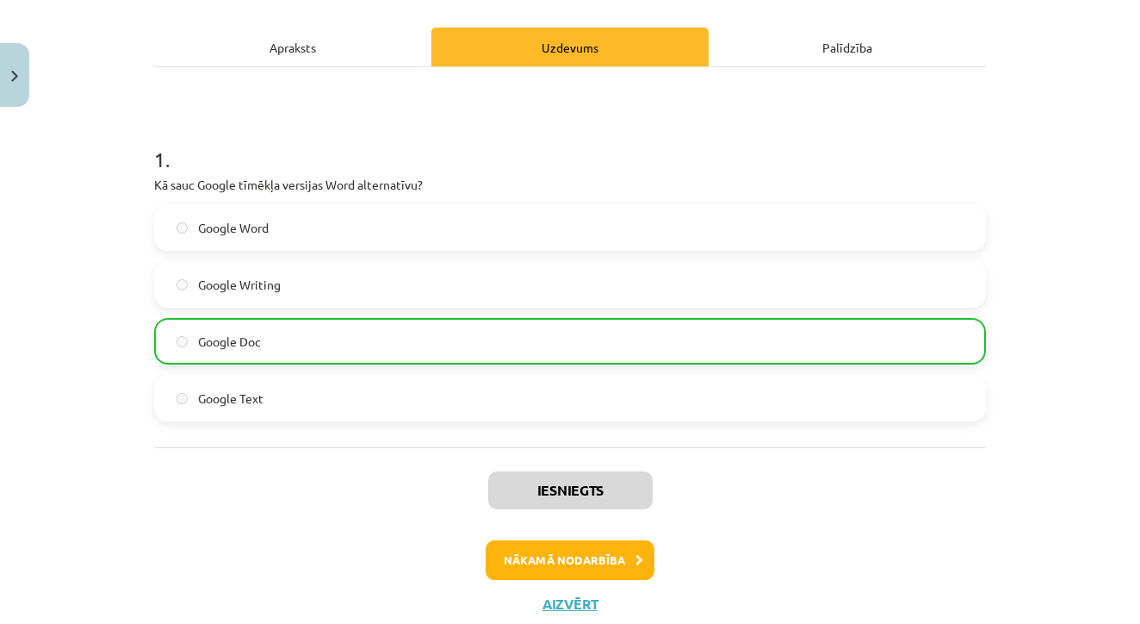
click at [583, 562] on button "Nākamā nodarbība" at bounding box center [570, 560] width 169 height 40
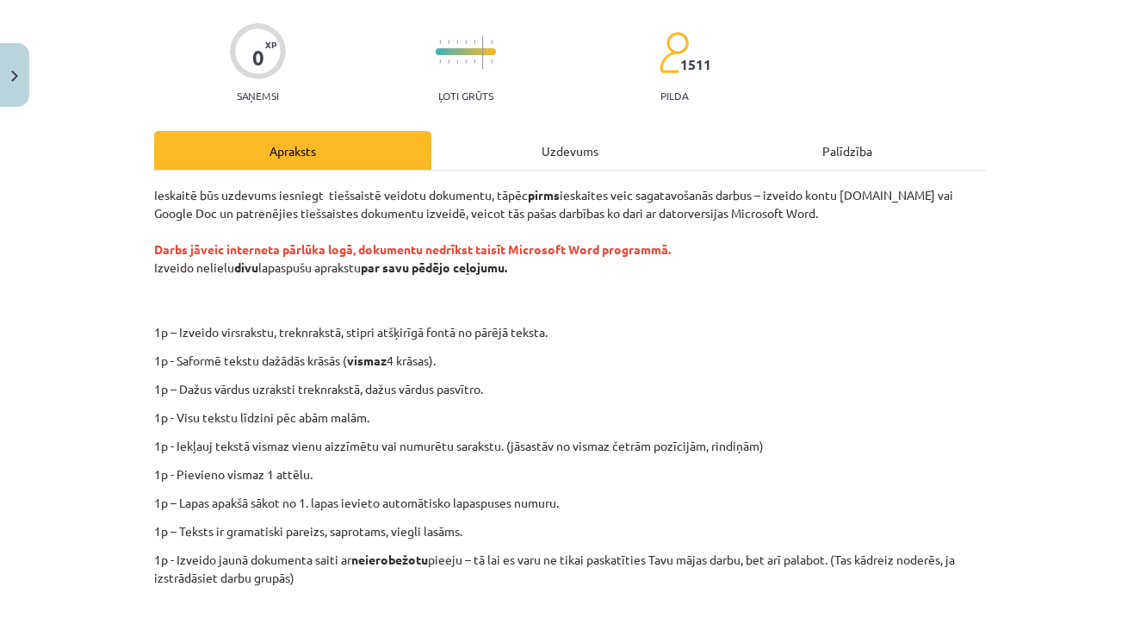
scroll to position [132, 0]
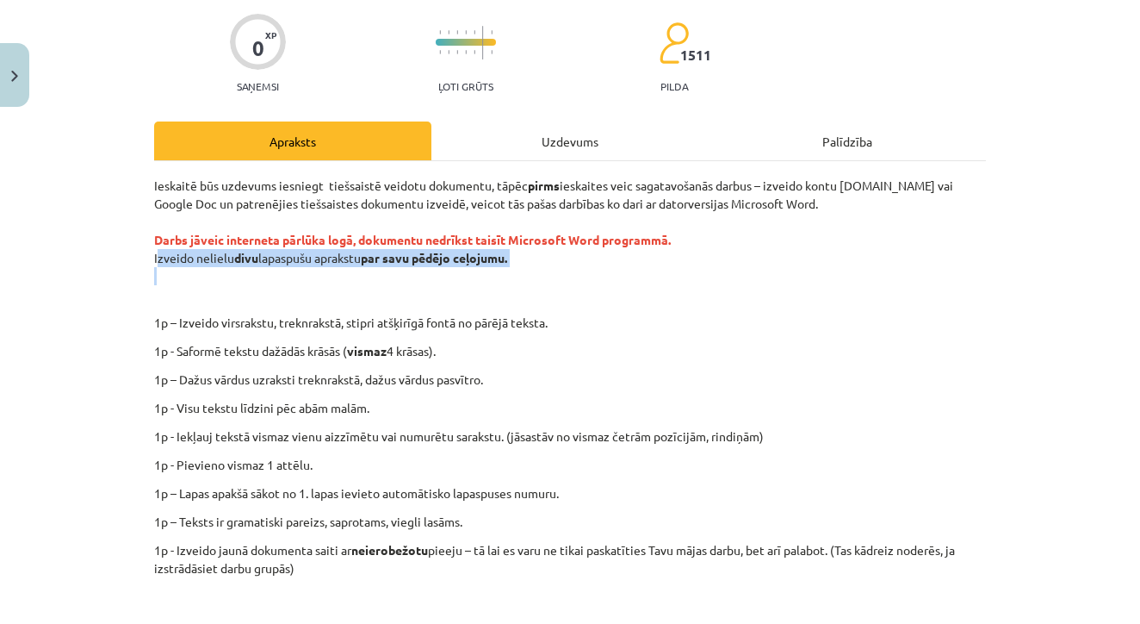
drag, startPoint x: 154, startPoint y: 254, endPoint x: 516, endPoint y: 266, distance: 361.9
click at [516, 266] on p "Ieskaitē būs uzdevums iesniegt tiešsaistē veidotu dokumentu, tāpēc pirms ieskai…" at bounding box center [570, 240] width 832 height 127
copy p "Izveido nelielu divu lapaspušu aprakstu par savu pēdējo ceļojumu."
click at [742, 0] on div "0 XP Saņemsi Ļoti grūts 1511 pilda Apraksts Uzdevums Palīdzība Ieskaitē būs uzd…" at bounding box center [570, 405] width 853 height 844
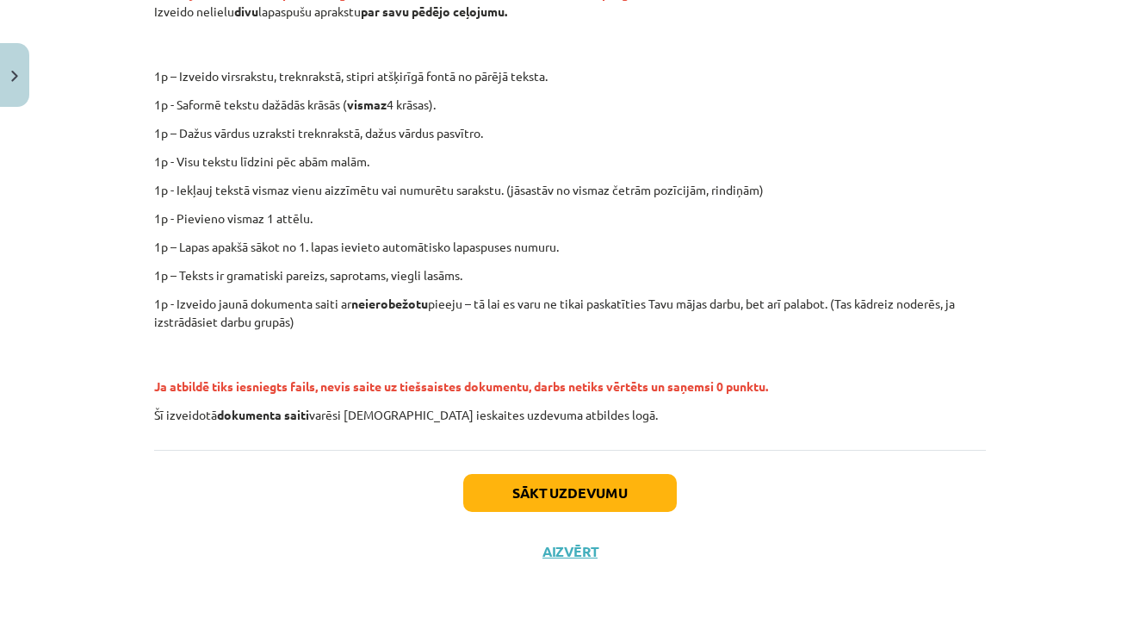
scroll to position [381, 0]
click at [551, 485] on button "Sākt uzdevumu" at bounding box center [570, 493] width 214 height 38
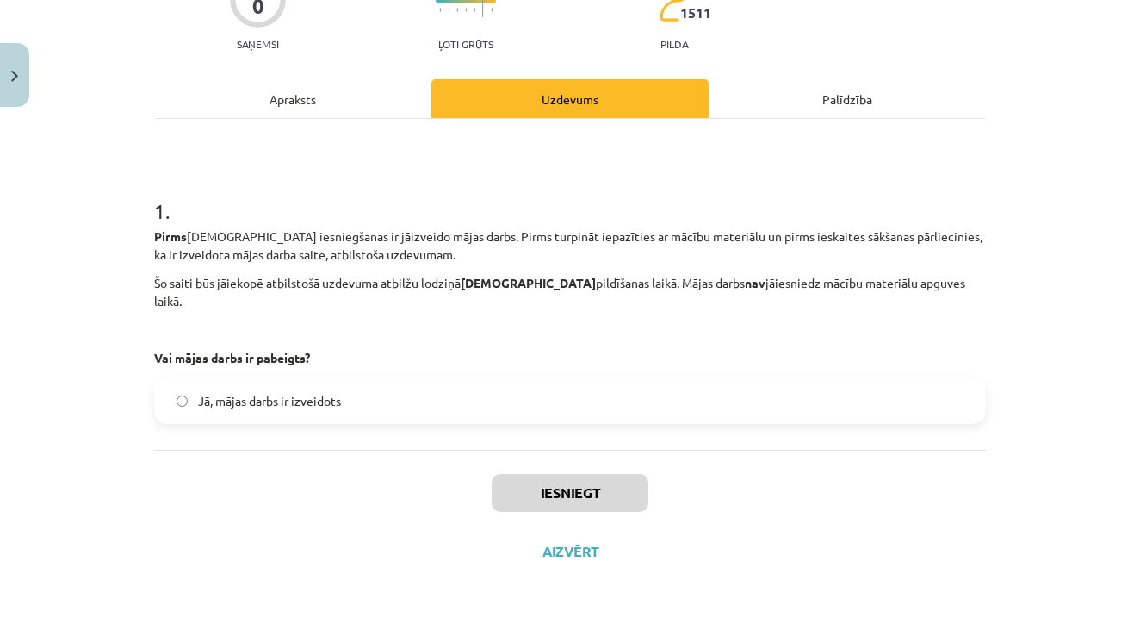
scroll to position [158, 0]
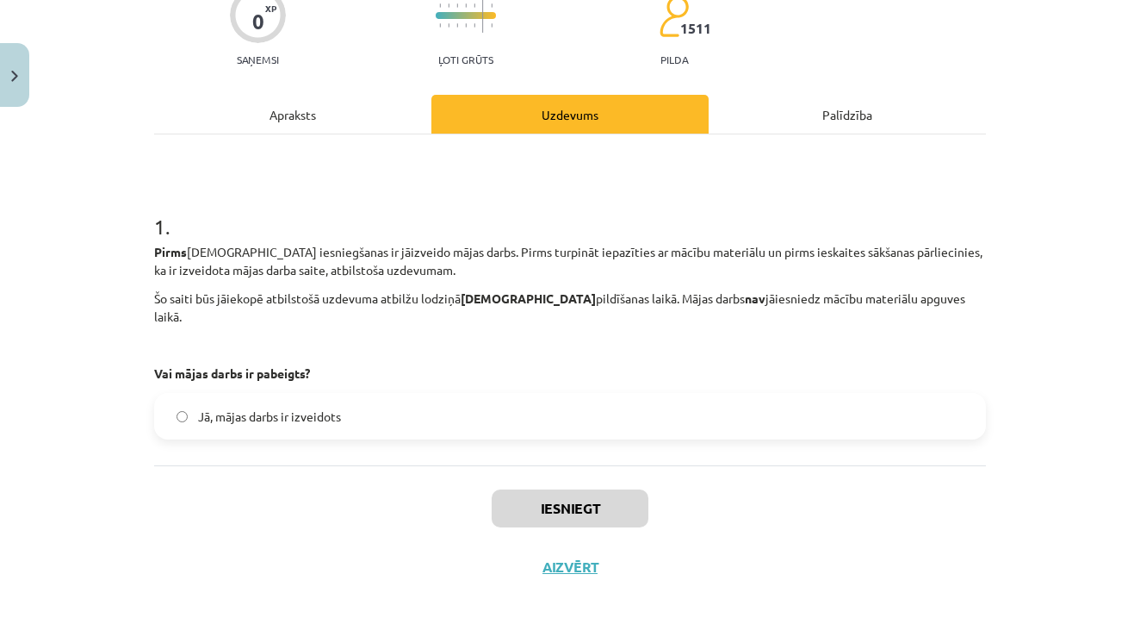
click at [318, 407] on span "Jā, mājas darbs ir izveidots" at bounding box center [269, 416] width 143 height 18
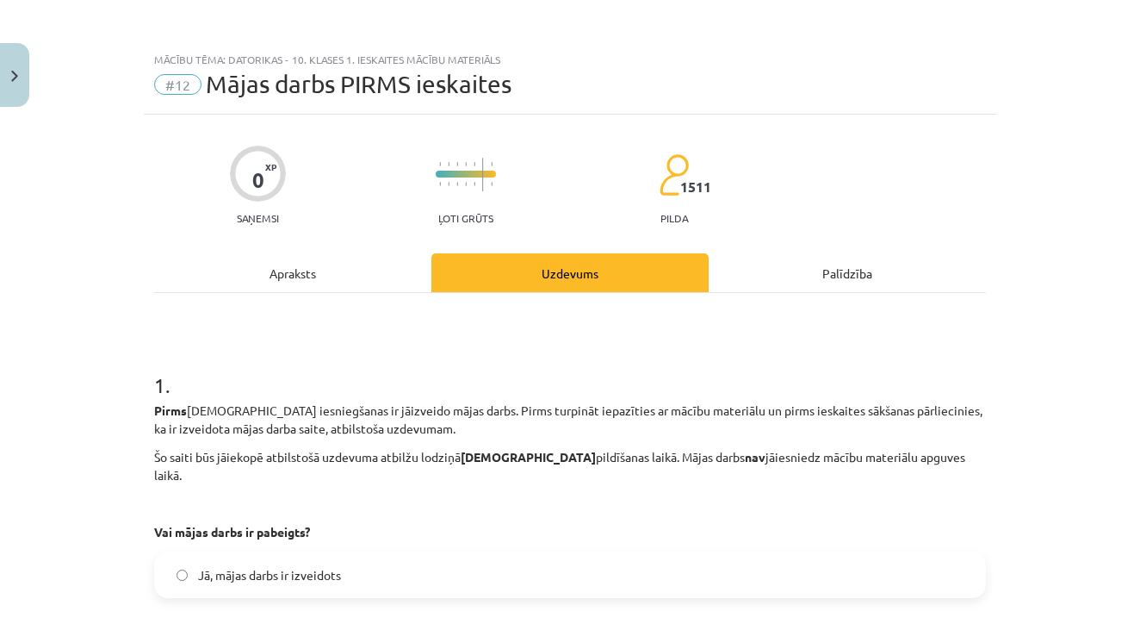
scroll to position [0, 0]
click at [12, 82] on button "Close" at bounding box center [14, 75] width 29 height 64
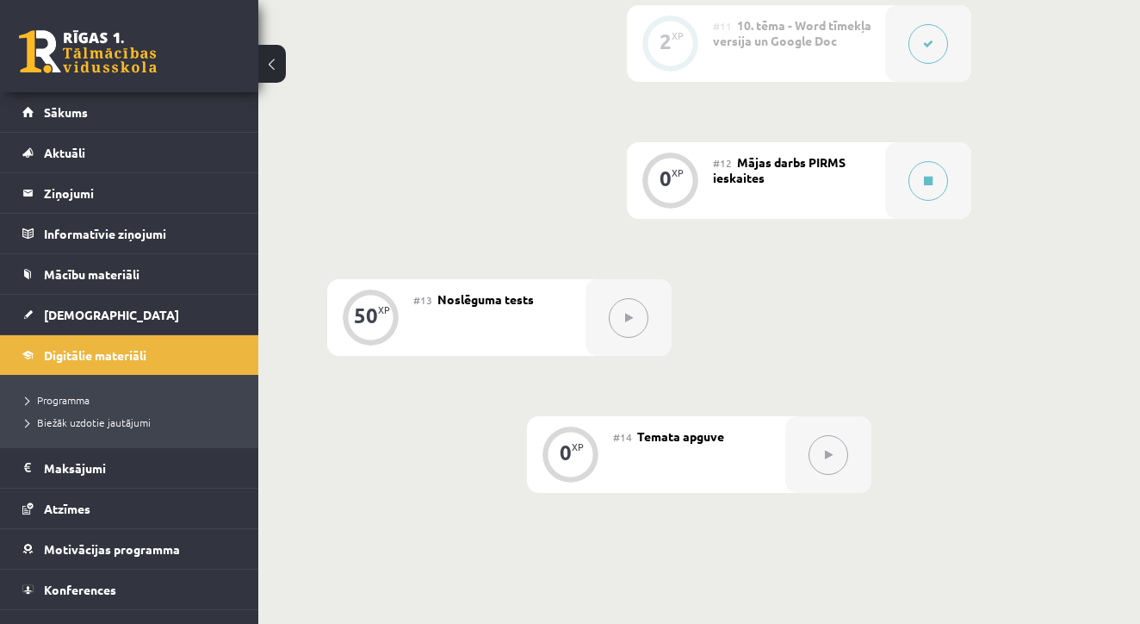
scroll to position [1933, 0]
click at [91, 270] on span "Mācību materiāli" at bounding box center [92, 274] width 96 height 16
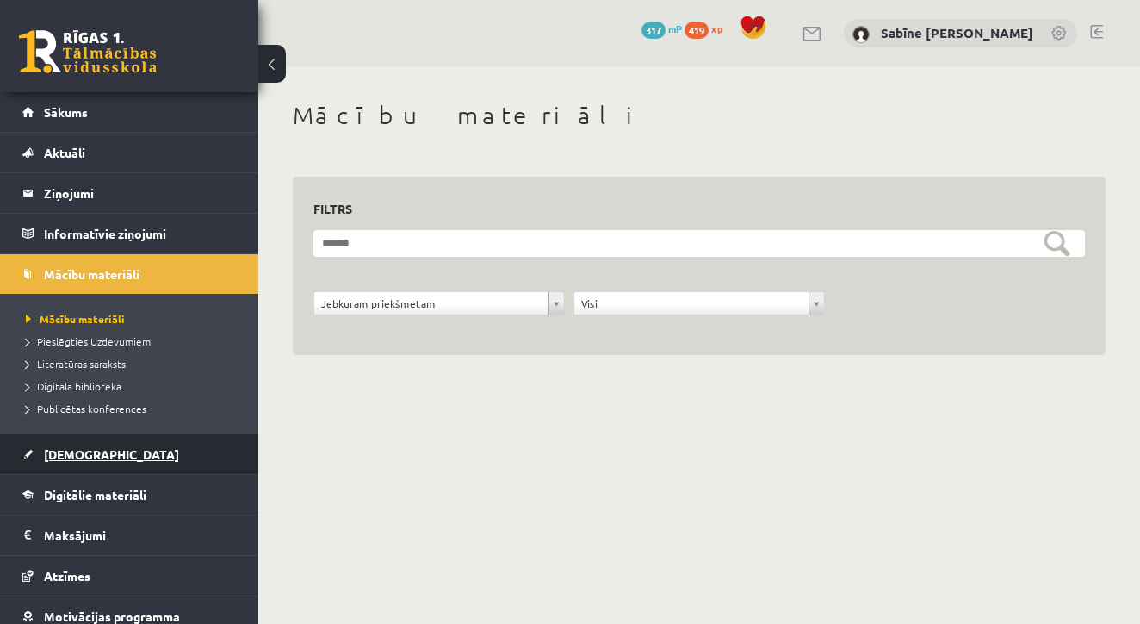
click at [87, 445] on link "[DEMOGRAPHIC_DATA]" at bounding box center [129, 454] width 214 height 40
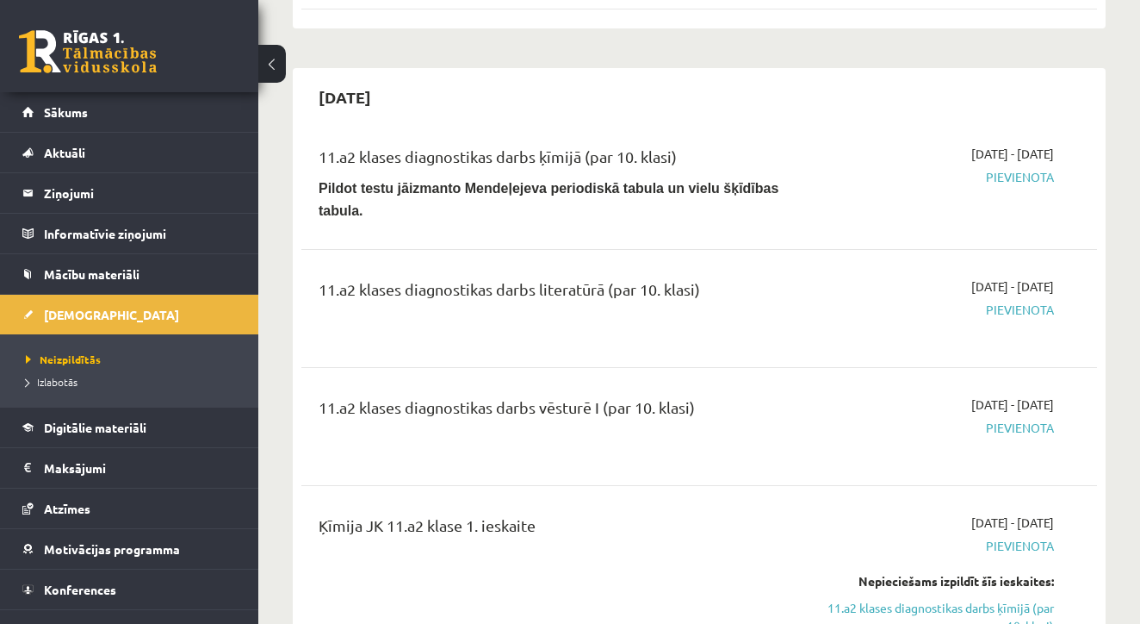
scroll to position [569, 0]
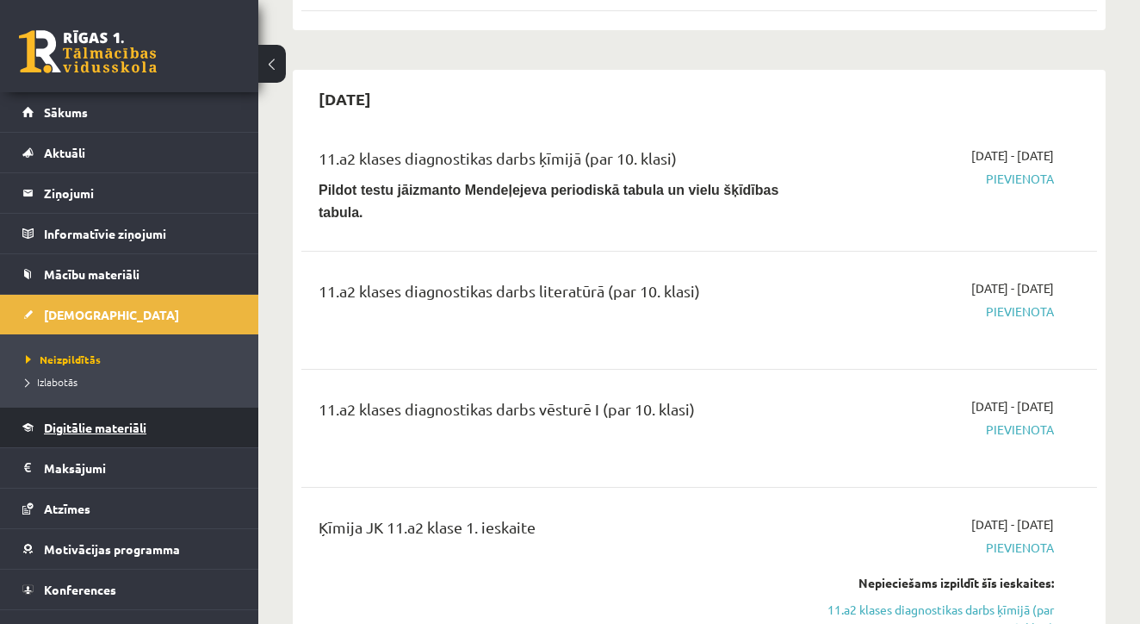
click at [151, 427] on link "Digitālie materiāli" at bounding box center [129, 427] width 214 height 40
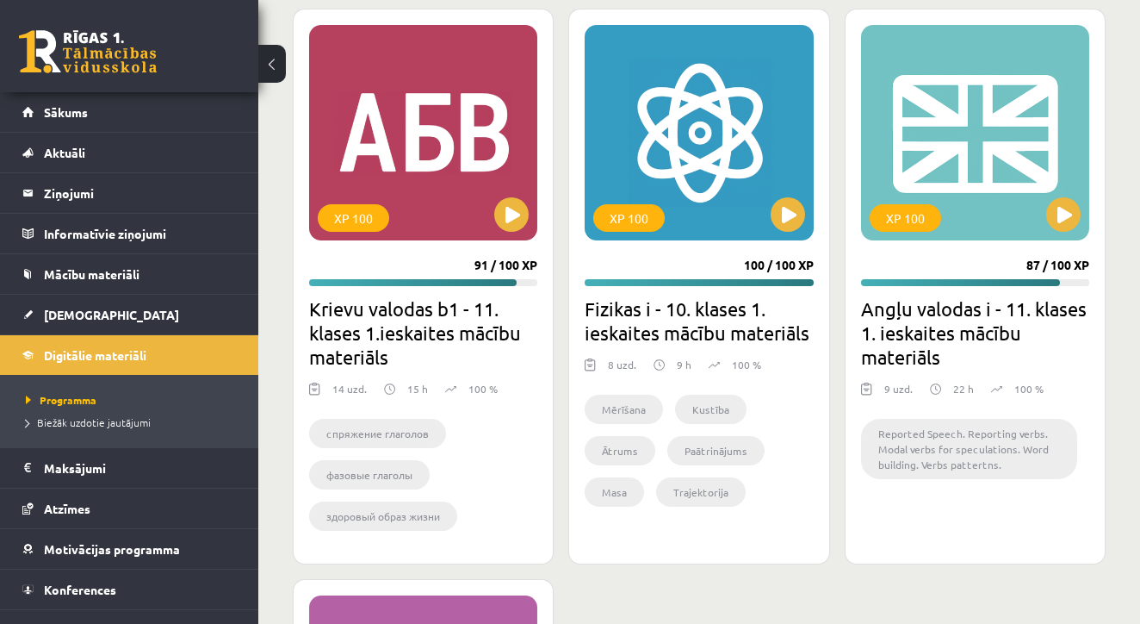
scroll to position [2204, 0]
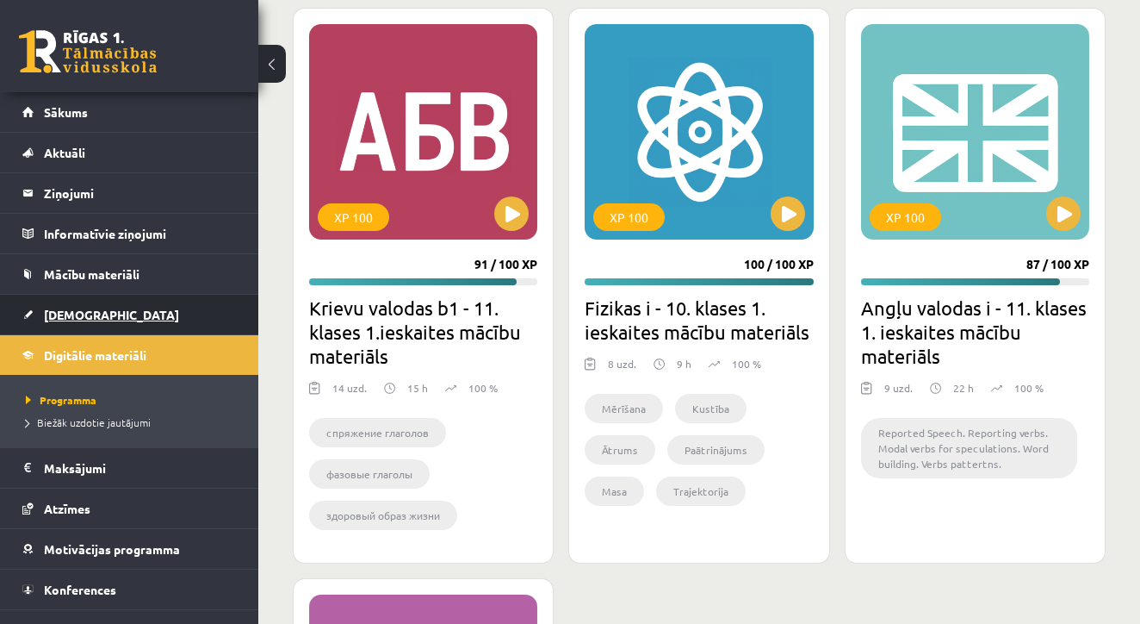
click at [78, 307] on link "[DEMOGRAPHIC_DATA]" at bounding box center [129, 315] width 214 height 40
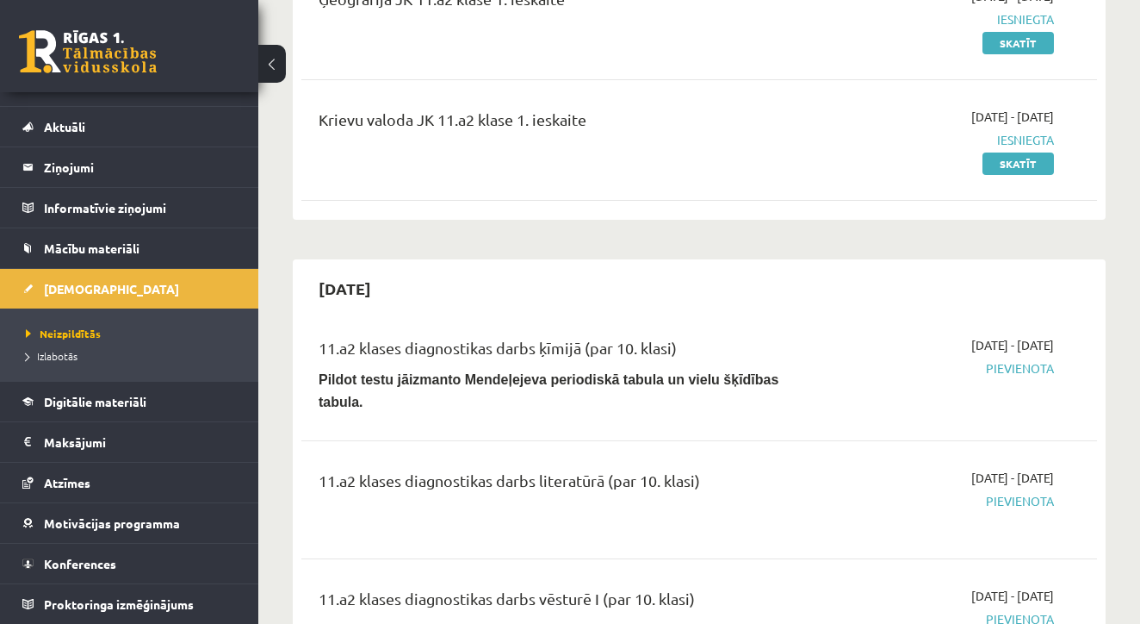
scroll to position [434, 0]
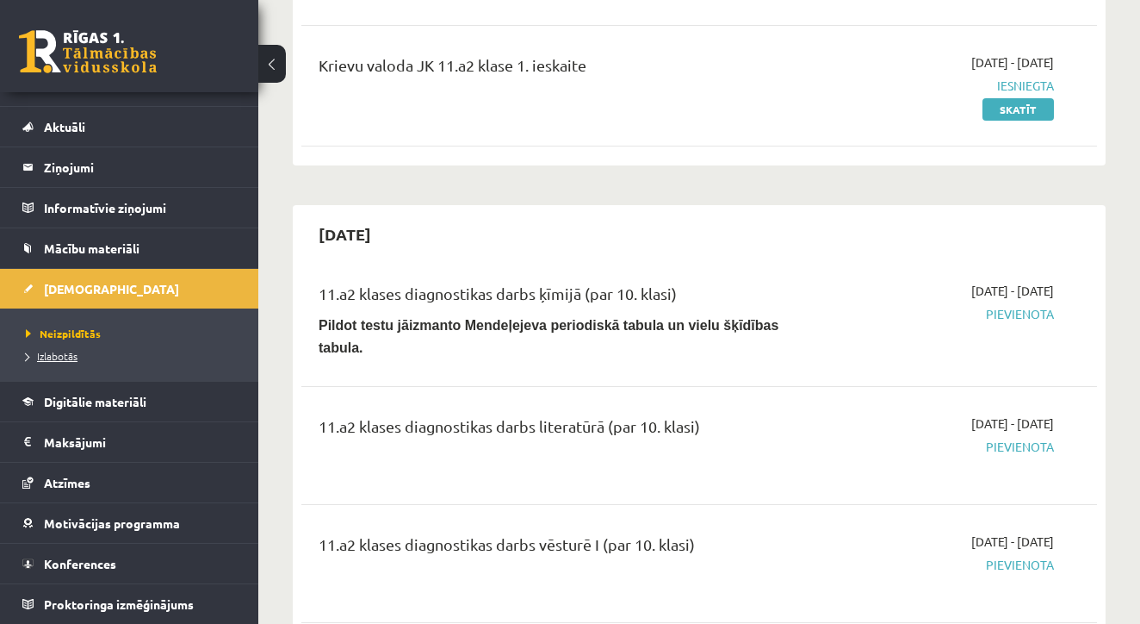
click at [65, 352] on span "Izlabotās" at bounding box center [52, 356] width 52 height 14
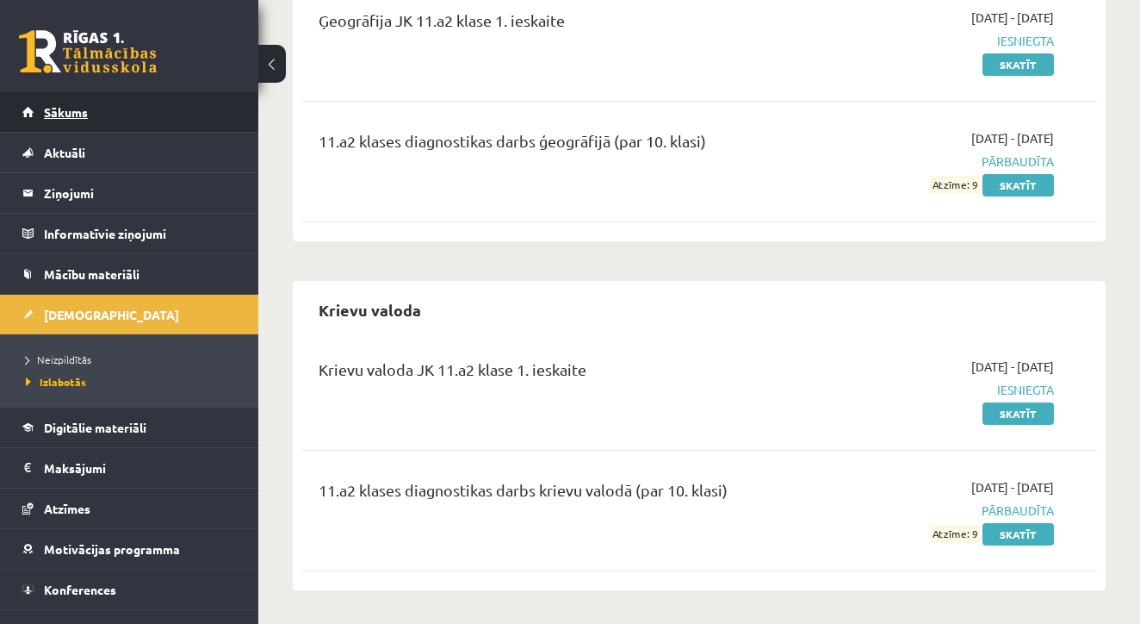
click at [60, 95] on link "Sākums" at bounding box center [129, 112] width 214 height 40
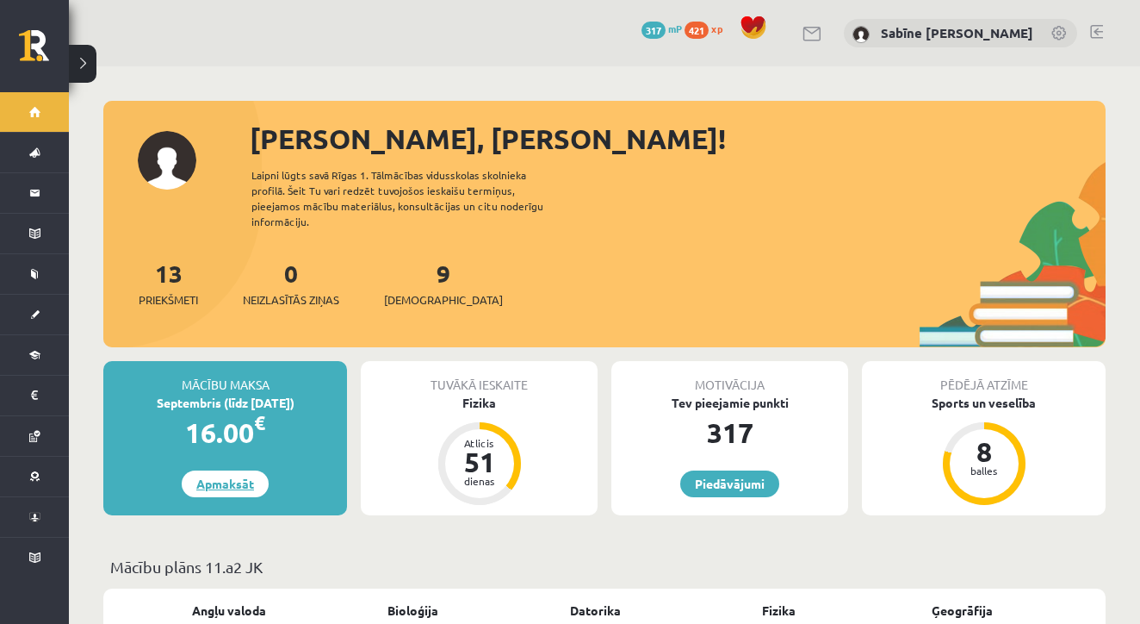
click at [247, 470] on link "Apmaksāt" at bounding box center [225, 483] width 87 height 27
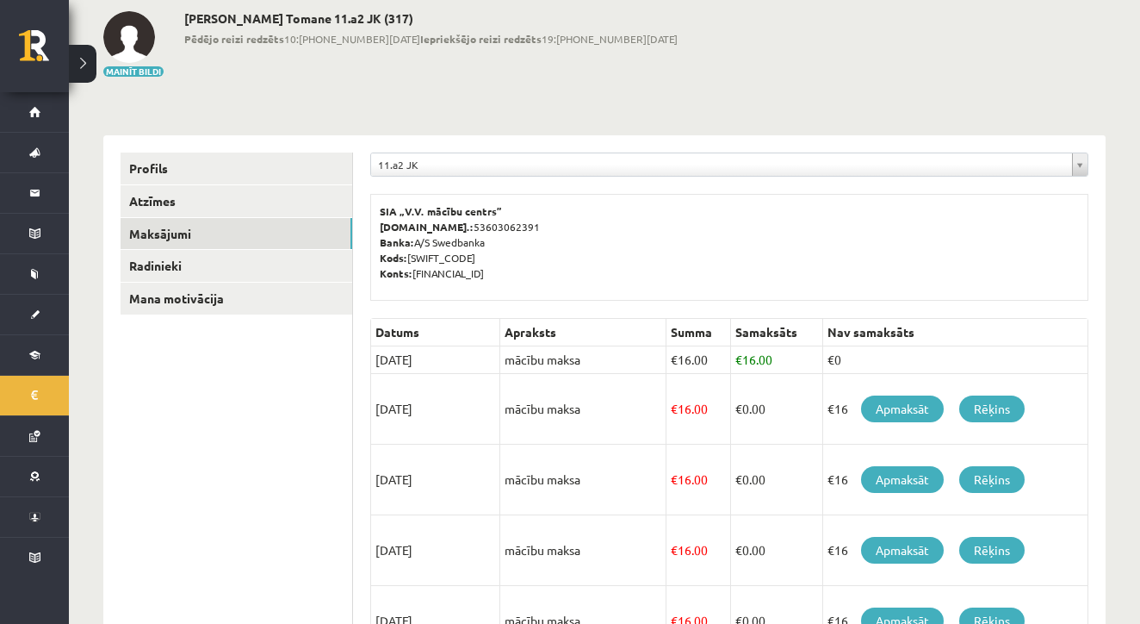
scroll to position [137, 0]
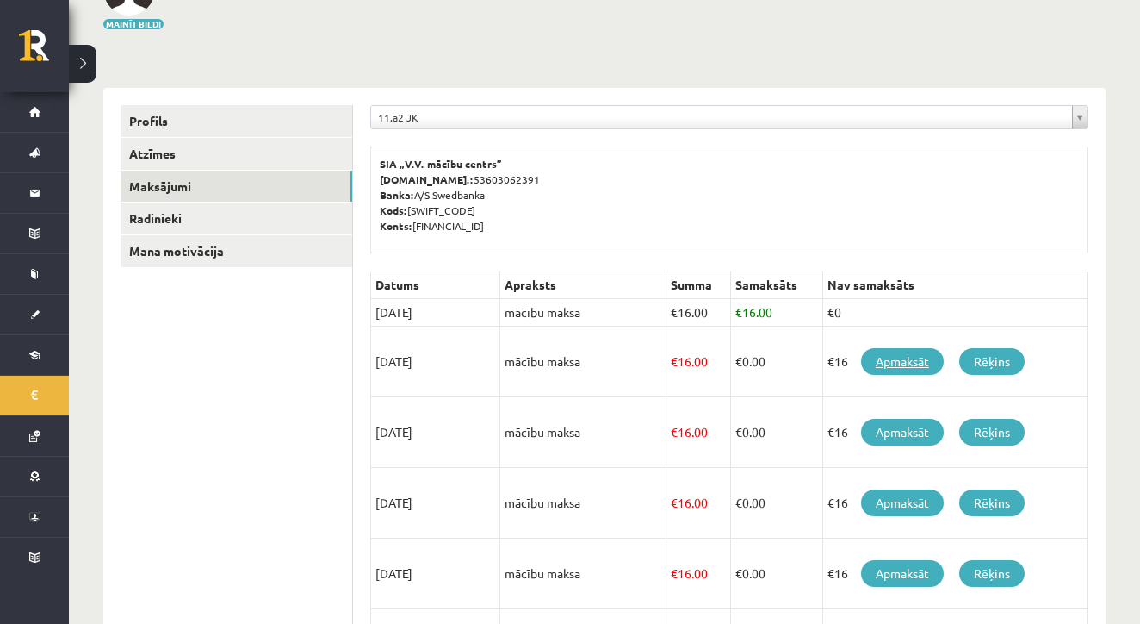
click at [894, 361] on link "Apmaksāt" at bounding box center [902, 361] width 83 height 27
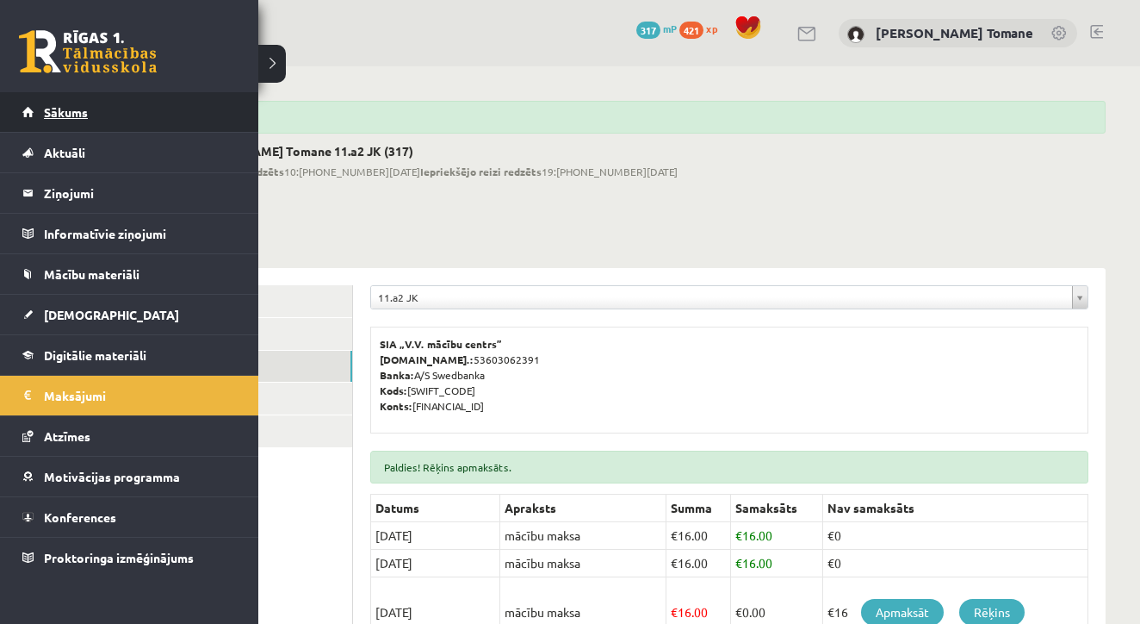
click at [28, 117] on link "Sākums" at bounding box center [129, 112] width 214 height 40
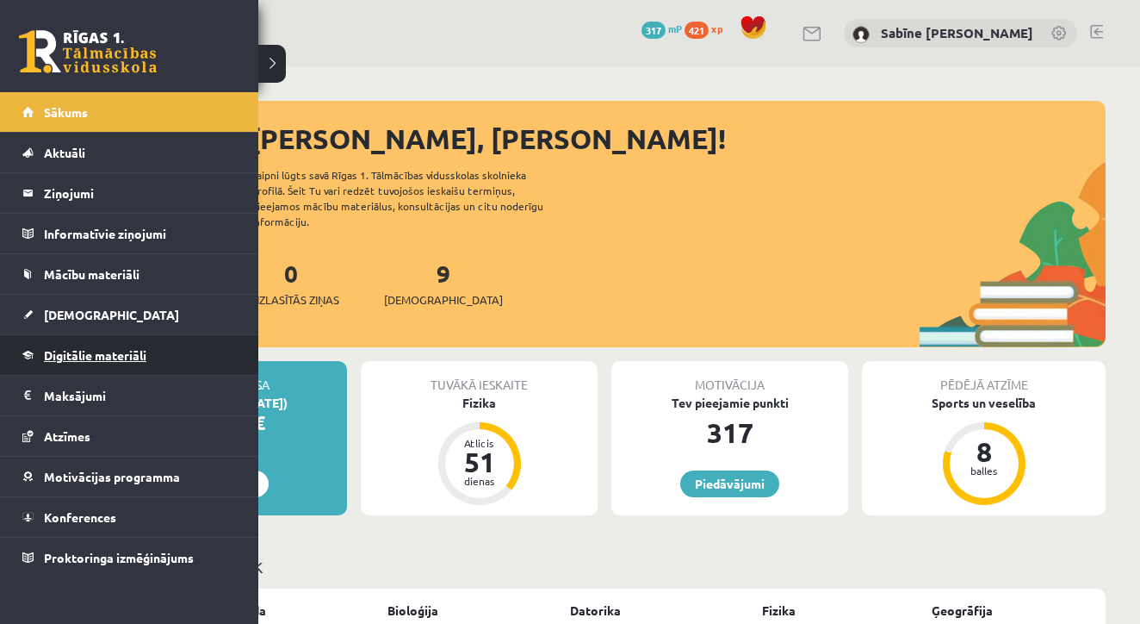
click at [54, 349] on span "Digitālie materiāli" at bounding box center [95, 355] width 102 height 16
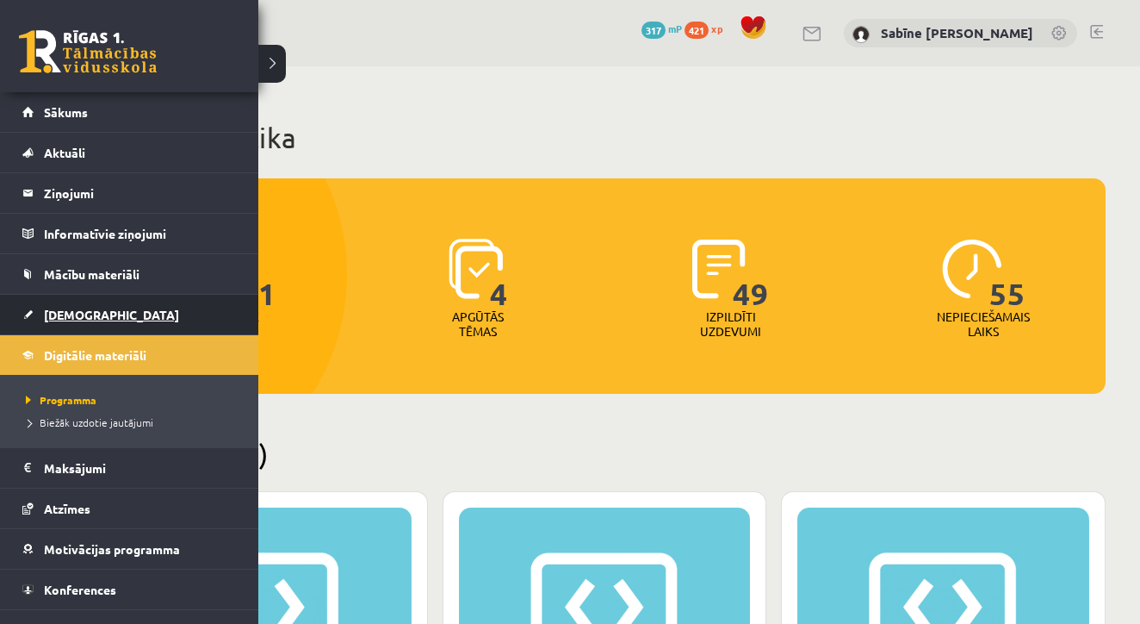
click at [40, 312] on link "[DEMOGRAPHIC_DATA]" at bounding box center [129, 315] width 214 height 40
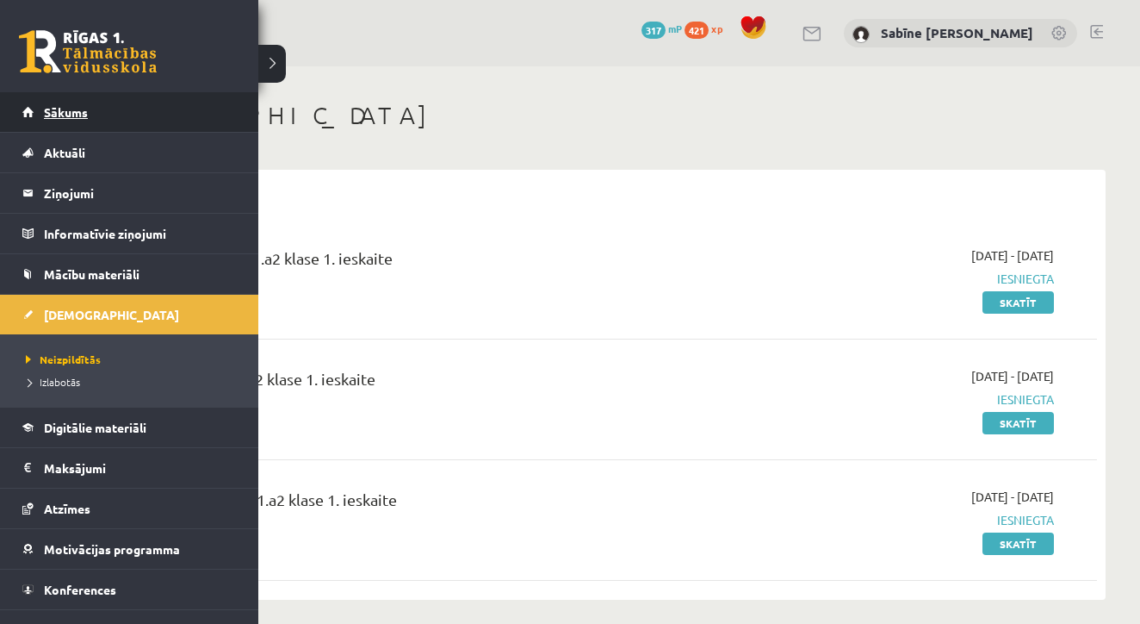
click at [35, 109] on link "Sākums" at bounding box center [129, 112] width 214 height 40
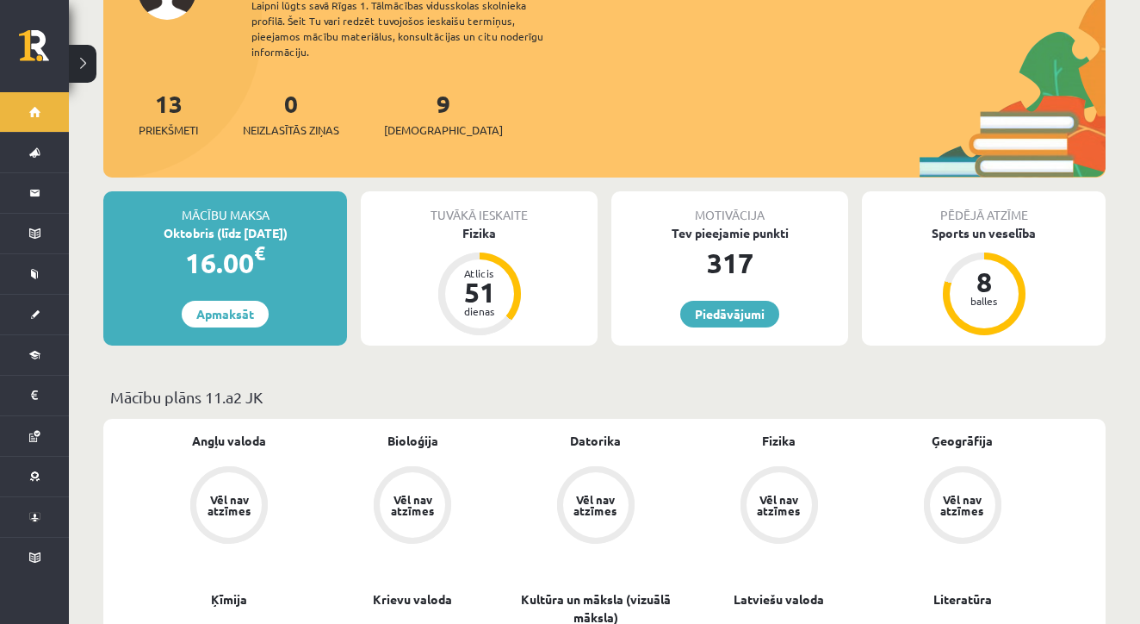
scroll to position [169, 0]
click at [742, 301] on link "Piedāvājumi" at bounding box center [729, 314] width 99 height 27
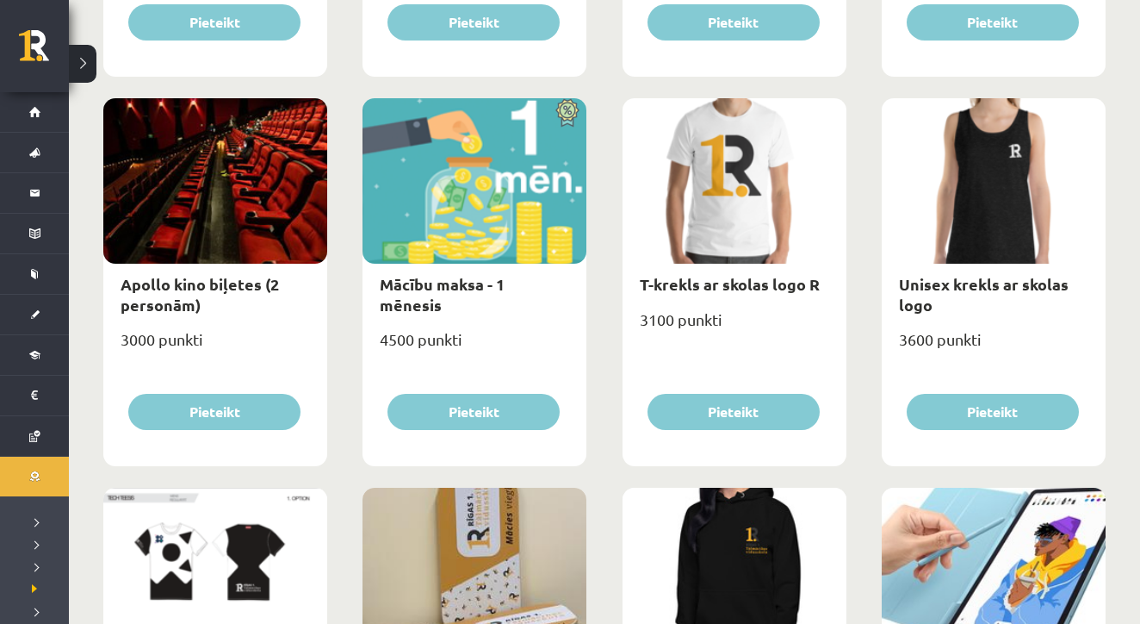
scroll to position [575, 0]
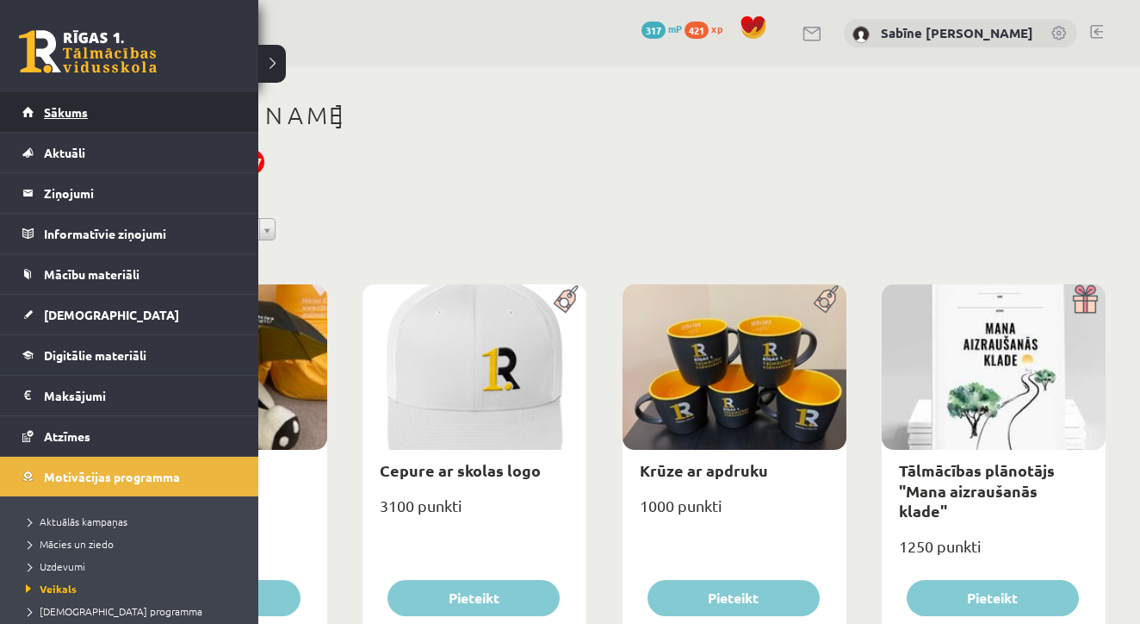
click at [52, 115] on span "Sākums" at bounding box center [66, 112] width 44 height 16
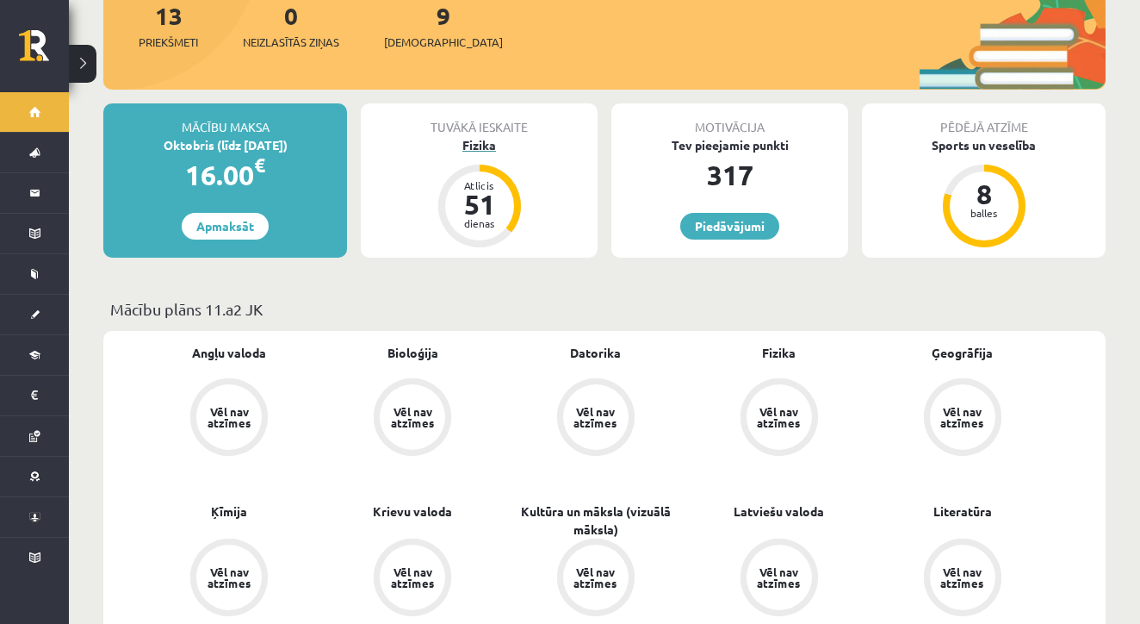
scroll to position [272, 0]
